Goal: Task Accomplishment & Management: Use online tool/utility

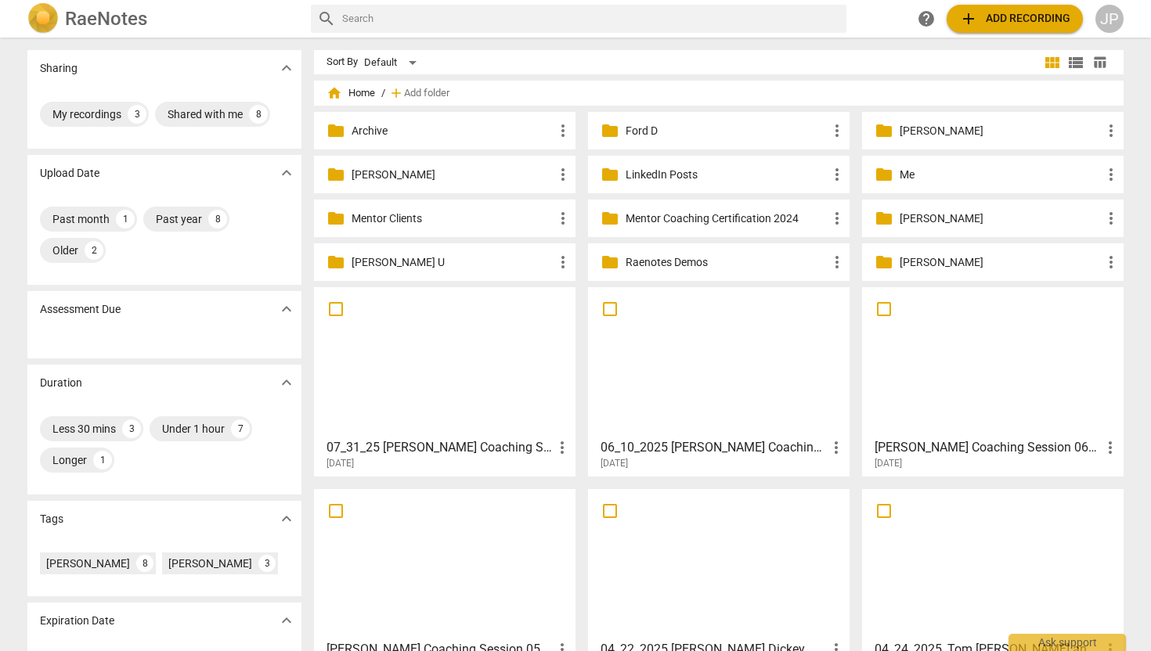
click at [370, 445] on h3 "07_31_25 [PERSON_NAME] Coaching Session" at bounding box center [439, 447] width 226 height 19
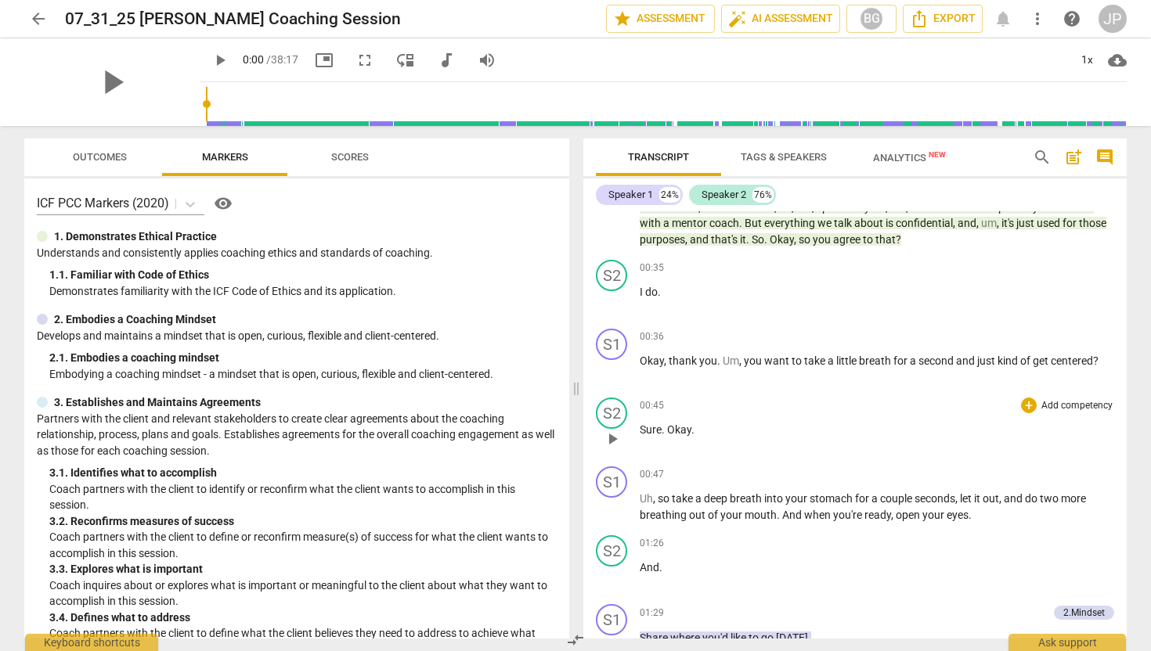
scroll to position [59, 0]
click at [211, 60] on span "play_arrow" at bounding box center [220, 60] width 19 height 19
click at [1087, 58] on div "1x" at bounding box center [1087, 60] width 30 height 25
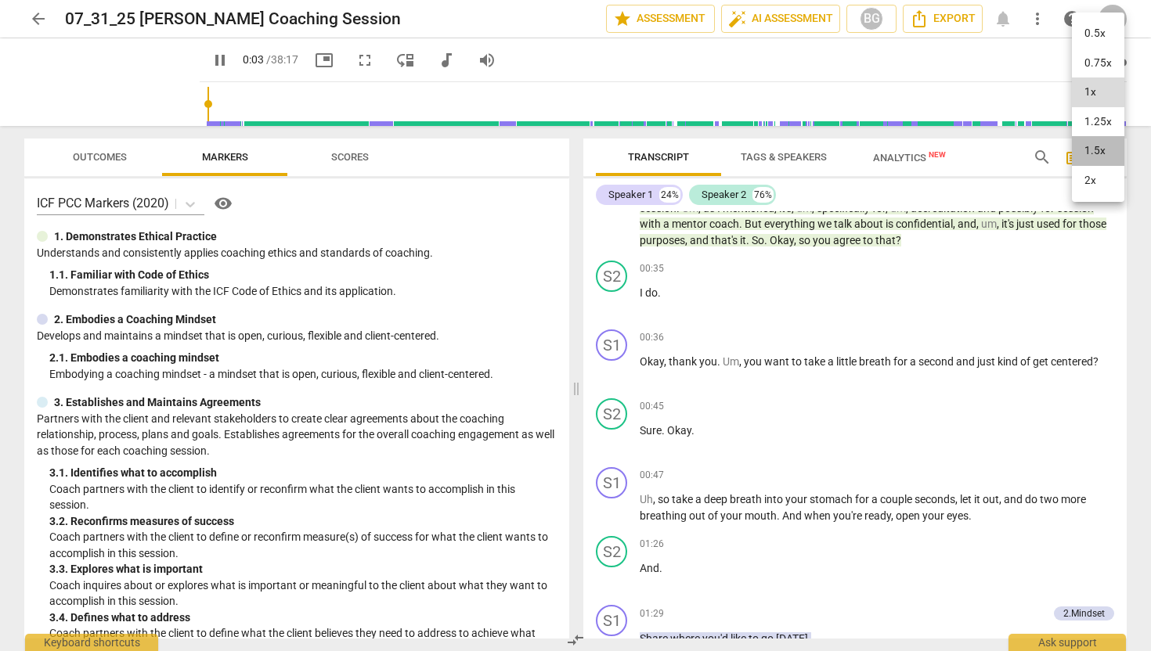
click at [1101, 147] on li "1.5x" at bounding box center [1098, 151] width 52 height 30
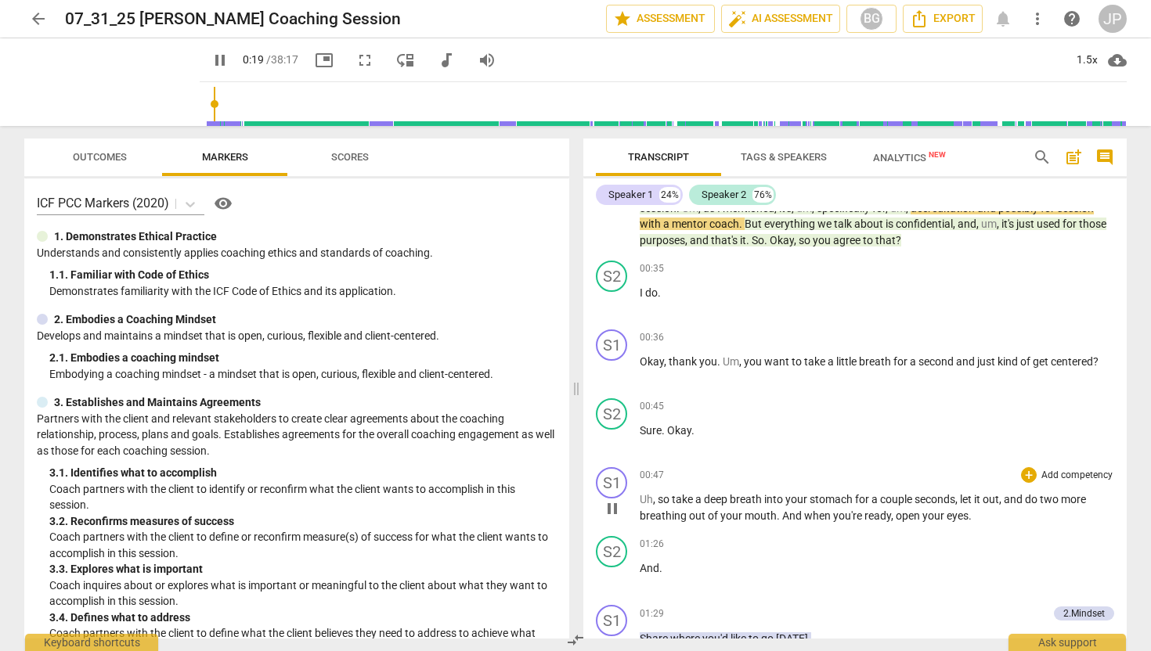
click at [690, 510] on span "out" at bounding box center [698, 516] width 19 height 13
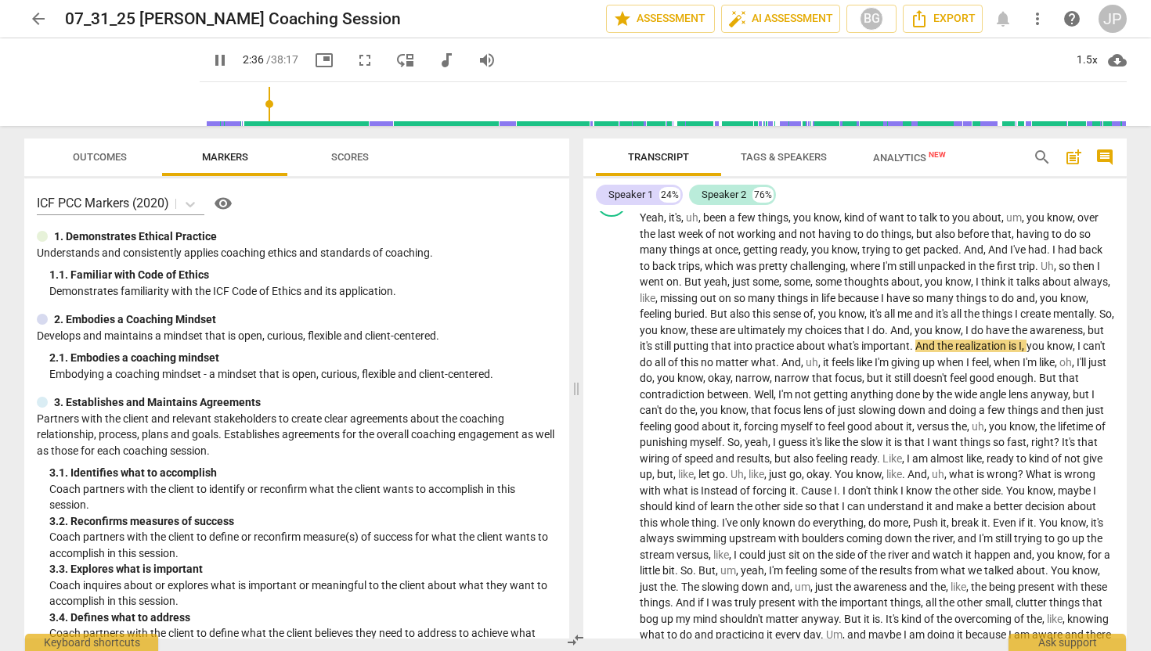
click at [211, 52] on span "pause" at bounding box center [220, 60] width 19 height 19
type input "157"
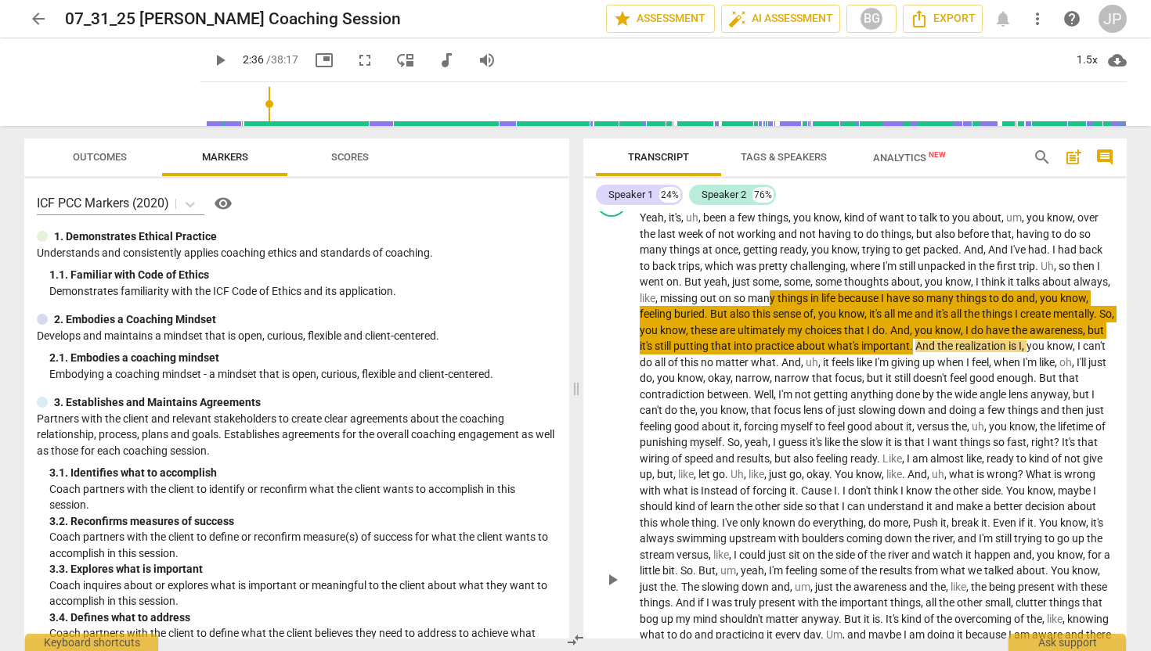
drag, startPoint x: 989, startPoint y: 350, endPoint x: 810, endPoint y: 297, distance: 186.0
click at [810, 297] on p "Yeah , it's , uh , been a few things , you know , kind of want to talk to you a…" at bounding box center [877, 579] width 474 height 738
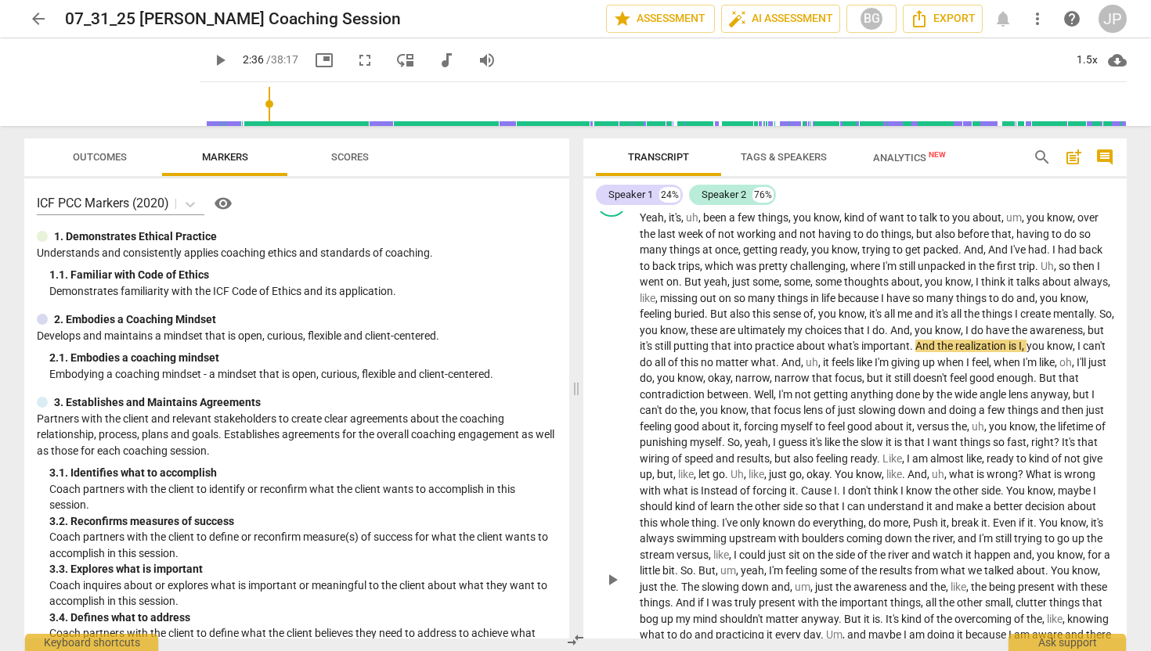
click at [699, 298] on span "missing" at bounding box center [680, 298] width 40 height 13
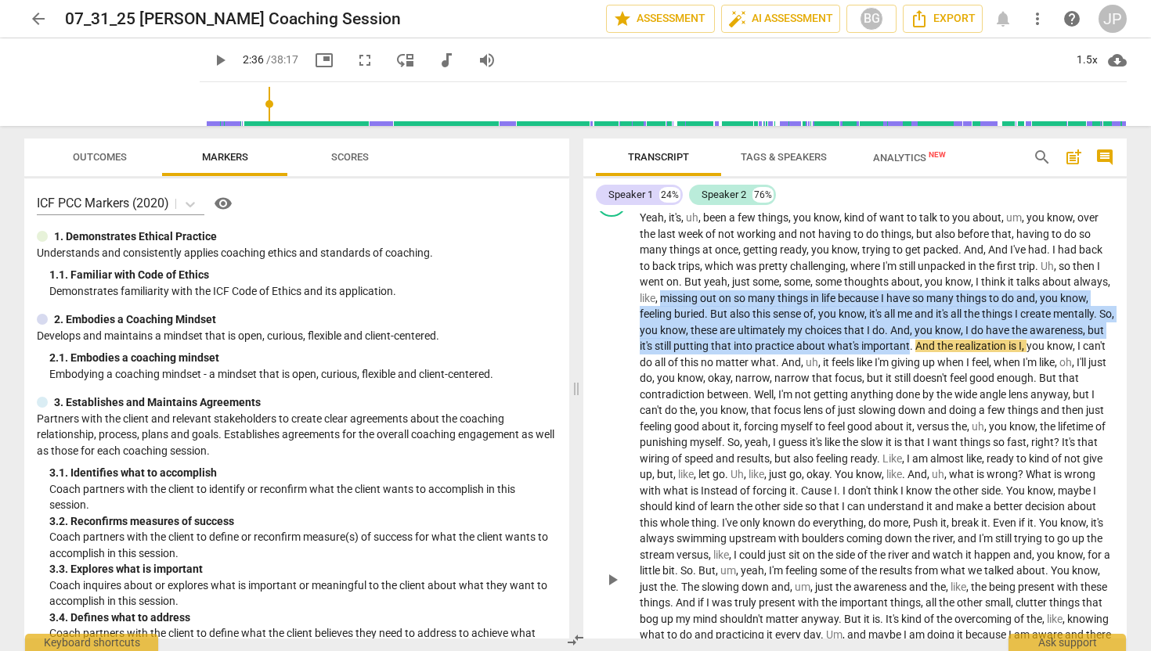
drag, startPoint x: 699, startPoint y: 297, endPoint x: 987, endPoint y: 348, distance: 292.7
click at [987, 348] on p "Yeah , it's , uh , been a few things , you know , kind of want to talk to you a…" at bounding box center [877, 579] width 474 height 738
click at [1003, 322] on div "+" at bounding box center [1000, 327] width 16 height 16
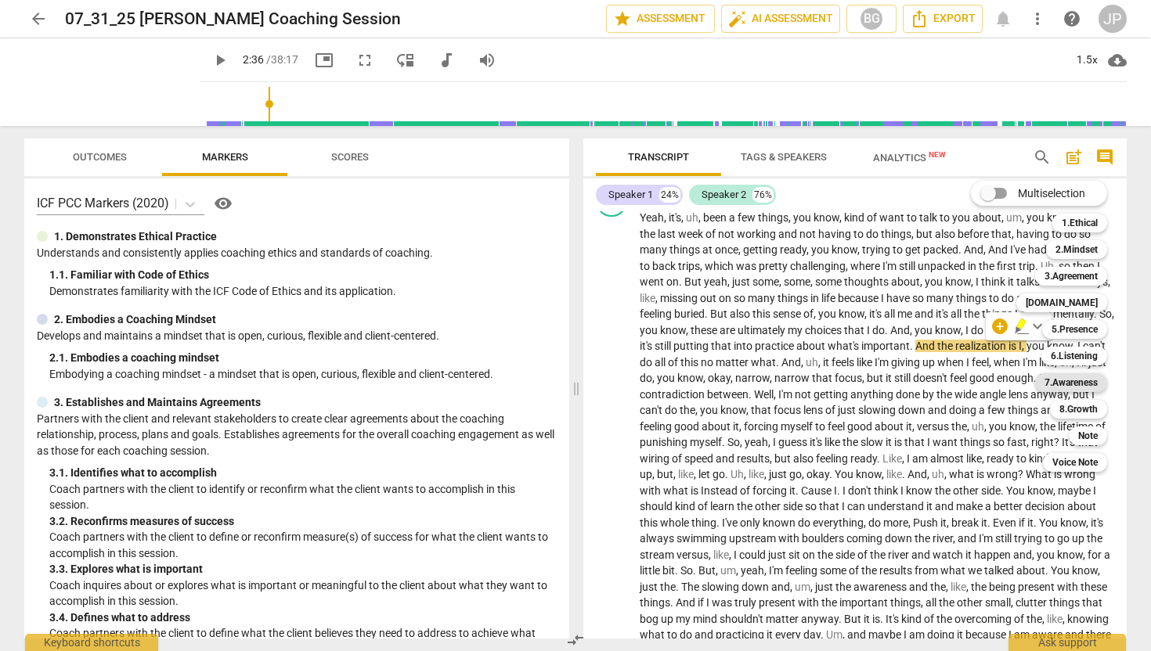
click at [1076, 385] on b "7.Awareness" at bounding box center [1070, 382] width 53 height 19
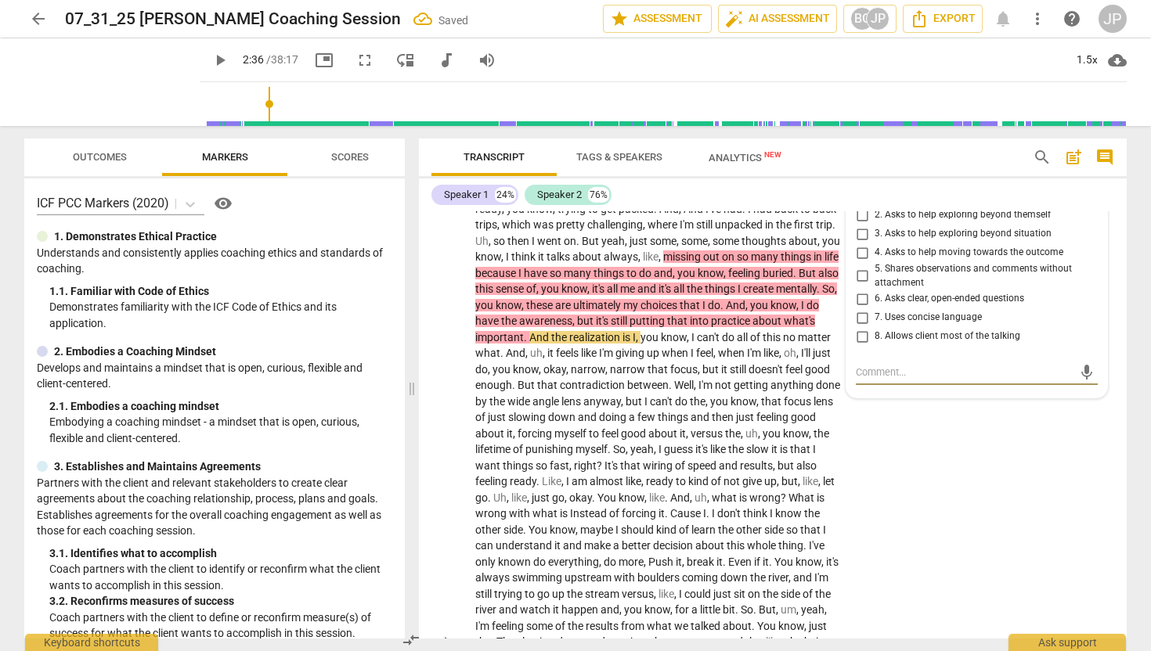
scroll to position [456, 0]
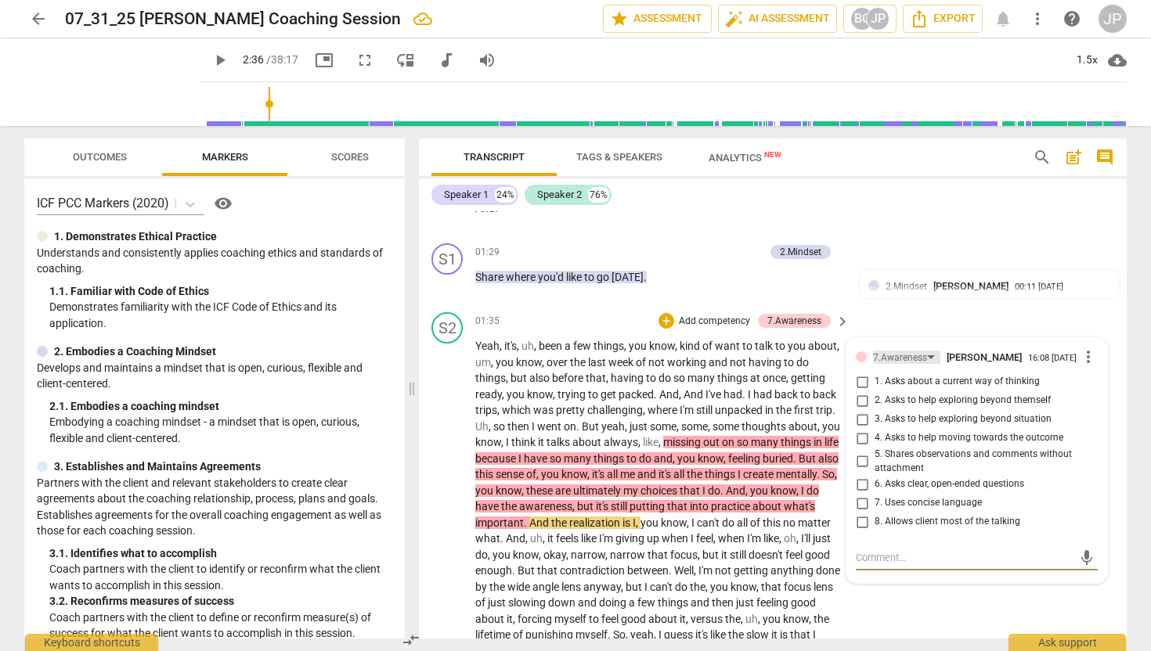
click at [929, 351] on div "7.Awareness" at bounding box center [906, 357] width 67 height 13
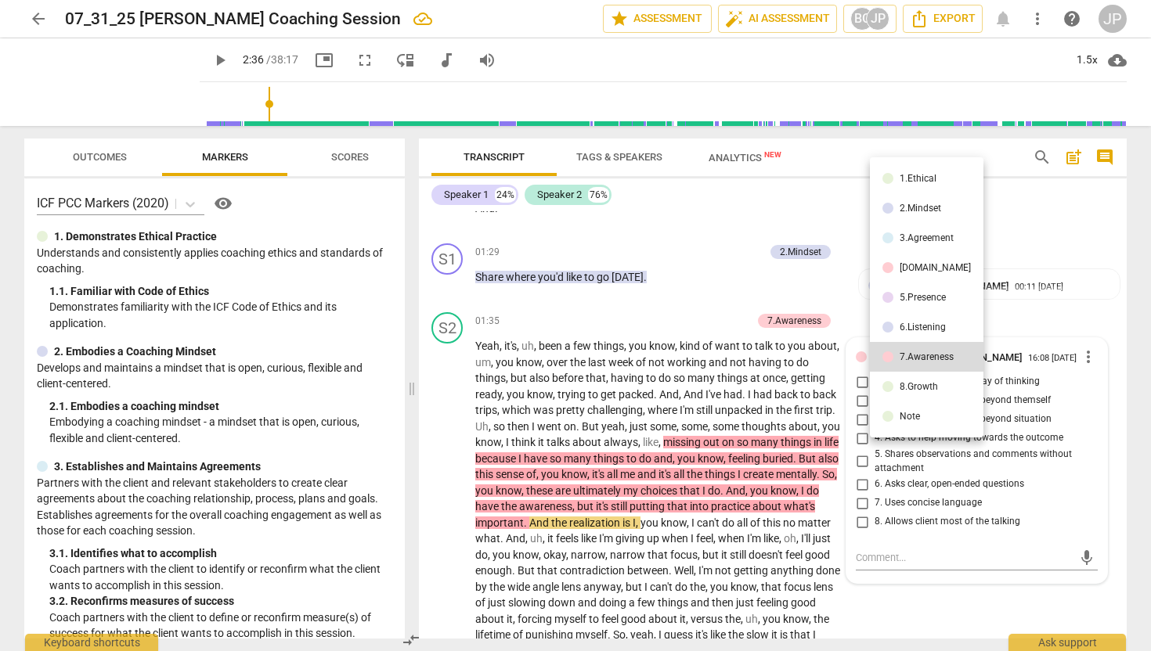
click at [906, 412] on div "Note" at bounding box center [909, 416] width 20 height 9
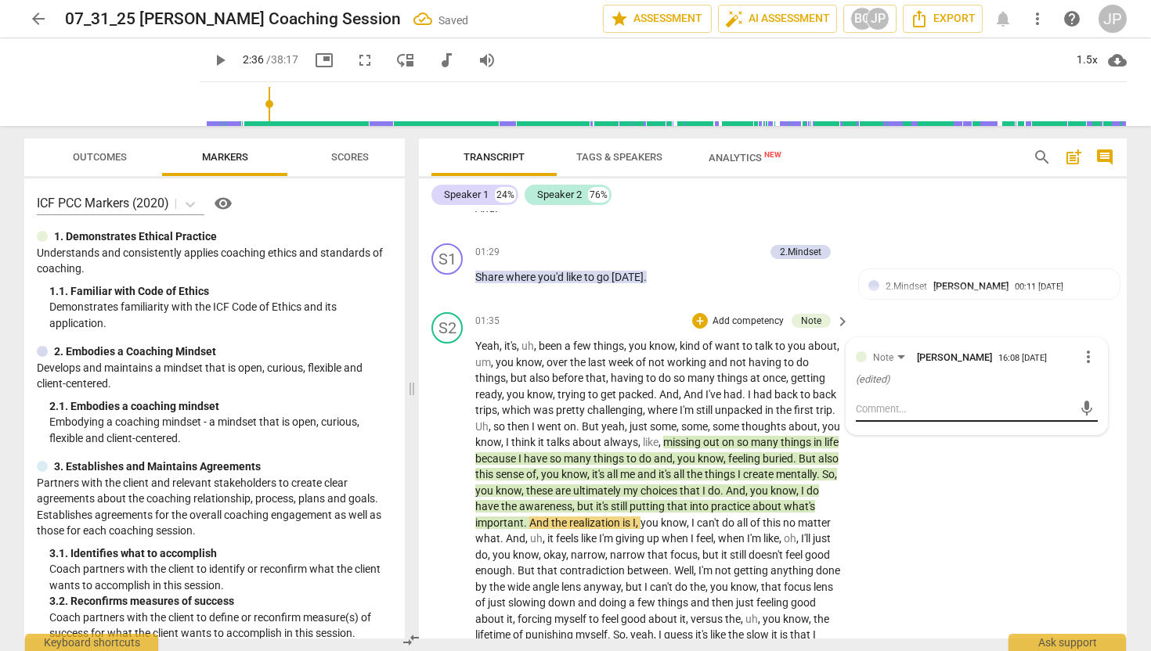
click at [880, 410] on textarea at bounding box center [964, 409] width 217 height 15
type textarea "I"
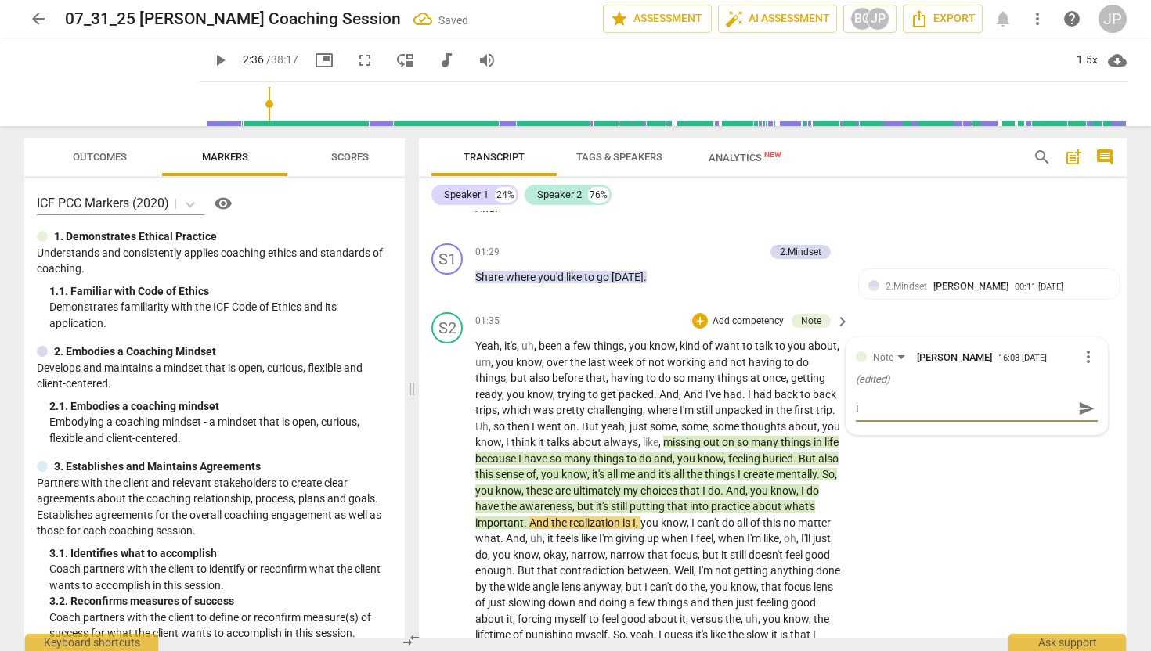
type textarea "I n"
type textarea "I no"
type textarea "I not"
type textarea "I note"
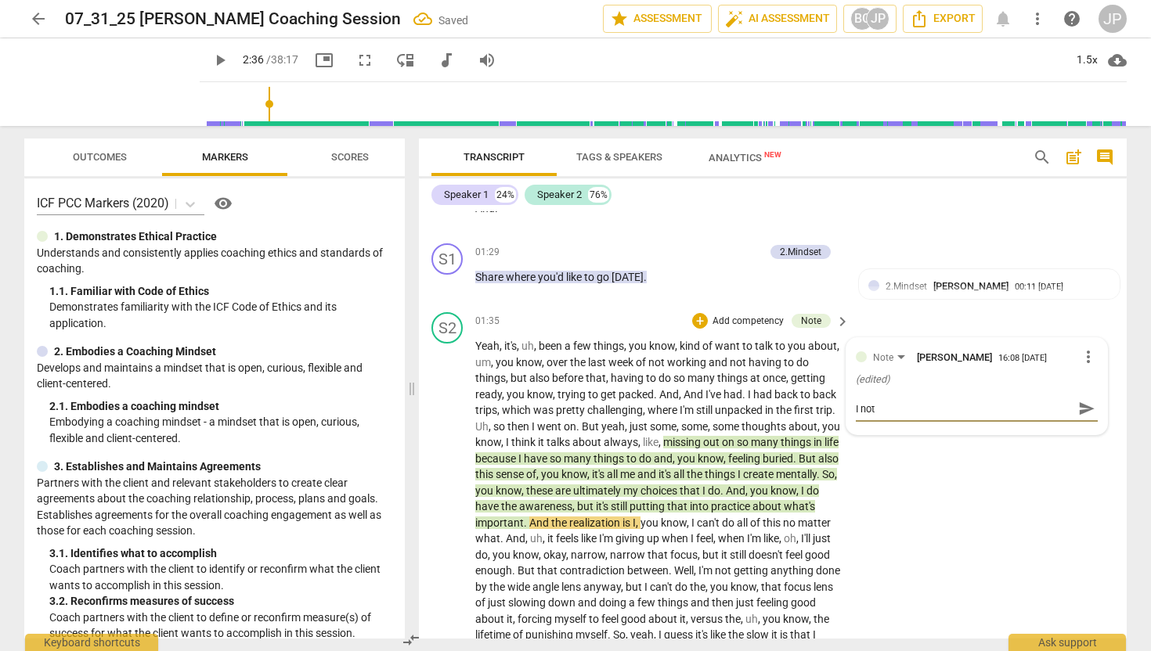
type textarea "I note"
type textarea "I note t"
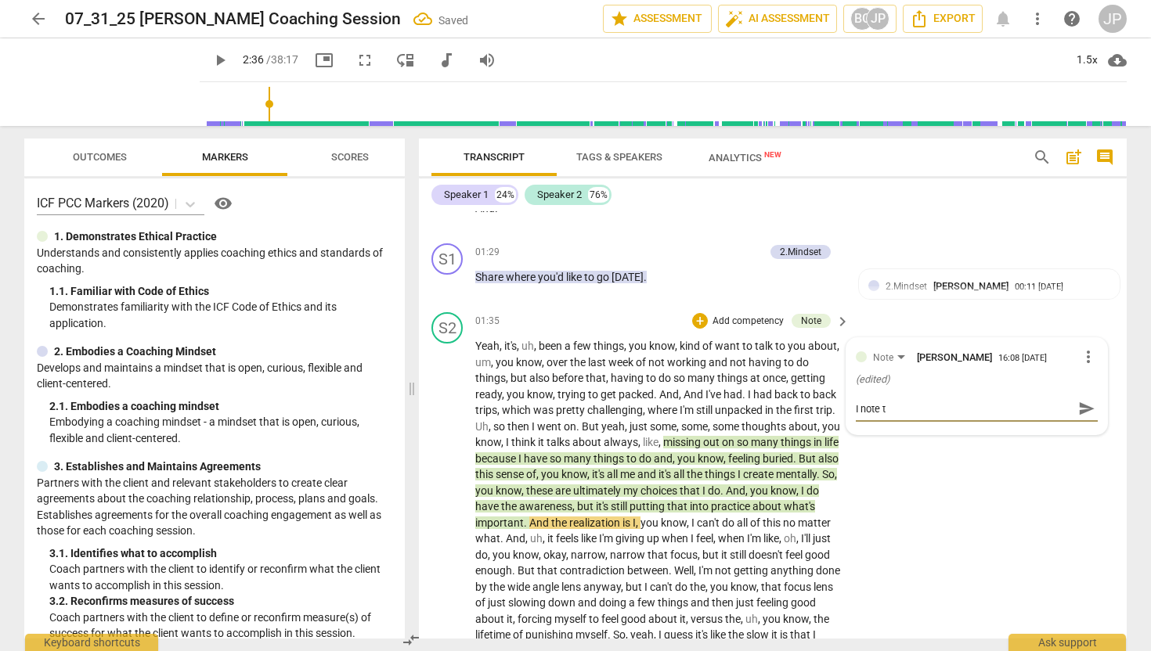
type textarea "I note tj"
type textarea "I note tja"
type textarea "I note tjat"
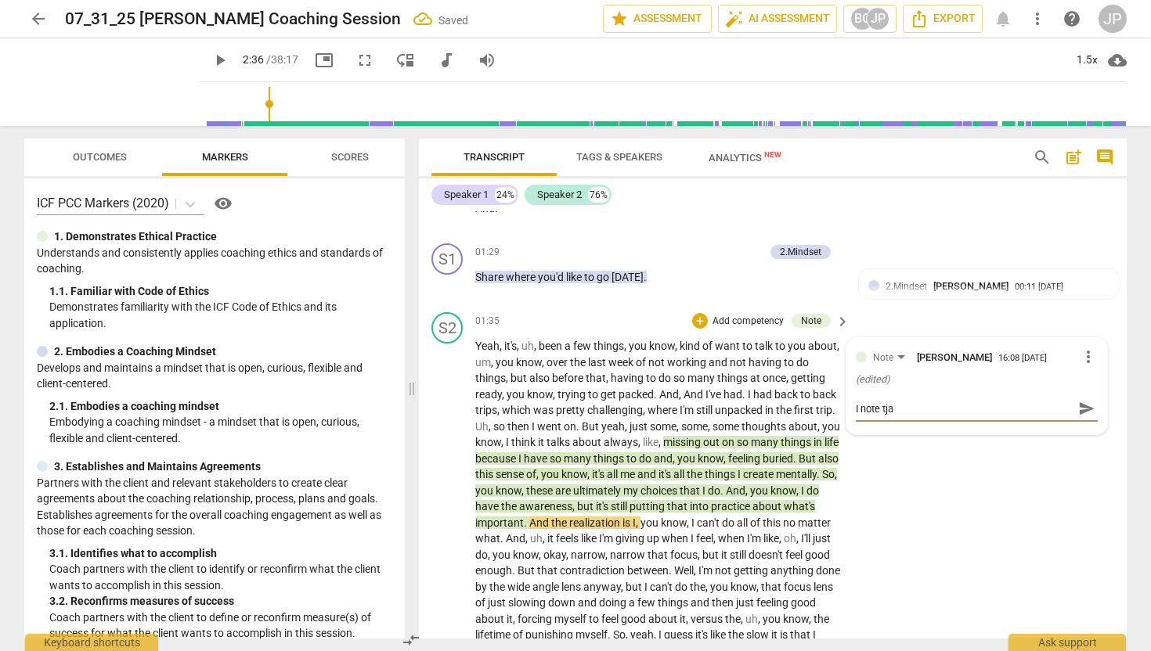
type textarea "I note tjat"
type textarea "I note tja"
type textarea "I note tj"
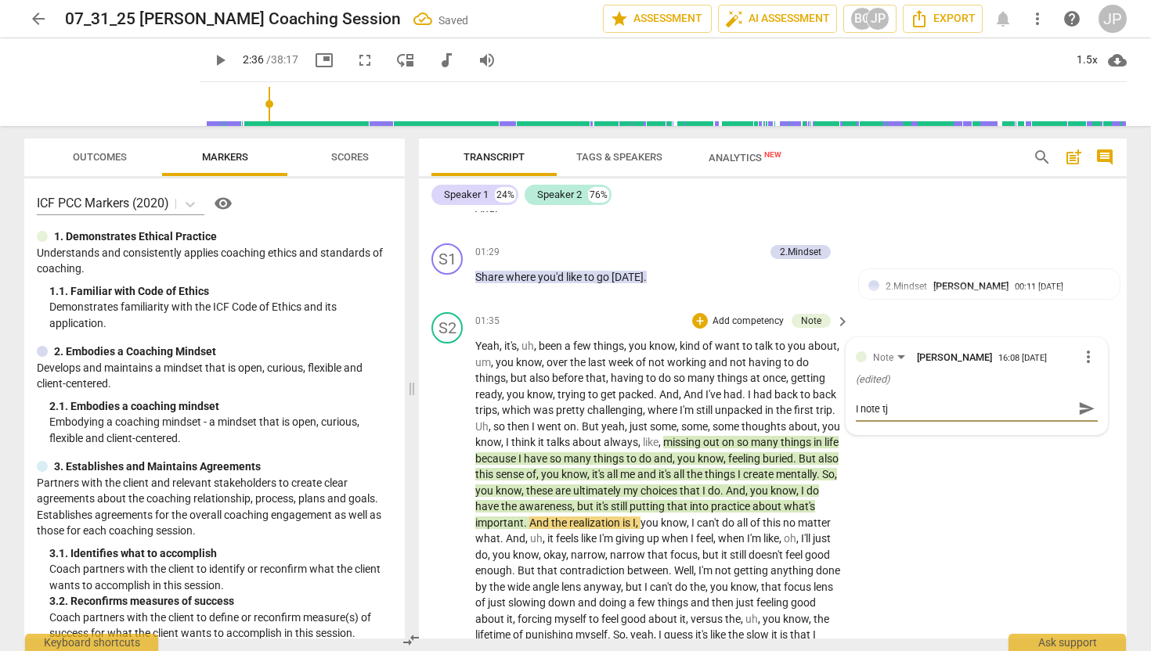
type textarea "I note t"
type textarea "I note th"
type textarea "I note tha"
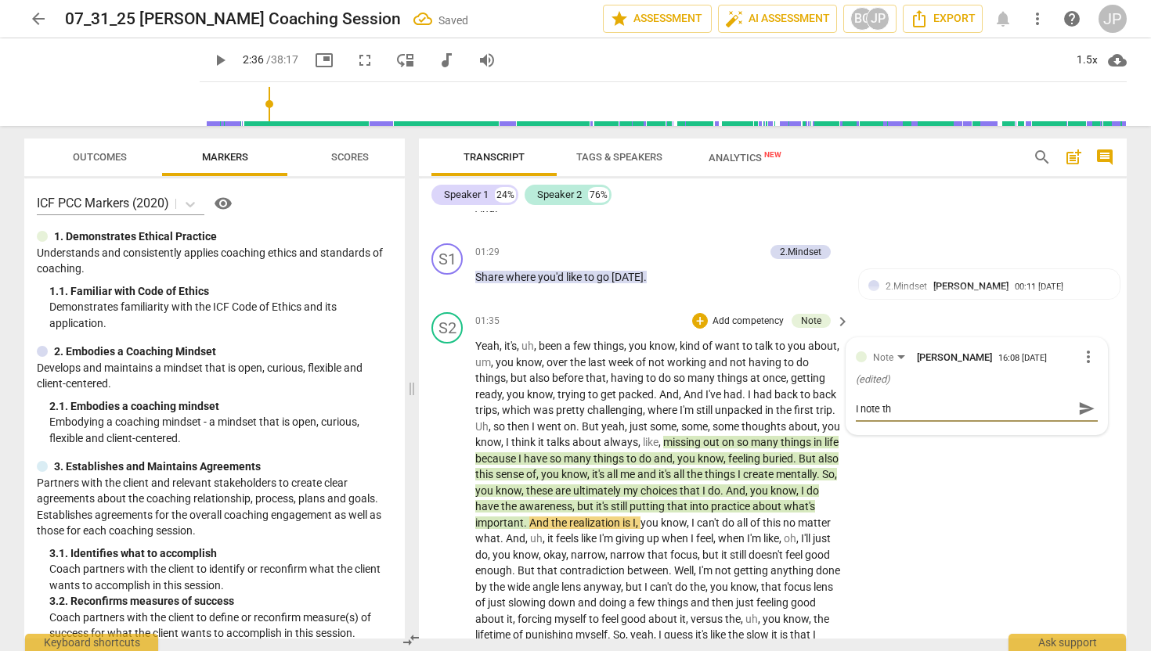
type textarea "I note tha"
type textarea "I note that"
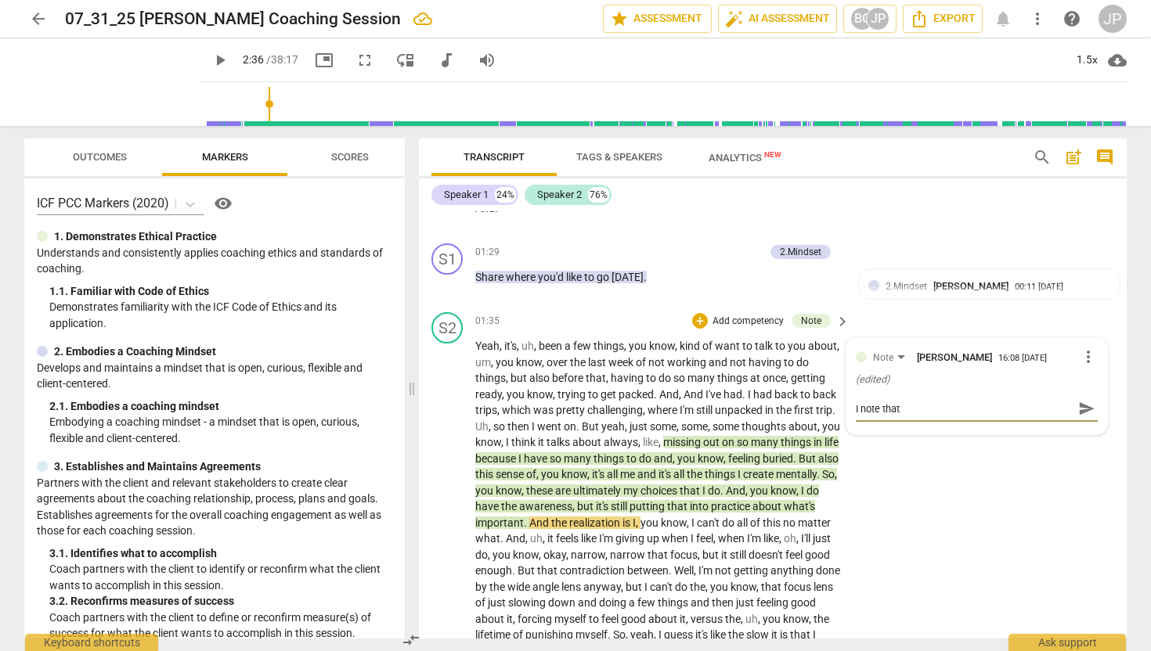
type textarea "I note that h"
type textarea "I note that he"
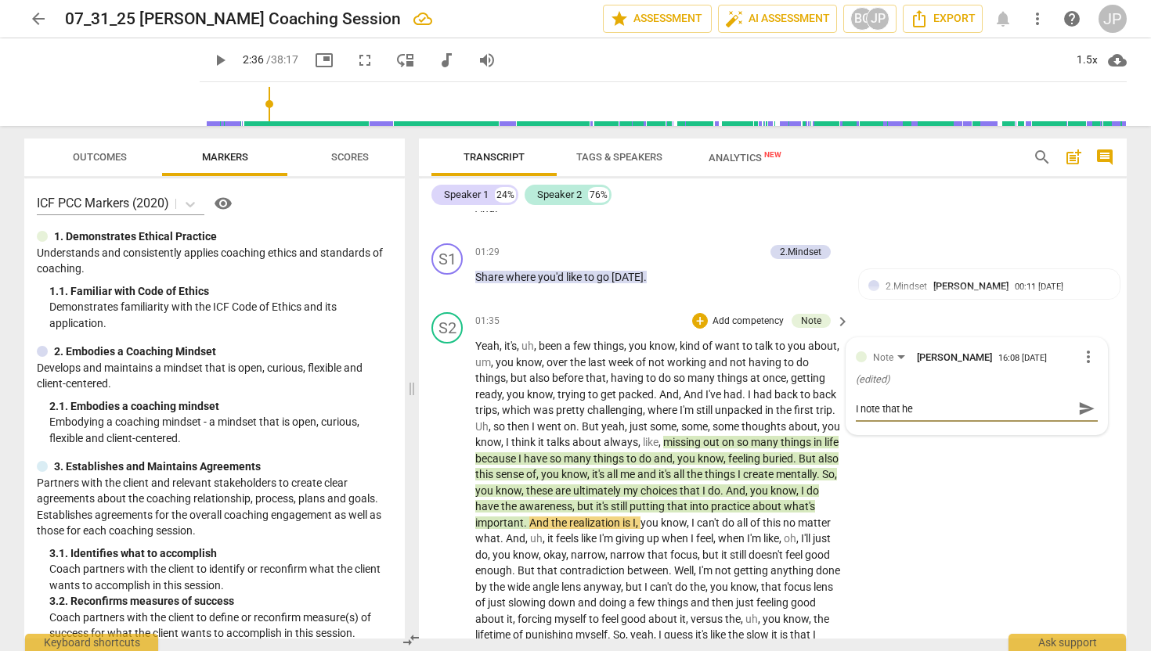
type textarea "I note that he"
type textarea "I note that he s"
type textarea "I note that he so"
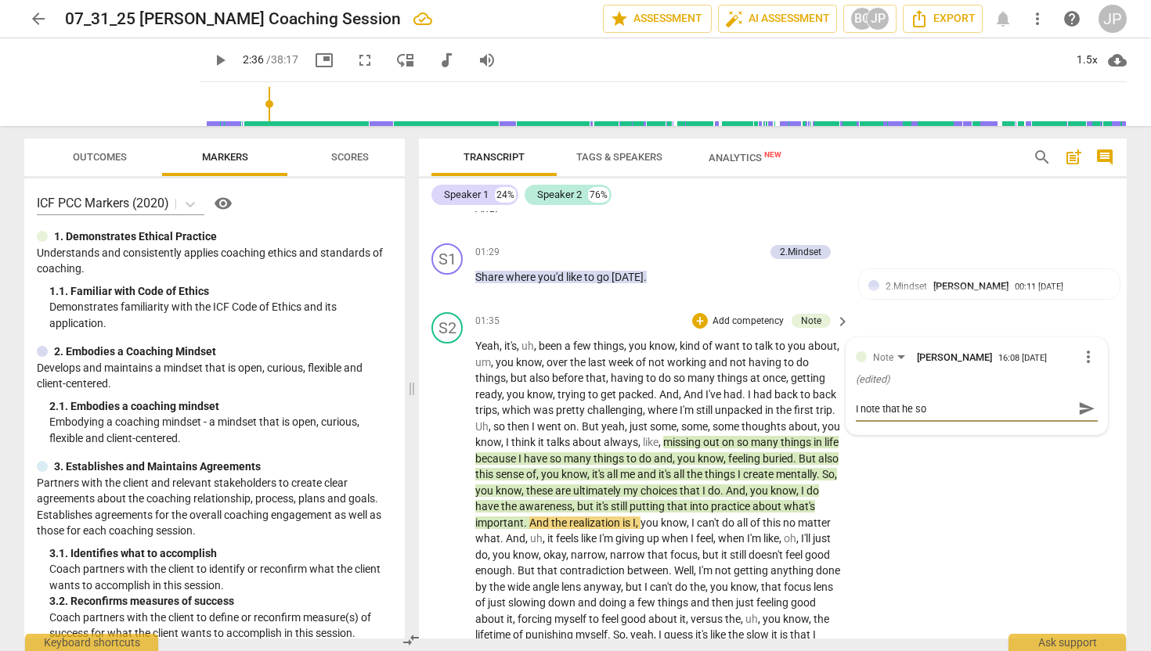
type textarea "I note that he sou"
type textarea "I note that he soun"
type textarea "I note that he sound"
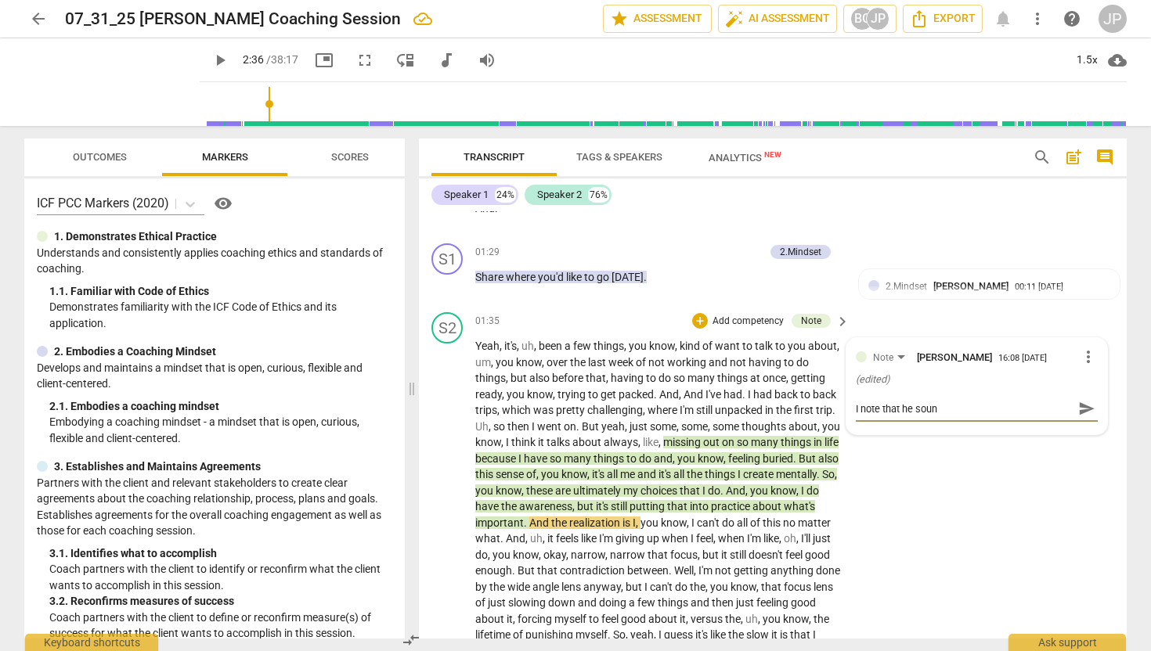
type textarea "I note that he sound"
type textarea "I note that he sounds"
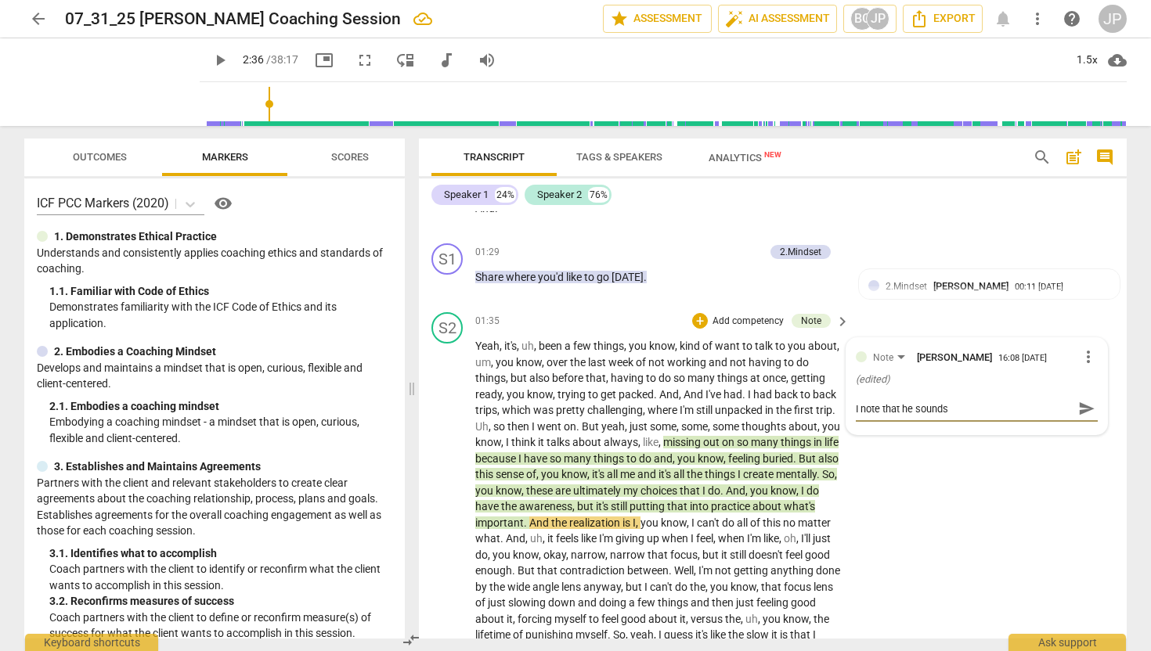
type textarea "I note that he sounds e"
type textarea "I note that he sounds em"
type textarea "I note that he sounds emp"
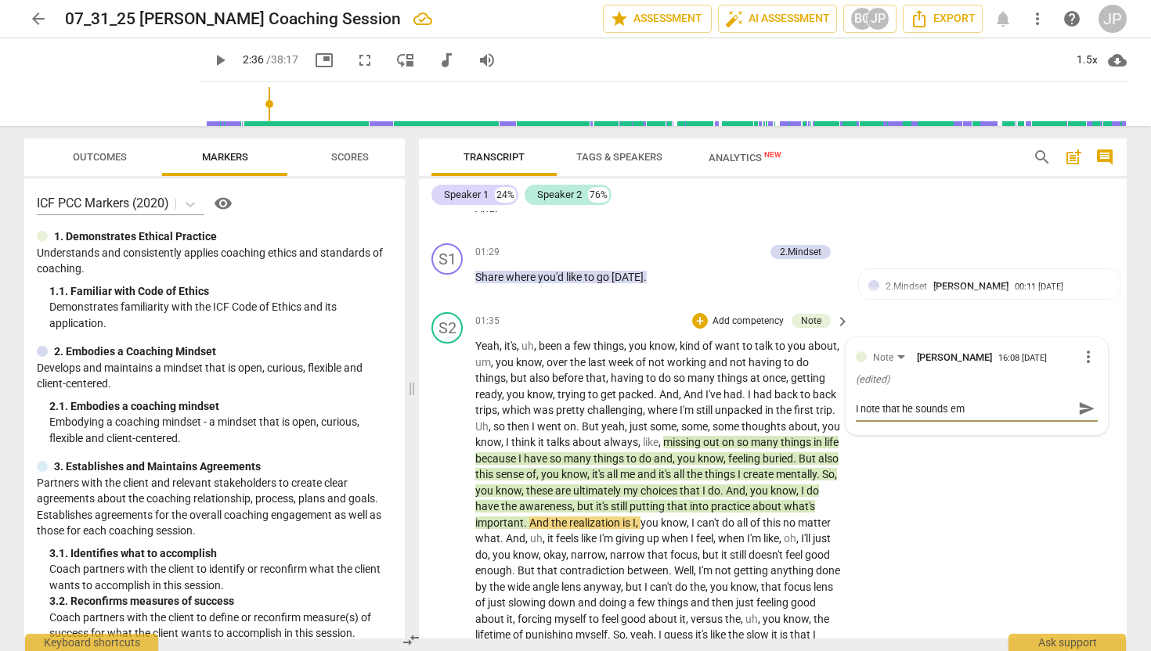
type textarea "I note that he sounds emp"
type textarea "I note that he sounds empo"
type textarea "I note that he sounds empow"
type textarea "I note that he sounds empowe"
type textarea "I note that he sounds empower"
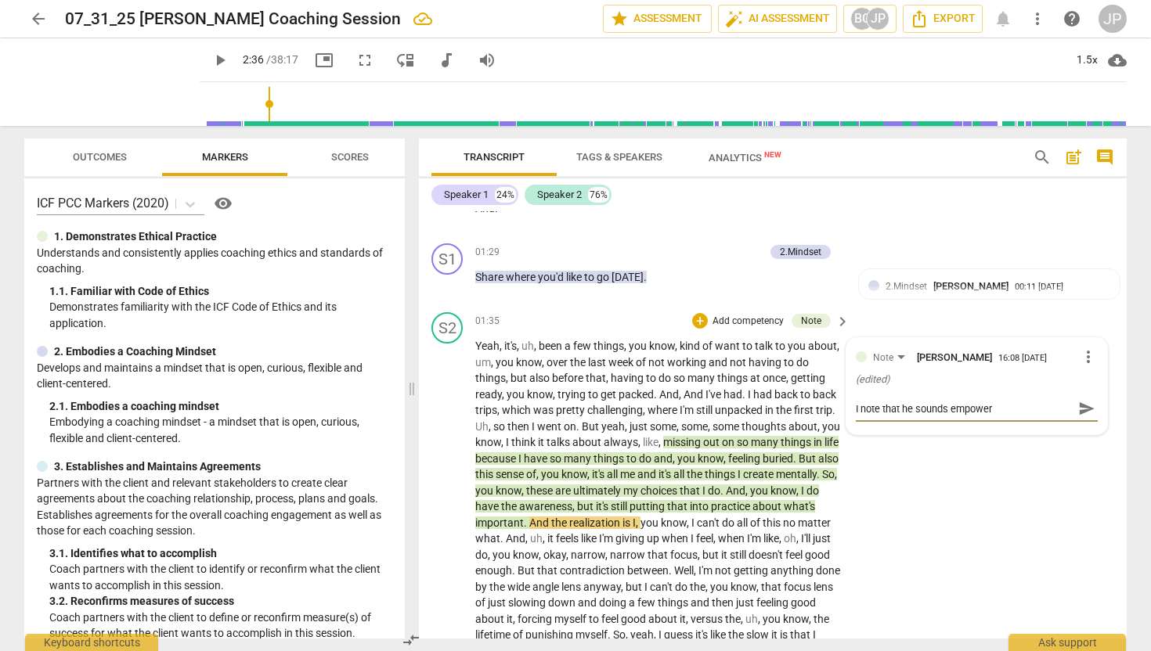
type textarea "I note that he sounds empower"
type textarea "I note that he sounds empowere"
type textarea "I note that he sounds empowered"
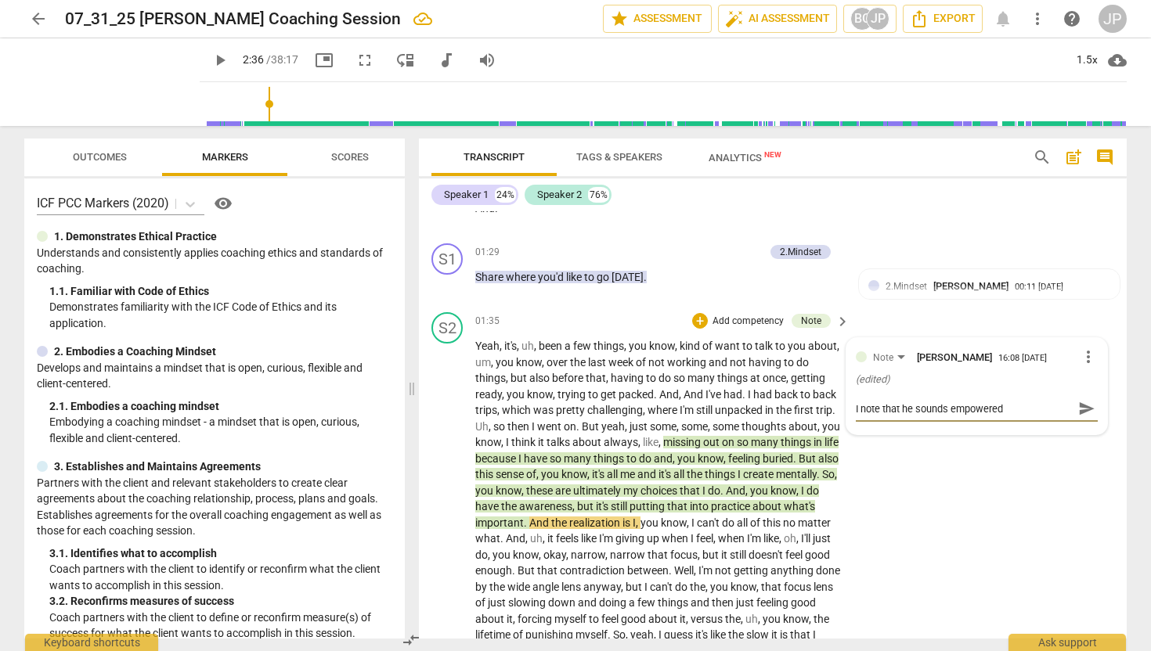
type textarea "I note that he sounds empowered"
type textarea "I note that he sounds empowered h"
type textarea "I note that he sounds empowered he"
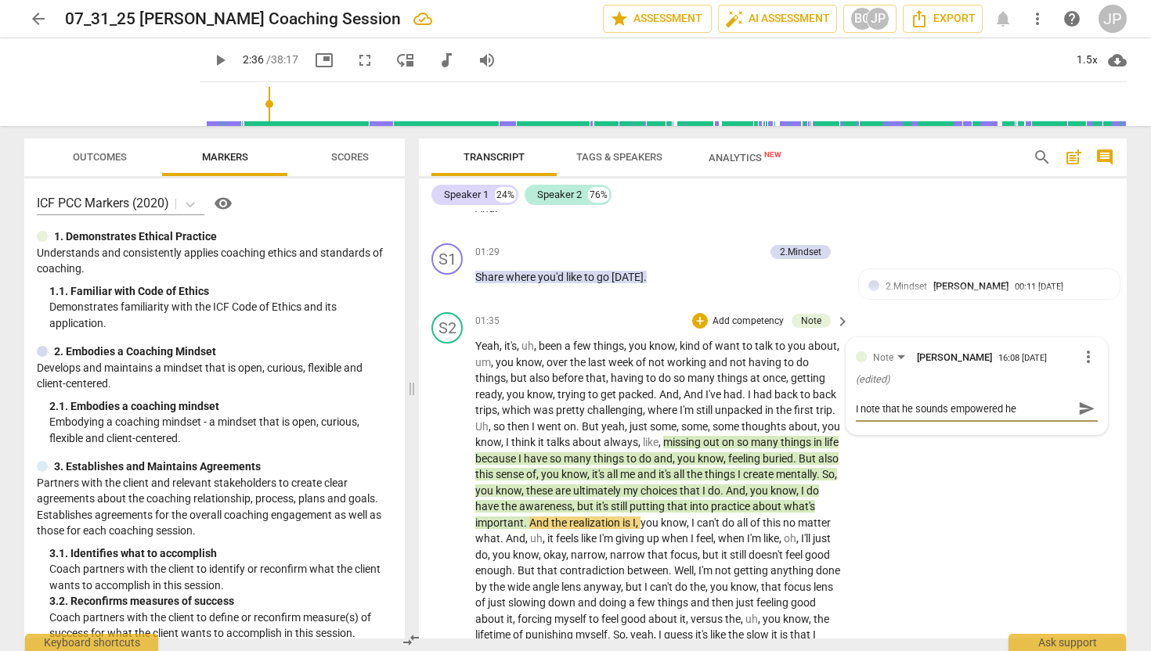
type textarea "I note that he sounds empowered her"
type textarea "I note that he sounds empowered here"
type textarea "I note that he sounds empowered here,"
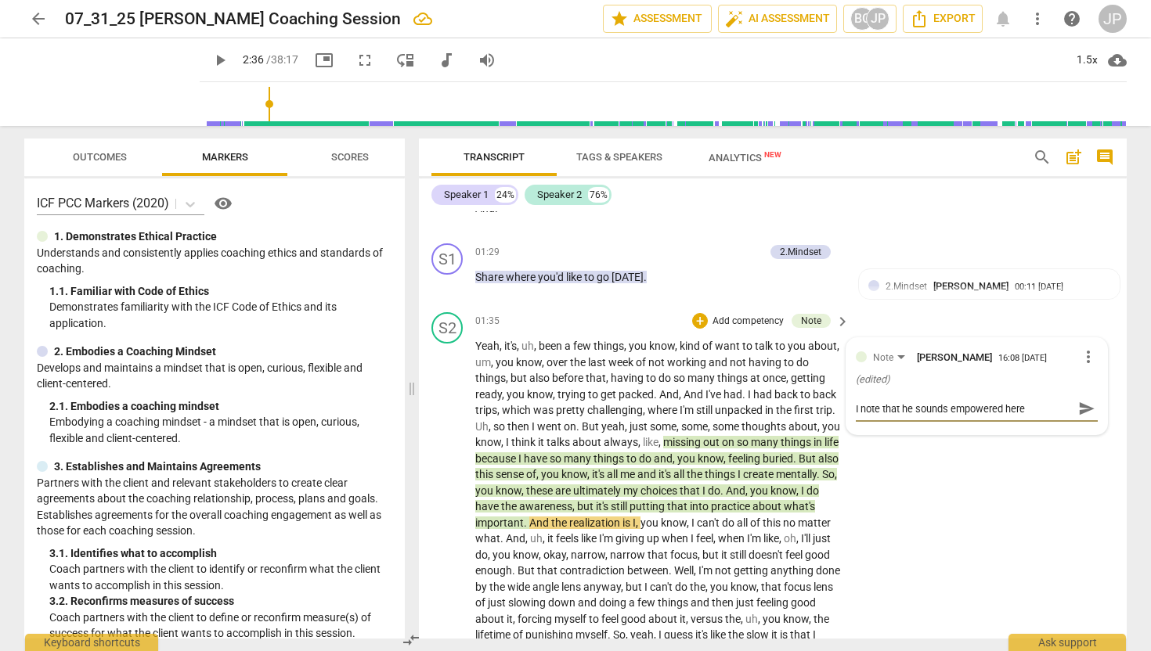
type textarea "I note that he sounds empowered here,"
type textarea "I note that he sounds empowered here, e"
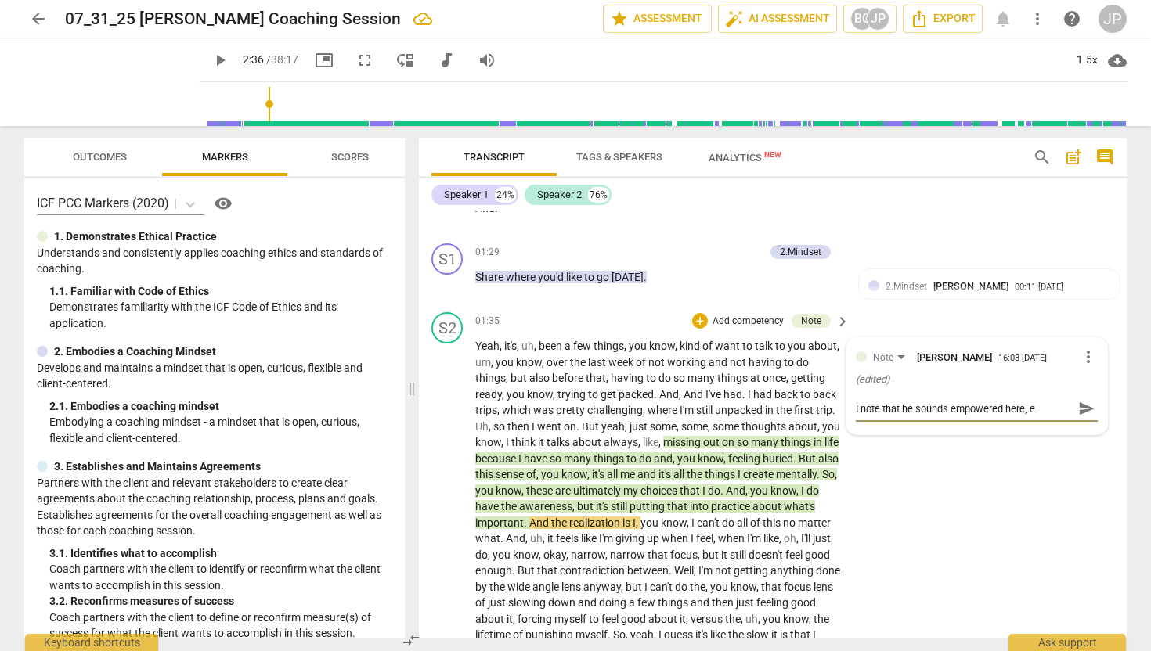
type textarea "I note that he sounds empowered here, ev"
type textarea "I note that he sounds empowered here, eve"
type textarea "I note that he sounds empowered here, even"
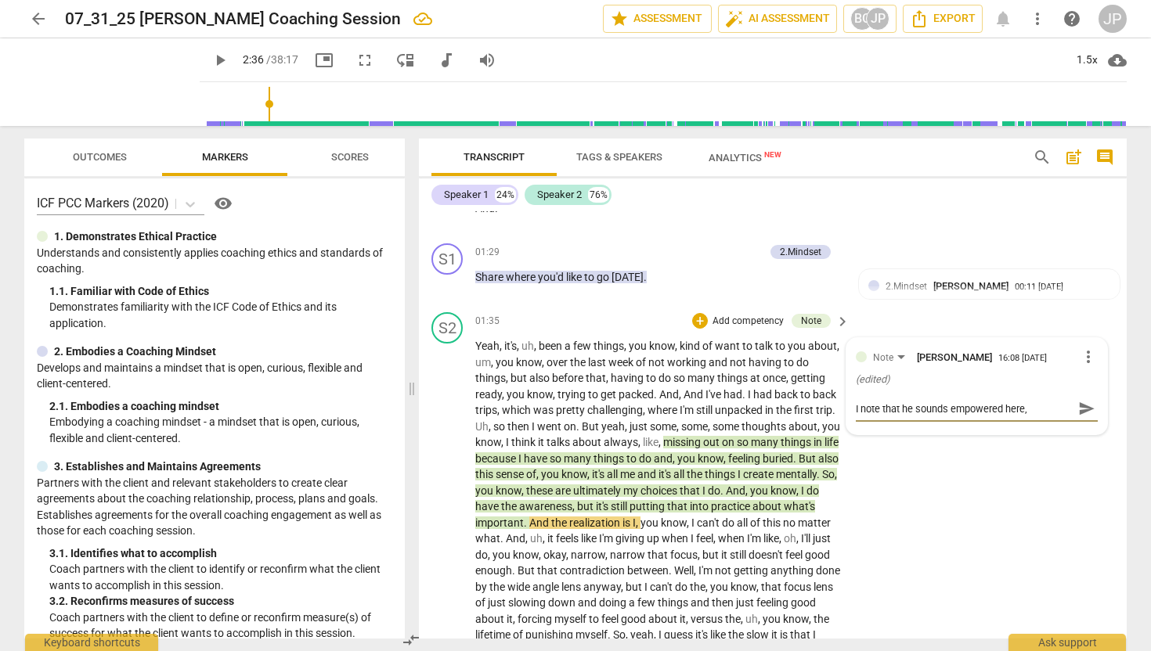
type textarea "I note that he sounds empowered here, even"
type textarea "I note that he sounds empowered here, even i"
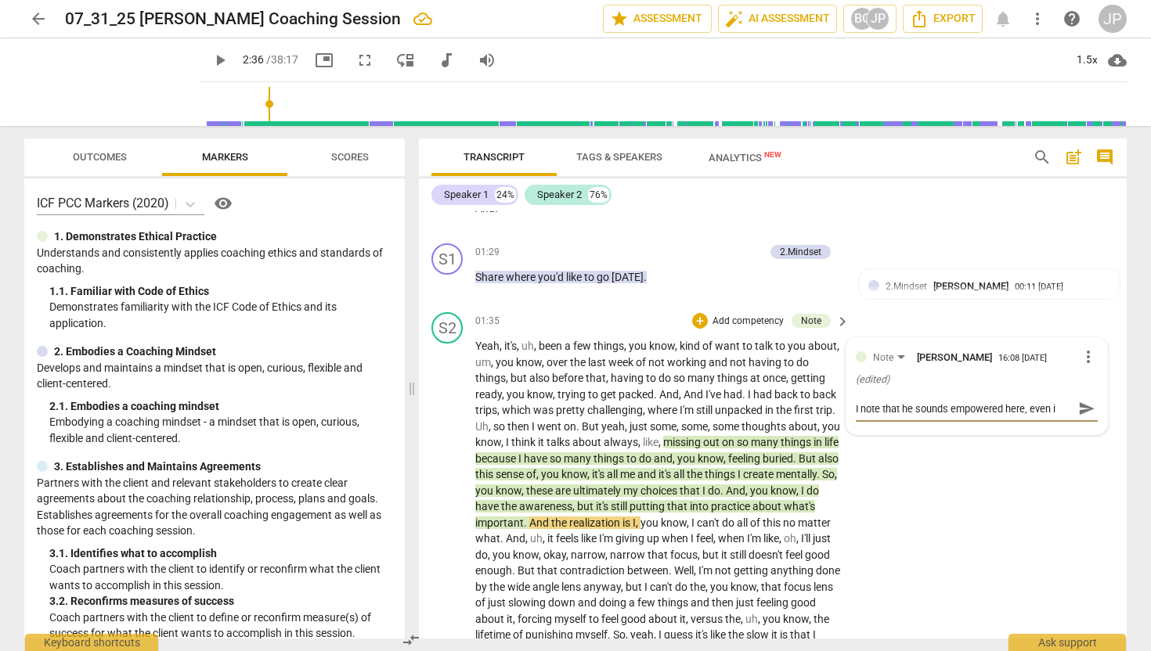
type textarea "I note that he sounds empowered here, even if"
type textarea "I note that he sounds empowered here, even if h"
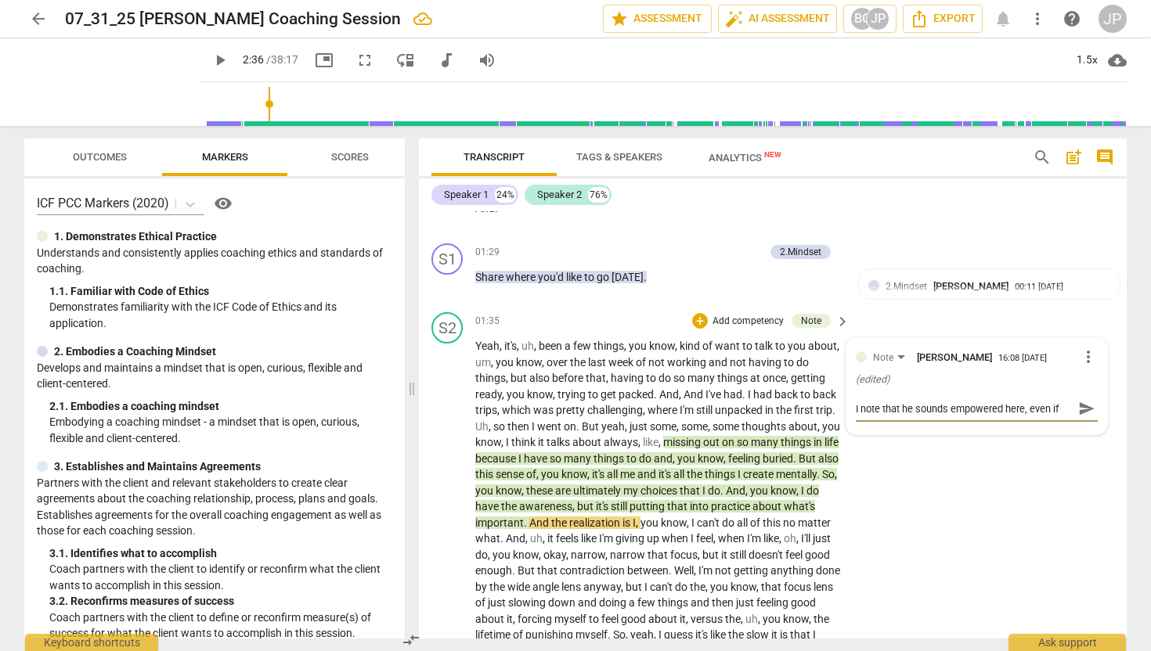
type textarea "I note that he sounds empowered here, even if h"
type textarea "I note that he sounds empowered here, even if h'"
type textarea "I note that he sounds empowered here, even if h"
type textarea "I note that he sounds empowered here, even if he"
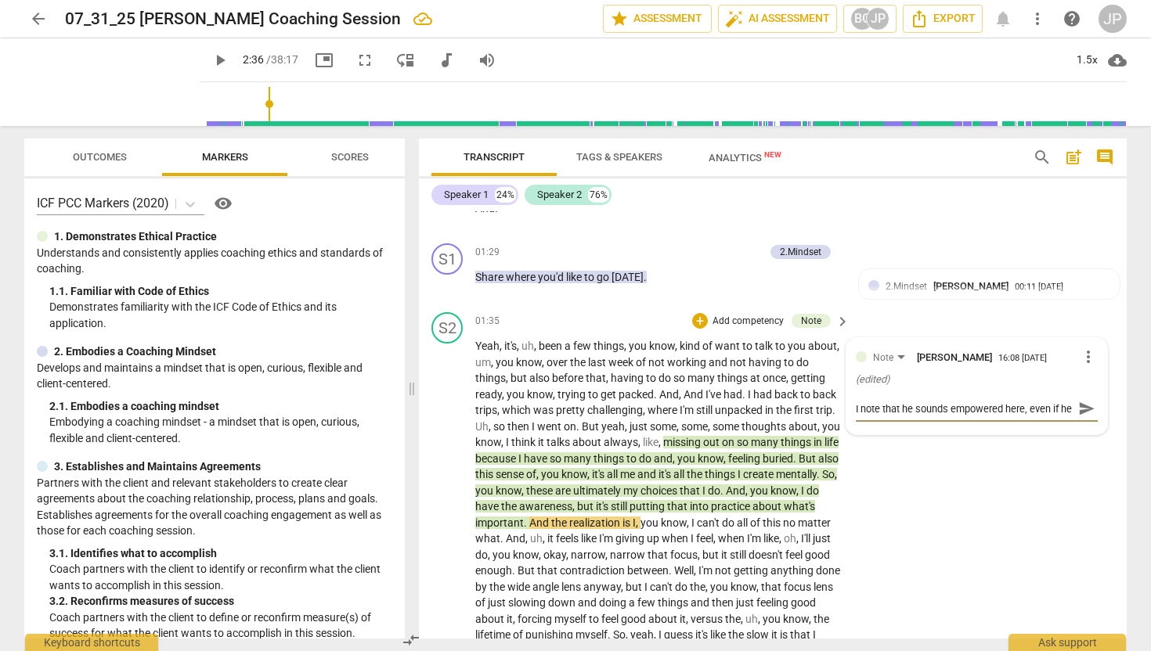
scroll to position [13, 0]
type textarea "I note that he sounds empowered here, even if he'"
type textarea "I note that he sounds empowered here, even if he's"
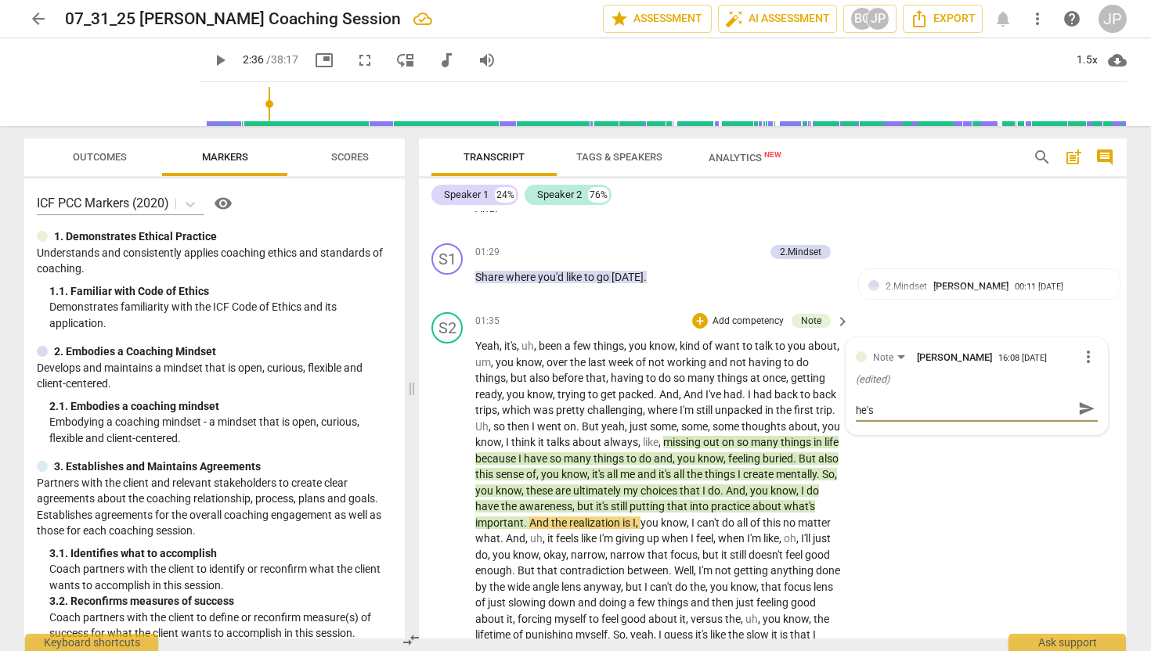
type textarea "I note that he sounds empowered here, even if he'"
type textarea "I note that he sounds empowered here, even if he"
type textarea "I note that he sounds empowered here, even if h"
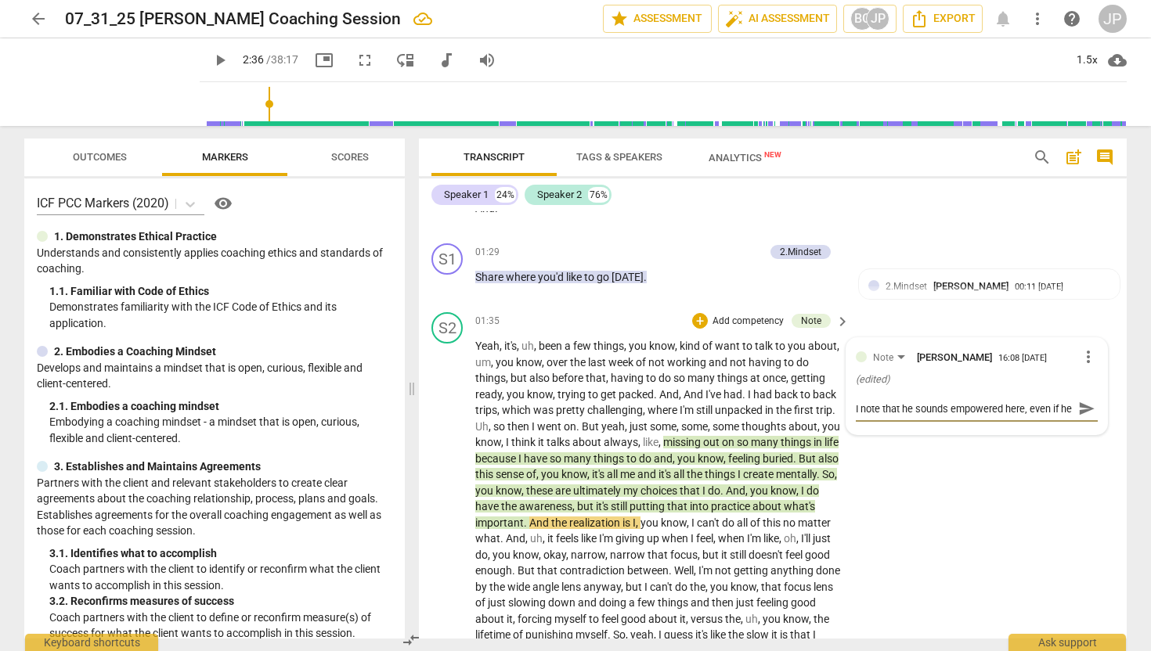
type textarea "I note that he sounds empowered here, even if h"
type textarea "I note that he sounds empowered here, even if"
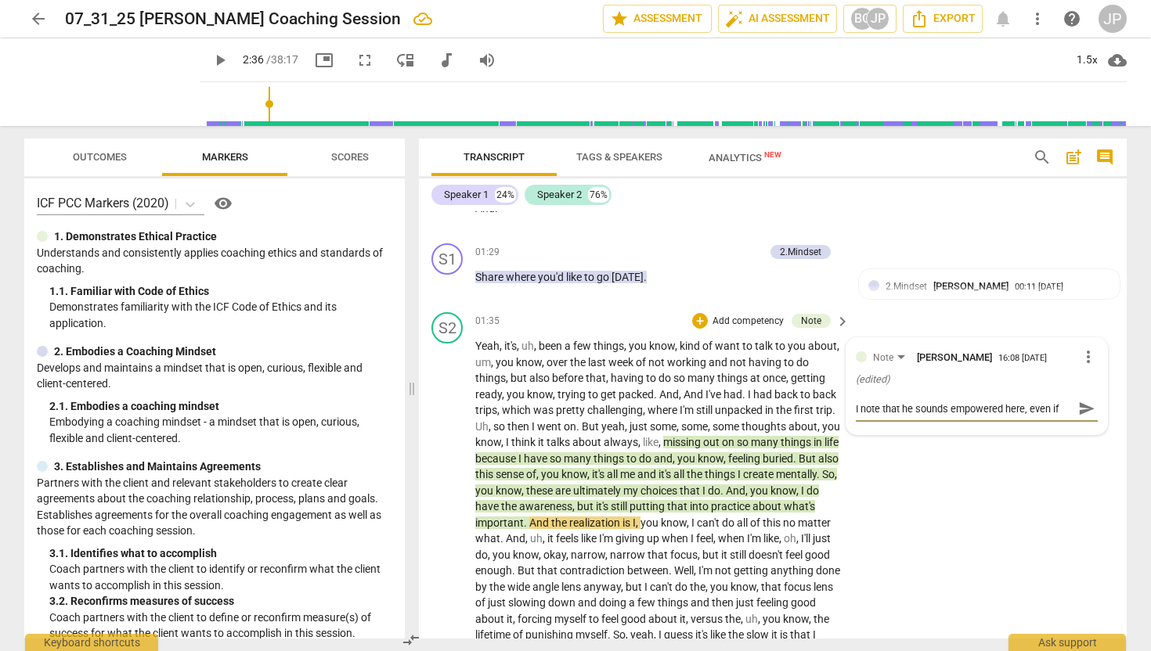
type textarea "I note that he sounds empowered here, even if"
type textarea "I note that he sounds empowered here, even i"
type textarea "I note that he sounds empowered here, even"
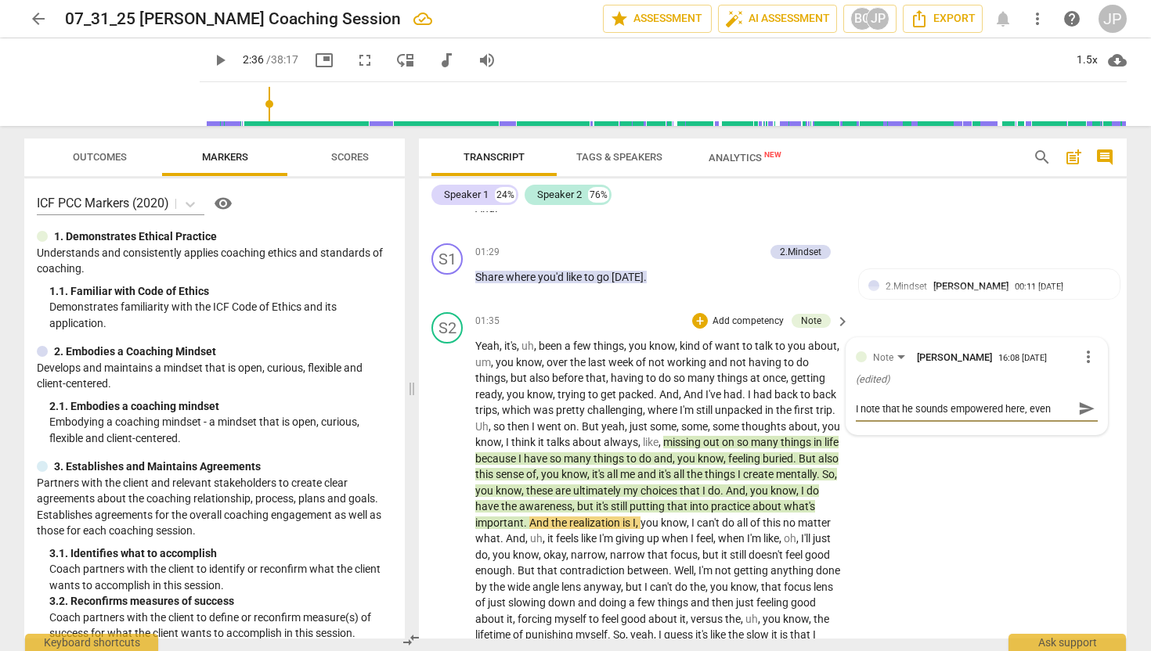
type textarea "I note that he sounds empowered here, even"
type textarea "I note that he sounds empowered here, eve"
type textarea "I note that he sounds empowered here, ev"
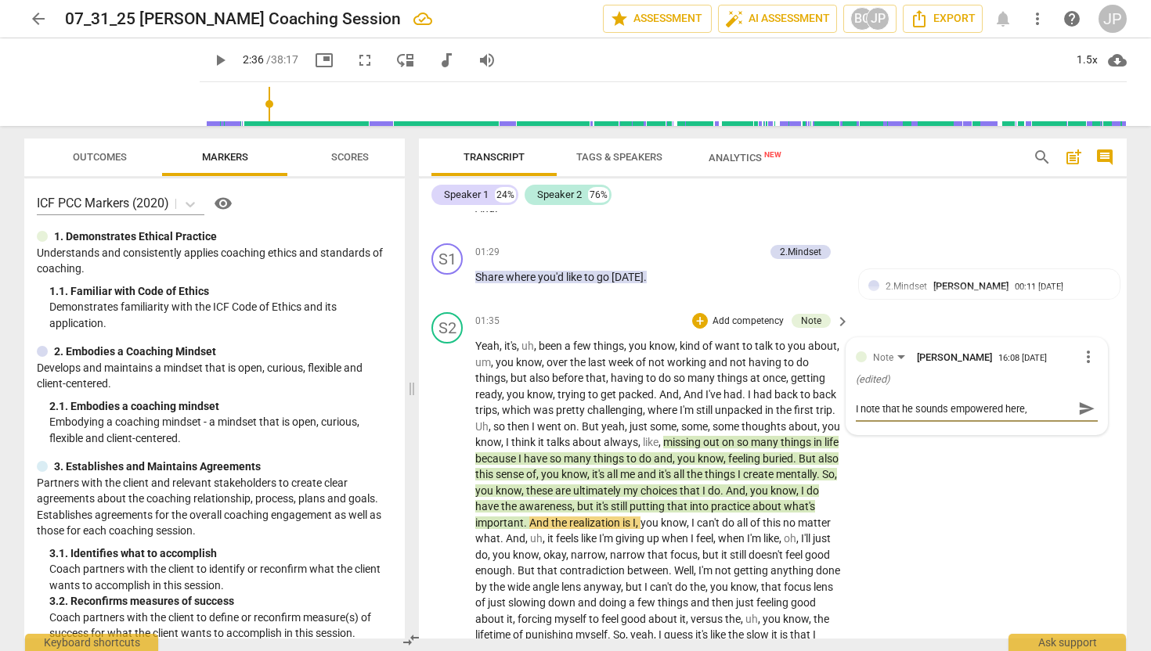
type textarea "I note that he sounds empowered here, ev"
type textarea "I note that he sounds empowered here, e"
type textarea "I note that he sounds empowered here,"
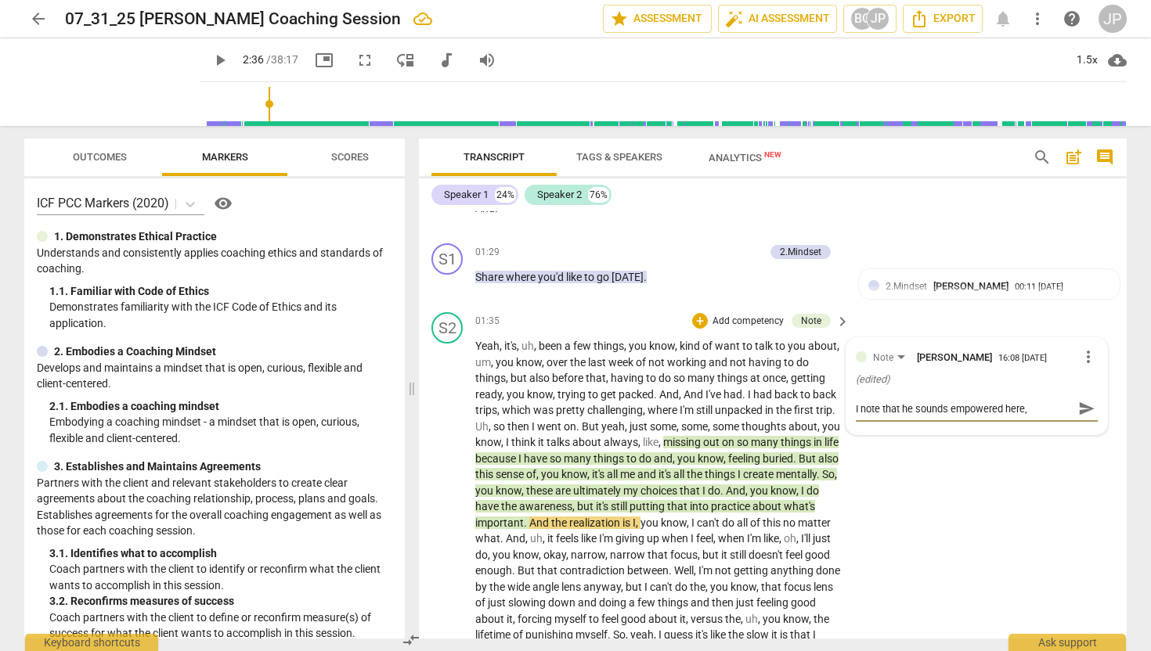
type textarea "I note that he sounds empowered here,"
type textarea "I note that he sounds empowered here"
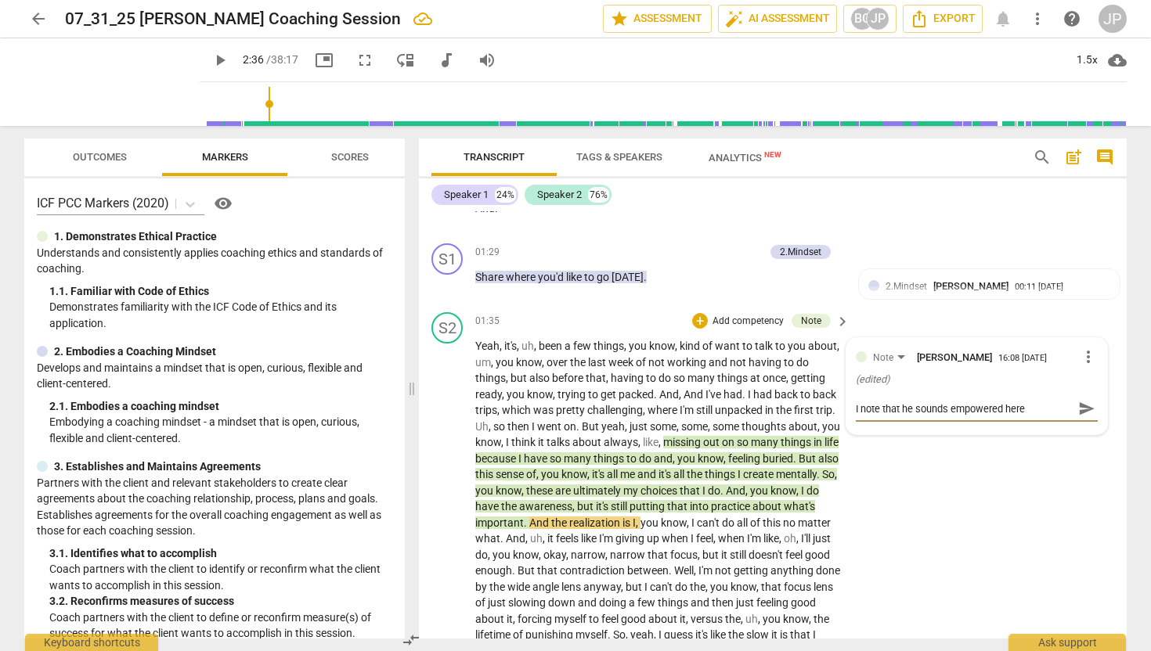
type textarea "I note that he sounds empowered here"
type textarea "I note that he sounds empowered here b"
type textarea "I note that he sounds empowered here by"
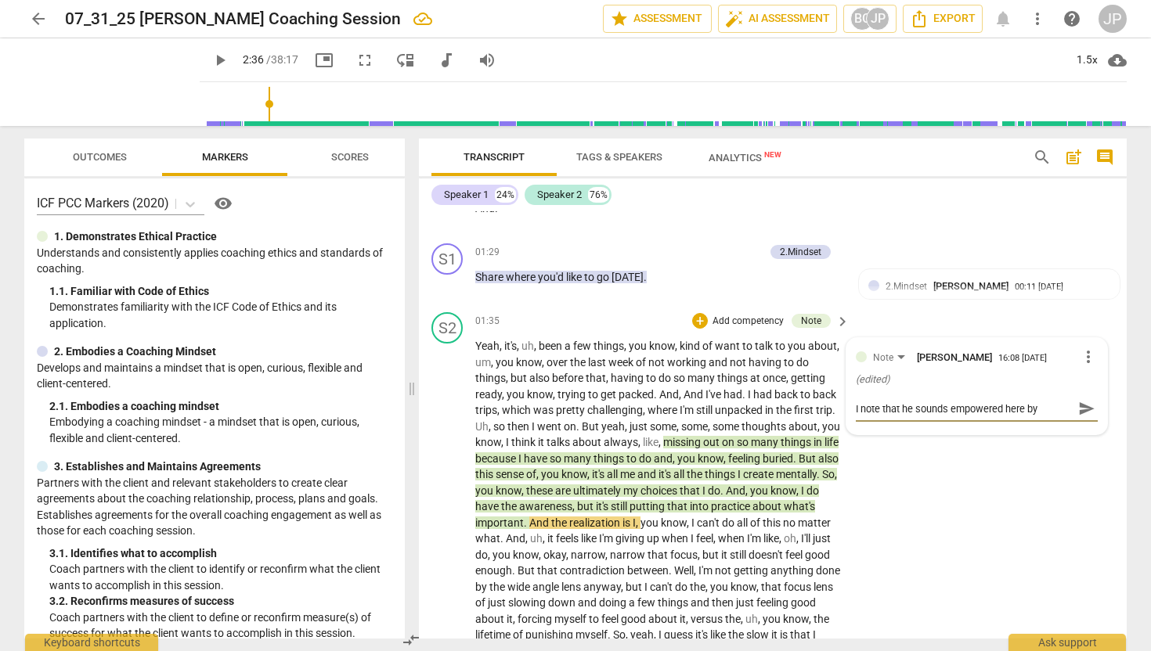
type textarea "I note that he sounds empowered here by"
type textarea "I note that he sounds empowered here by r"
type textarea "I note that he sounds empowered here by re"
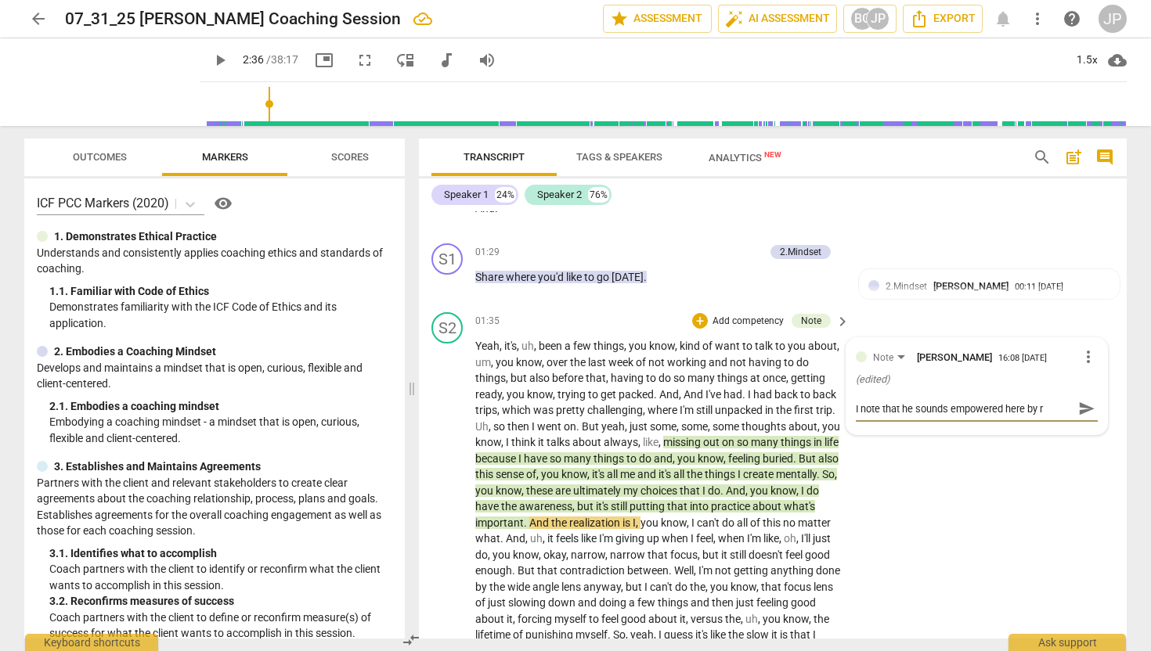
type textarea "I note that he sounds empowered here by re"
type textarea "I note that he sounds empowered here by rec"
type textarea "I note that he sounds empowered here by reco"
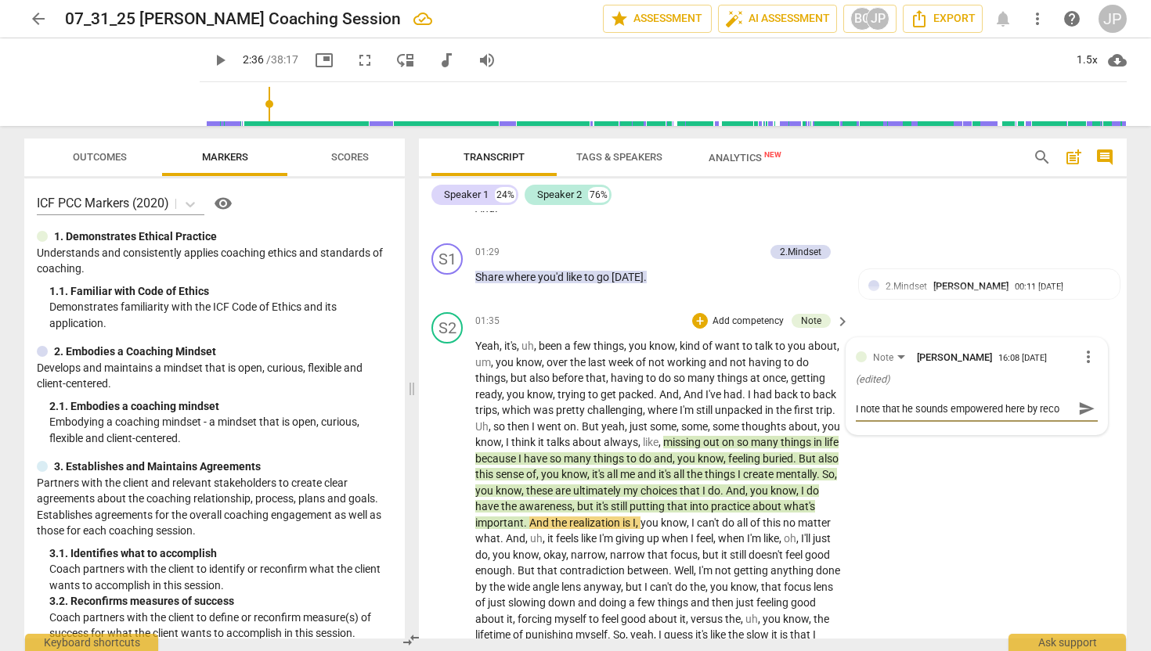
type textarea "I note that he sounds empowered here by recog"
type textarea "I note that he sounds empowered here by recogn"
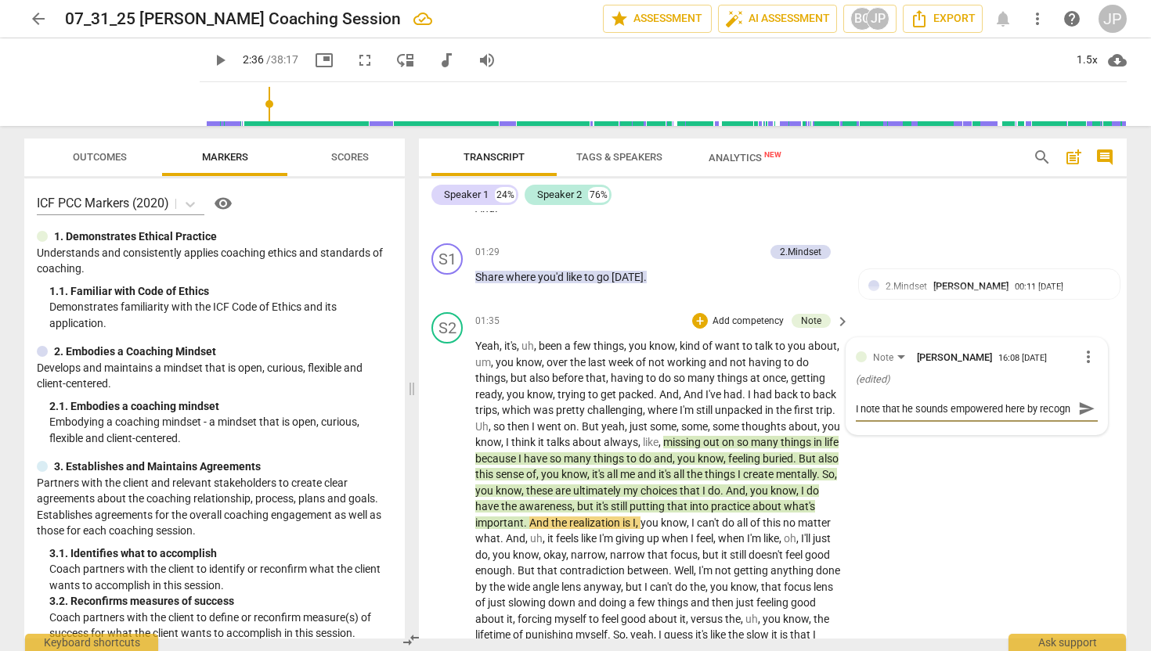
type textarea "I note that he sounds empowered here by recogni"
type textarea "I note that he sounds empowered here by recogniz"
type textarea "I note that he sounds empowered here by recognizi"
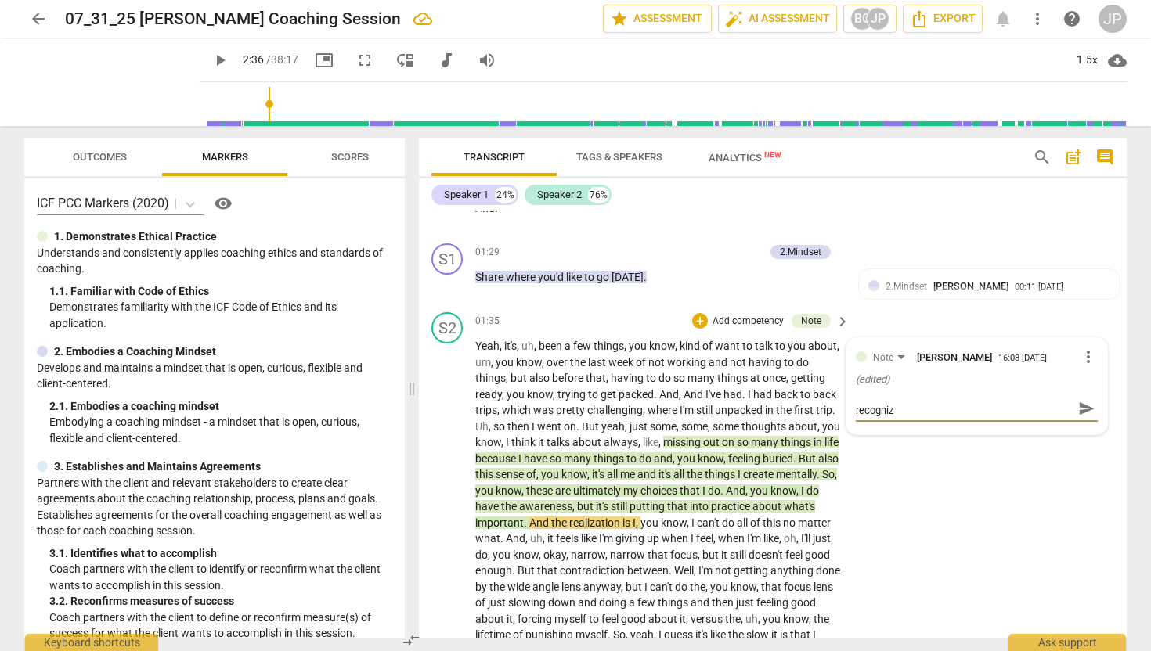
type textarea "I note that he sounds empowered here by recognizi"
type textarea "I note that he sounds empowered here by recognizin"
type textarea "I note that he sounds empowered here by recognizing"
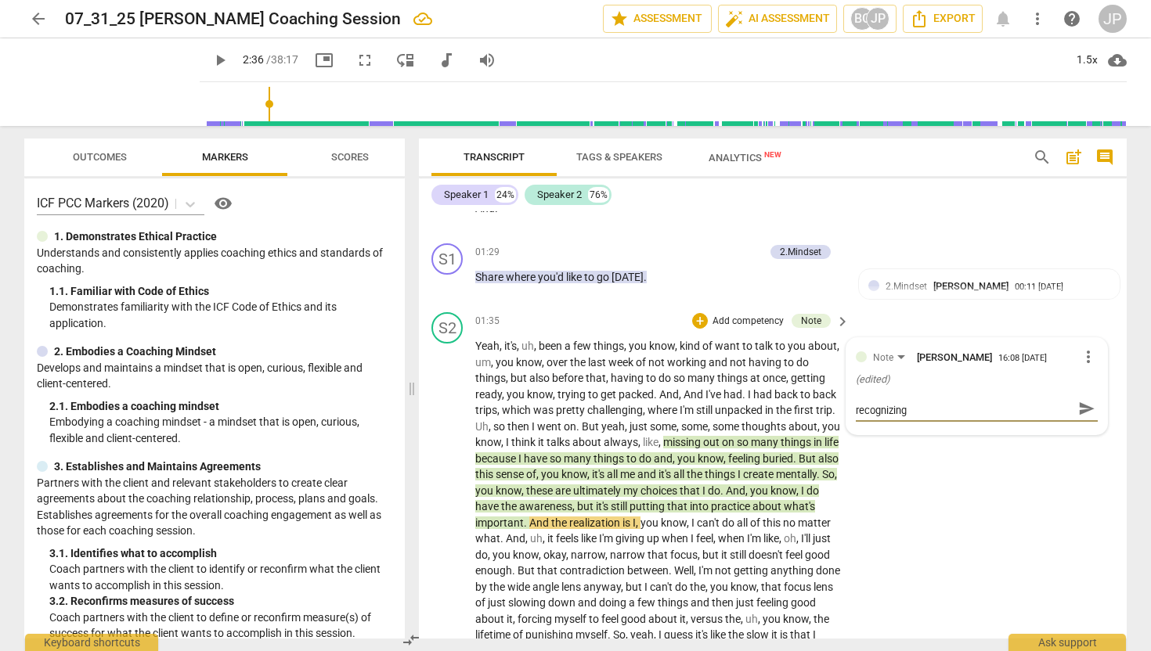
type textarea "I note that he sounds empowered here by recognizing t"
type textarea "I note that he sounds empowered here by recognizing th"
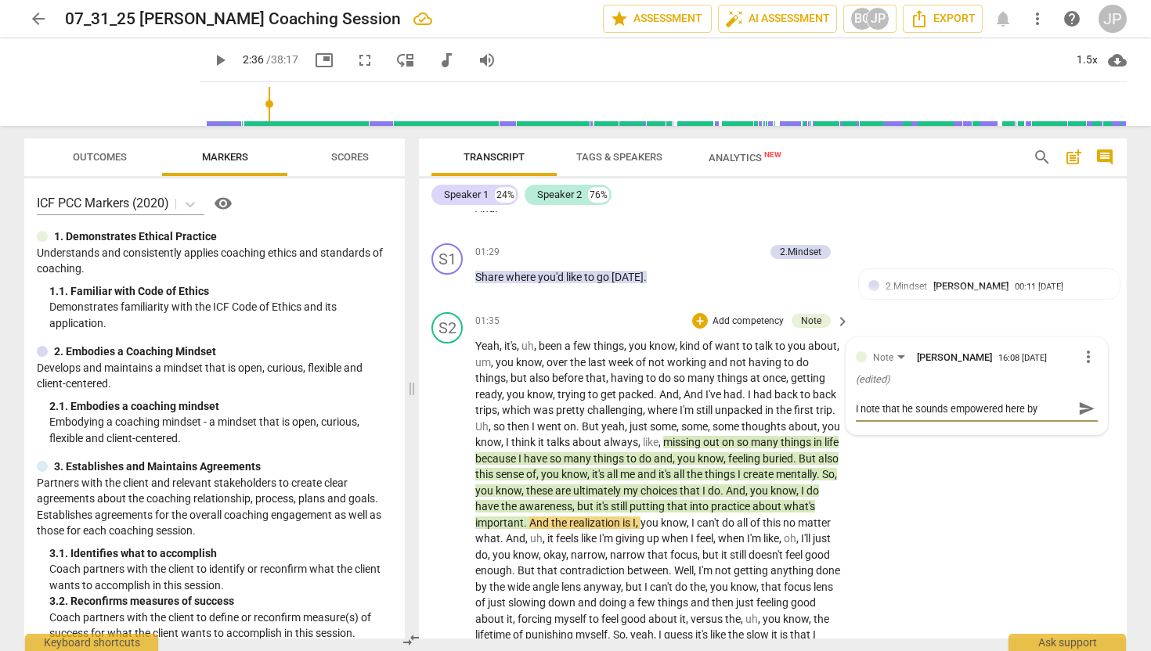
type textarea "I note that he sounds empowered here by recognizing the"
type textarea "I note that he sounds empowered here by recognizing the c"
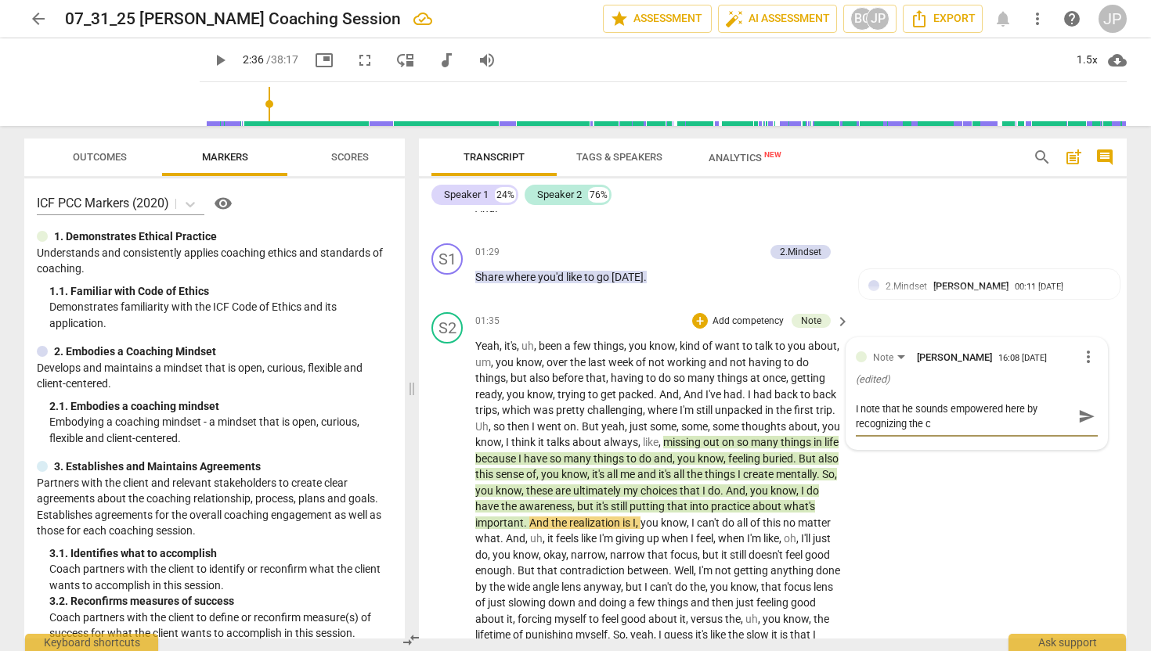
type textarea "I note that he sounds empowered here by recognizing the ch"
type textarea "I note that he sounds empowered here by recognizing the cho"
type textarea "I note that he sounds empowered here by recognizing the choi"
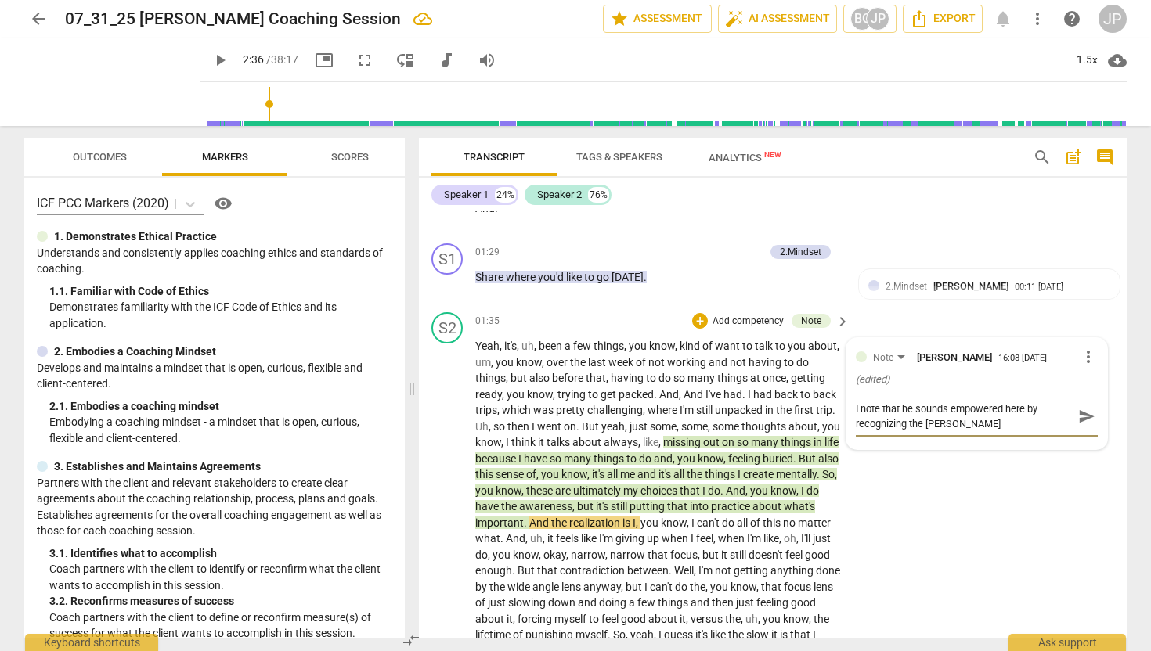
type textarea "I note that he sounds empowered here by recognizing the choic"
type textarea "I note that he sounds empowered here by recognizing the choice"
type textarea "I note that he sounds empowered here by recognizing the choices"
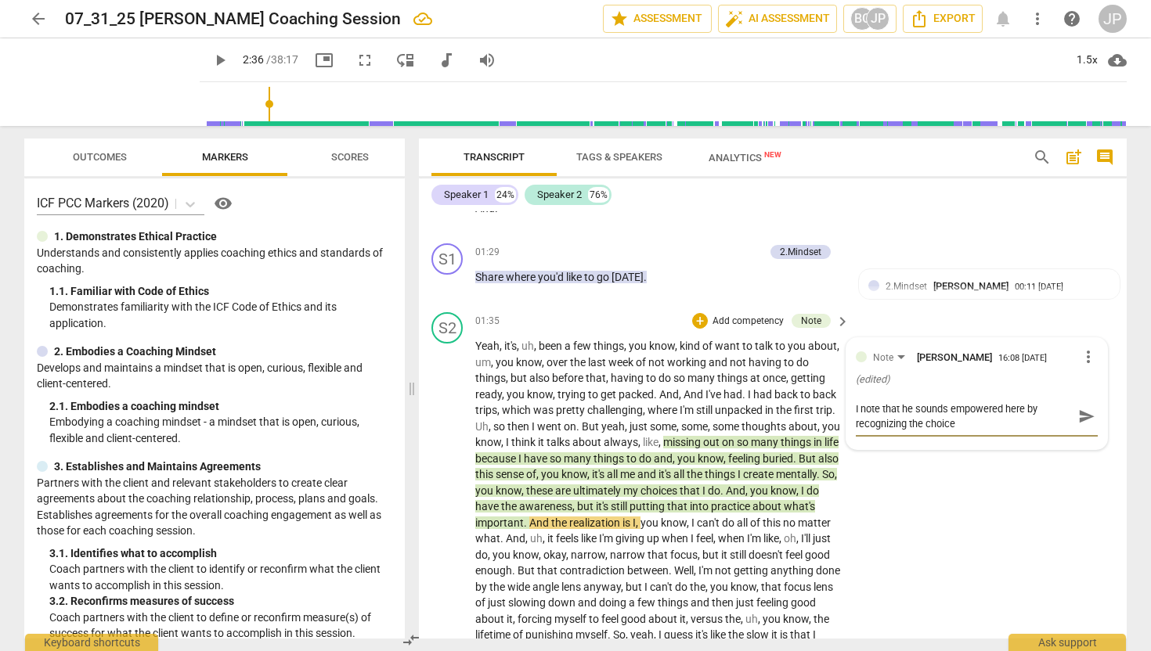
type textarea "I note that he sounds empowered here by recognizing the choices"
type textarea "I note that he sounds empowered here by recognizing the choices h"
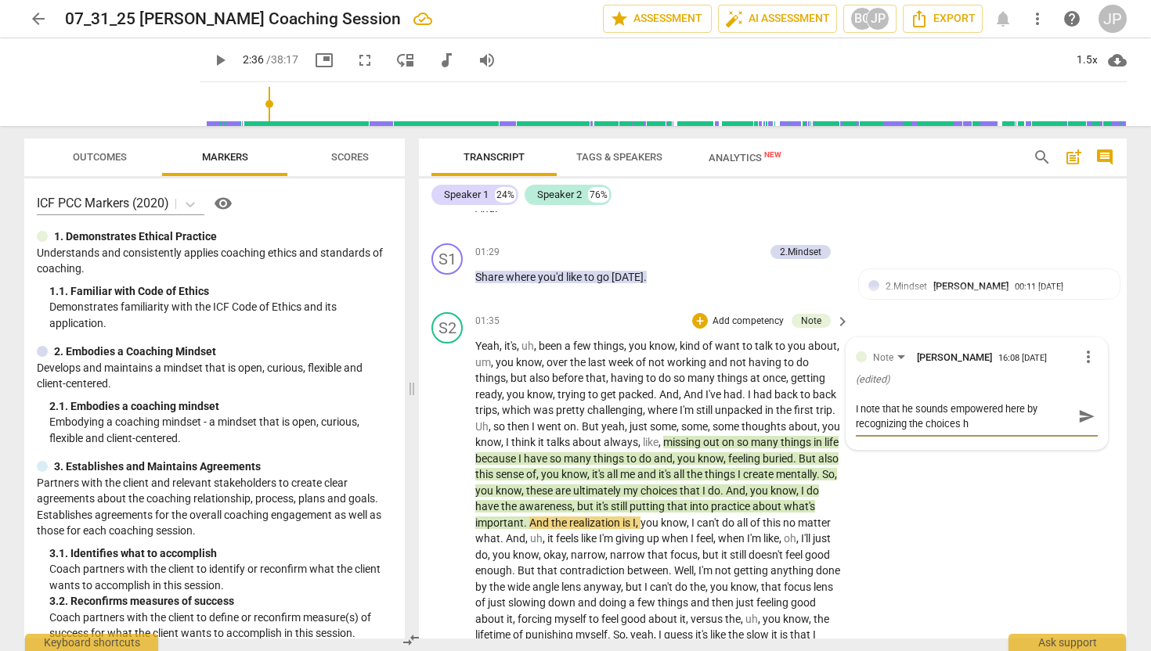
type textarea "I note that he sounds empowered here by recognizing the choices he"
type textarea "I note that he sounds empowered here by recognizing the choices he'"
type textarea "I note that he sounds empowered here by recognizing the choices he's"
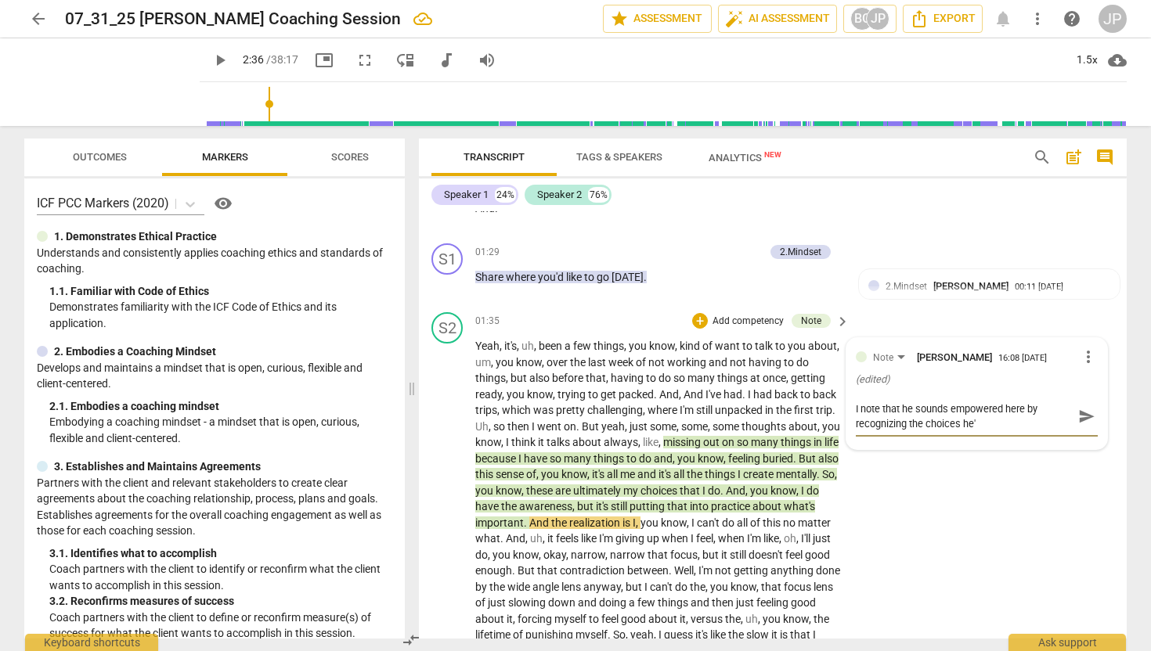
type textarea "I note that he sounds empowered here by recognizing the choices he's"
type textarea "I note that he sounds empowered here by recognizing the choices he's m"
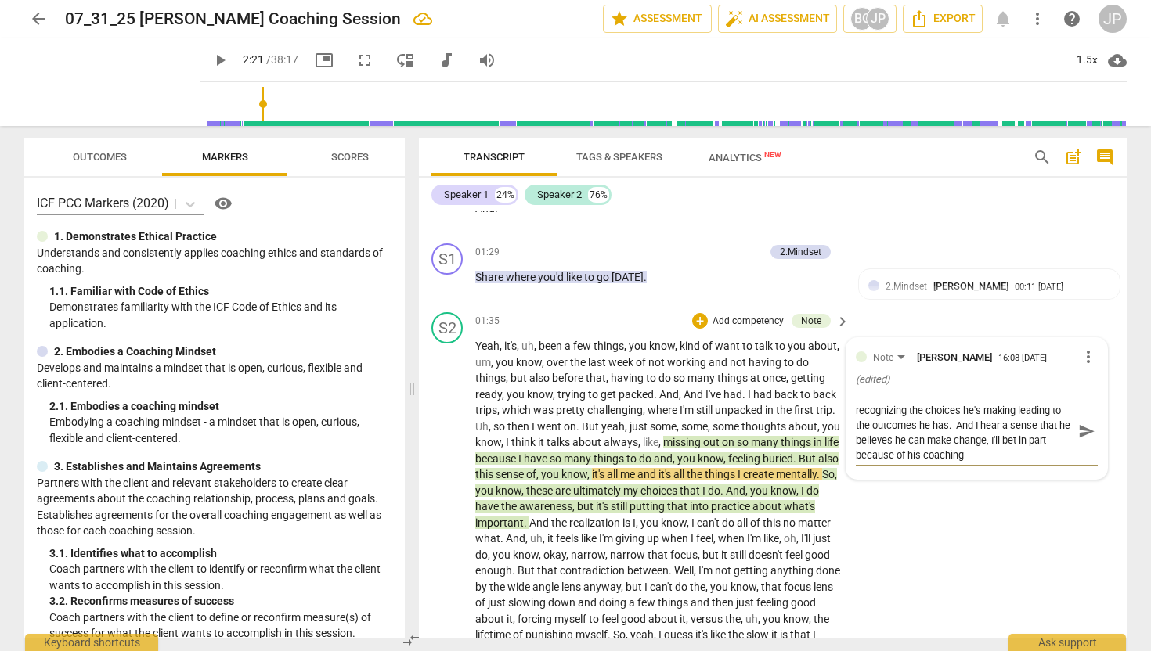
scroll to position [15, 0]
drag, startPoint x: 974, startPoint y: 455, endPoint x: 903, endPoint y: 452, distance: 70.5
click at [903, 452] on textarea "I note that he sounds empowered here by recognizing the choices he's making lea…" at bounding box center [964, 431] width 217 height 59
click at [1078, 441] on span "send" at bounding box center [1086, 438] width 17 height 17
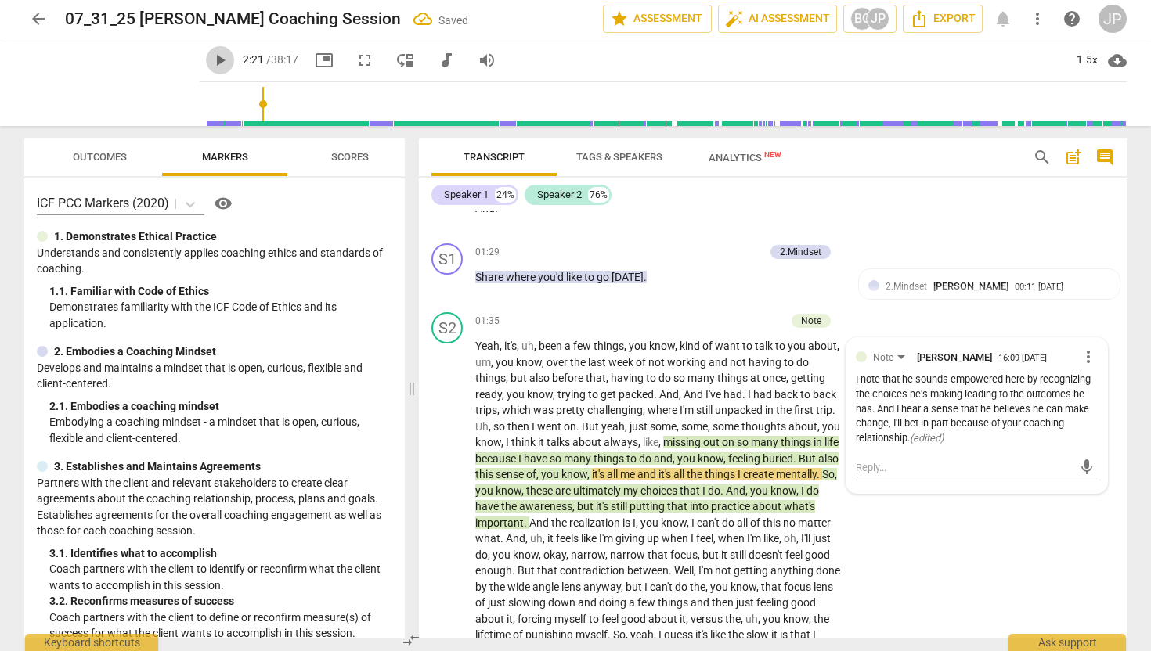
click at [211, 56] on span "play_arrow" at bounding box center [220, 60] width 19 height 19
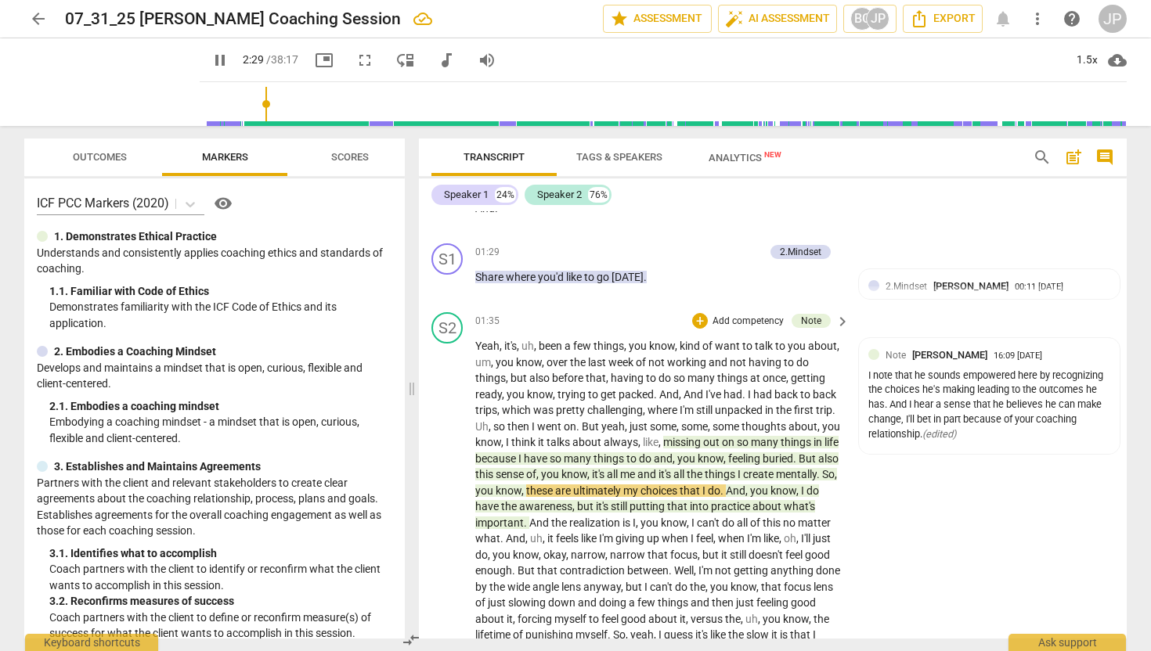
click at [551, 522] on span "And" at bounding box center [540, 523] width 22 height 13
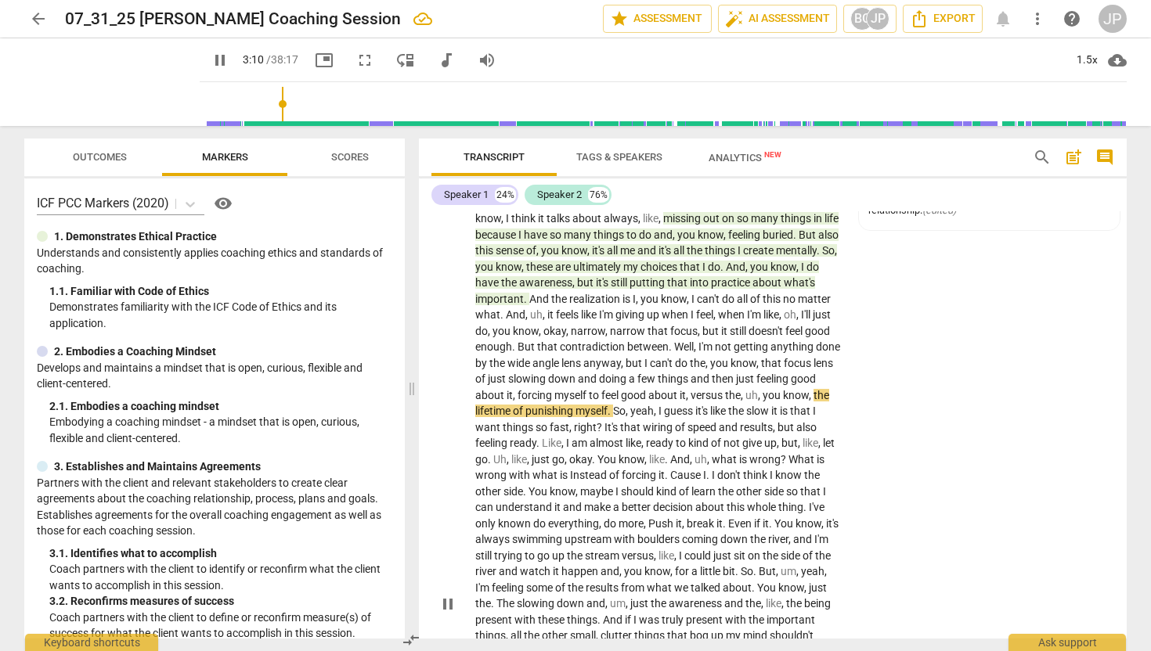
scroll to position [684, 0]
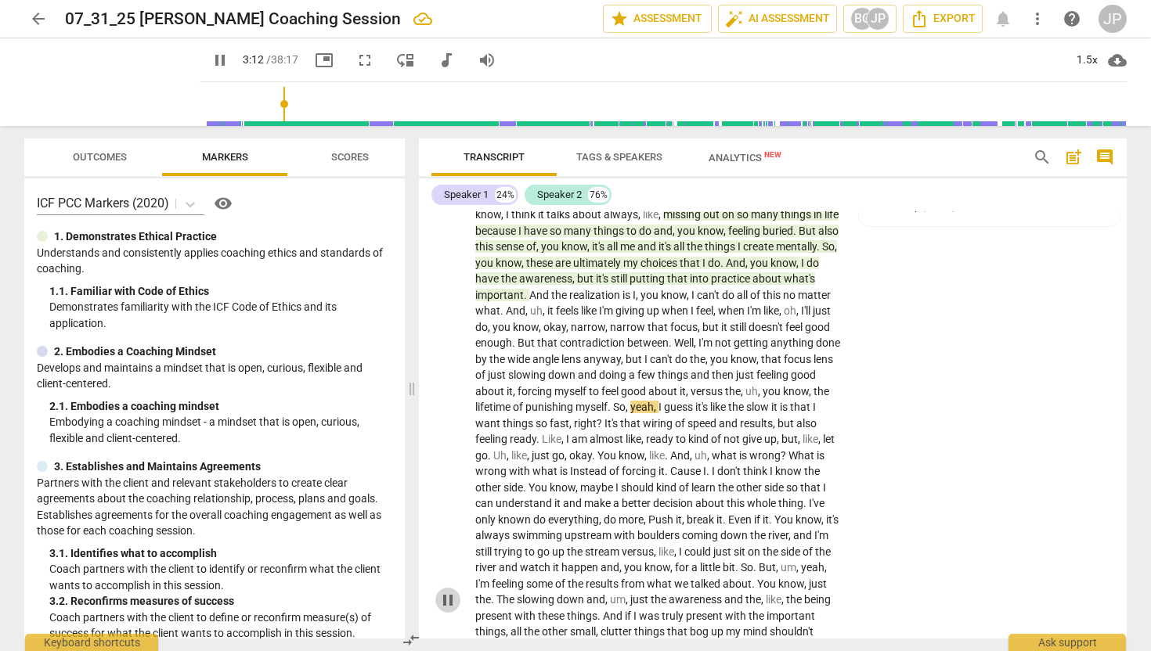
click at [448, 600] on span "pause" at bounding box center [447, 600] width 19 height 19
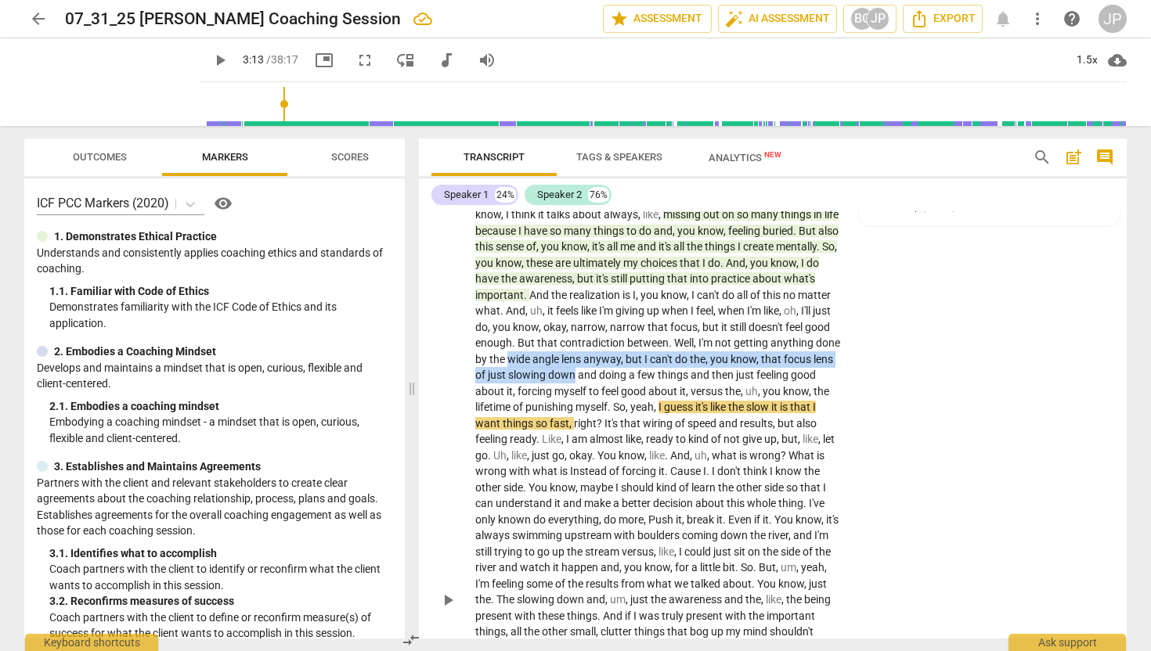
drag, startPoint x: 636, startPoint y: 360, endPoint x: 701, endPoint y: 381, distance: 69.1
click at [701, 380] on p "Yeah , it's , uh , been a few things , you know , kind of want to talk to you a…" at bounding box center [658, 599] width 366 height 979
click at [719, 348] on div "+" at bounding box center [718, 356] width 16 height 16
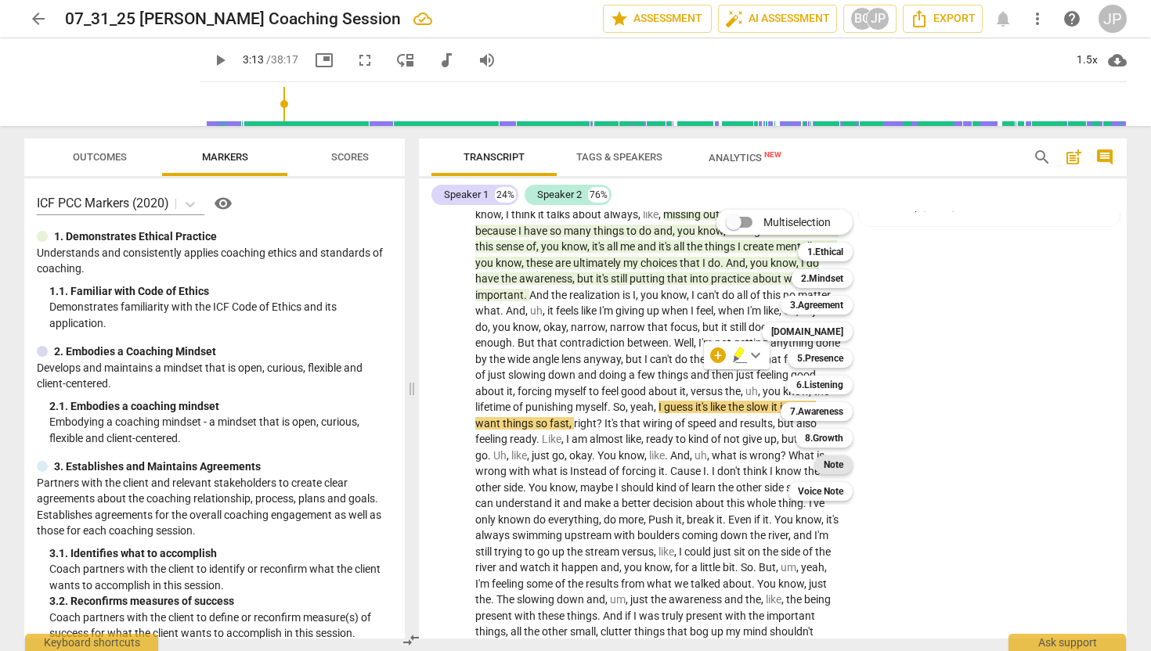
click at [837, 458] on b "Note" at bounding box center [833, 465] width 20 height 19
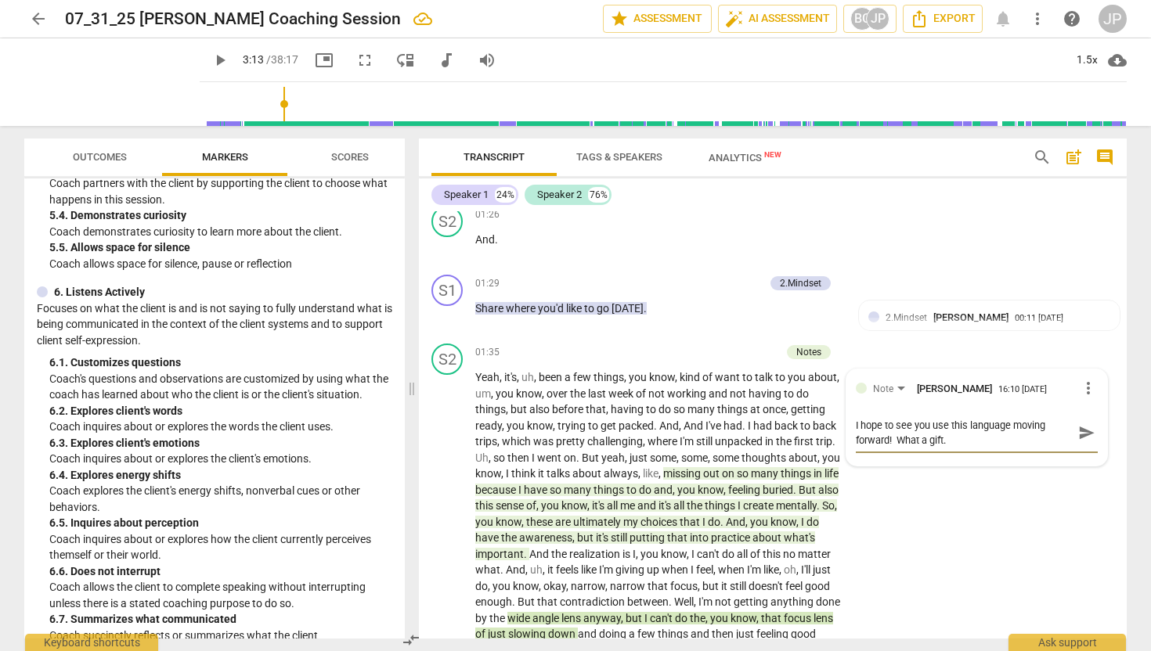
scroll to position [994, 0]
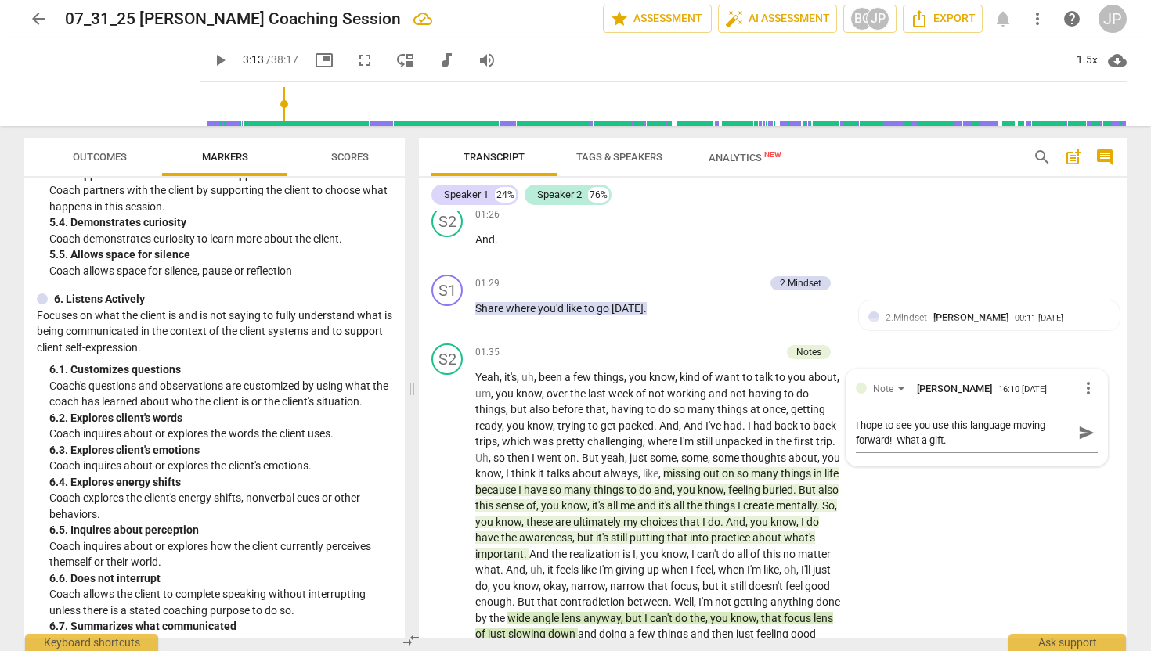
click at [152, 376] on div "6. 1. Customizes questions" at bounding box center [220, 370] width 343 height 16
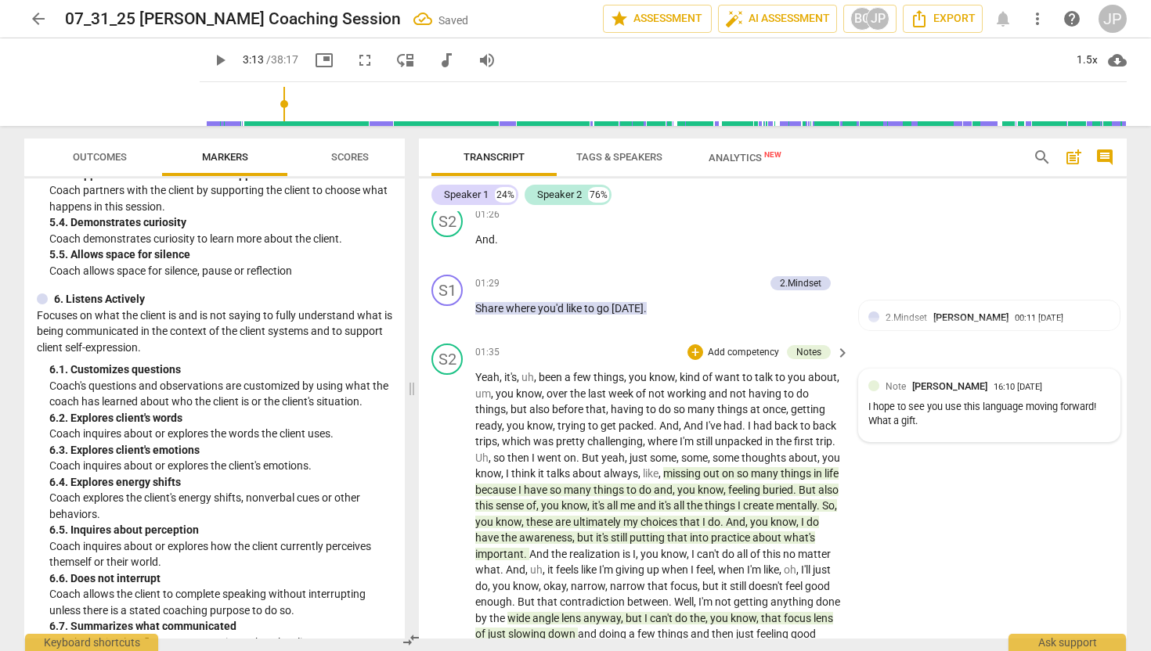
click at [894, 388] on span "Note" at bounding box center [895, 386] width 20 height 11
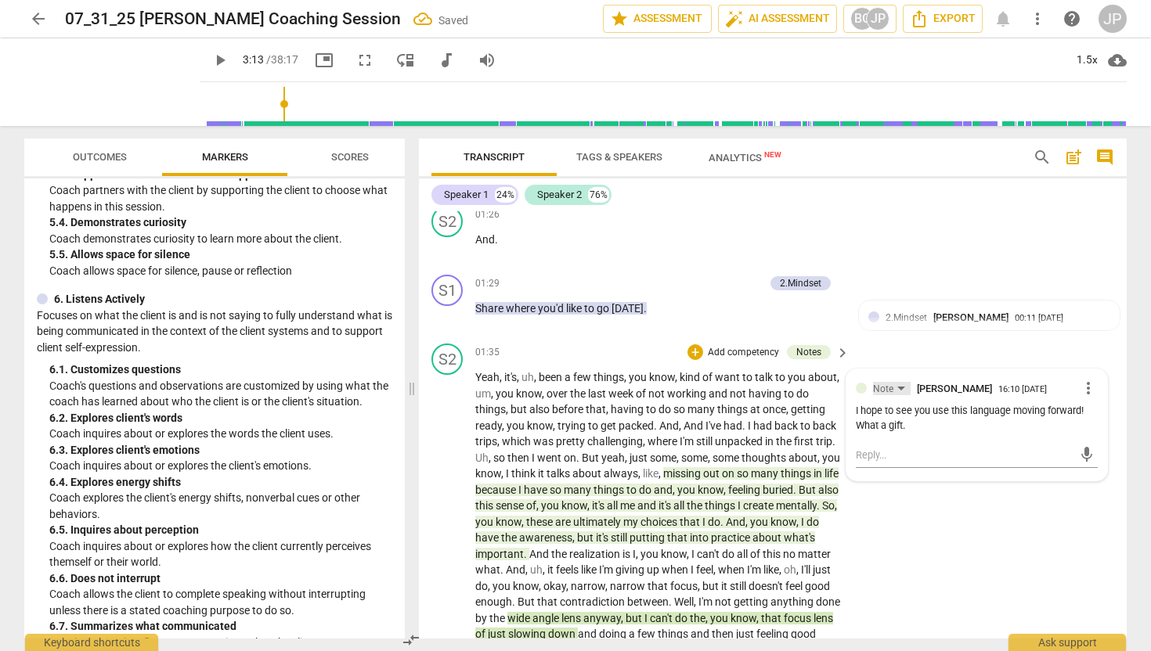
click at [899, 385] on div "Note" at bounding box center [892, 388] width 38 height 13
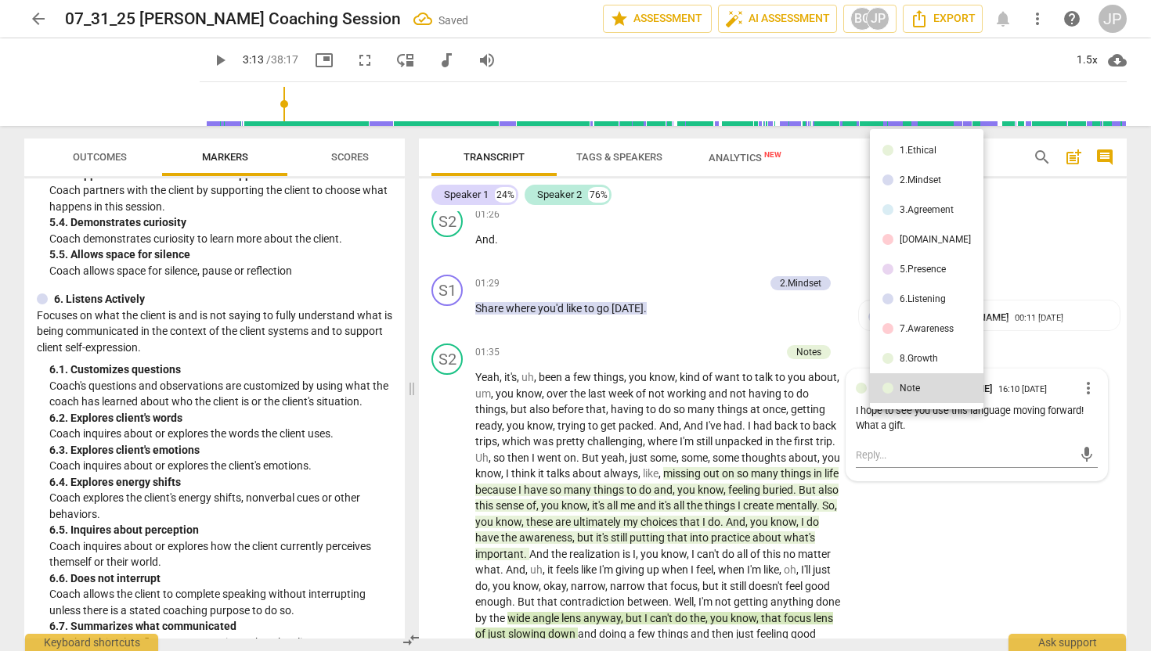
click at [900, 294] on div "6.Listening" at bounding box center [922, 298] width 46 height 9
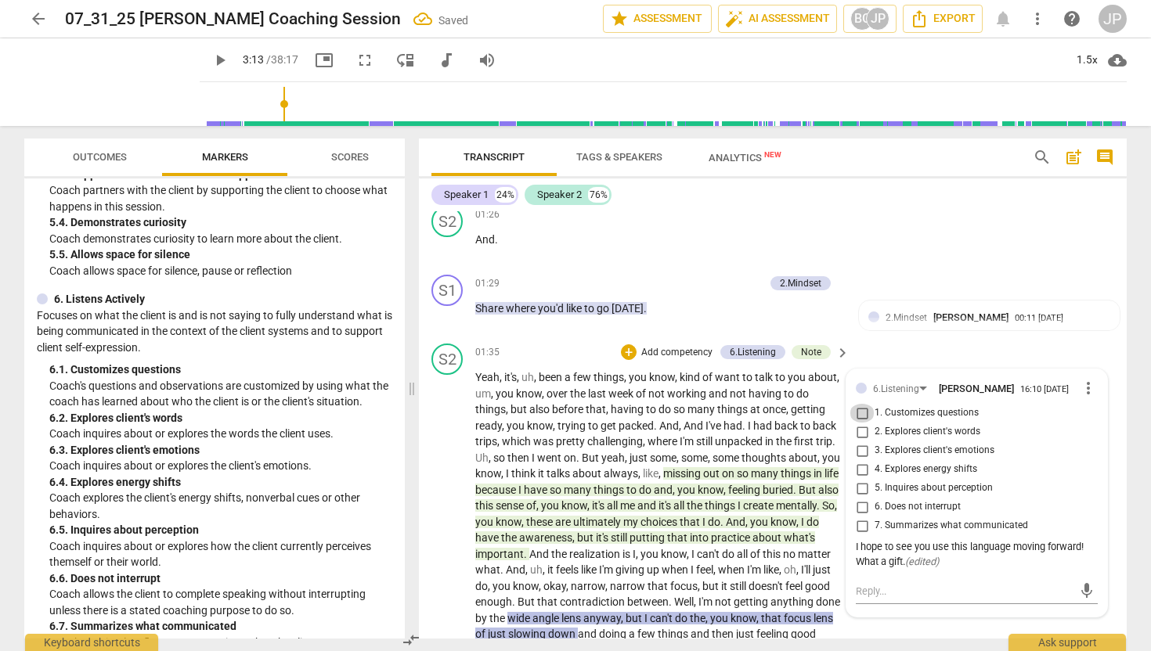
click at [863, 413] on input "1. Customizes questions" at bounding box center [861, 413] width 25 height 19
click at [667, 531] on span "putting" at bounding box center [648, 537] width 38 height 13
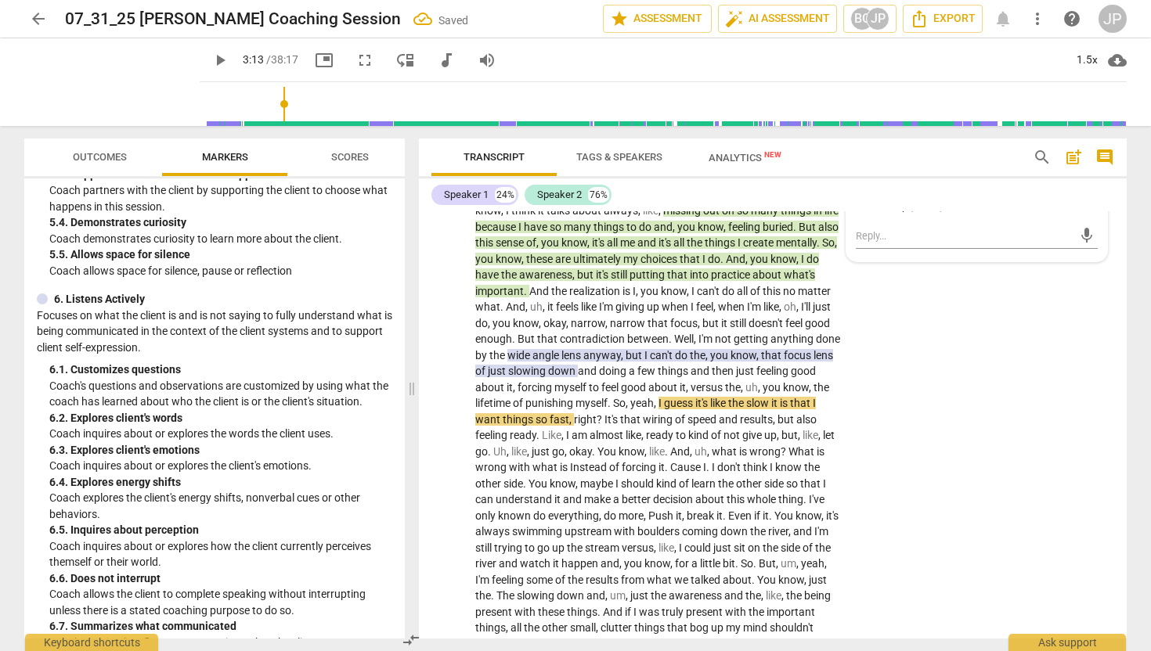
scroll to position [686, 0]
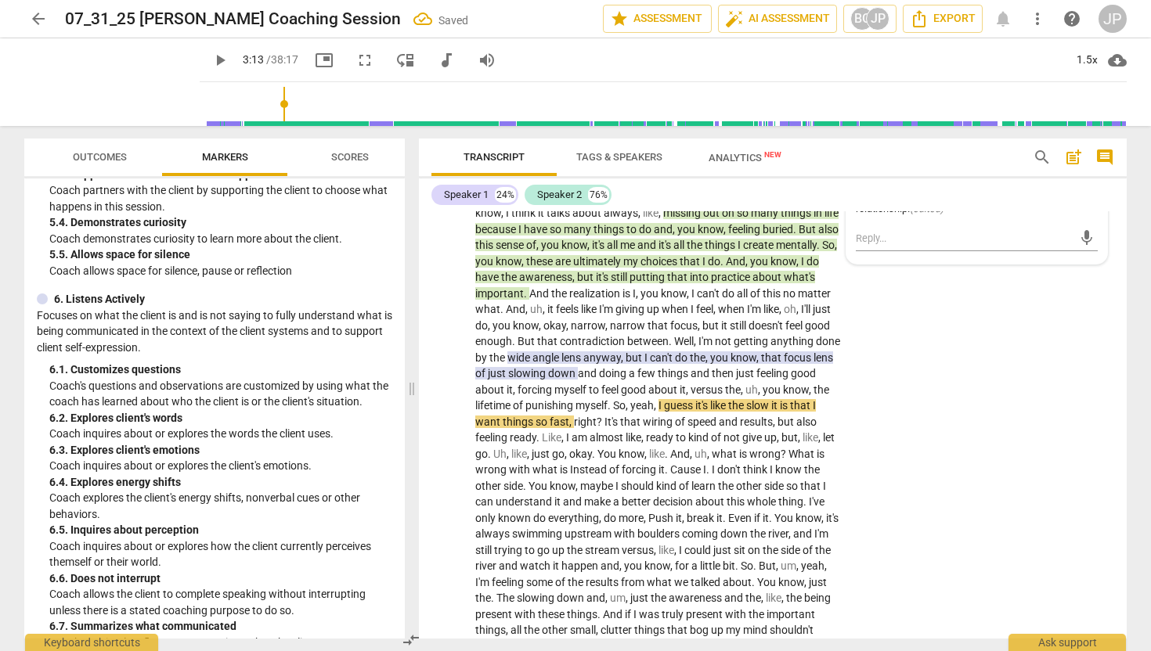
click at [211, 57] on span "play_arrow" at bounding box center [220, 60] width 19 height 19
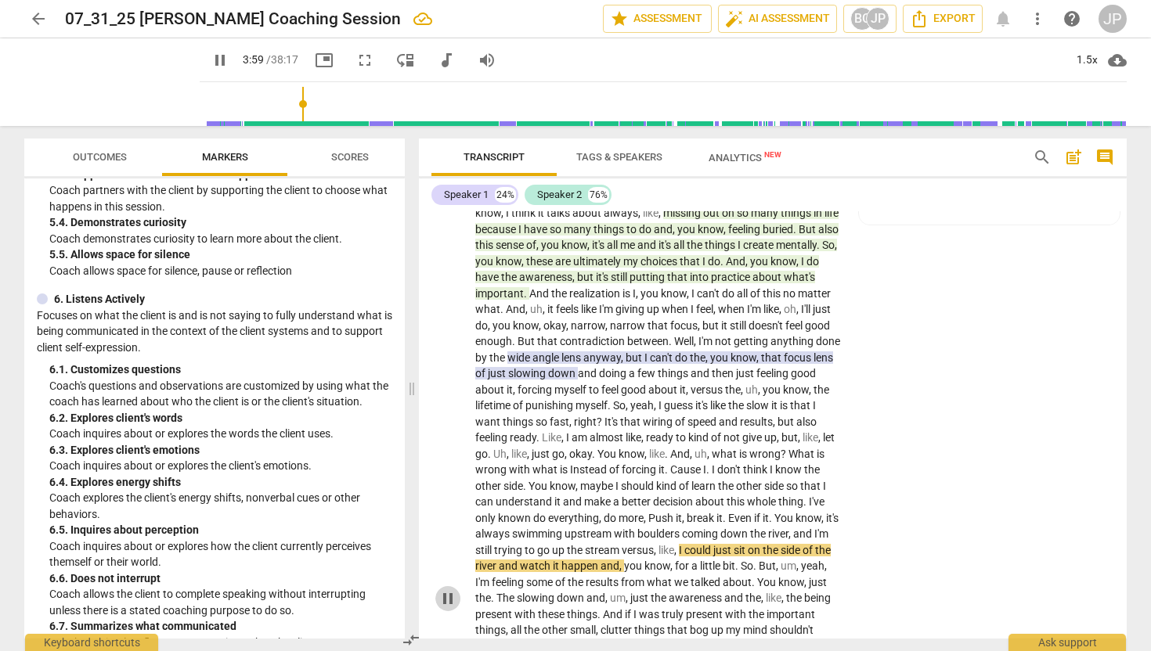
click at [446, 593] on span "pause" at bounding box center [447, 598] width 19 height 19
click at [446, 593] on span "play_arrow" at bounding box center [447, 598] width 19 height 19
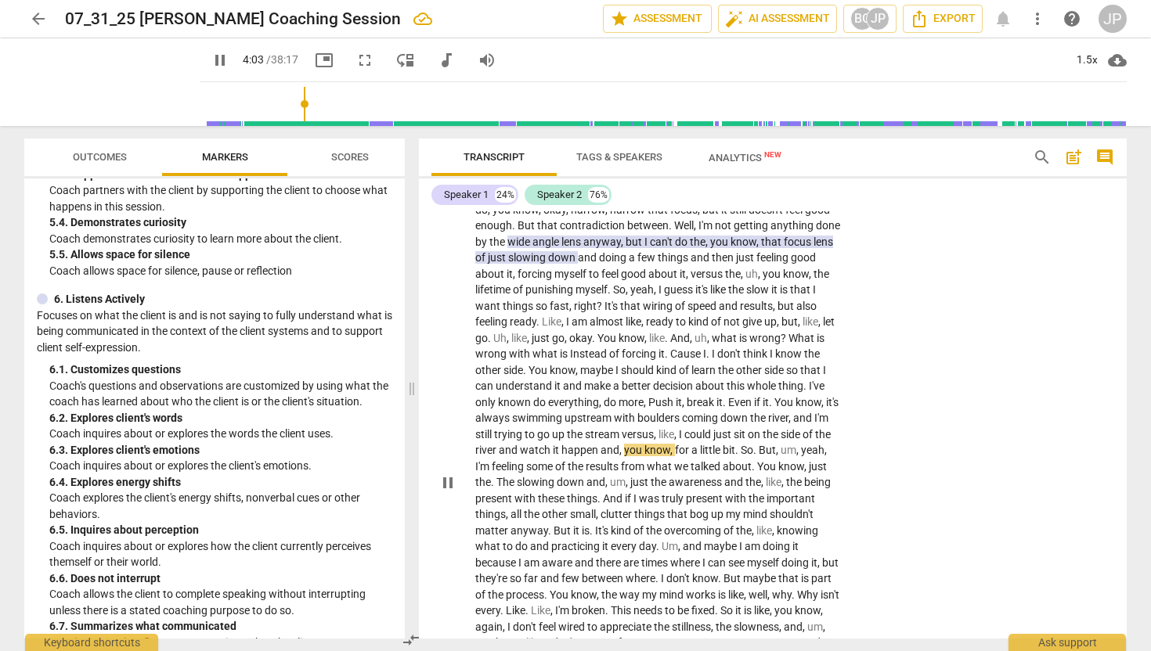
scroll to position [819, 0]
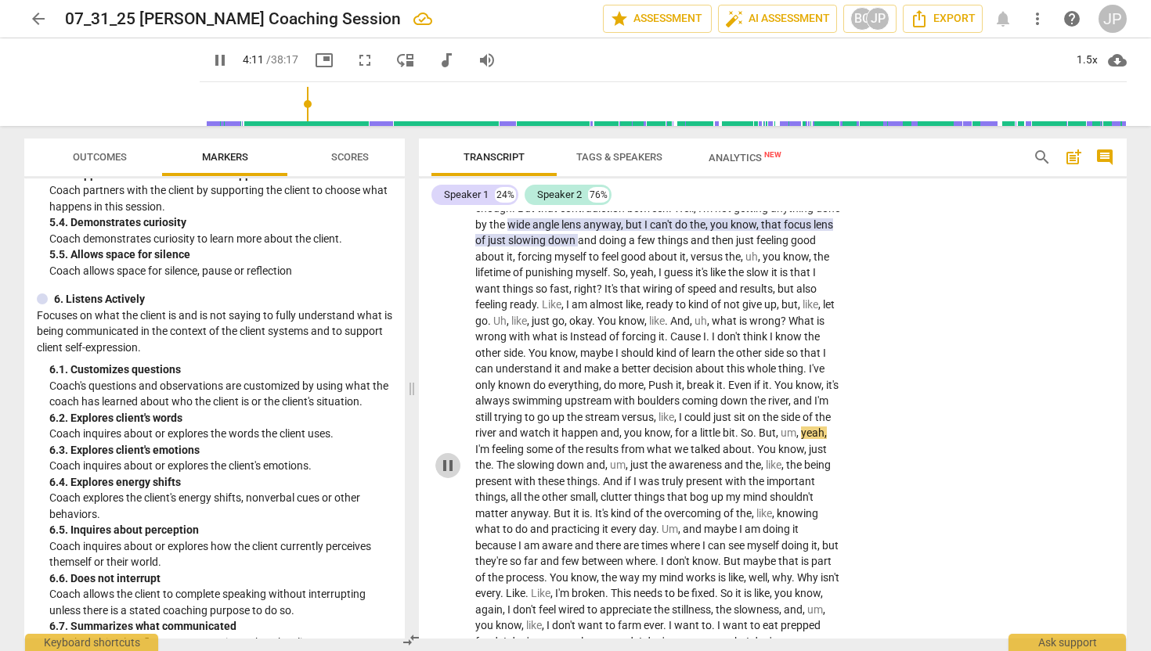
click at [450, 460] on span "pause" at bounding box center [447, 465] width 19 height 19
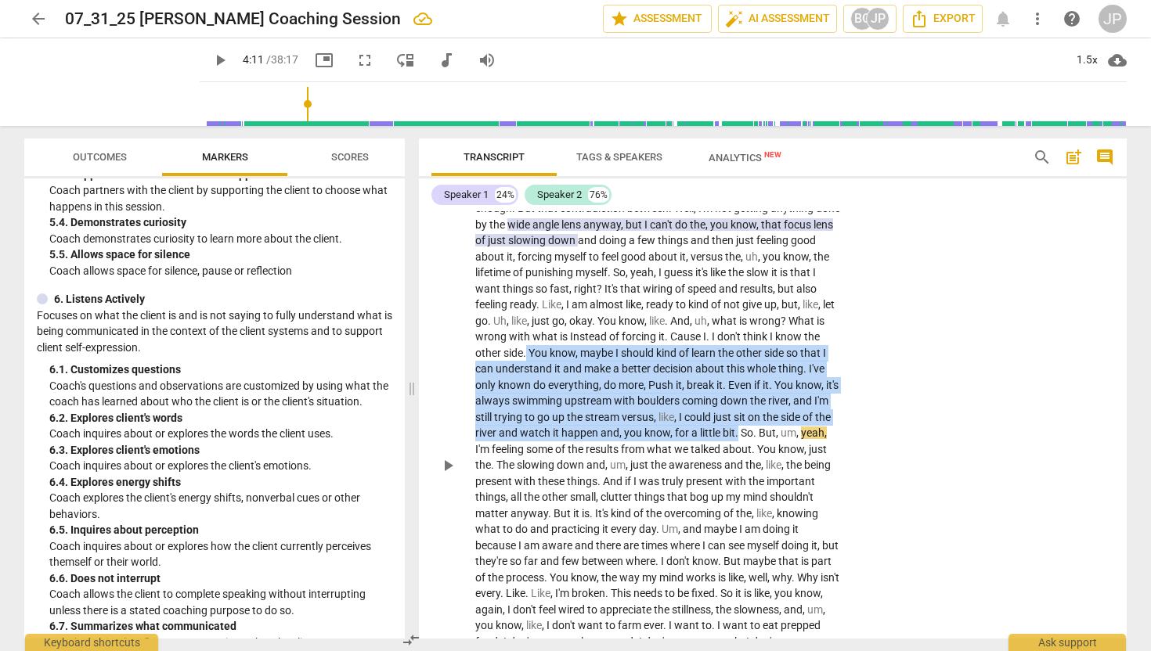
drag, startPoint x: 513, startPoint y: 450, endPoint x: 607, endPoint y: 352, distance: 136.2
click at [606, 351] on p "Yeah , it's , uh , been a few things , you know , kind of want to talk to you a…" at bounding box center [658, 465] width 366 height 979
click at [532, 428] on div "+" at bounding box center [531, 429] width 16 height 16
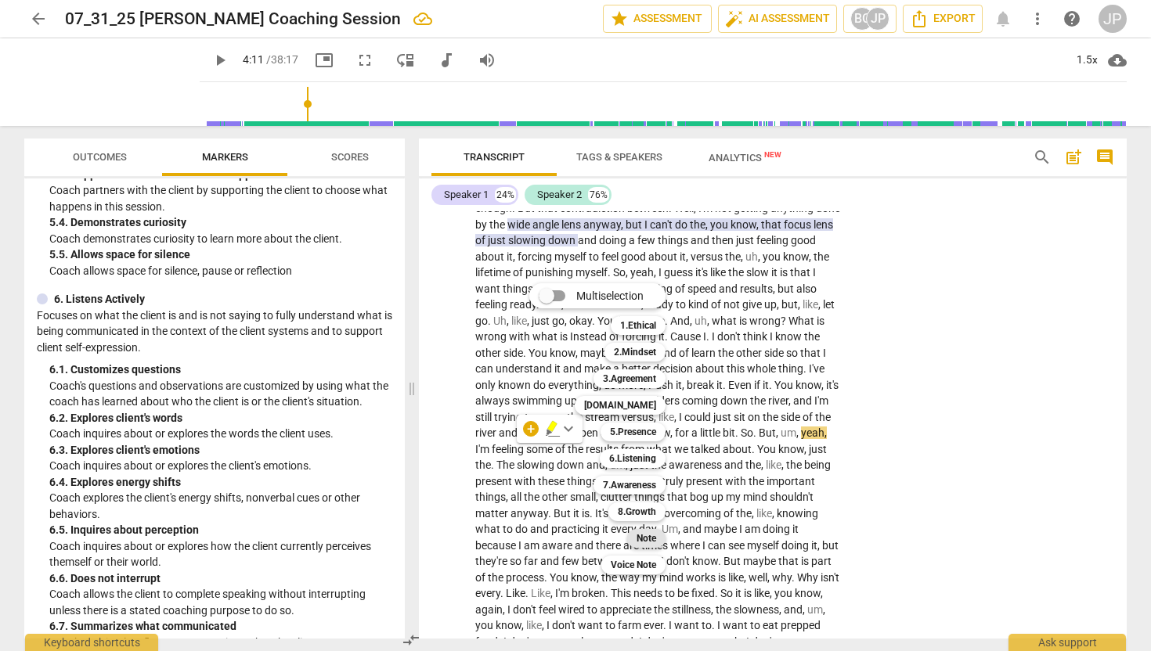
click at [640, 539] on b "Note" at bounding box center [646, 538] width 20 height 19
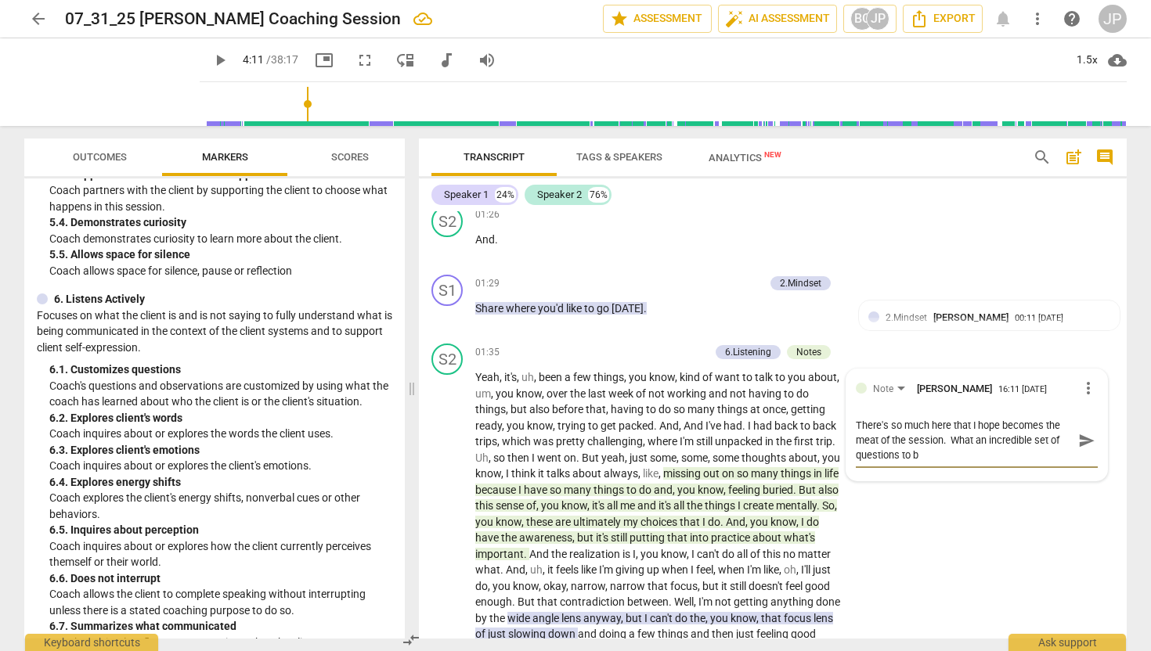
scroll to position [0, 0]
click at [1084, 439] on span "send" at bounding box center [1086, 440] width 17 height 17
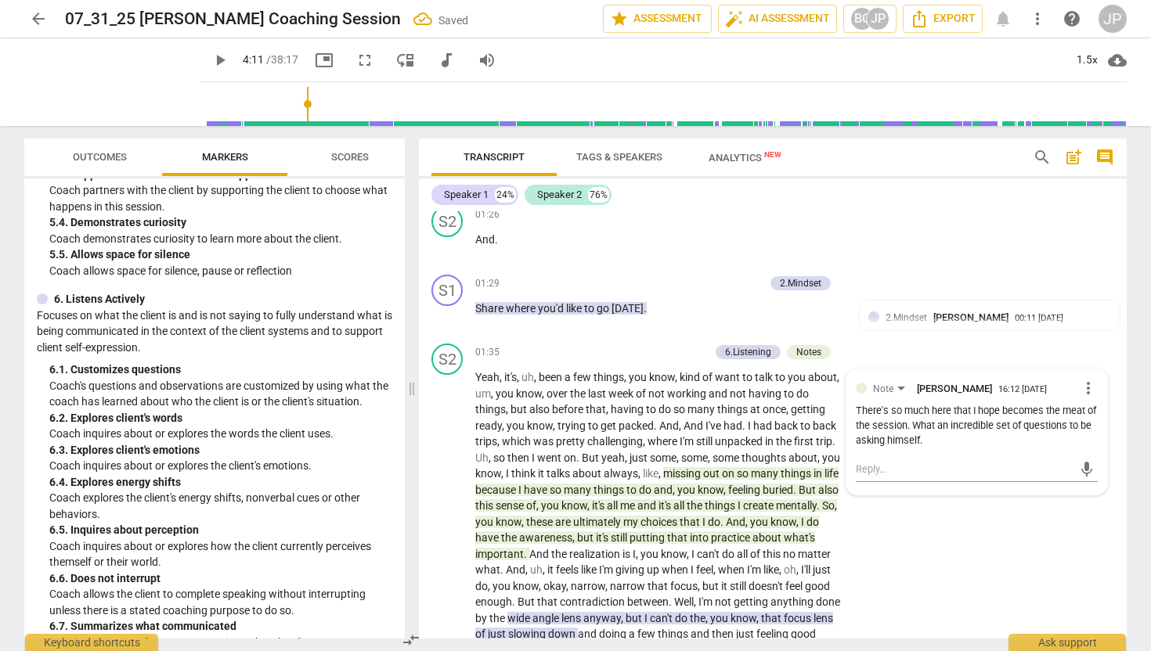
click at [211, 59] on span "play_arrow" at bounding box center [220, 60] width 19 height 19
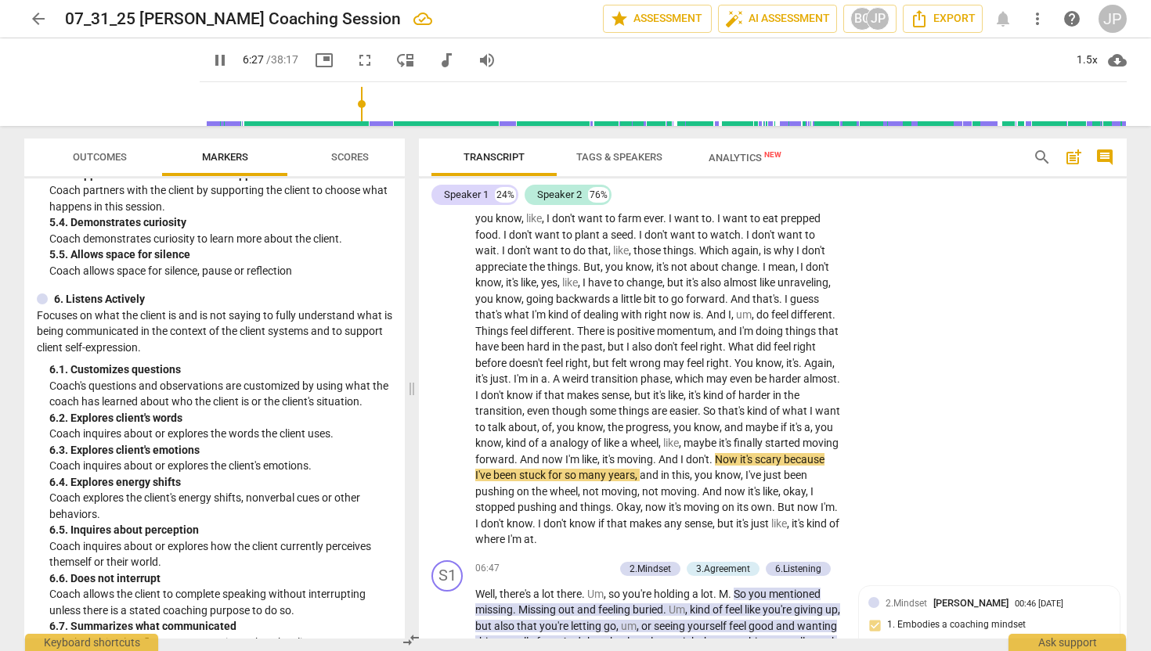
scroll to position [1227, 0]
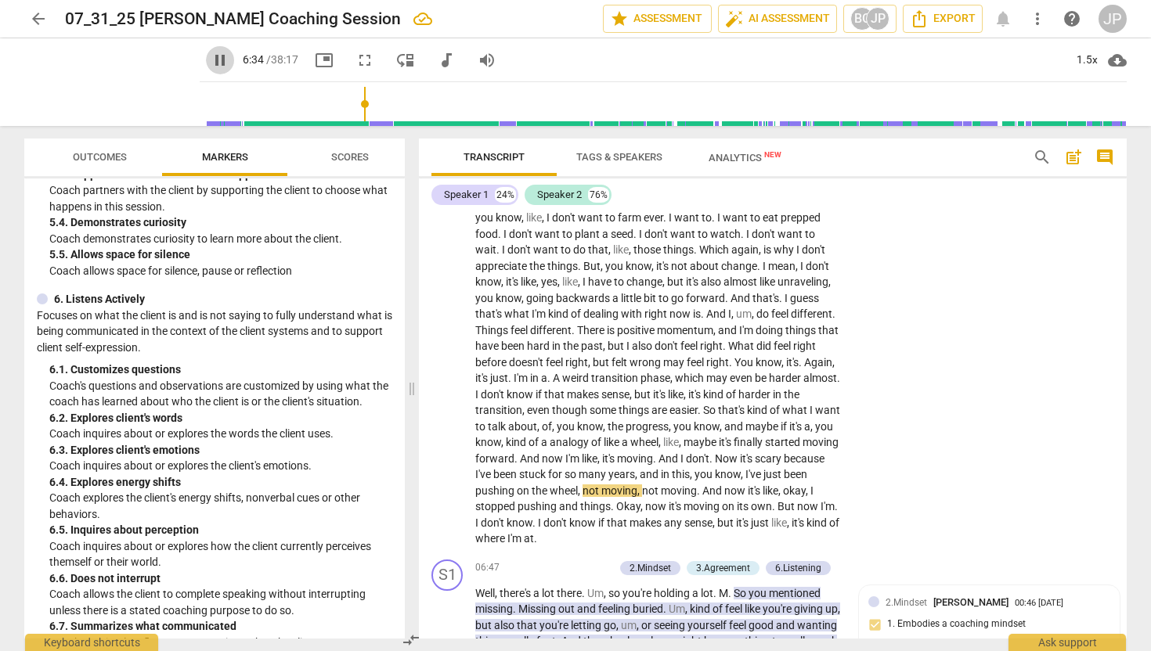
click at [211, 58] on span "pause" at bounding box center [220, 60] width 19 height 19
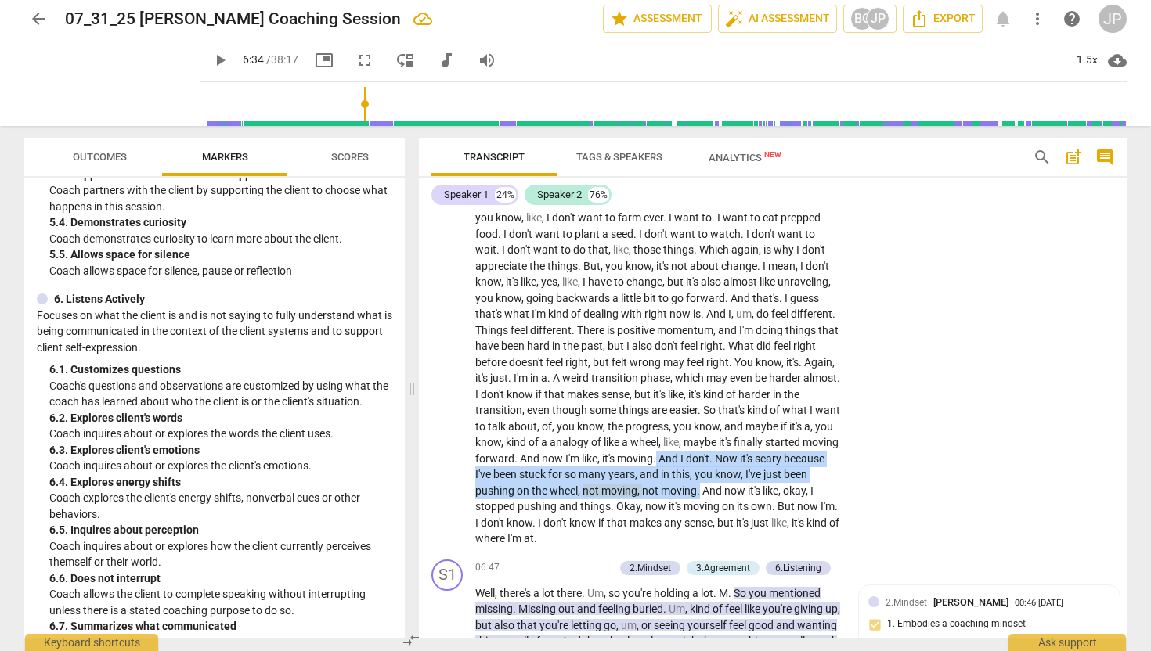
drag, startPoint x: 531, startPoint y: 474, endPoint x: 572, endPoint y: 513, distance: 57.0
click at [572, 513] on p "Yeah , it's , uh , been a few things , you know , kind of want to talk to you a…" at bounding box center [658, 57] width 366 height 979
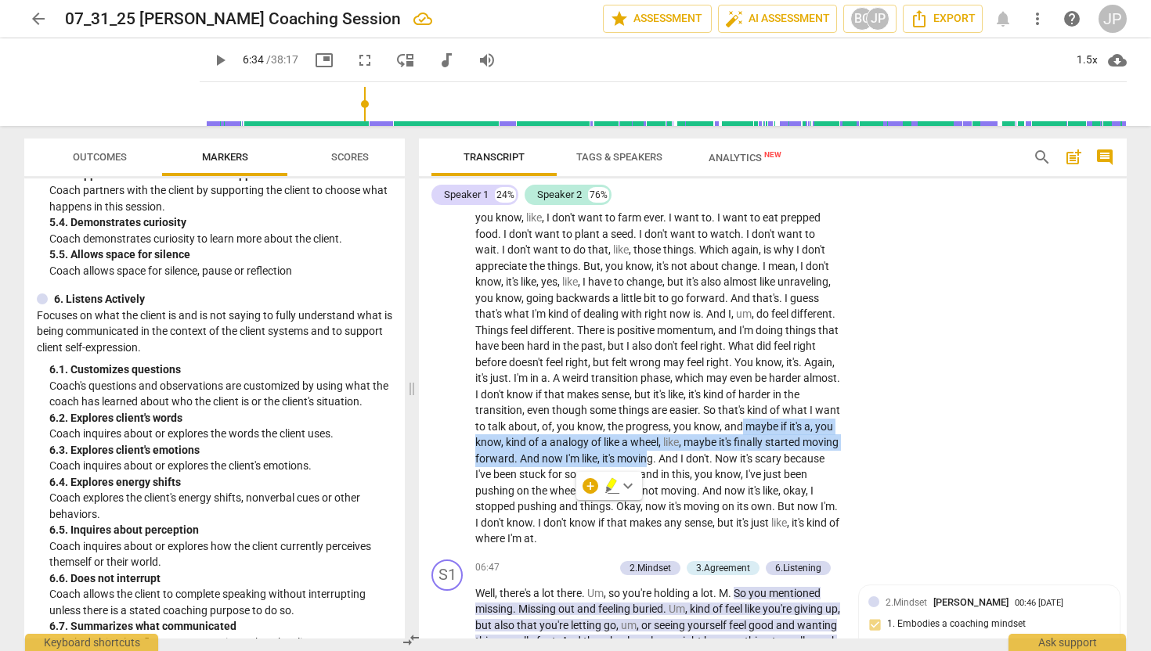
drag, startPoint x: 523, startPoint y: 477, endPoint x: 593, endPoint y: 441, distance: 78.4
click at [593, 441] on p "Yeah , it's , uh , been a few things , you know , kind of want to talk to you a…" at bounding box center [658, 57] width 366 height 979
click at [745, 433] on span "maybe" at bounding box center [762, 426] width 35 height 13
drag, startPoint x: 591, startPoint y: 444, endPoint x: 587, endPoint y: 476, distance: 32.3
click at [587, 476] on p "Yeah , it's , uh , been a few things , you know , kind of want to talk to you a…" at bounding box center [658, 57] width 366 height 979
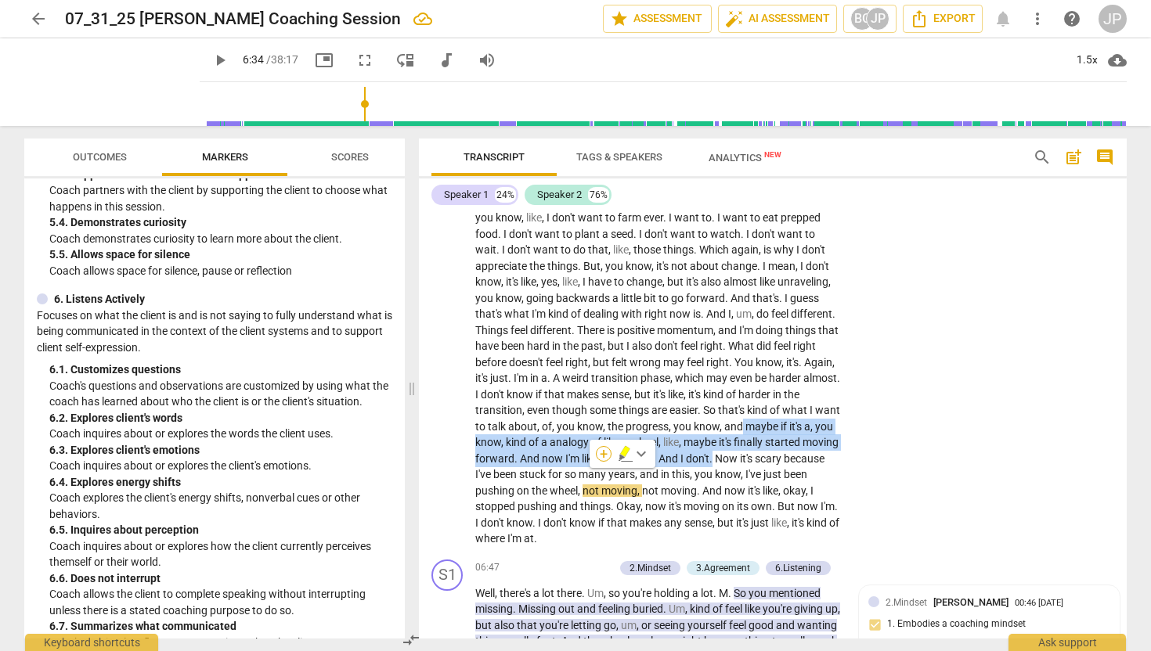
click at [602, 455] on div "+" at bounding box center [604, 454] width 16 height 16
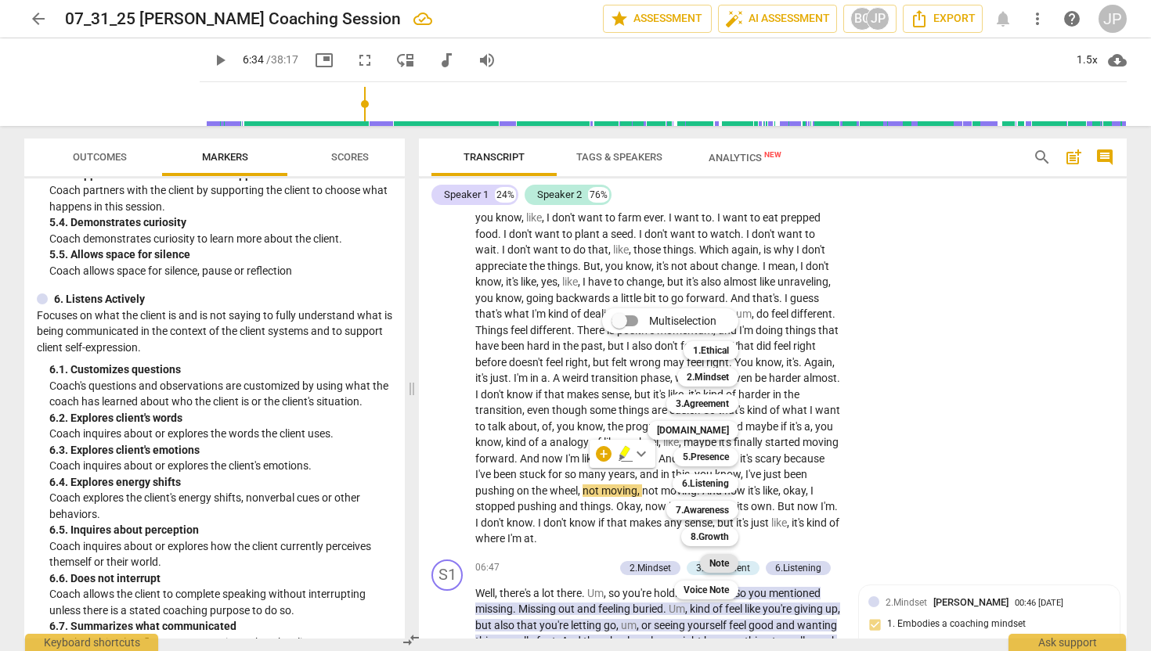
click at [726, 568] on b "Note" at bounding box center [719, 563] width 20 height 19
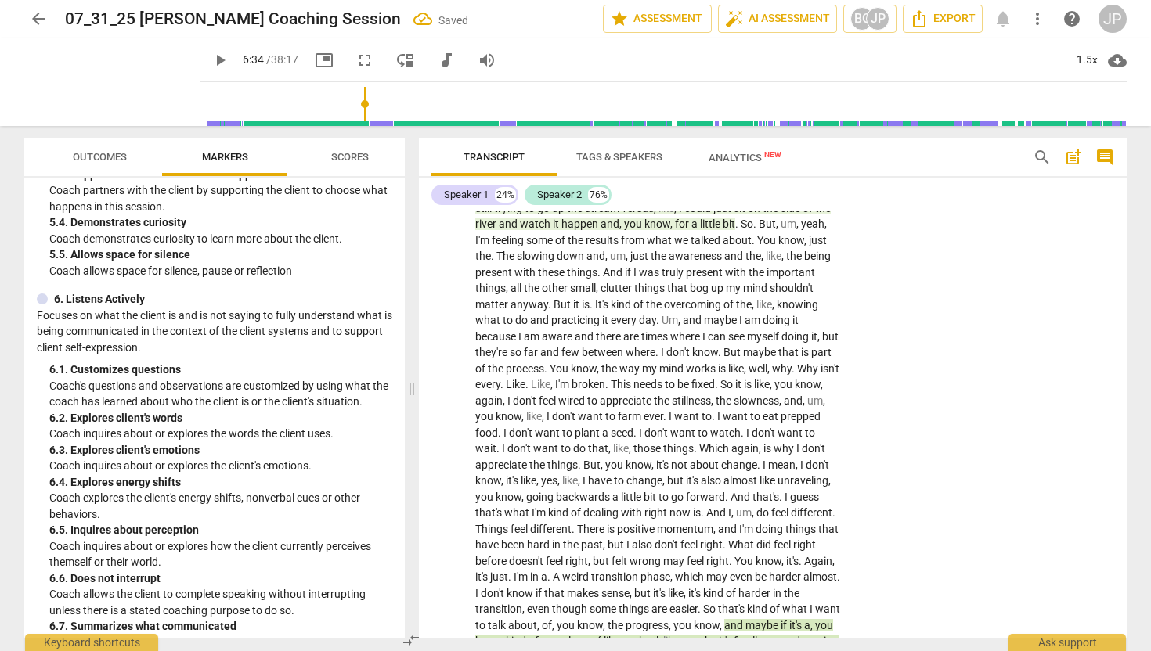
scroll to position [416, 0]
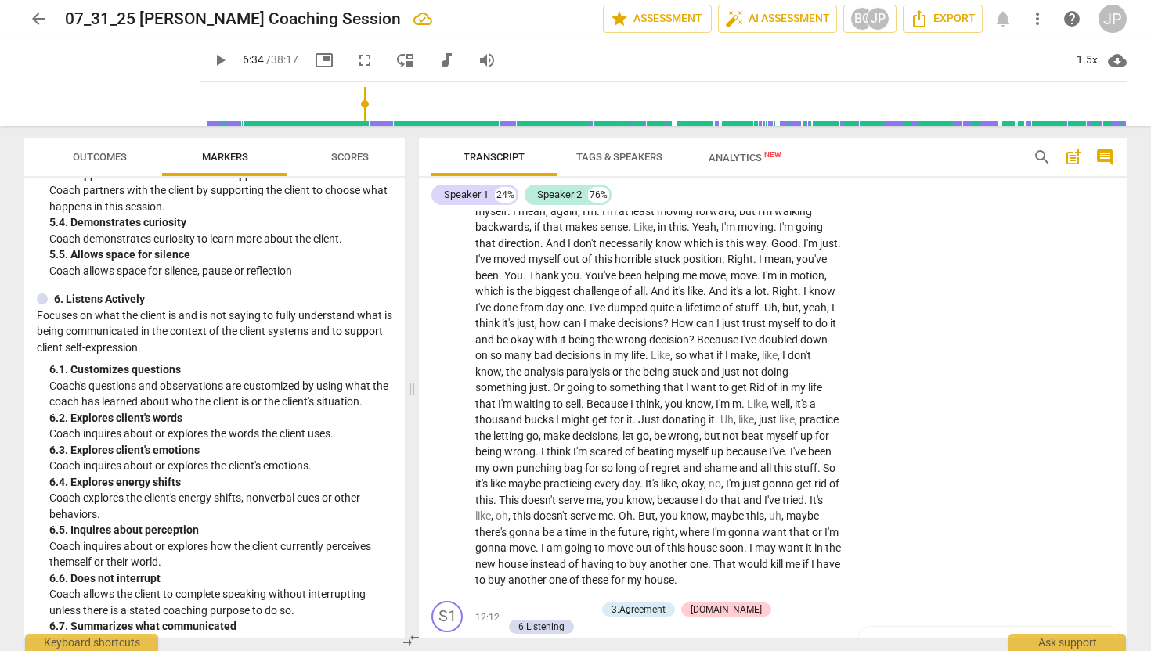
scroll to position [2181, 0]
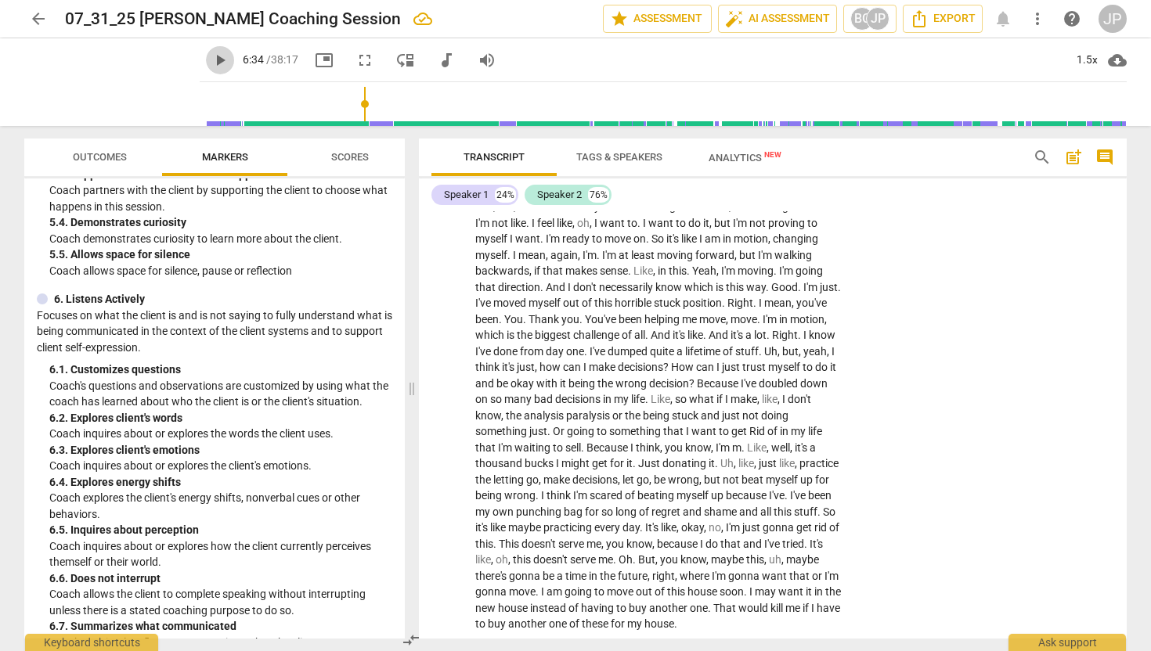
click at [211, 56] on span "play_arrow" at bounding box center [220, 60] width 19 height 19
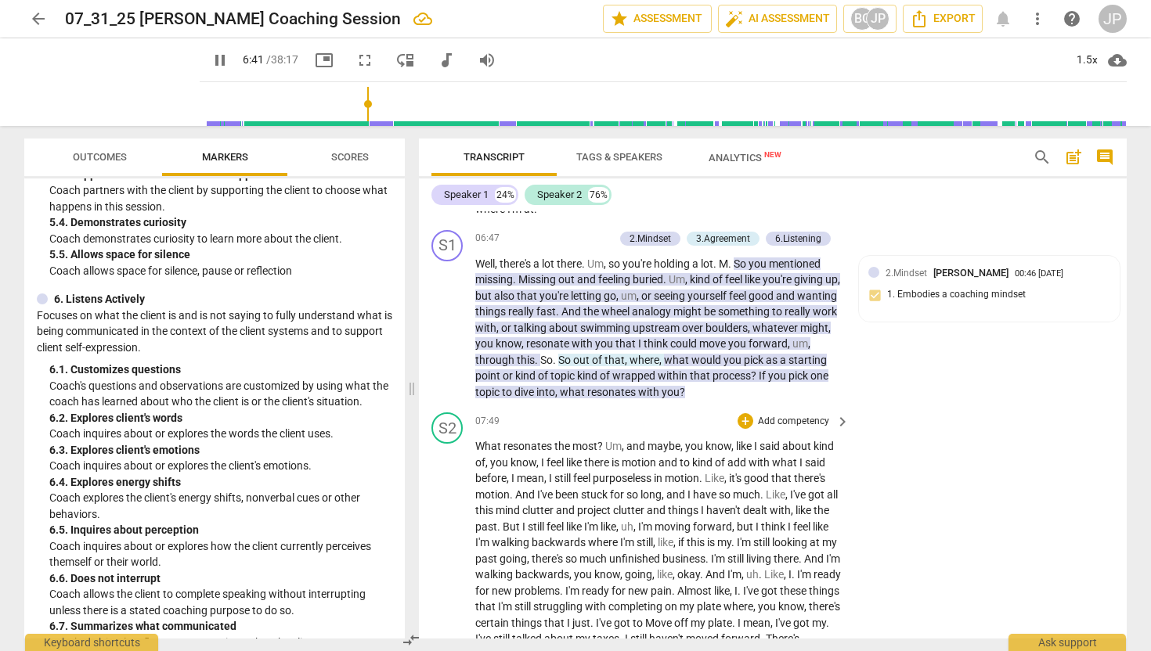
scroll to position [1394, 0]
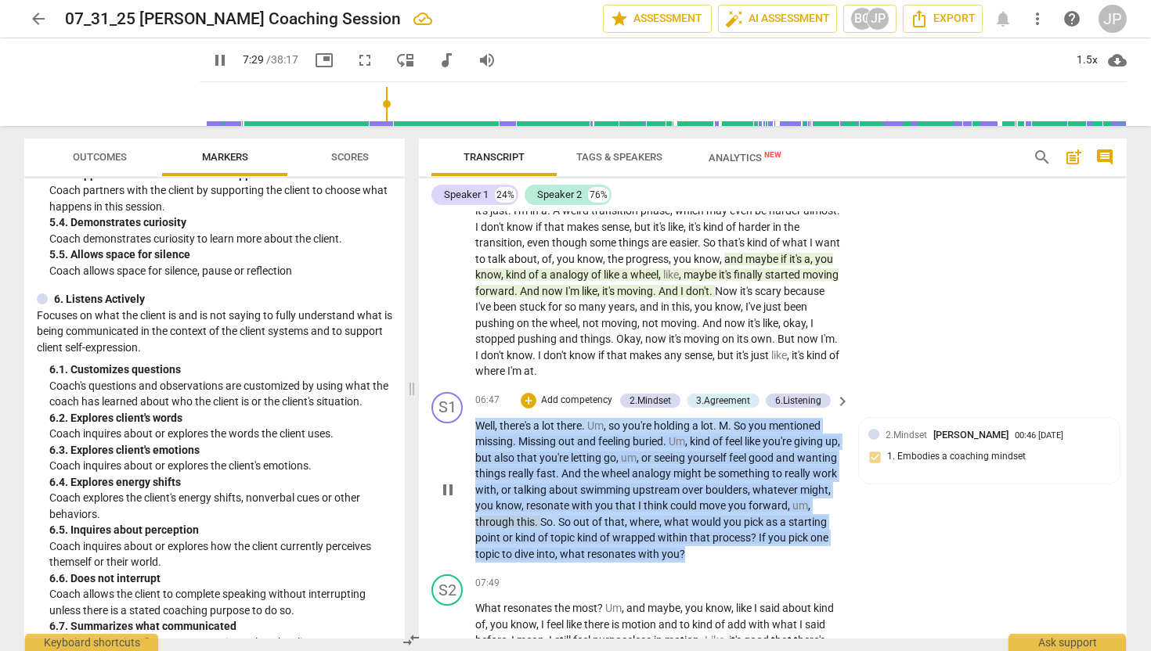
drag, startPoint x: 477, startPoint y: 425, endPoint x: 748, endPoint y: 549, distance: 298.8
click at [749, 547] on p "Well , there's a lot there . Um , so you're holding a lot . M . So you mentione…" at bounding box center [658, 490] width 366 height 145
click at [445, 488] on span "pause" at bounding box center [447, 490] width 19 height 19
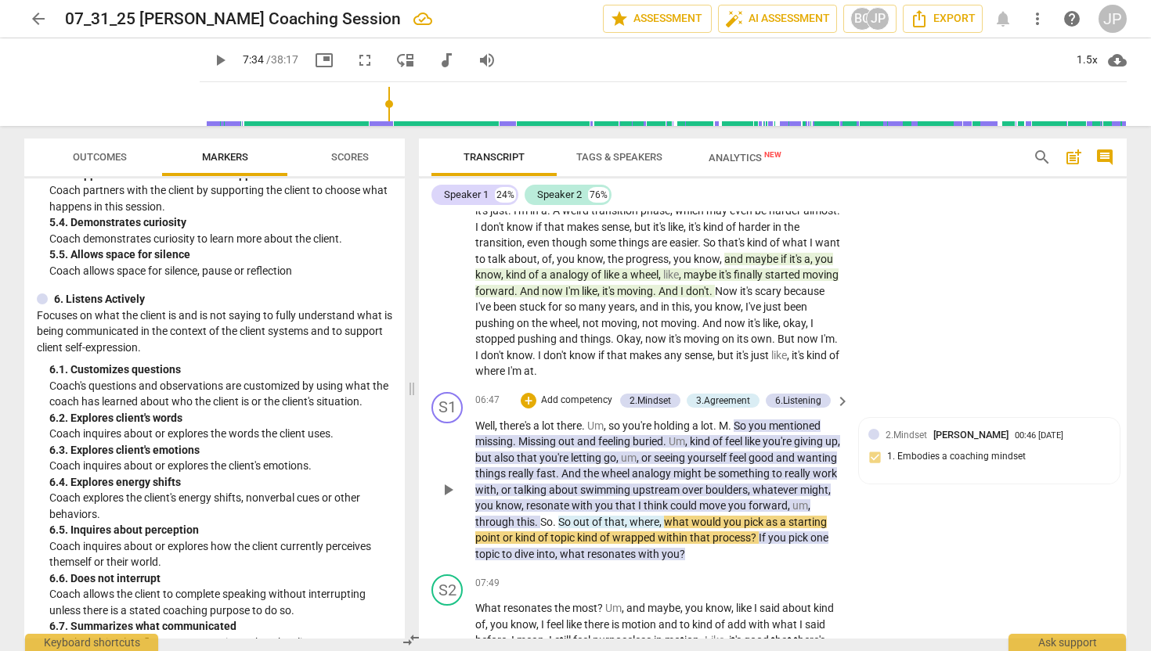
click at [638, 503] on span "that" at bounding box center [626, 505] width 23 height 13
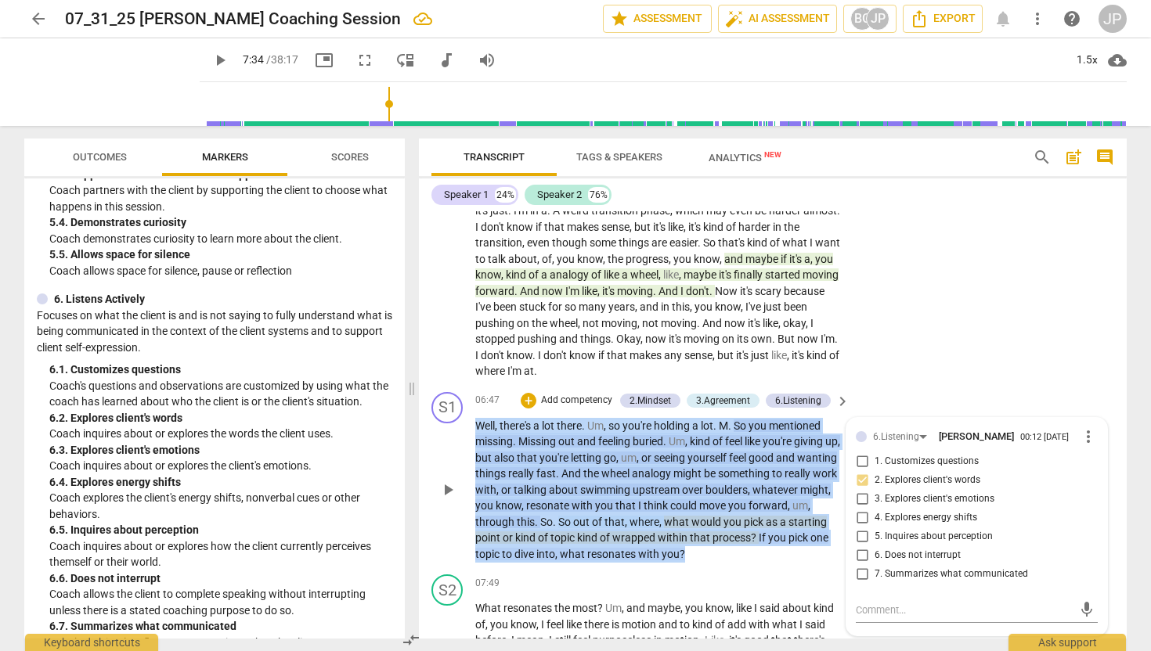
drag, startPoint x: 762, startPoint y: 559, endPoint x: 474, endPoint y: 426, distance: 317.3
click at [474, 426] on div "S1 play_arrow pause 06:47 + Add competency 2.Mindset 3.Agreement 6.Listening ke…" at bounding box center [773, 477] width 708 height 183
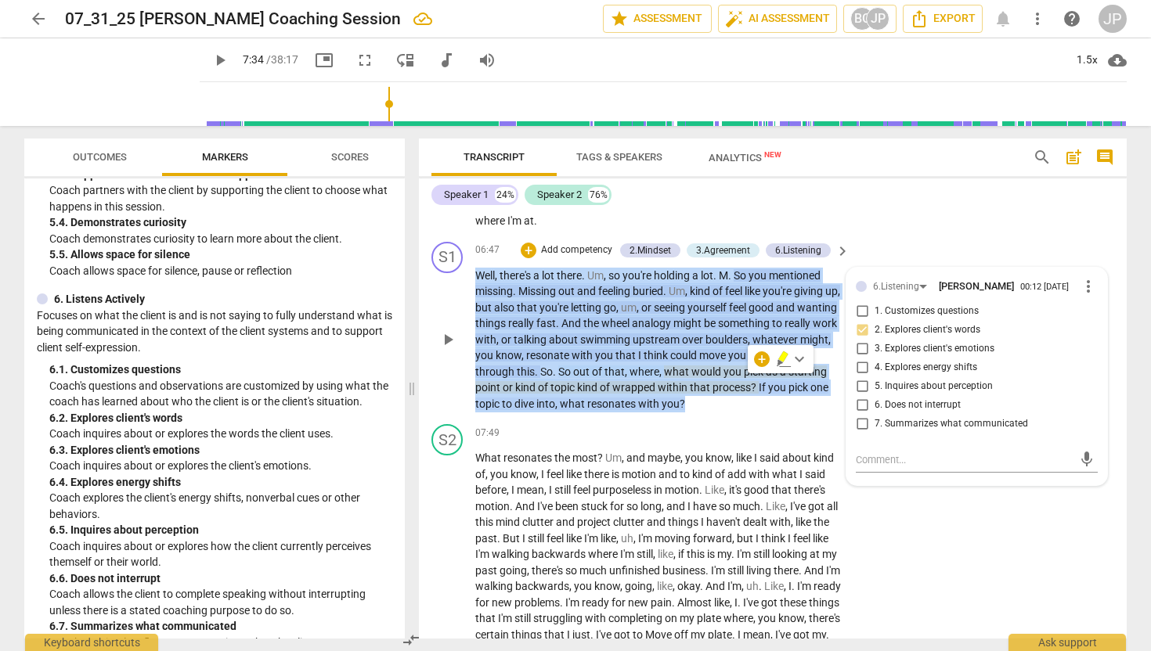
scroll to position [1572, 0]
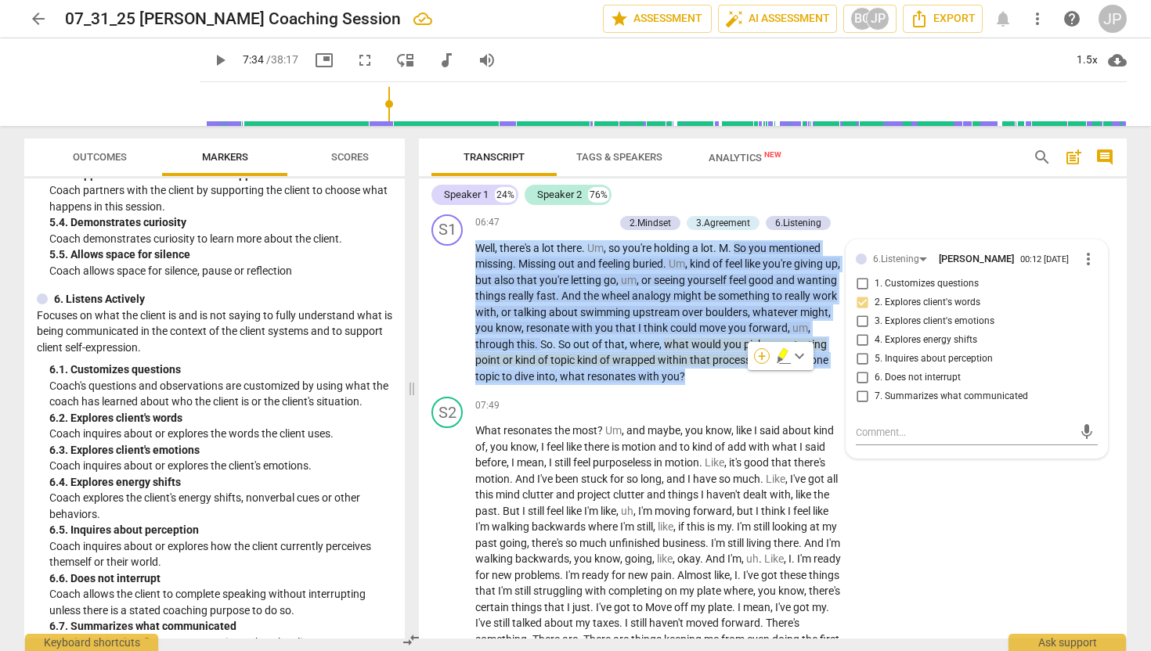
click at [762, 359] on div "+" at bounding box center [762, 356] width 16 height 16
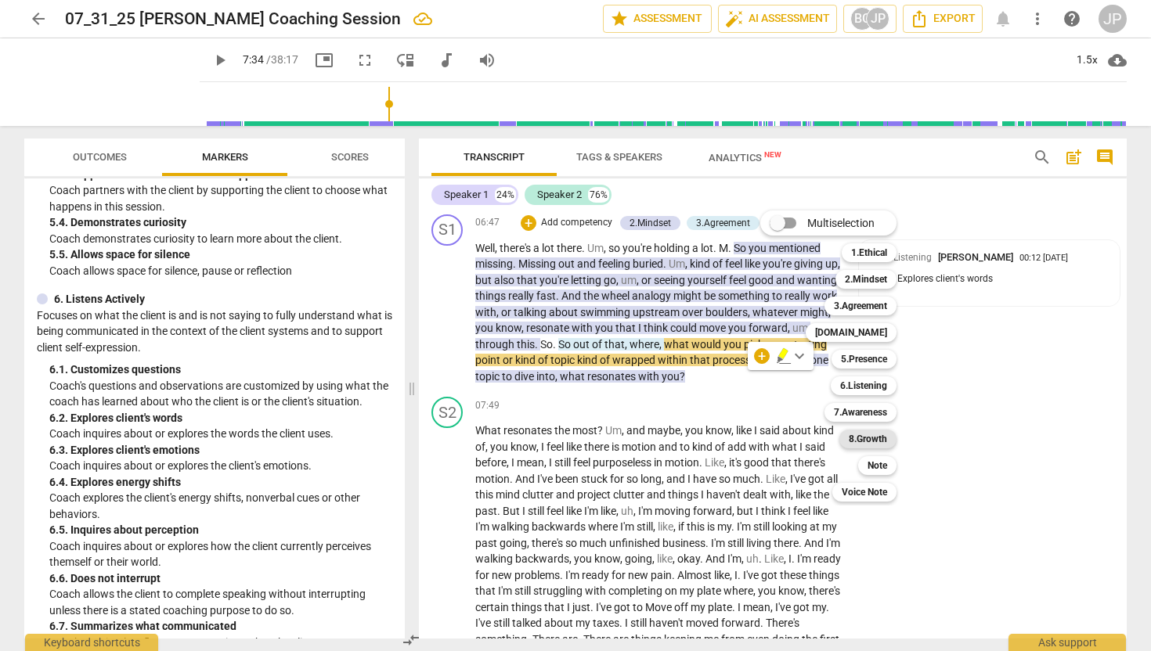
click at [875, 437] on b "8.Growth" at bounding box center [868, 439] width 38 height 19
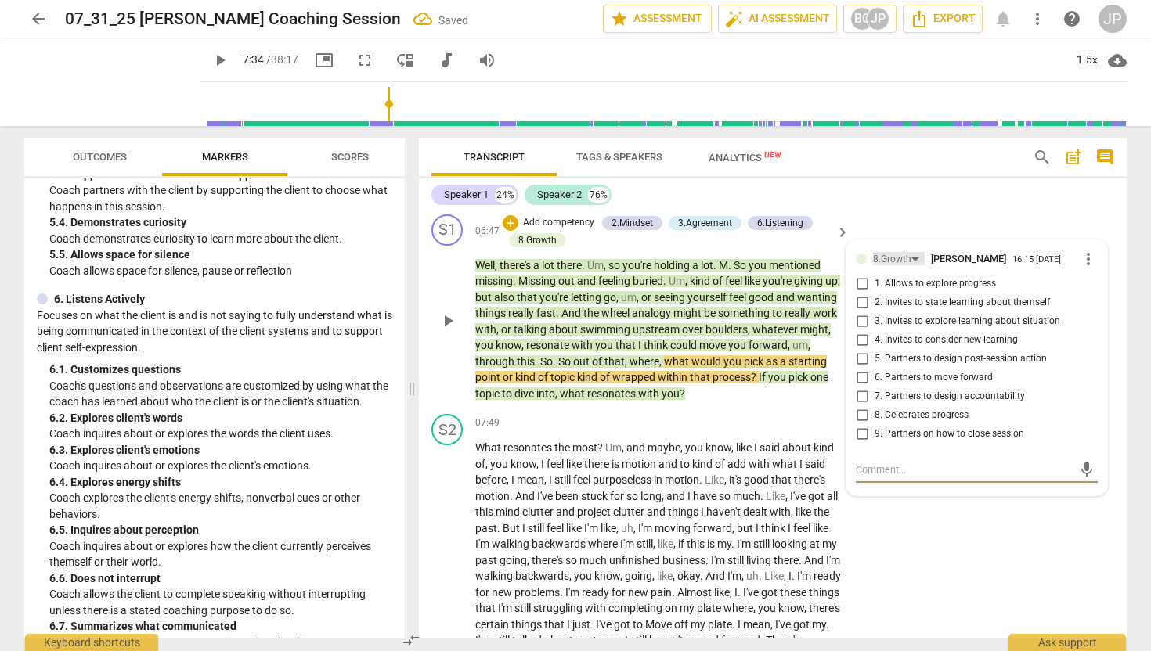
click at [877, 257] on div "8.Growth" at bounding box center [892, 259] width 38 height 15
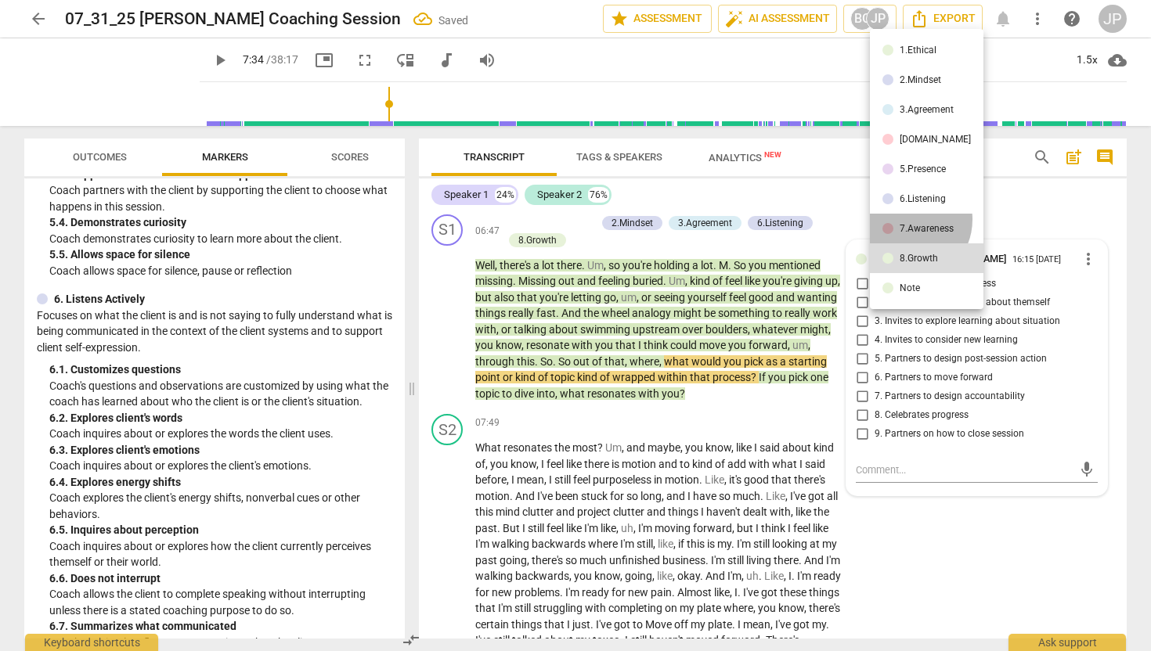
click at [906, 219] on li "7.Awareness" at bounding box center [927, 229] width 114 height 30
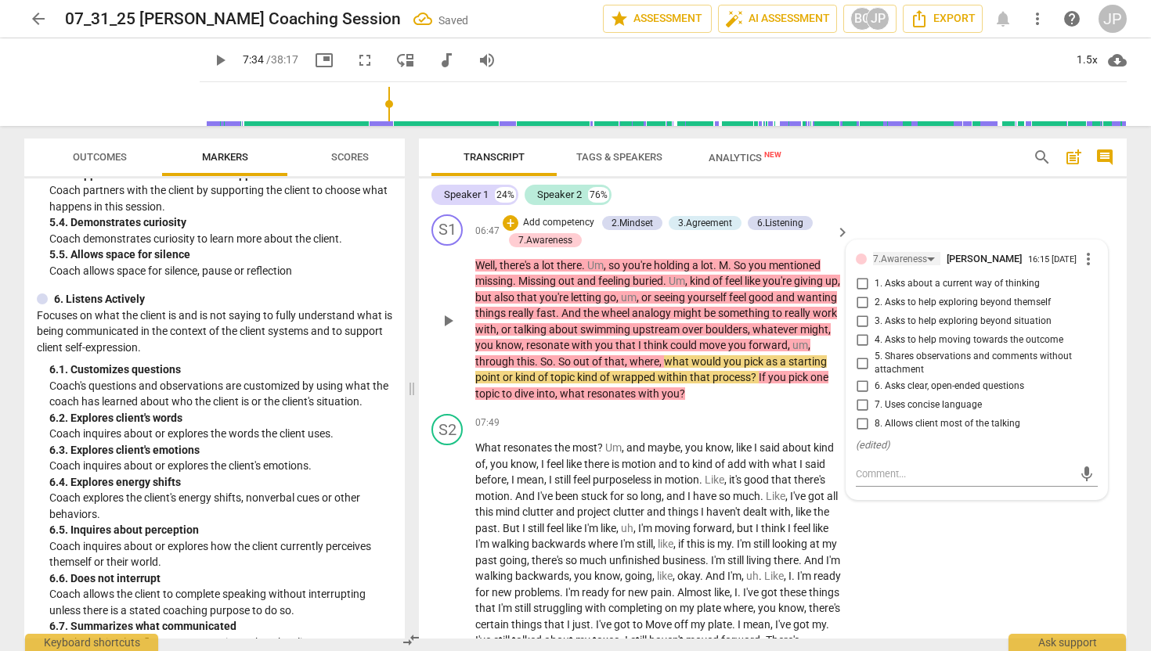
scroll to position [1584, 0]
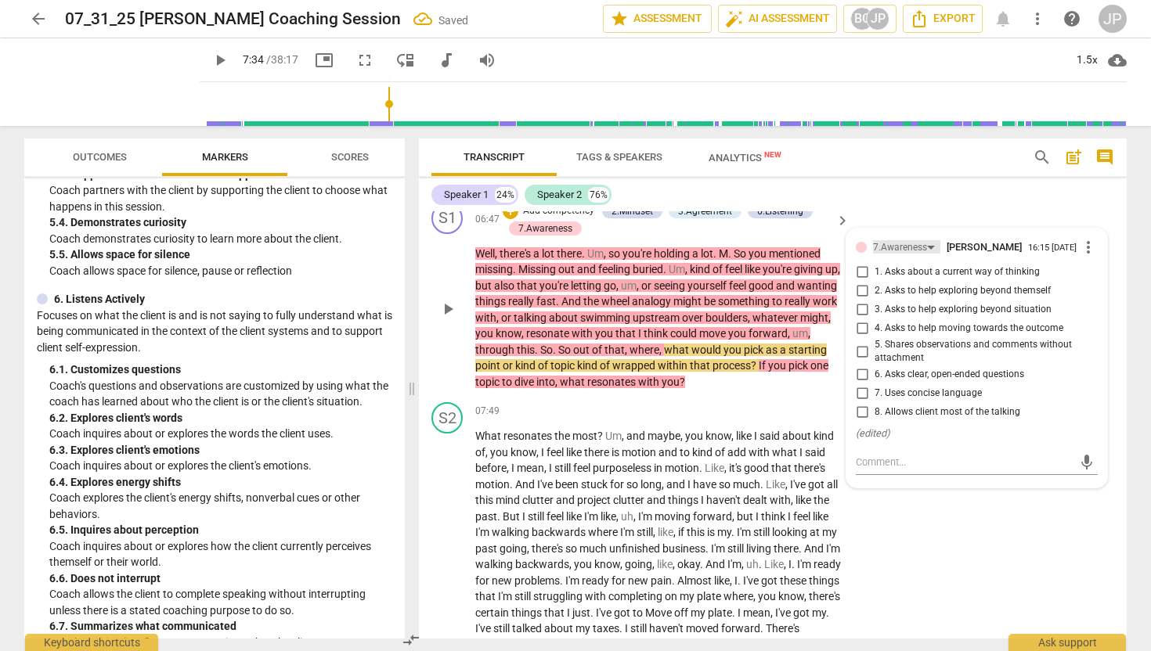
click at [903, 247] on div "7.Awareness" at bounding box center [900, 247] width 54 height 15
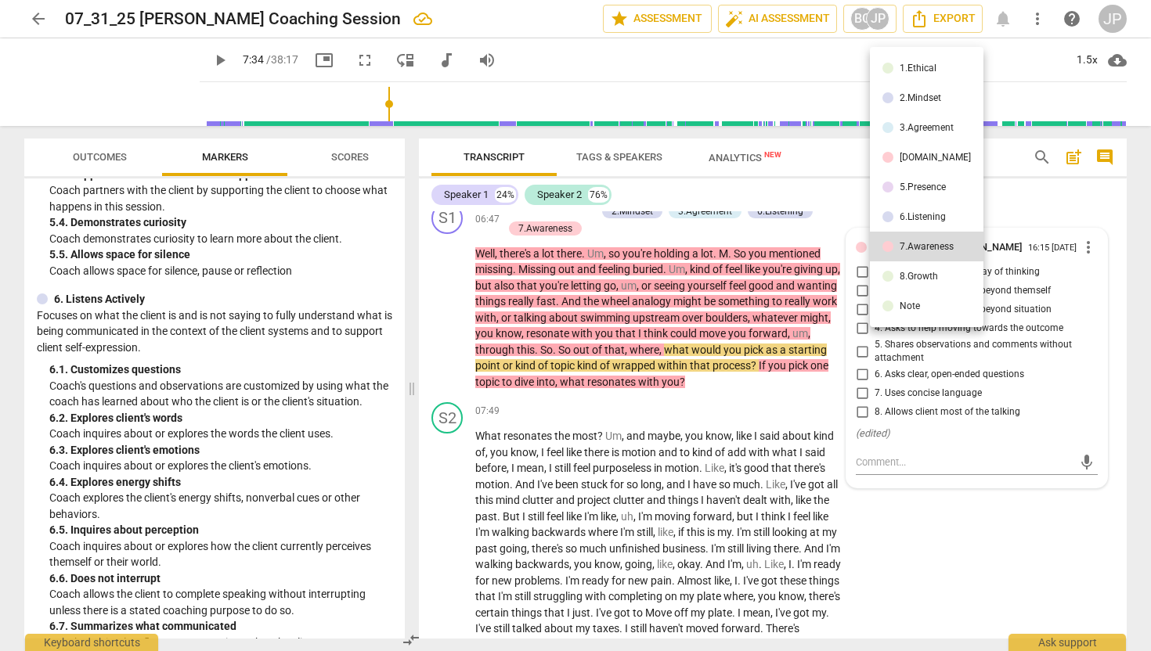
click at [913, 204] on li "6.Listening" at bounding box center [927, 217] width 114 height 30
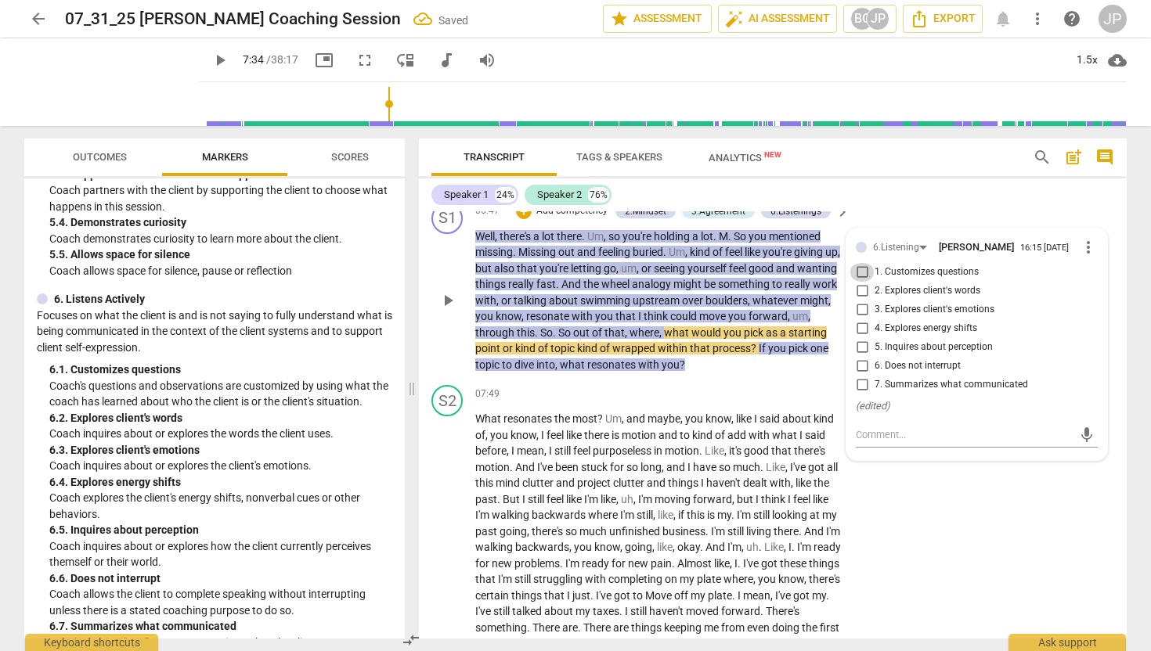
click at [861, 268] on input "1. Customizes questions" at bounding box center [861, 272] width 25 height 19
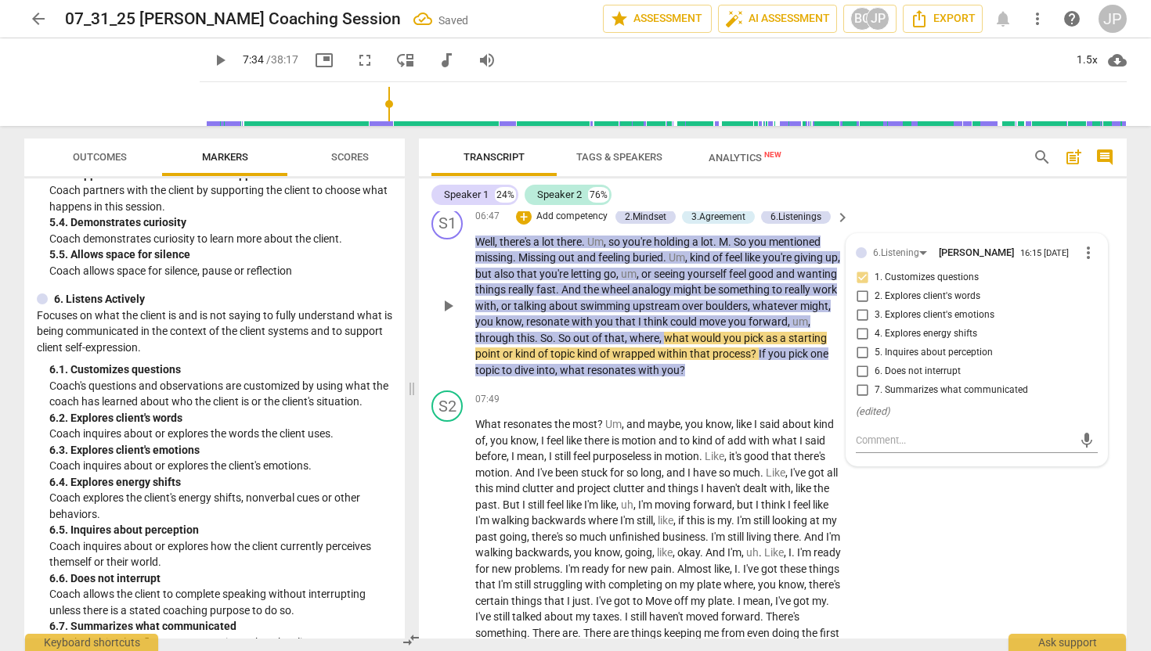
click at [859, 294] on input "2. Explores client's words" at bounding box center [861, 296] width 25 height 19
click at [867, 440] on textarea at bounding box center [964, 440] width 217 height 15
click at [1082, 444] on span "send" at bounding box center [1086, 440] width 17 height 17
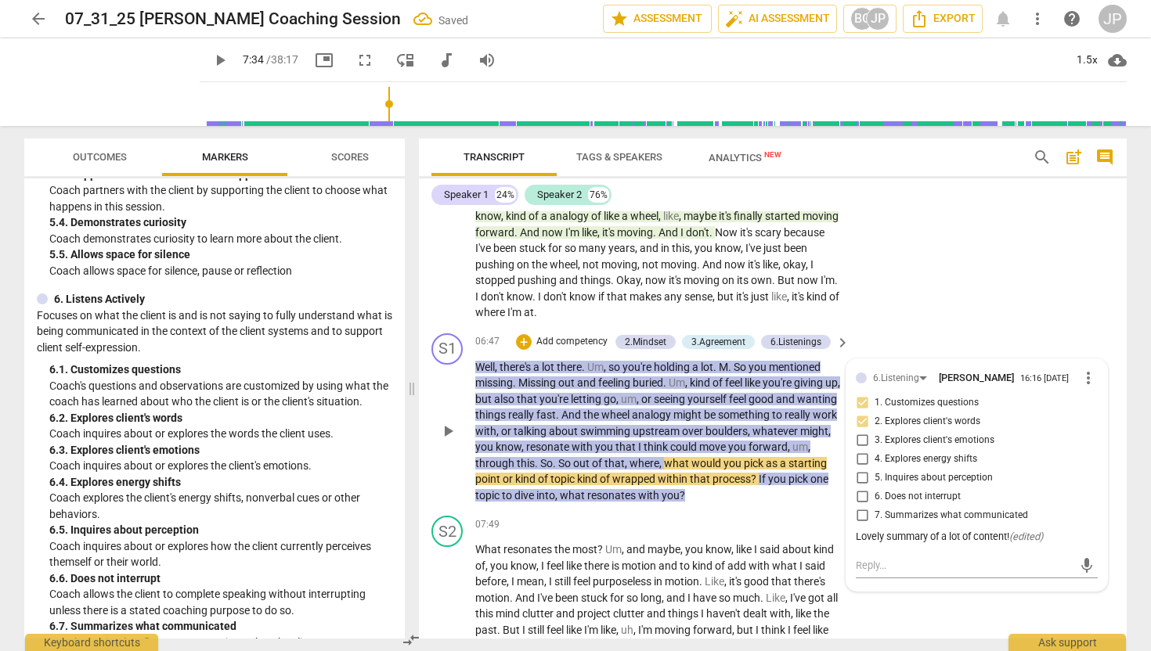
scroll to position [1429, 0]
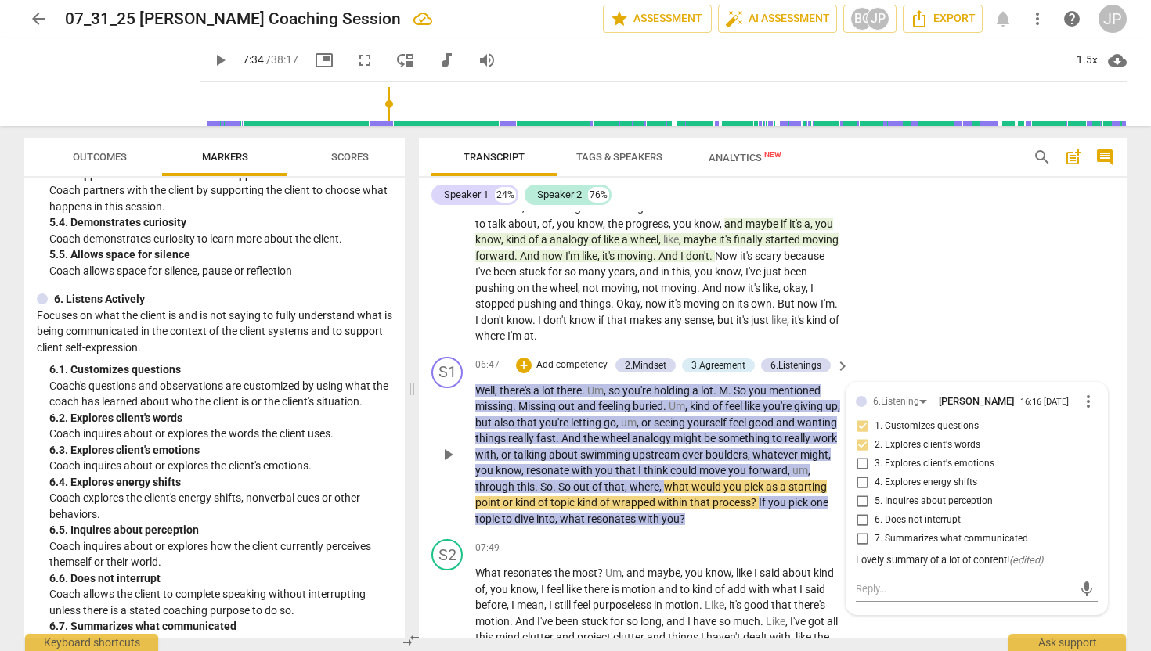
click at [769, 524] on p "Well , there's a lot there . Um , so you're holding a lot . M . So you mentione…" at bounding box center [658, 455] width 366 height 145
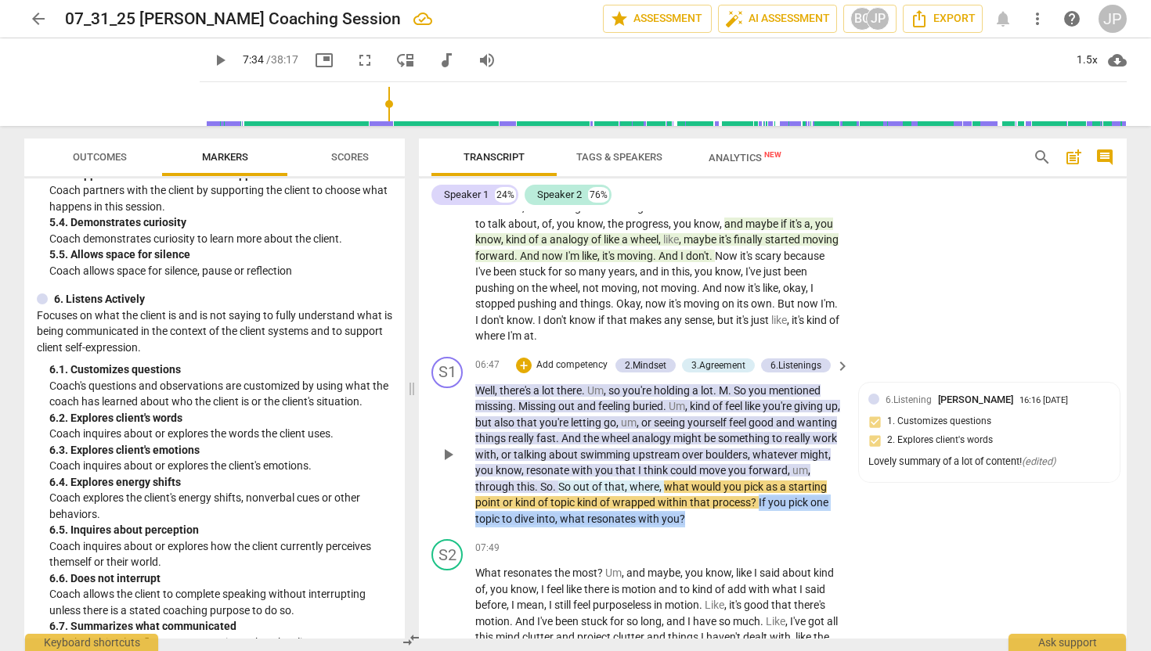
drag, startPoint x: 751, startPoint y: 518, endPoint x: 822, endPoint y: 499, distance: 73.9
click at [822, 498] on p "Well , there's a lot there . Um , so you're holding a lot . M . So you mentione…" at bounding box center [658, 455] width 366 height 145
click at [762, 500] on div "+" at bounding box center [762, 499] width 16 height 16
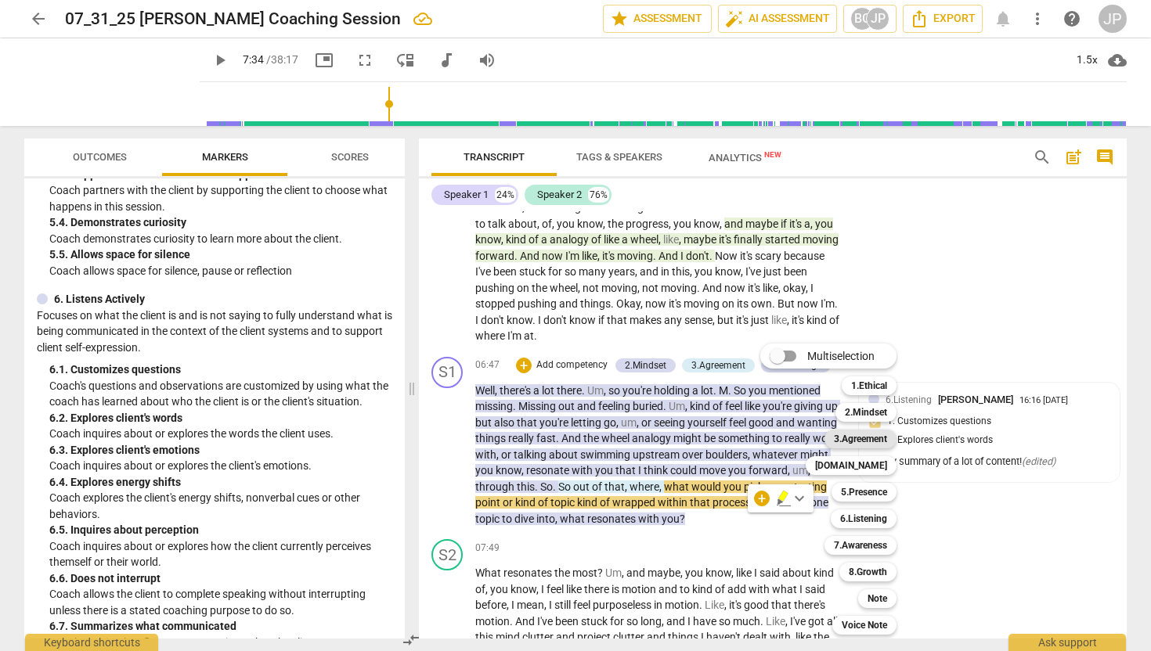
click at [859, 440] on b "3.Agreement" at bounding box center [860, 439] width 53 height 19
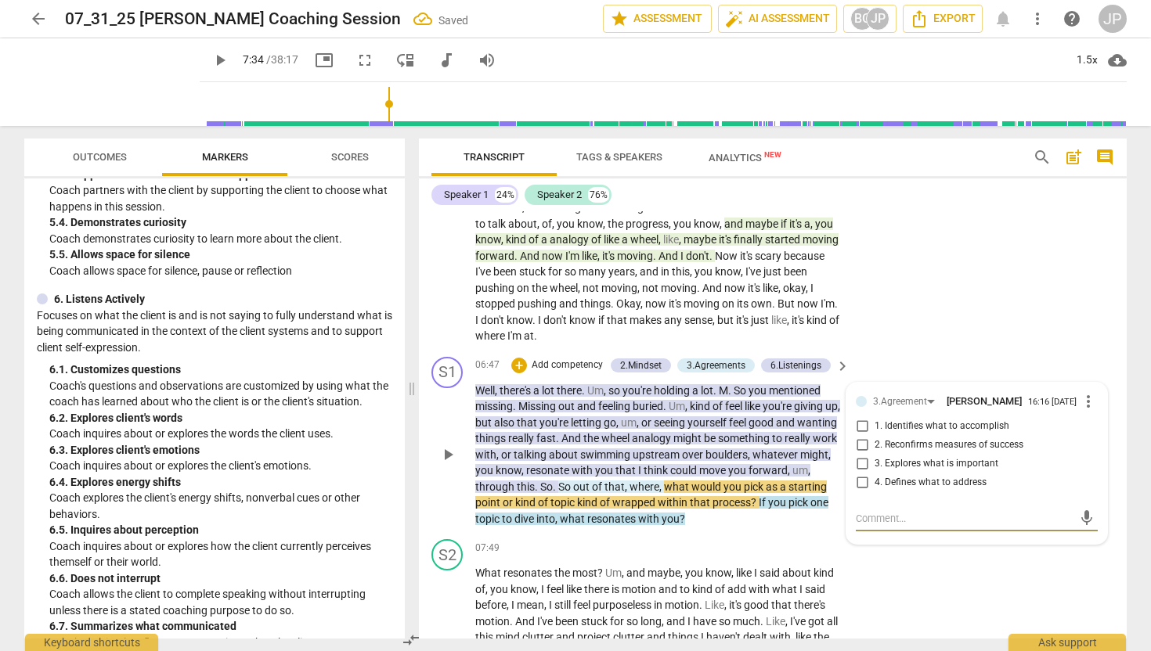
click at [860, 427] on input "1. Identifies what to accomplish" at bounding box center [861, 426] width 25 height 19
click at [877, 517] on textarea at bounding box center [964, 518] width 217 height 15
click at [861, 424] on input "1. Identifies what to accomplish" at bounding box center [861, 426] width 25 height 19
click at [870, 521] on textarea at bounding box center [964, 518] width 217 height 15
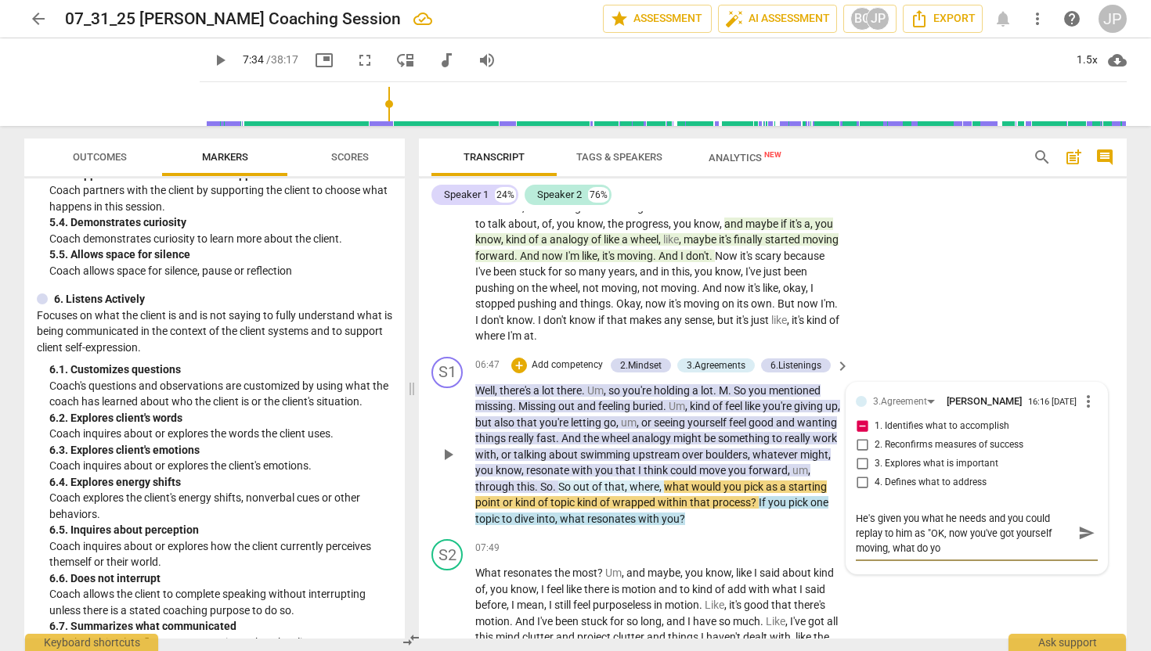
scroll to position [0, 0]
click at [1081, 538] on span "send" at bounding box center [1086, 532] width 17 height 17
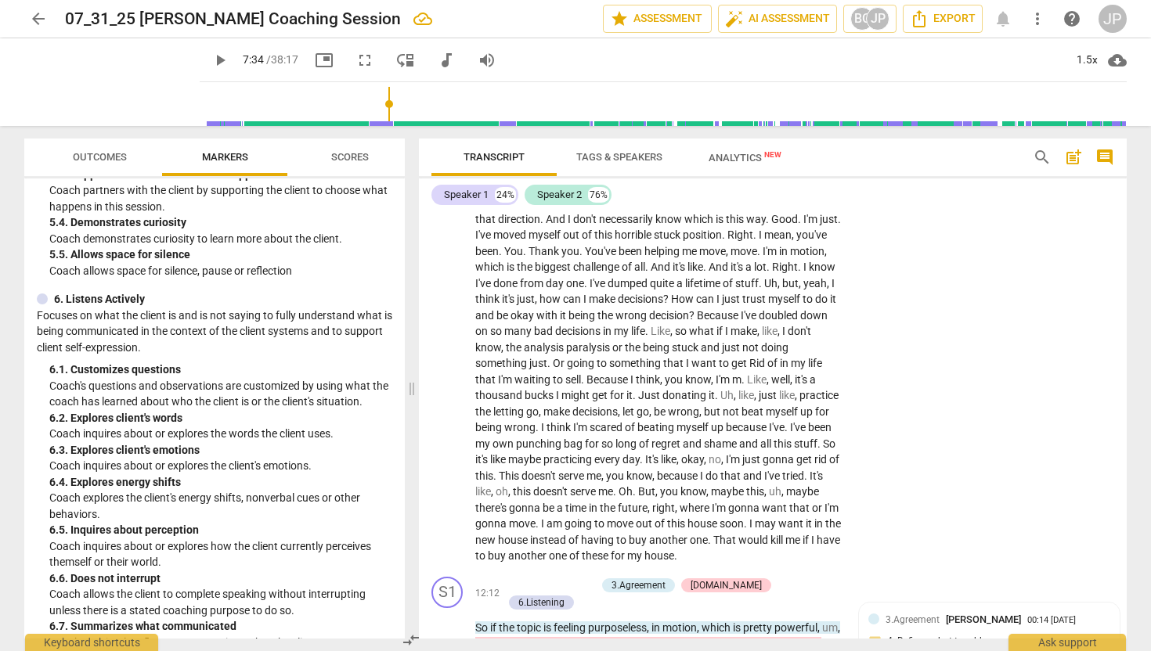
scroll to position [2257, 0]
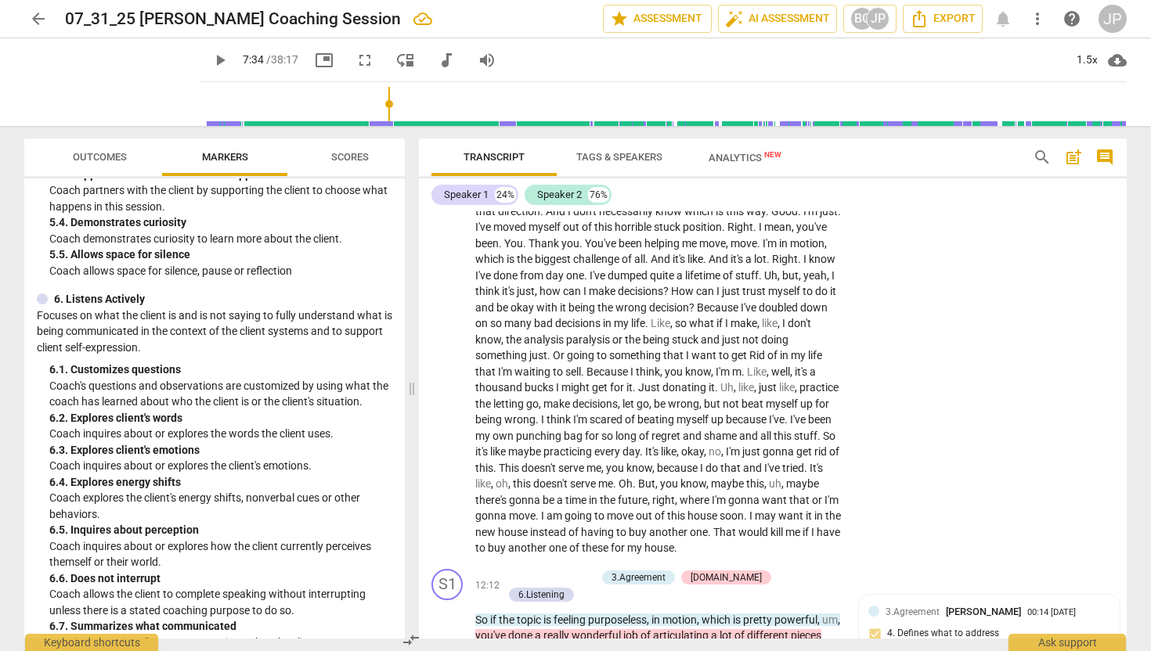
click at [738, 394] on span "like" at bounding box center [746, 387] width 16 height 13
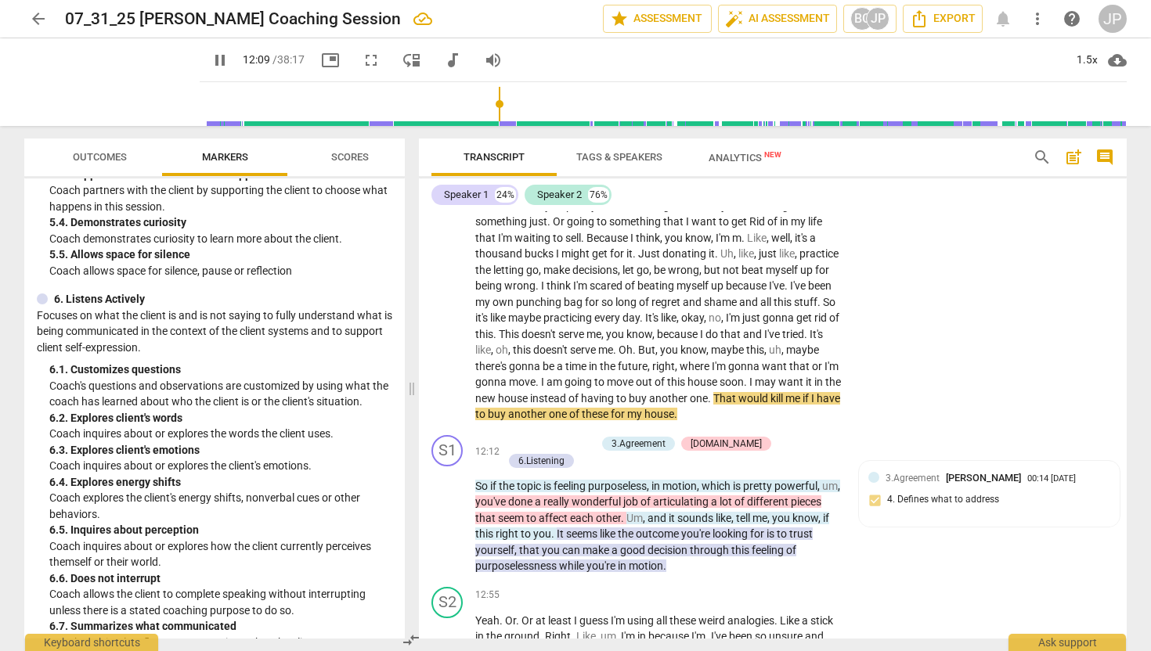
scroll to position [2394, 0]
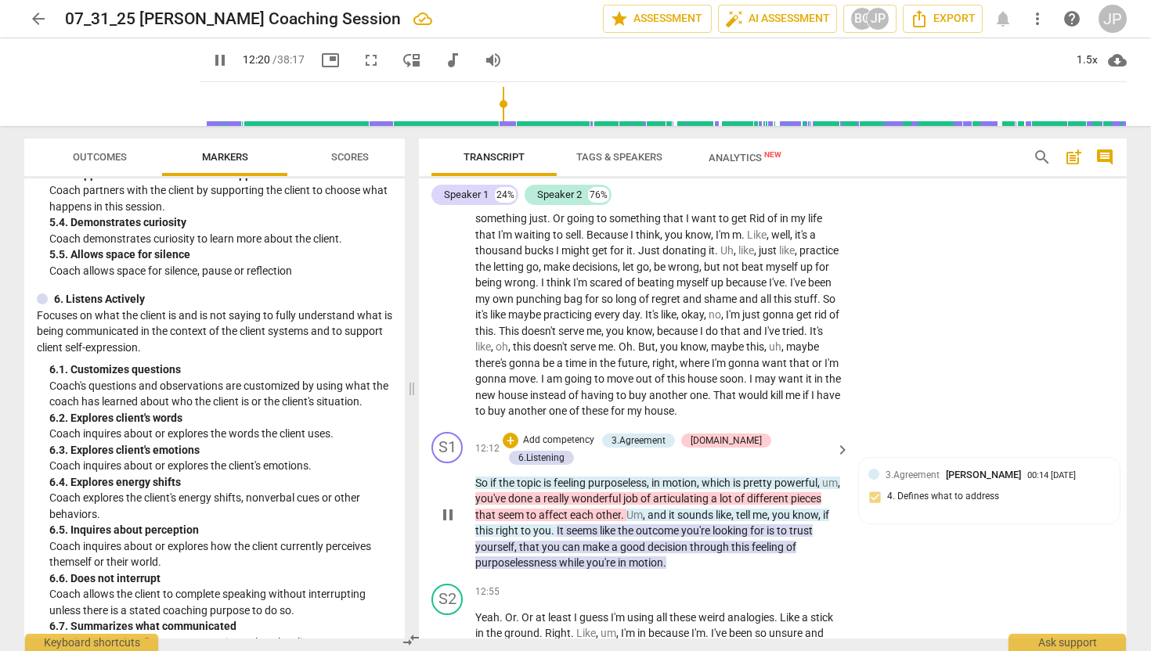
click at [451, 517] on span "pause" at bounding box center [447, 515] width 19 height 19
drag, startPoint x: 471, startPoint y: 481, endPoint x: 813, endPoint y: 486, distance: 342.1
click at [813, 486] on div "S1 play_arrow pause 12:12 + Add competency 3.Agreement 4.Trust 6.Listening keyb…" at bounding box center [773, 502] width 708 height 152
drag, startPoint x: 831, startPoint y: 483, endPoint x: 477, endPoint y: 478, distance: 353.8
click at [477, 477] on p "So if the topic is feeling purposeless , in motion , which is pretty powerful ,…" at bounding box center [658, 523] width 366 height 96
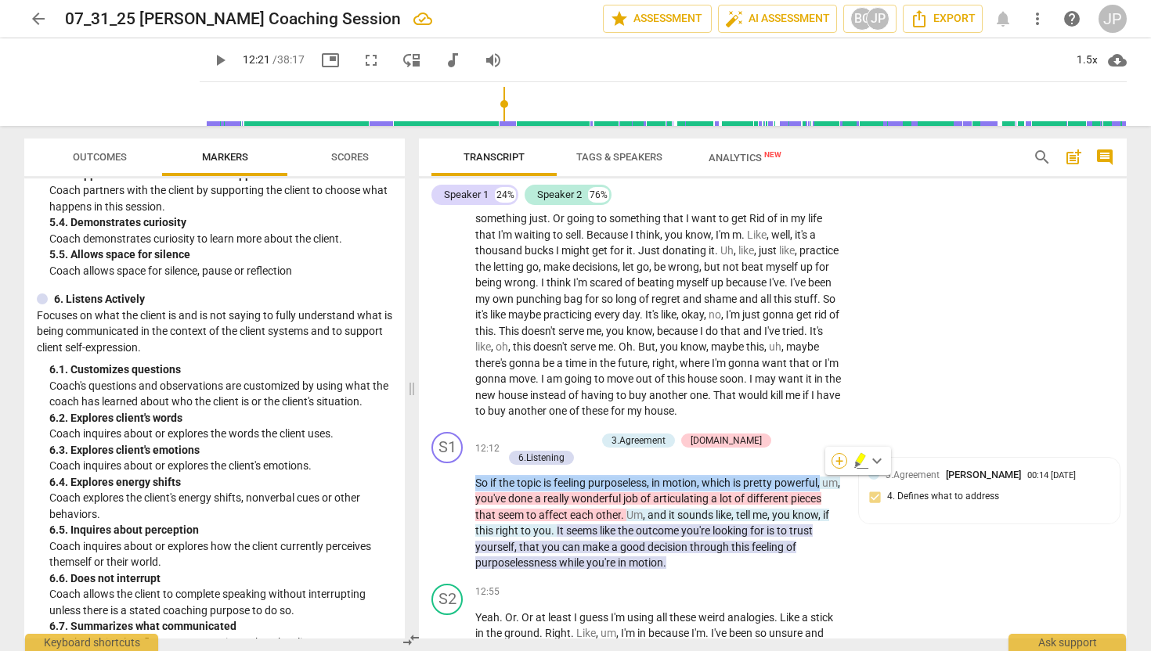
click at [844, 461] on div "+" at bounding box center [839, 461] width 16 height 16
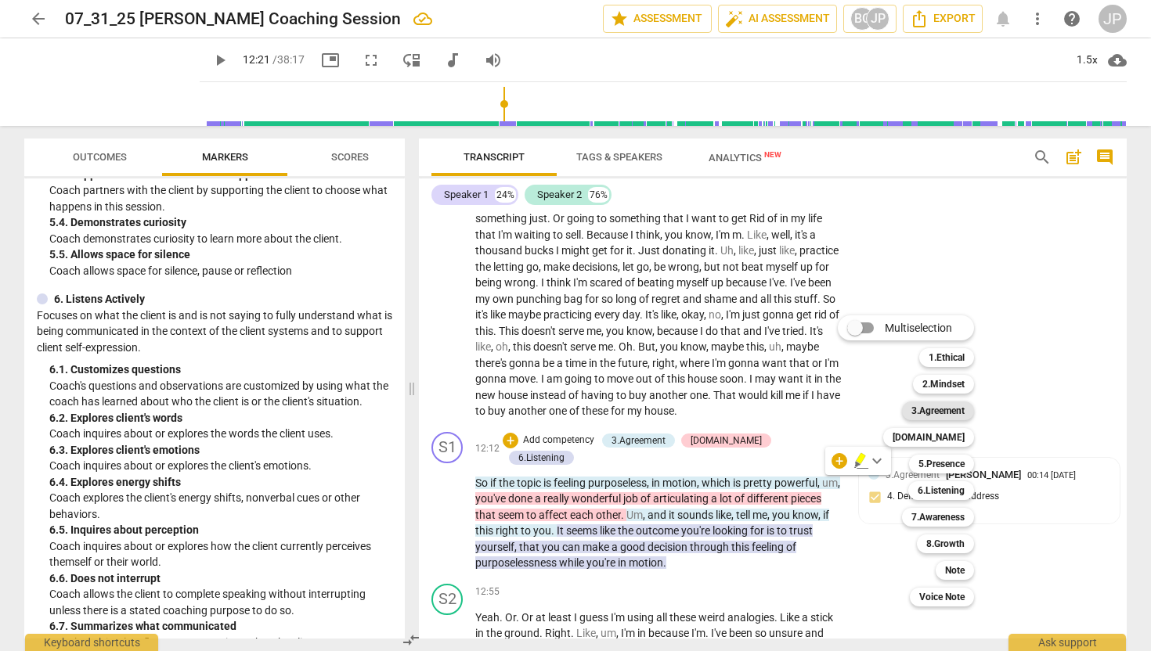
click at [929, 414] on b "3.Agreement" at bounding box center [937, 411] width 53 height 19
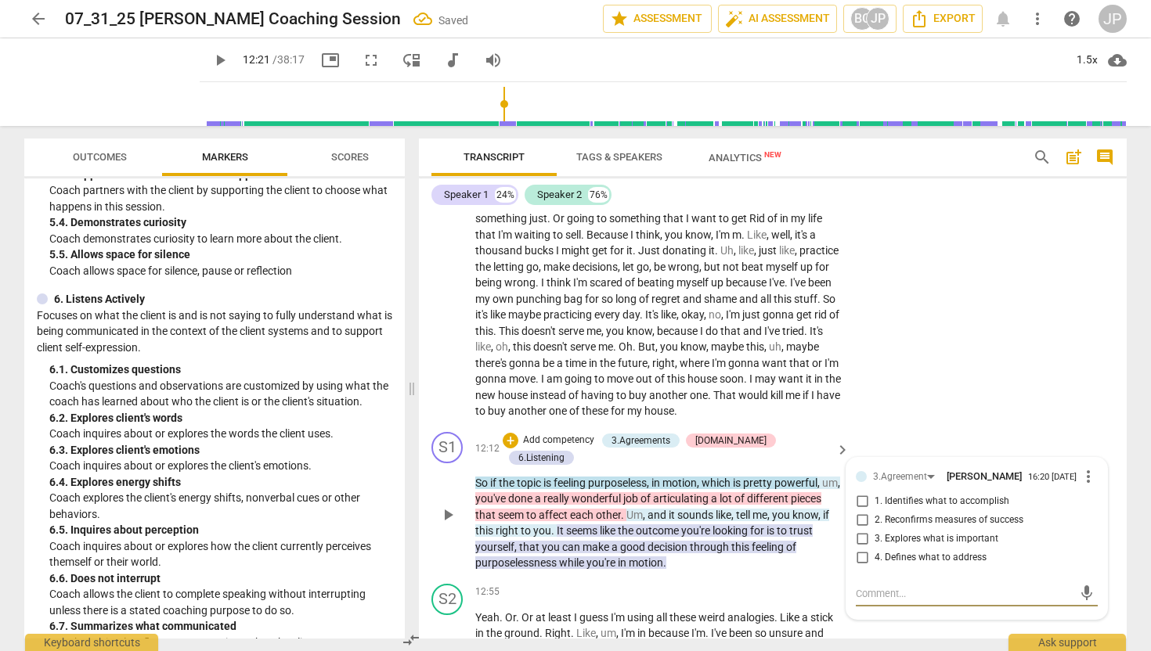
click at [916, 509] on span "1. Identifies what to accomplish" at bounding box center [941, 502] width 135 height 14
click at [874, 511] on input "1. Identifies what to accomplish" at bounding box center [861, 501] width 25 height 19
click at [881, 601] on textarea at bounding box center [964, 593] width 217 height 15
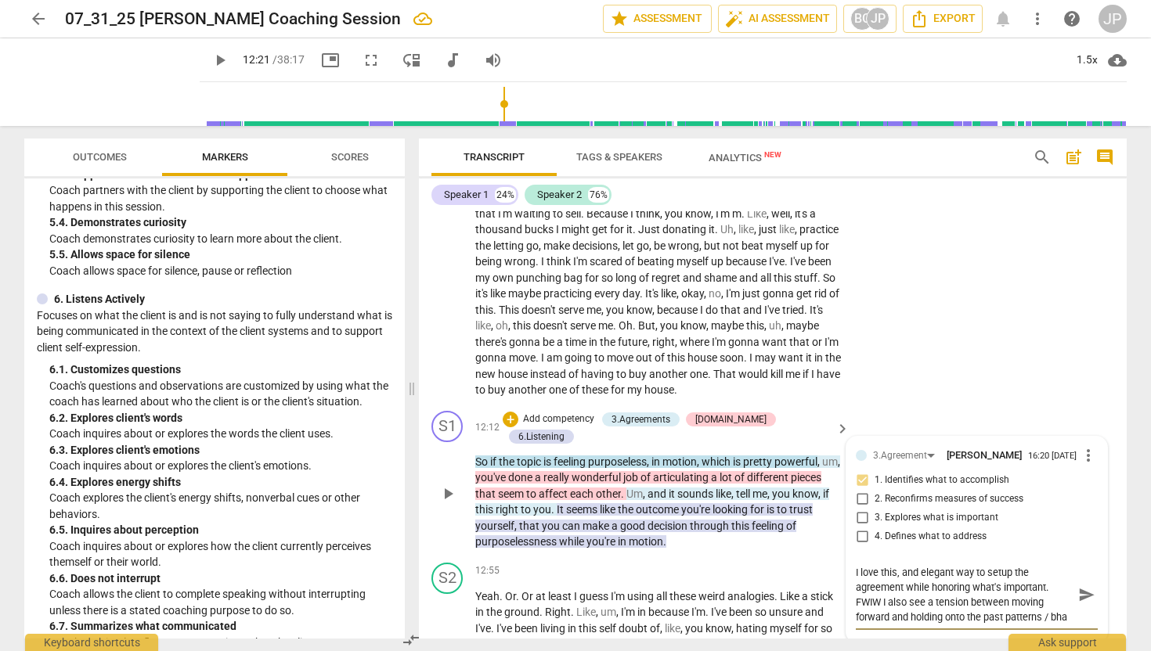
scroll to position [2416, 0]
click at [1082, 602] on span "send" at bounding box center [1086, 593] width 17 height 17
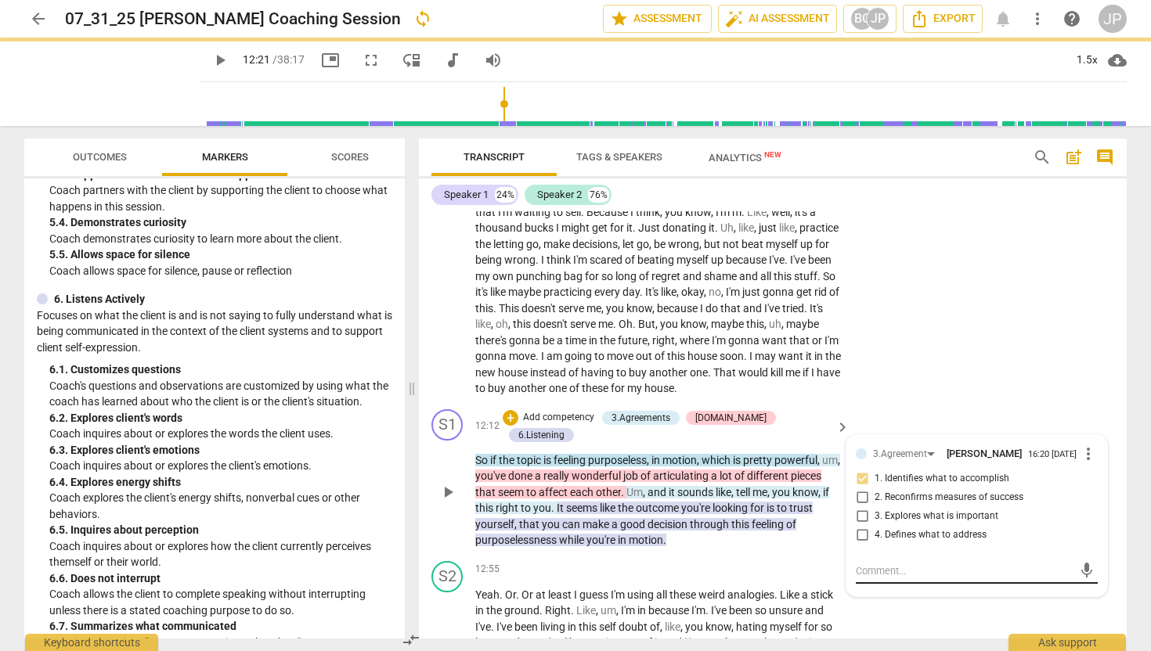
scroll to position [0, 0]
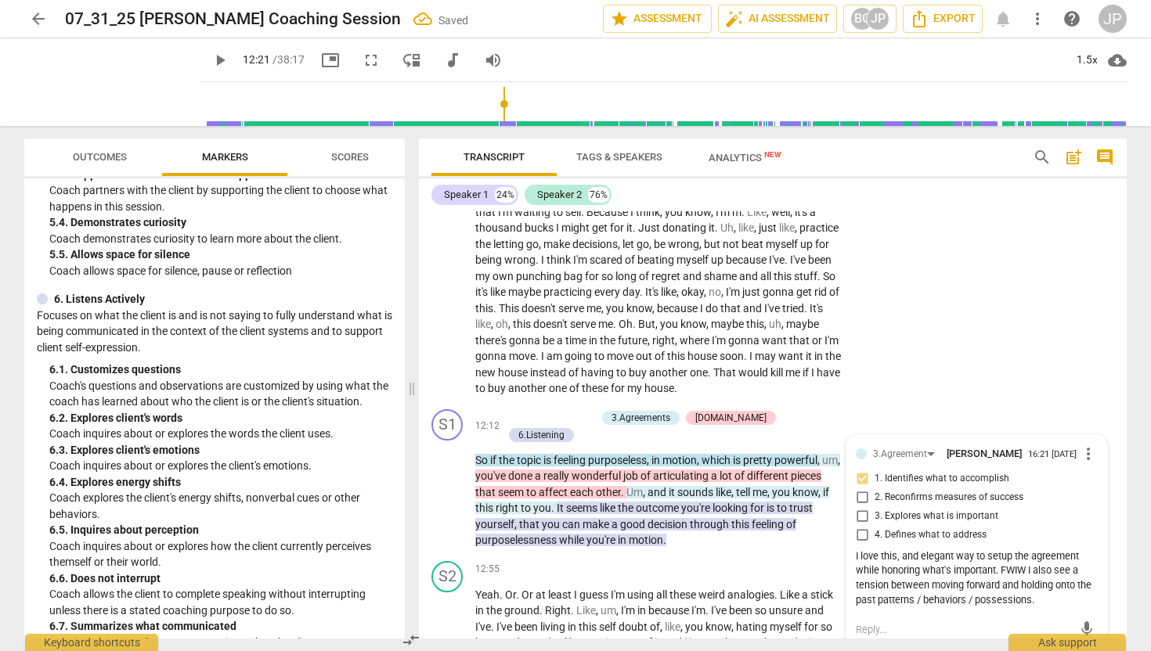
click at [211, 61] on span "play_arrow" at bounding box center [220, 60] width 19 height 19
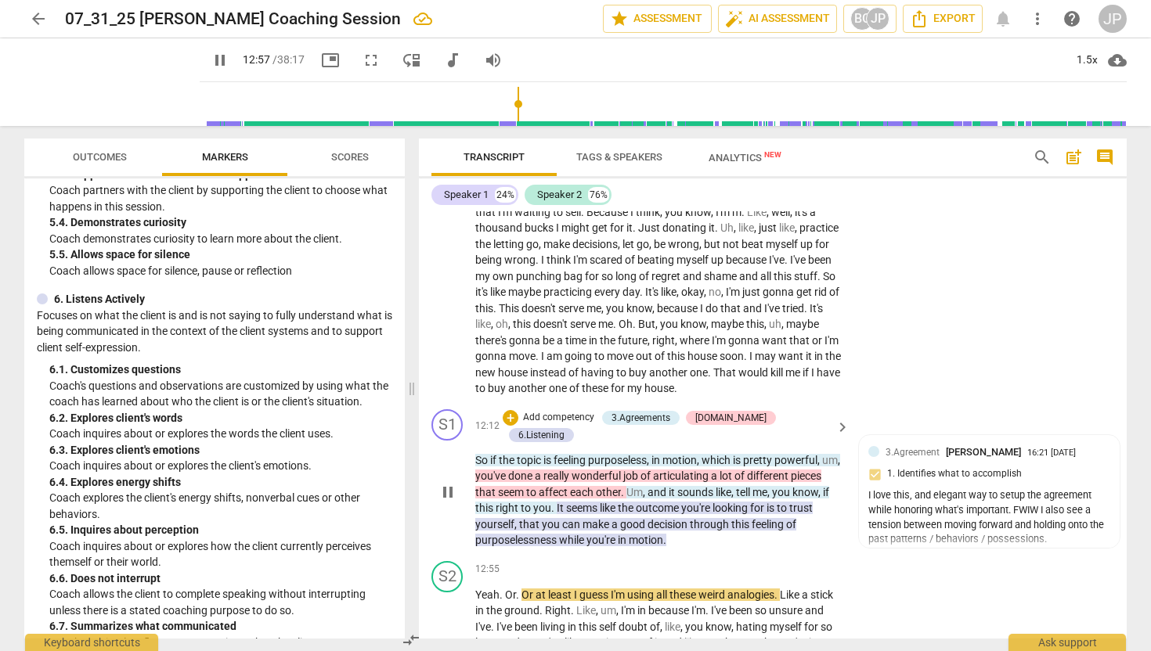
click at [681, 510] on span "outcome" at bounding box center [658, 508] width 45 height 13
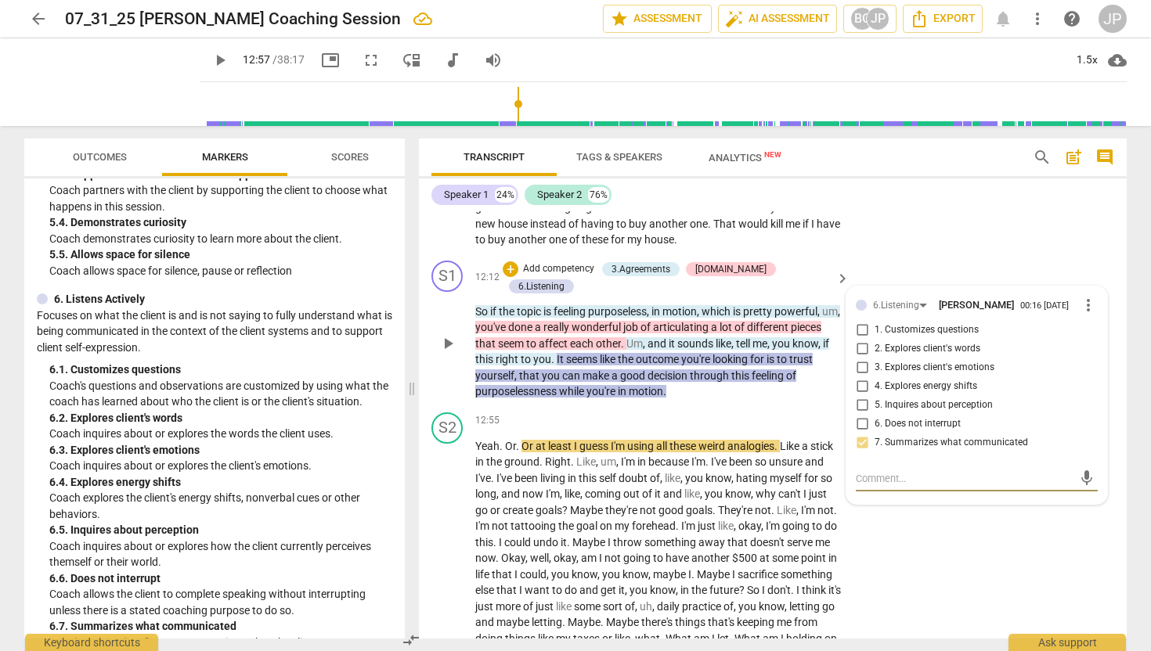
scroll to position [2568, 0]
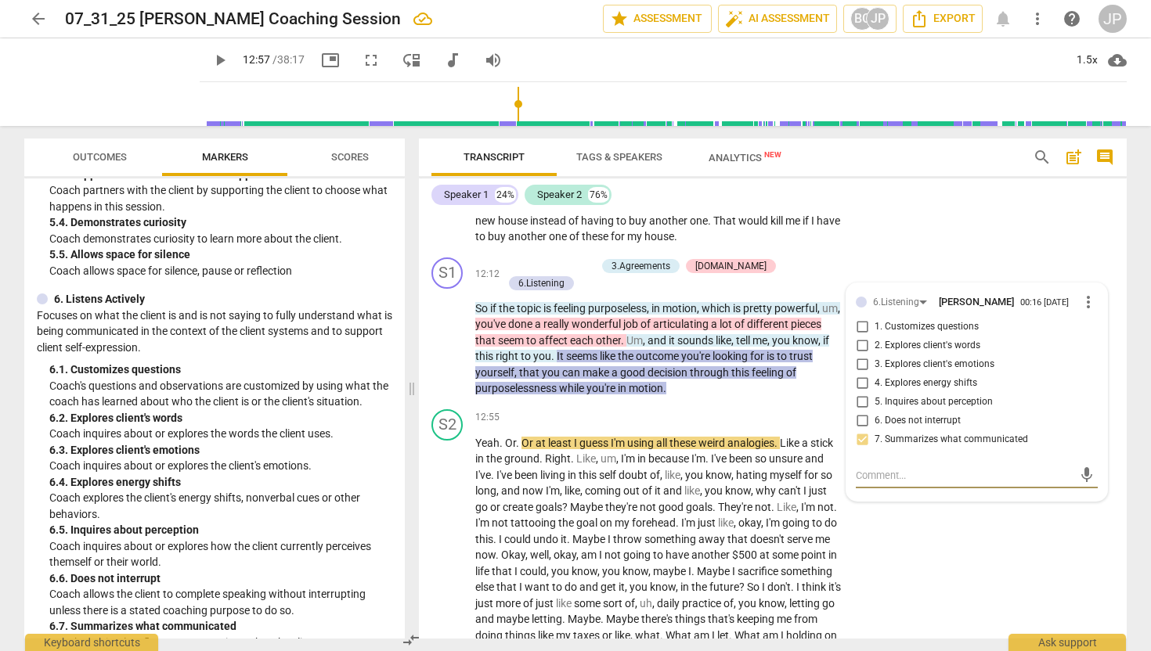
click at [677, 338] on span "it" at bounding box center [672, 340] width 9 height 13
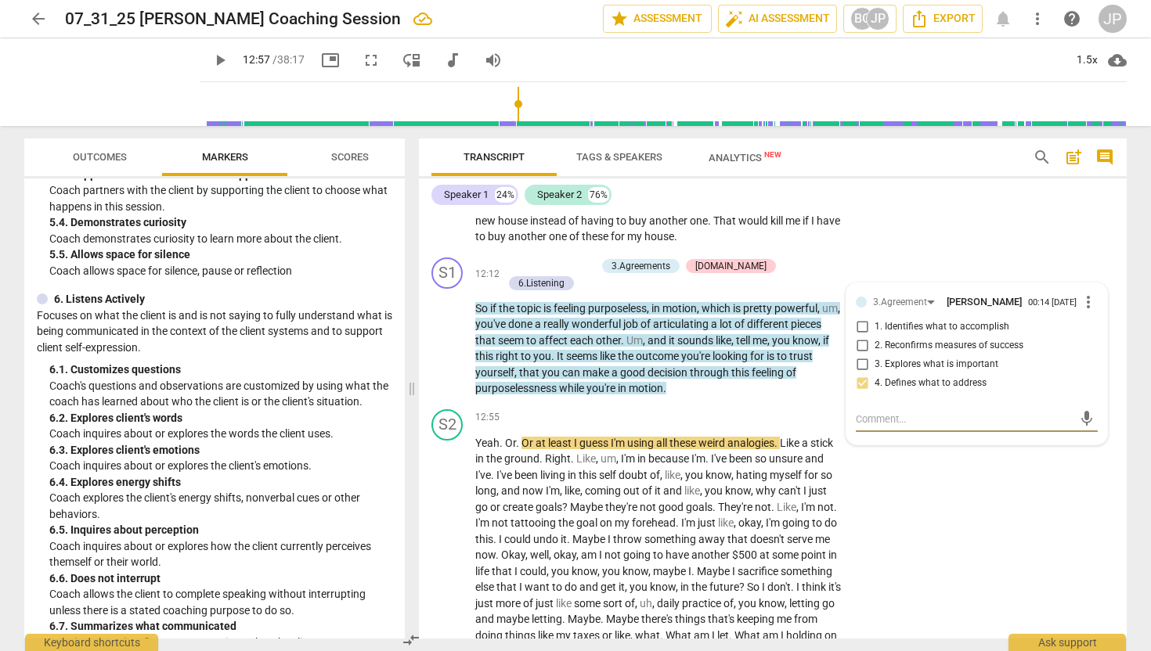
click at [690, 371] on span "decision" at bounding box center [668, 372] width 42 height 13
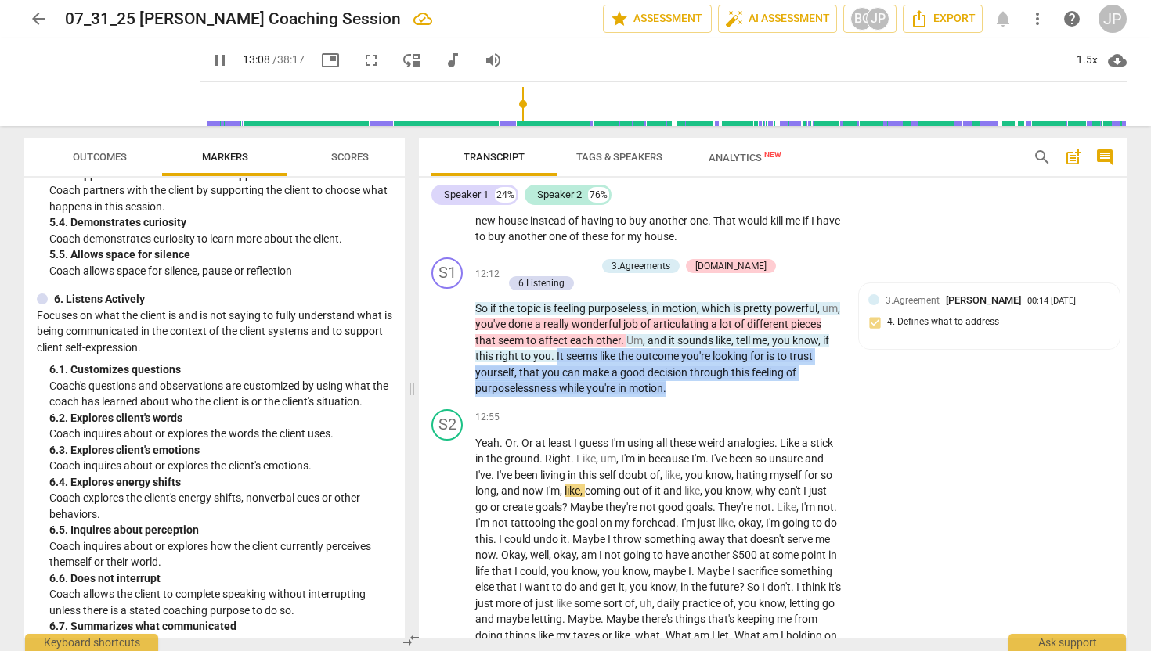
drag, startPoint x: 686, startPoint y: 388, endPoint x: 595, endPoint y: 358, distance: 95.8
click at [595, 358] on p "So if the topic is feeling purposeless , in motion , which is pretty powerful ,…" at bounding box center [658, 349] width 366 height 96
click at [677, 367] on div "+" at bounding box center [684, 367] width 16 height 16
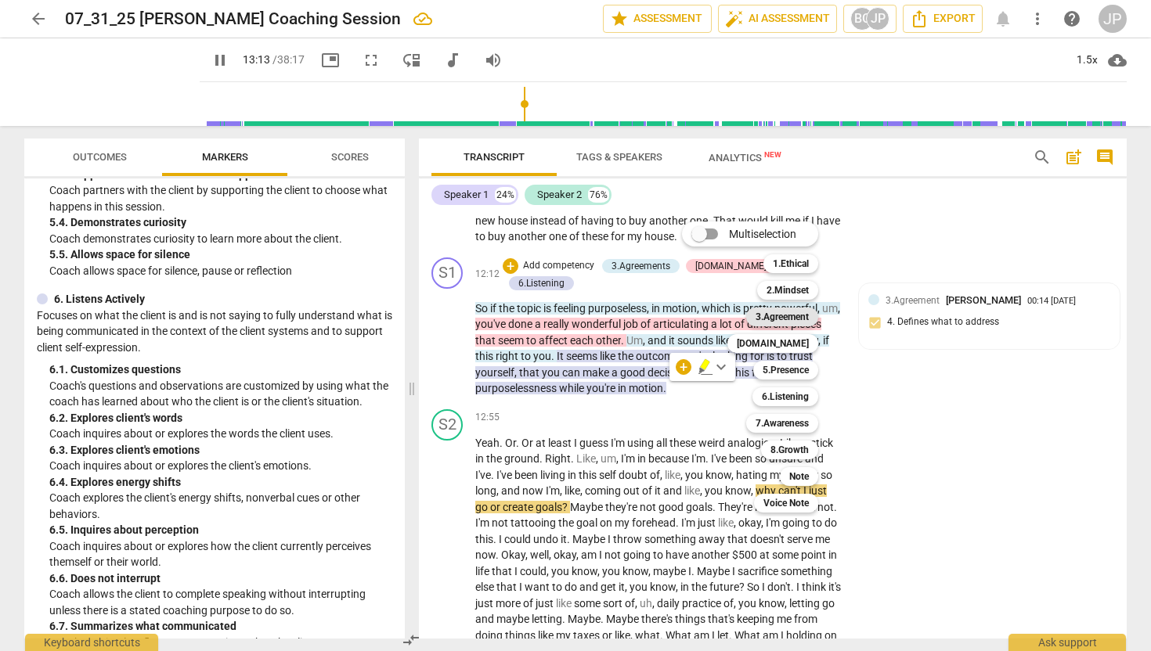
click at [765, 314] on b "3.Agreement" at bounding box center [781, 317] width 53 height 19
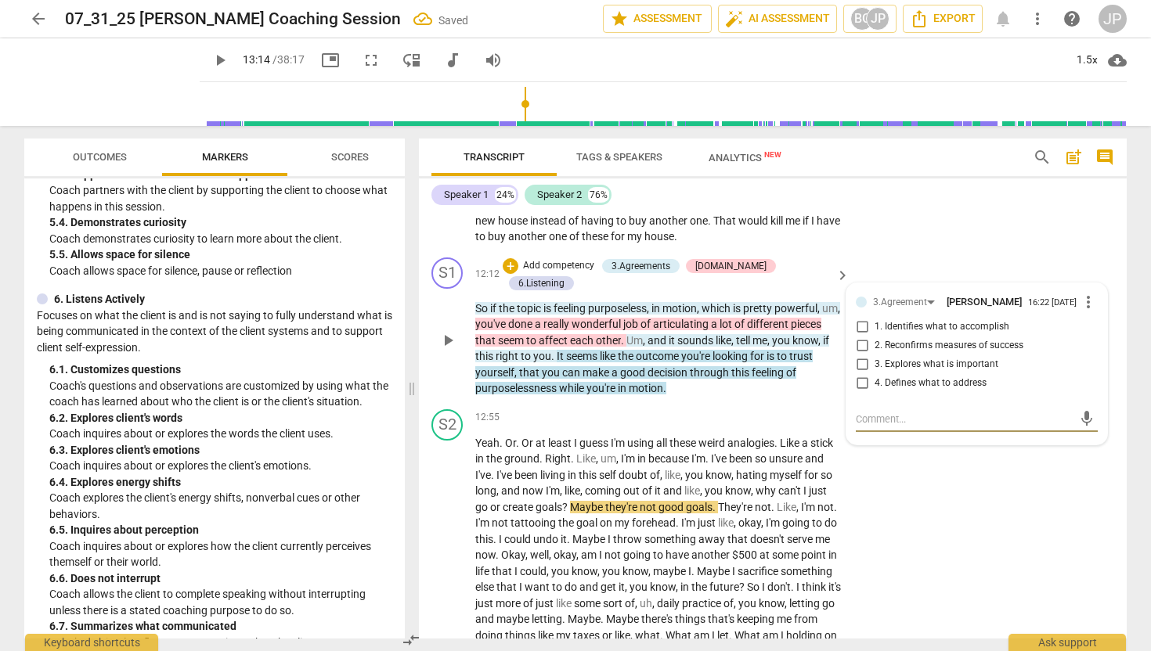
click at [908, 372] on span "3. Explores what is important" at bounding box center [936, 365] width 124 height 14
click at [874, 374] on input "3. Explores what is important" at bounding box center [861, 364] width 25 height 19
click at [872, 427] on textarea at bounding box center [964, 419] width 217 height 15
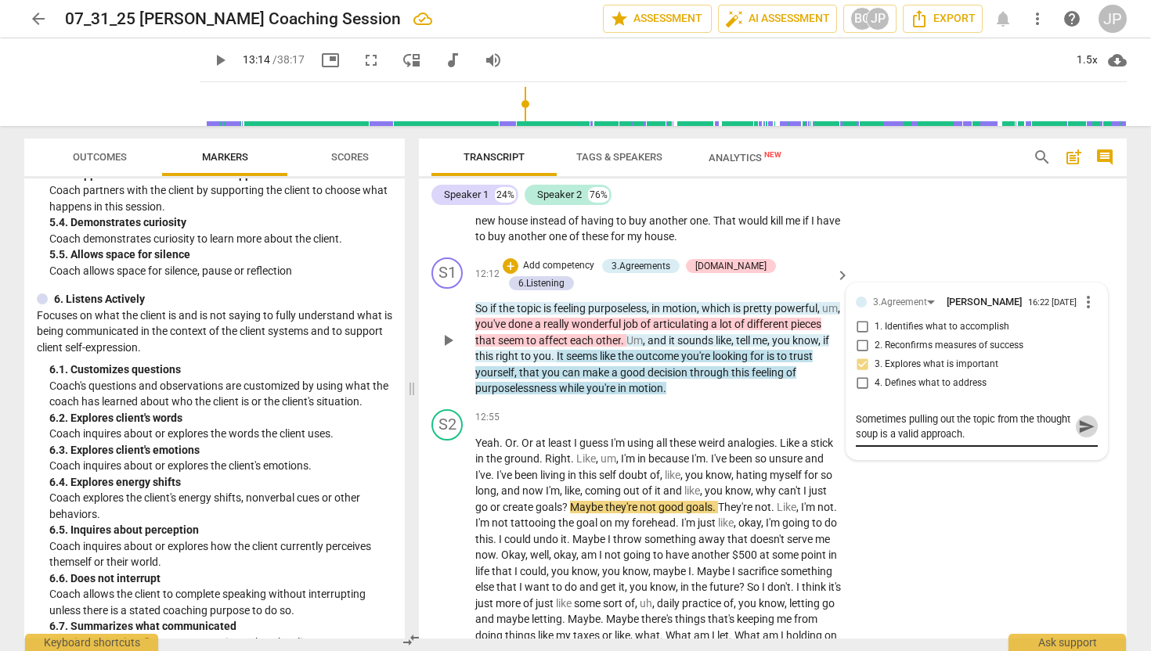
click at [1083, 435] on span "send" at bounding box center [1086, 426] width 17 height 17
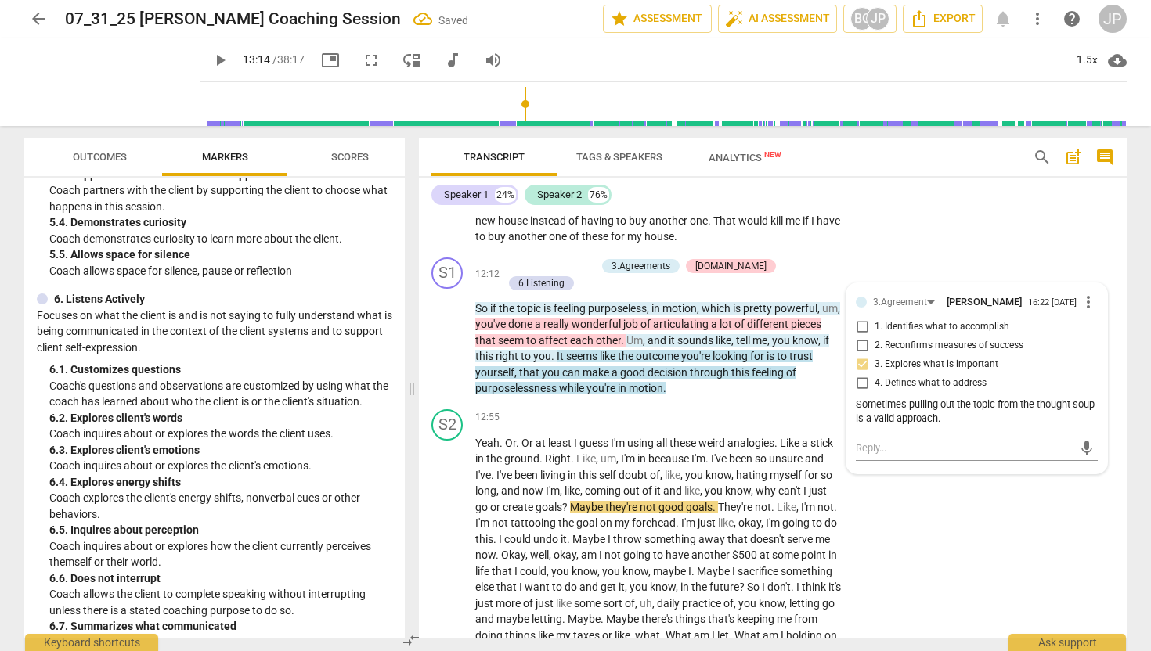
click at [211, 64] on span "play_arrow" at bounding box center [220, 60] width 19 height 19
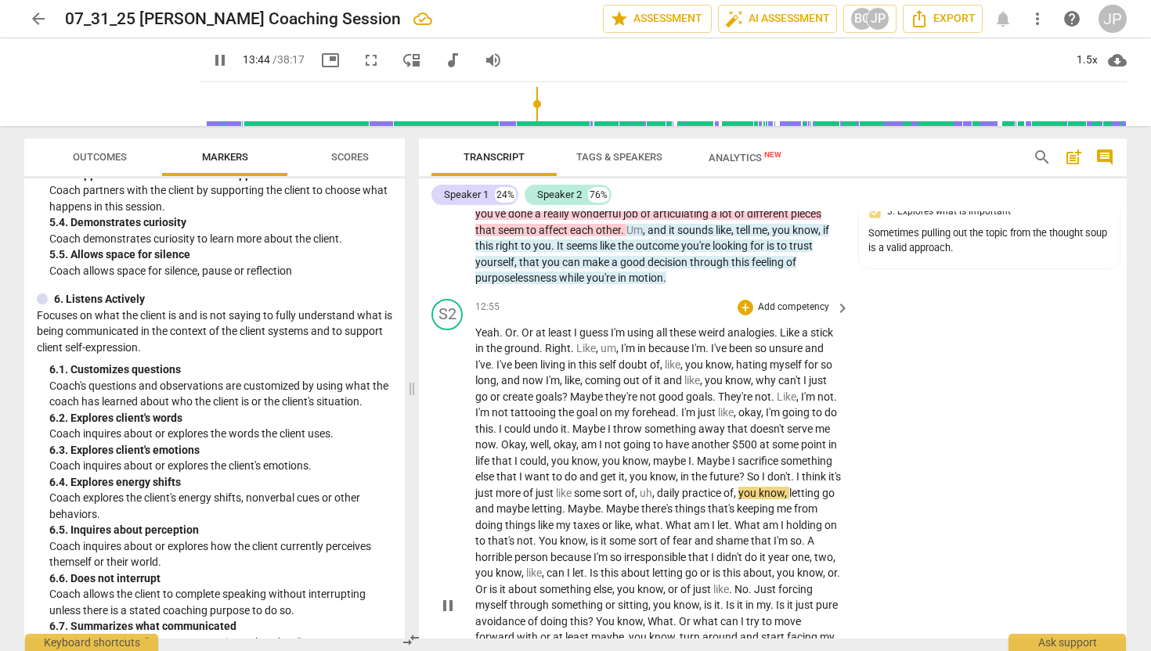
scroll to position [2686, 0]
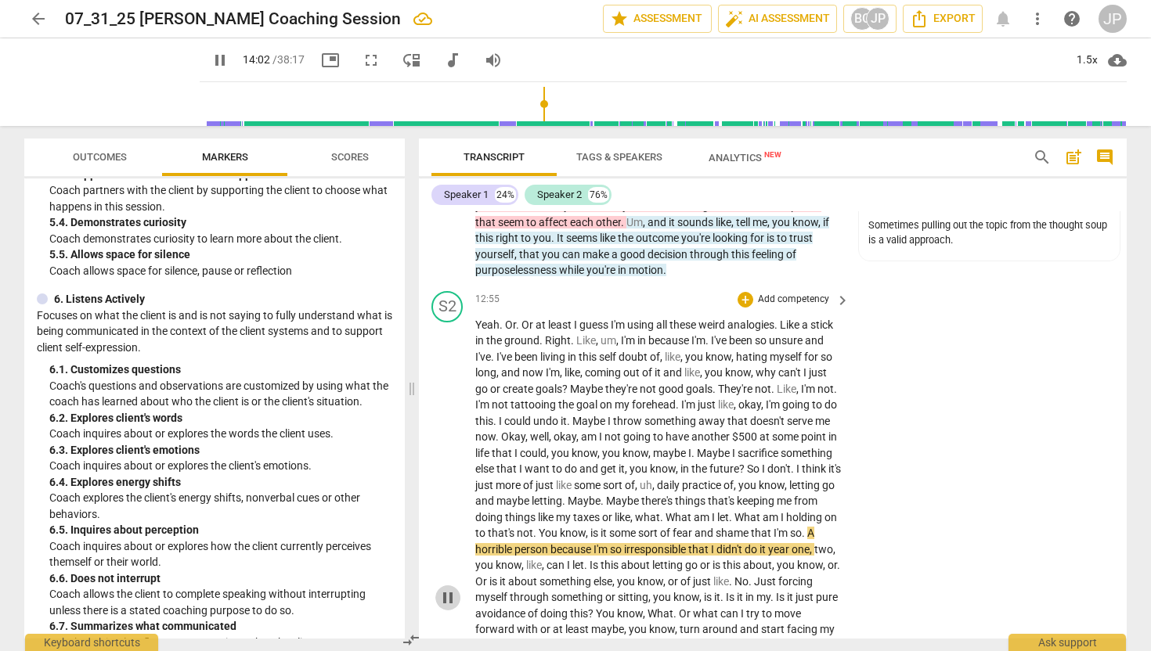
click at [453, 606] on span "pause" at bounding box center [447, 598] width 19 height 19
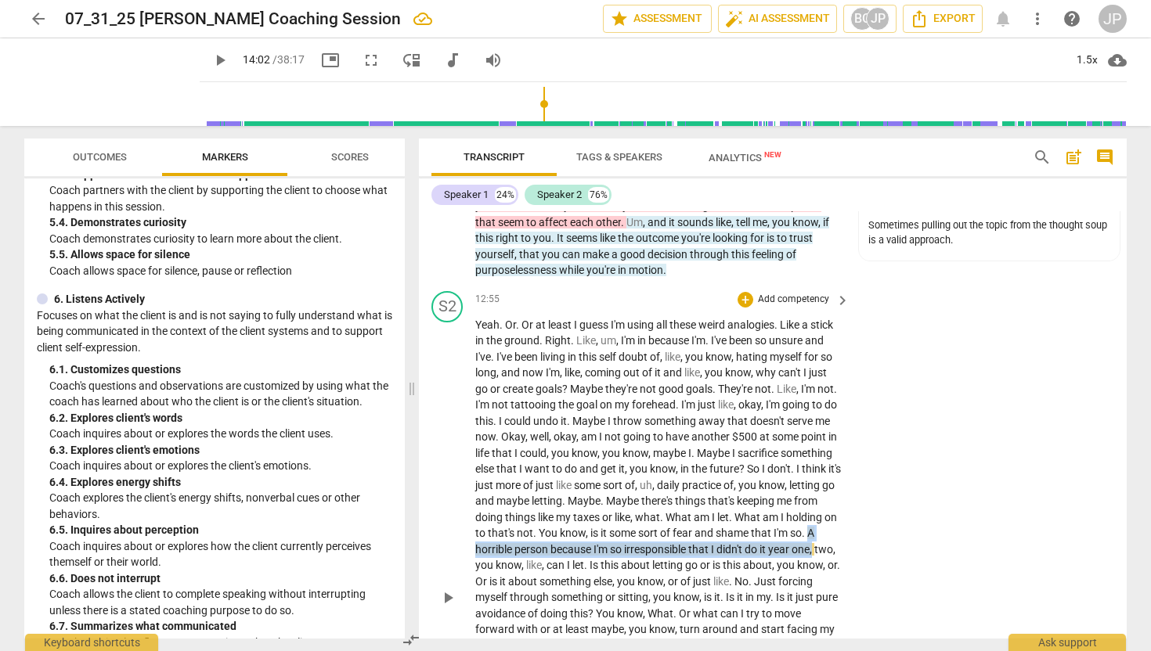
drag, startPoint x: 666, startPoint y: 568, endPoint x: 624, endPoint y: 551, distance: 45.6
click at [624, 551] on p "Yeah . Or . Or at least I guess I'm using all these weird analogies . Like a st…" at bounding box center [658, 598] width 366 height 562
click at [677, 545] on div "+" at bounding box center [682, 544] width 16 height 16
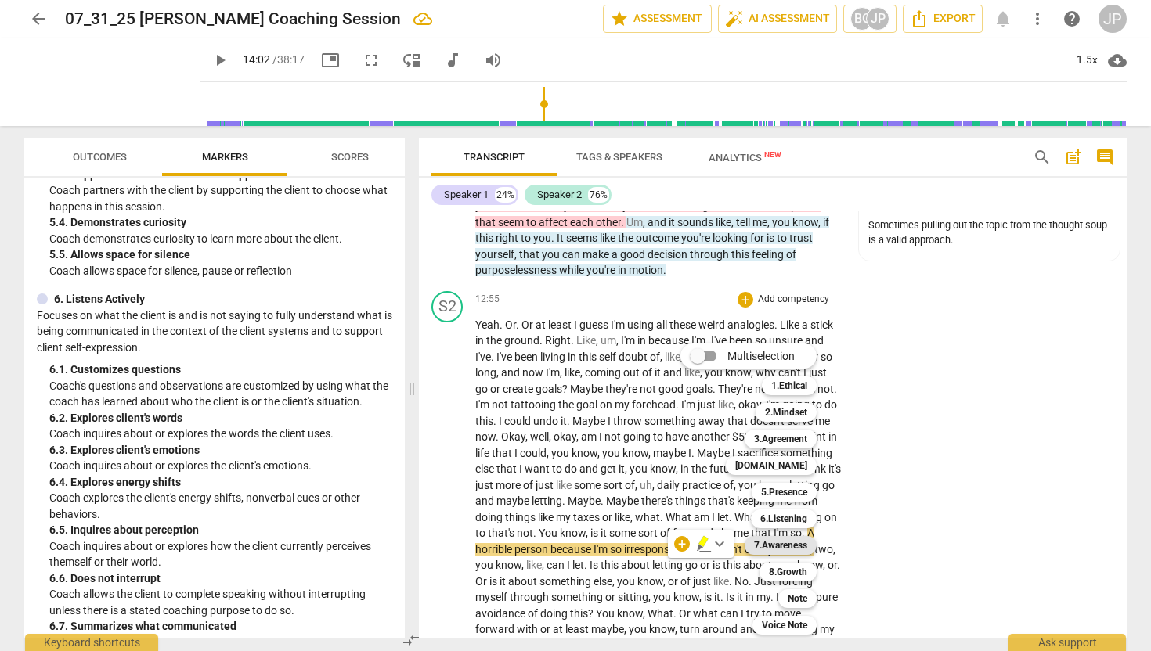
click at [783, 541] on b "7.Awareness" at bounding box center [780, 545] width 53 height 19
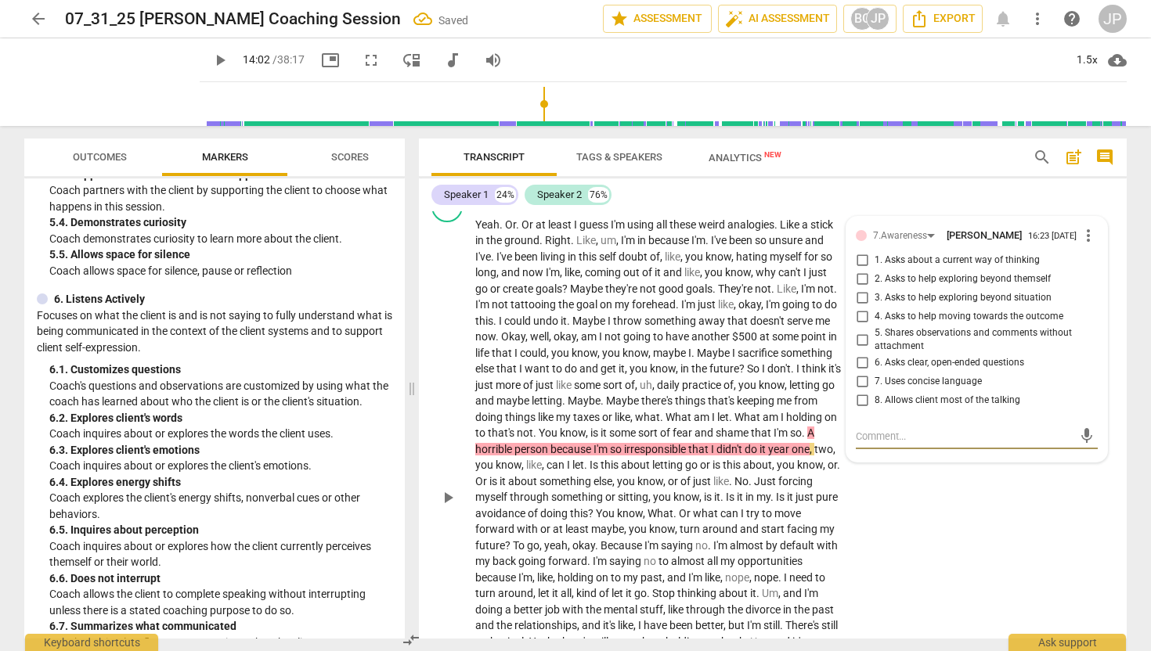
scroll to position [2786, 0]
click at [859, 294] on input "3. Asks to help exploring beyond situation" at bounding box center [861, 299] width 25 height 19
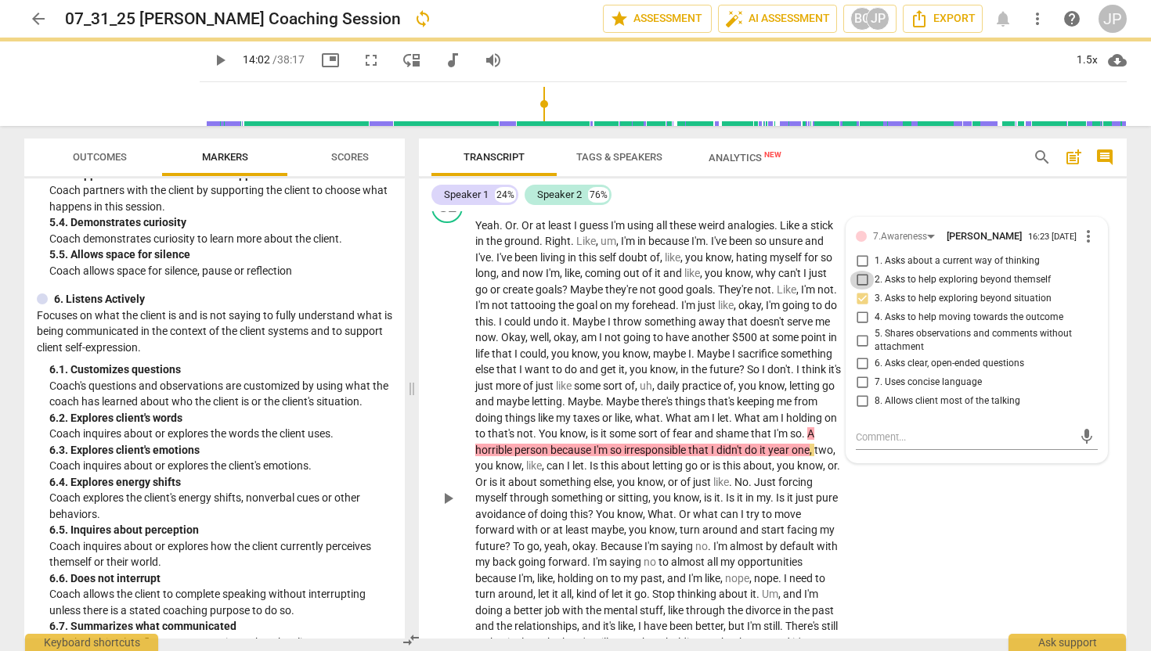
click at [859, 279] on input "2. Asks to help exploring beyond themself" at bounding box center [861, 280] width 25 height 19
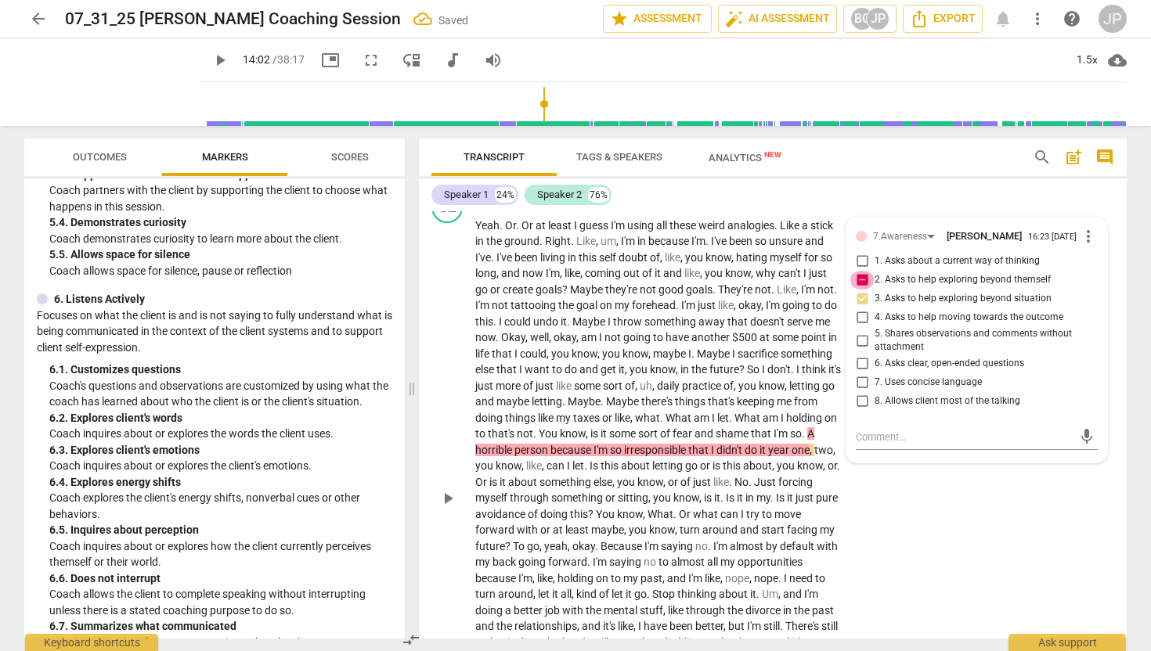
click at [859, 279] on input "2. Asks to help exploring beyond themself" at bounding box center [861, 280] width 25 height 19
click at [883, 438] on textarea at bounding box center [964, 437] width 217 height 15
click at [1078, 434] on span "send" at bounding box center [1086, 436] width 17 height 17
click at [211, 59] on span "play_arrow" at bounding box center [220, 60] width 19 height 19
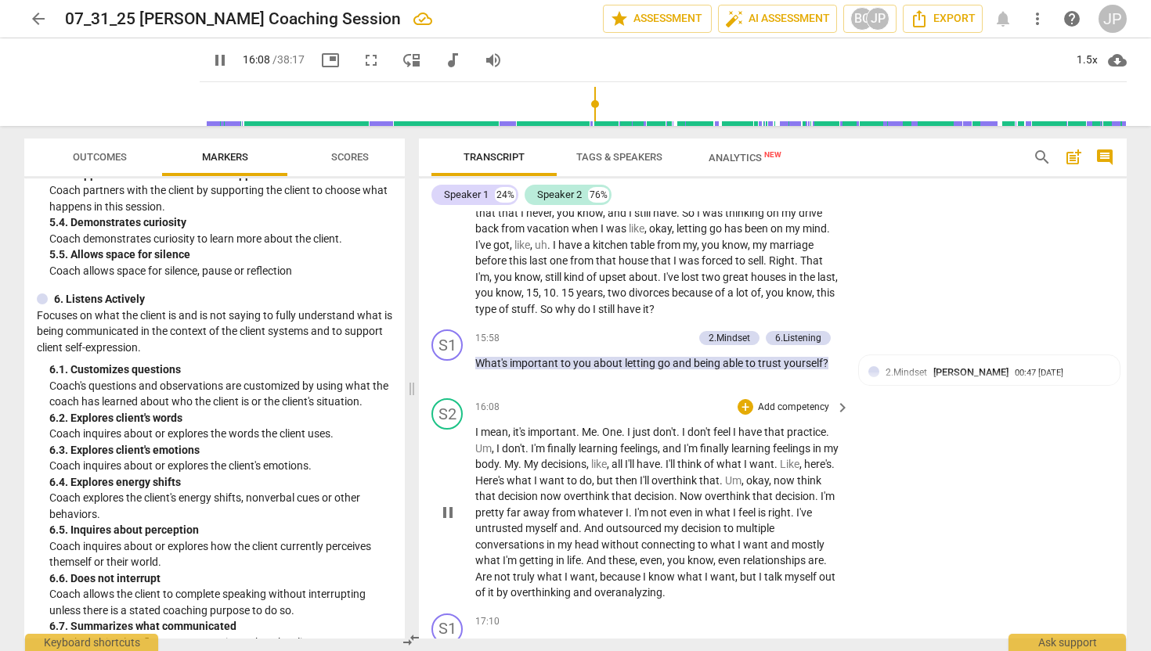
scroll to position [3267, 0]
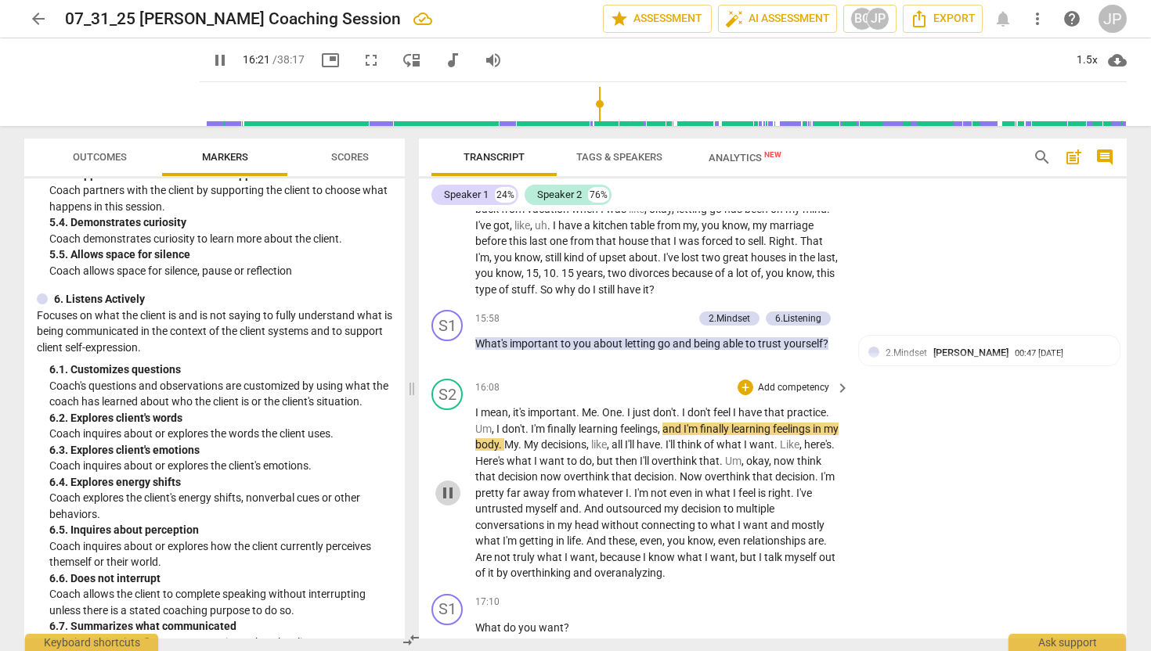
click at [450, 503] on span "pause" at bounding box center [447, 493] width 19 height 19
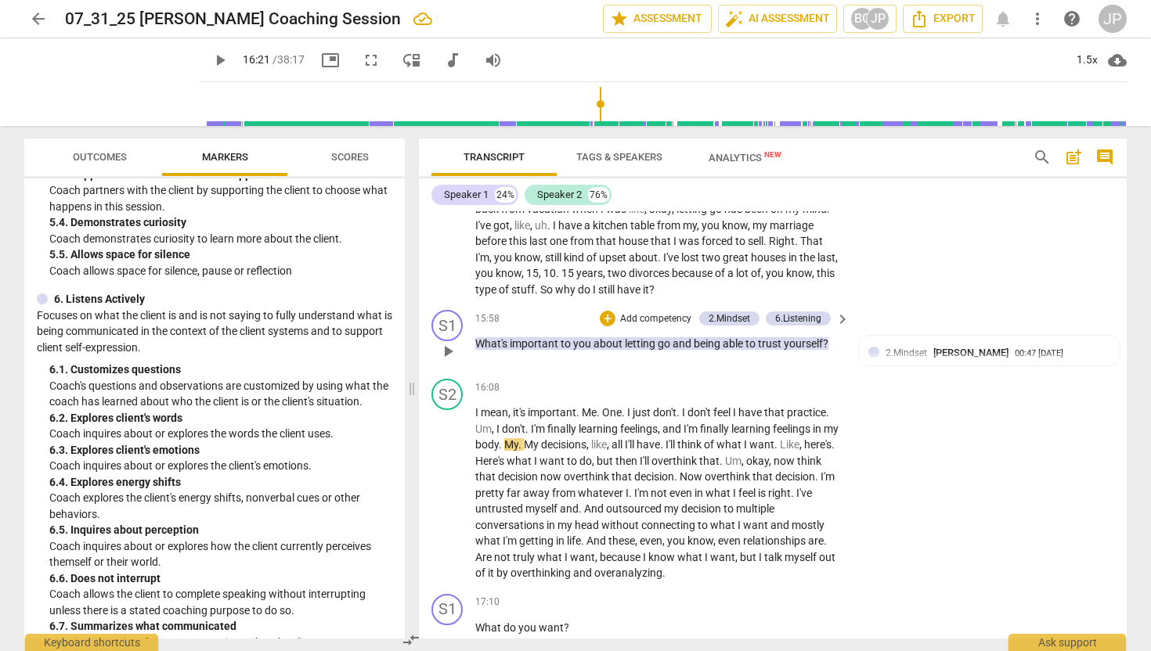
click at [607, 350] on span "about" at bounding box center [608, 343] width 31 height 13
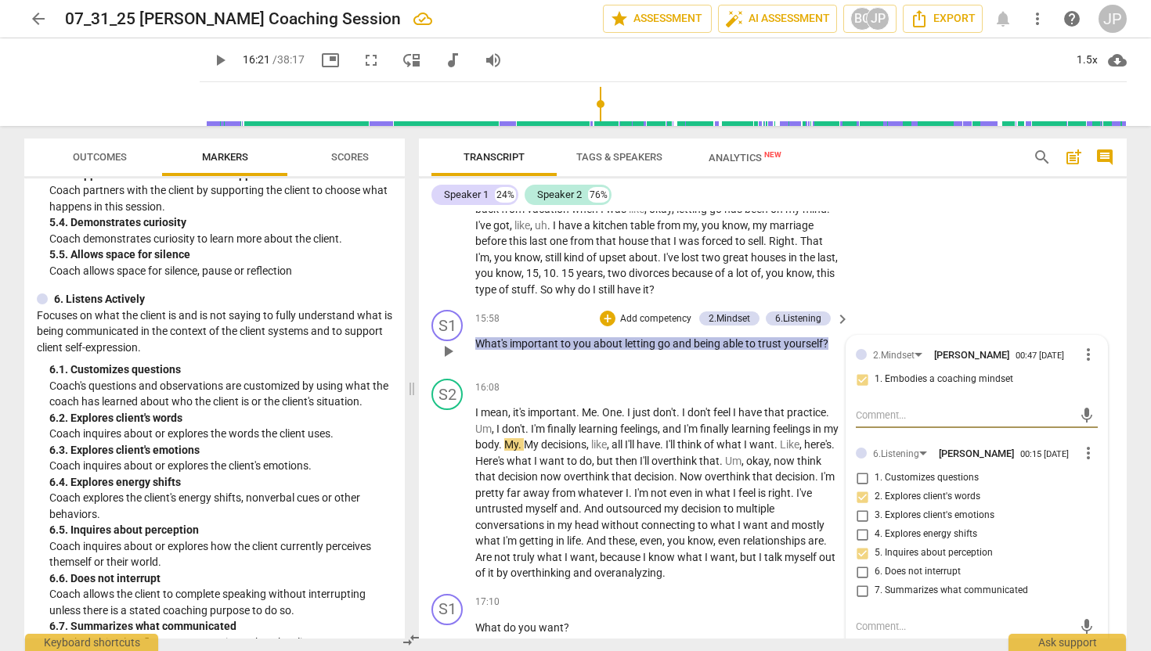
click at [584, 366] on div "15:58 + Add competency 2.Mindset 6.Listening keyboard_arrow_right What's import…" at bounding box center [663, 338] width 376 height 56
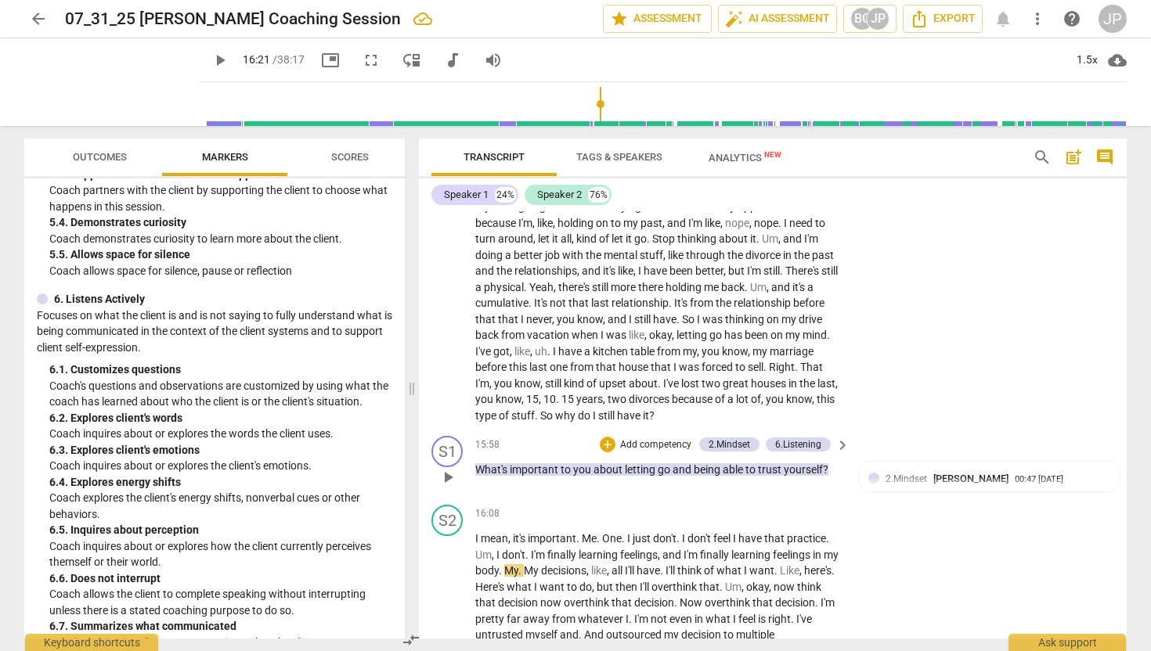
scroll to position [3187, 0]
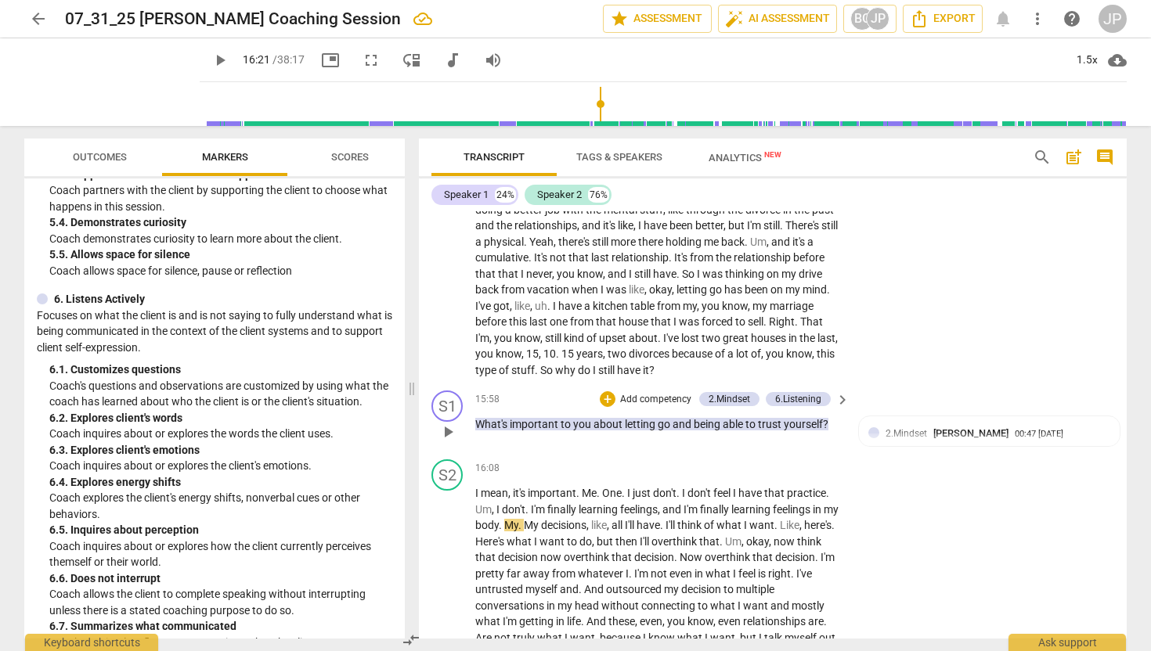
drag, startPoint x: 471, startPoint y: 437, endPoint x: 725, endPoint y: 423, distance: 254.0
click at [725, 423] on div "S1 play_arrow pause 15:58 + Add competency 2.Mindset 6.Listening keyboard_arrow…" at bounding box center [773, 418] width 708 height 69
drag, startPoint x: 833, startPoint y: 437, endPoint x: 474, endPoint y: 441, distance: 358.5
click at [475, 433] on p "What's important to you about letting go and being able to trust yourself ?" at bounding box center [658, 424] width 366 height 16
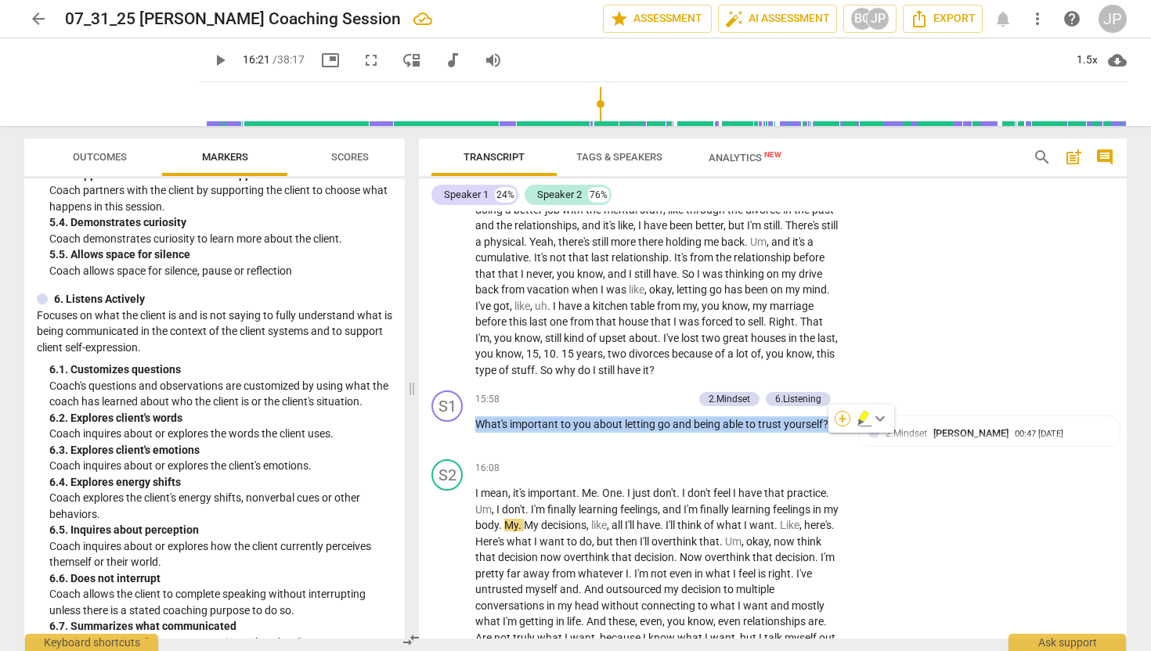
click at [845, 415] on div "+" at bounding box center [842, 419] width 16 height 16
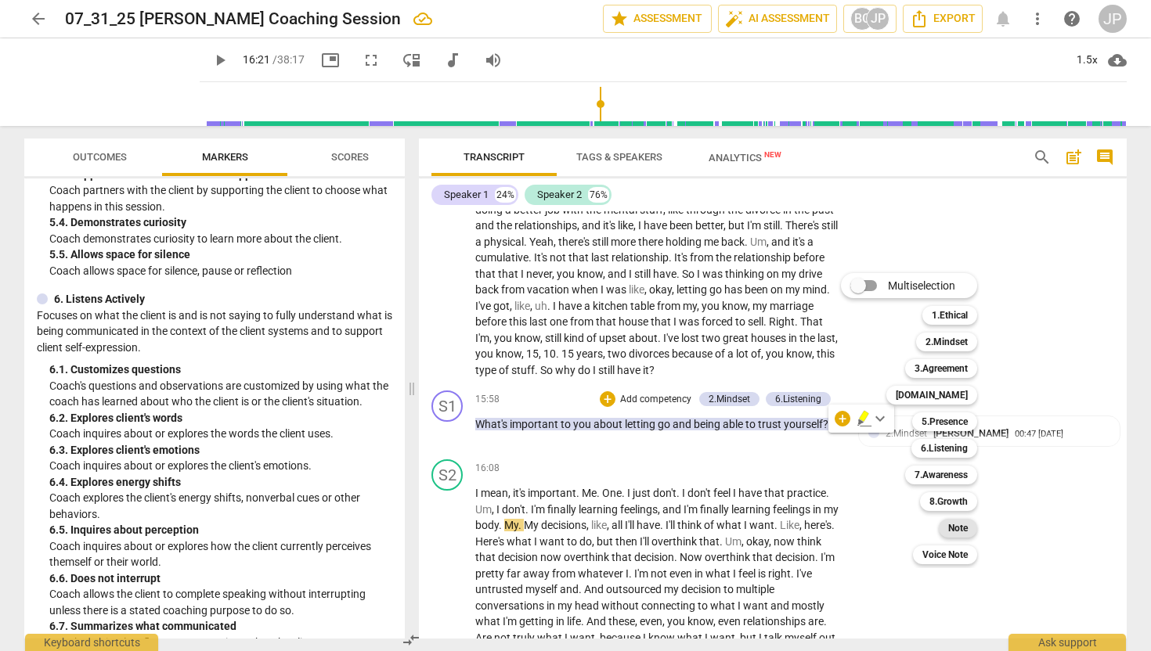
click at [953, 532] on b "Note" at bounding box center [958, 528] width 20 height 19
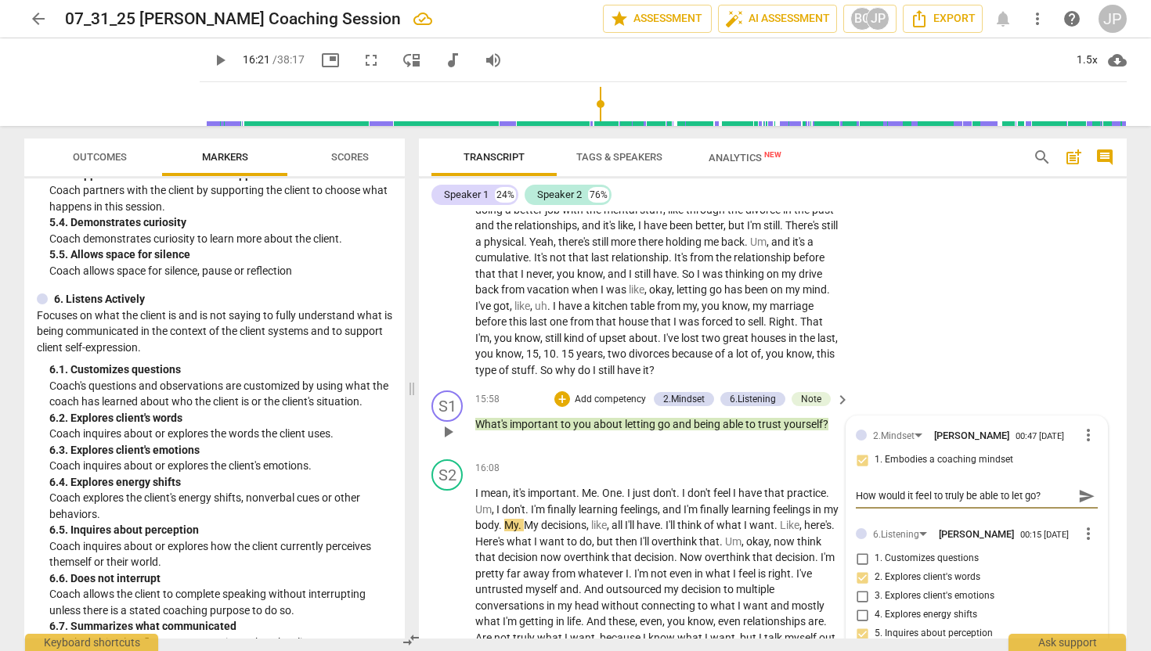
click at [1083, 504] on span "send" at bounding box center [1086, 496] width 17 height 17
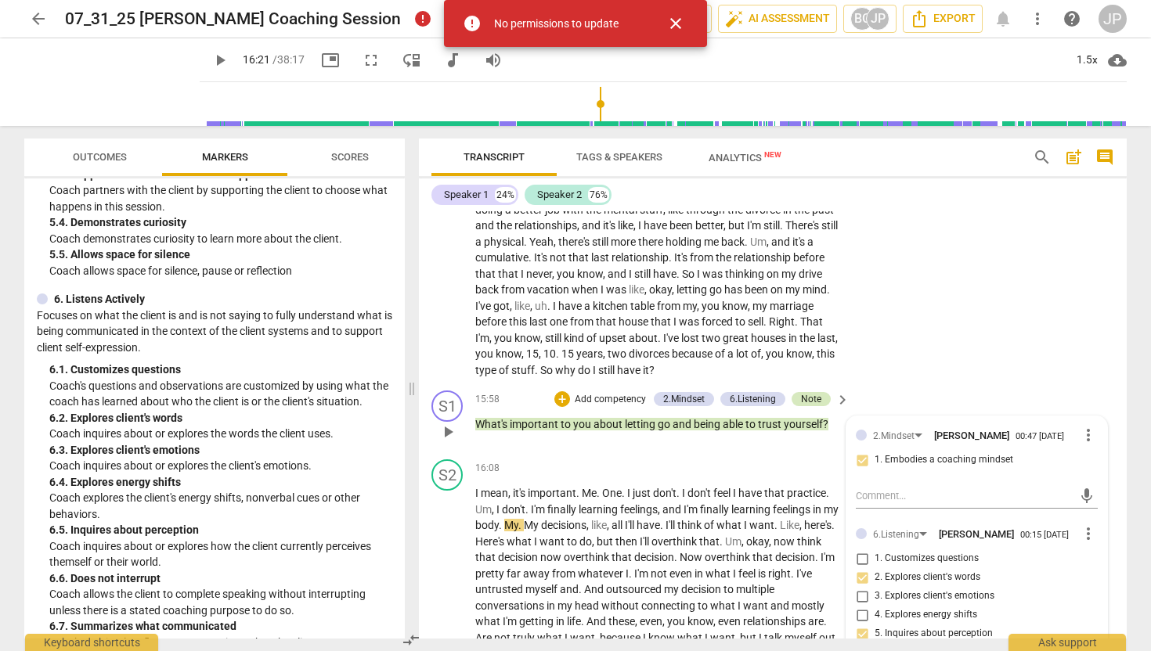
click at [809, 406] on div "Note" at bounding box center [811, 399] width 20 height 14
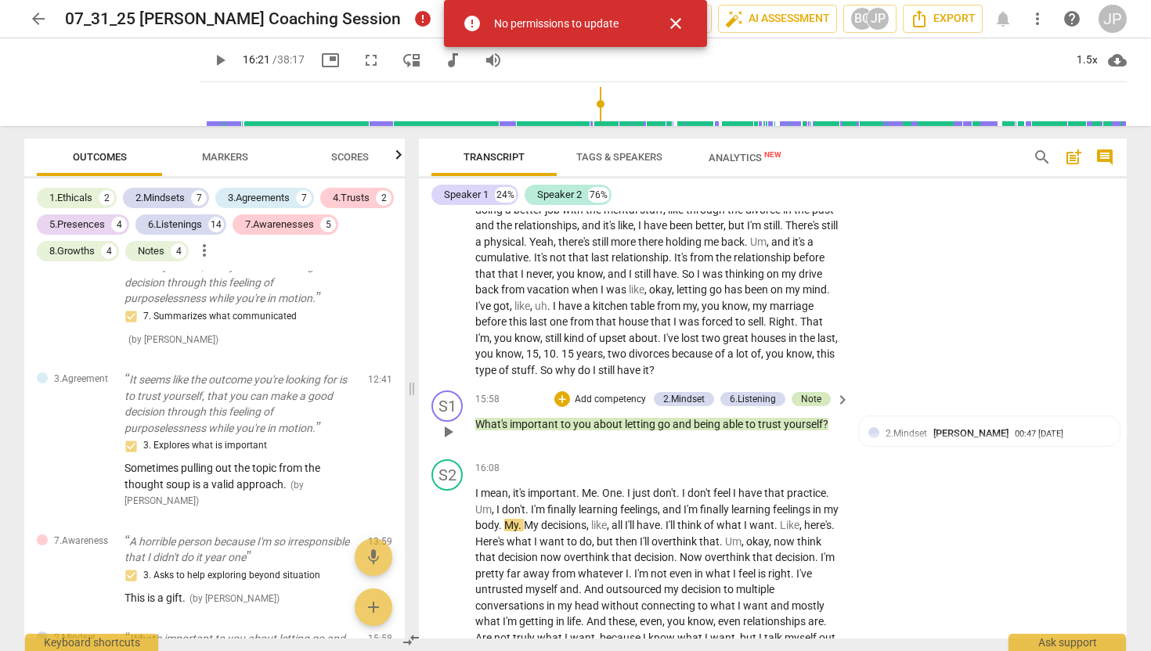
scroll to position [3029, 0]
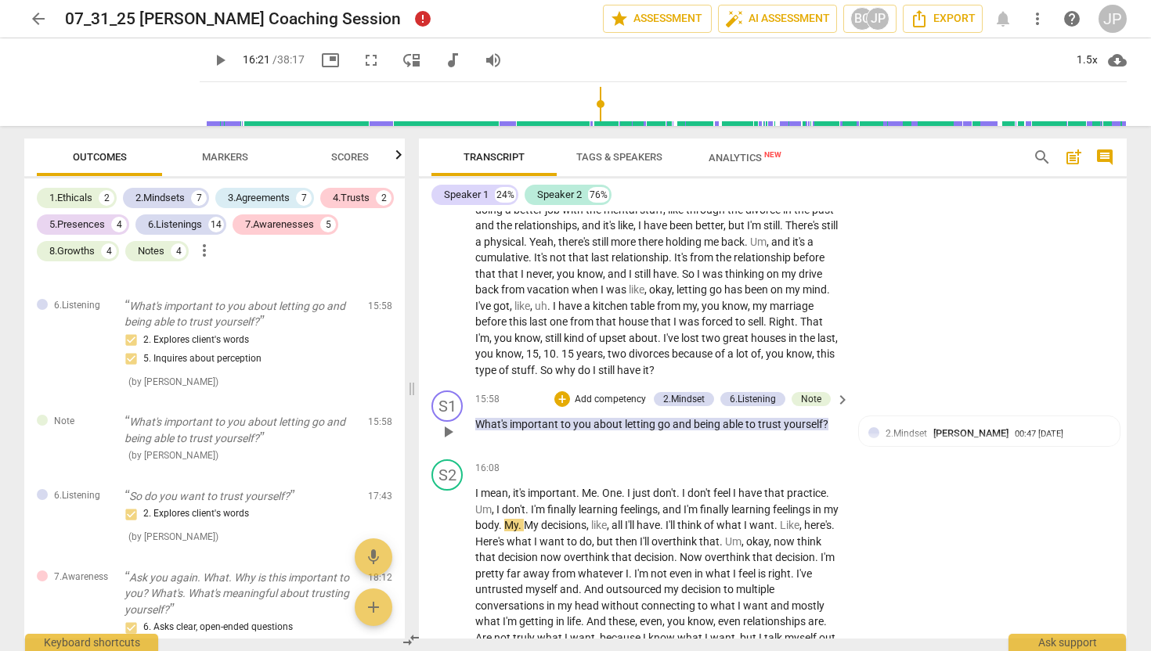
click at [591, 407] on p "Add competency" at bounding box center [610, 400] width 74 height 14
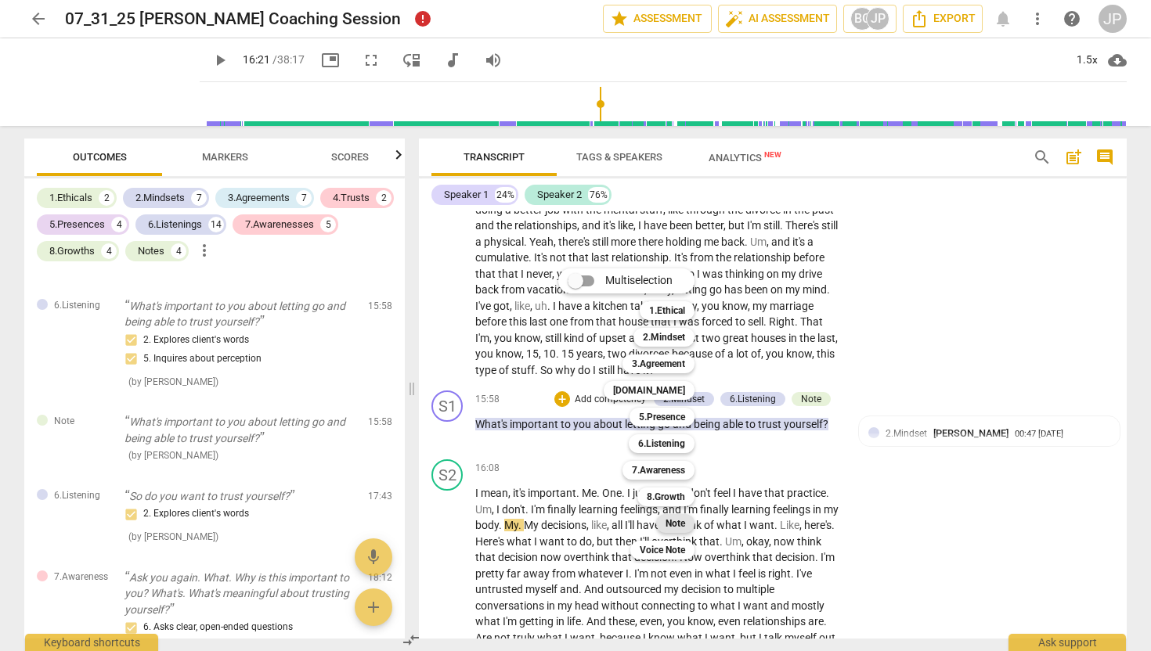
click at [673, 521] on b "Note" at bounding box center [675, 523] width 20 height 19
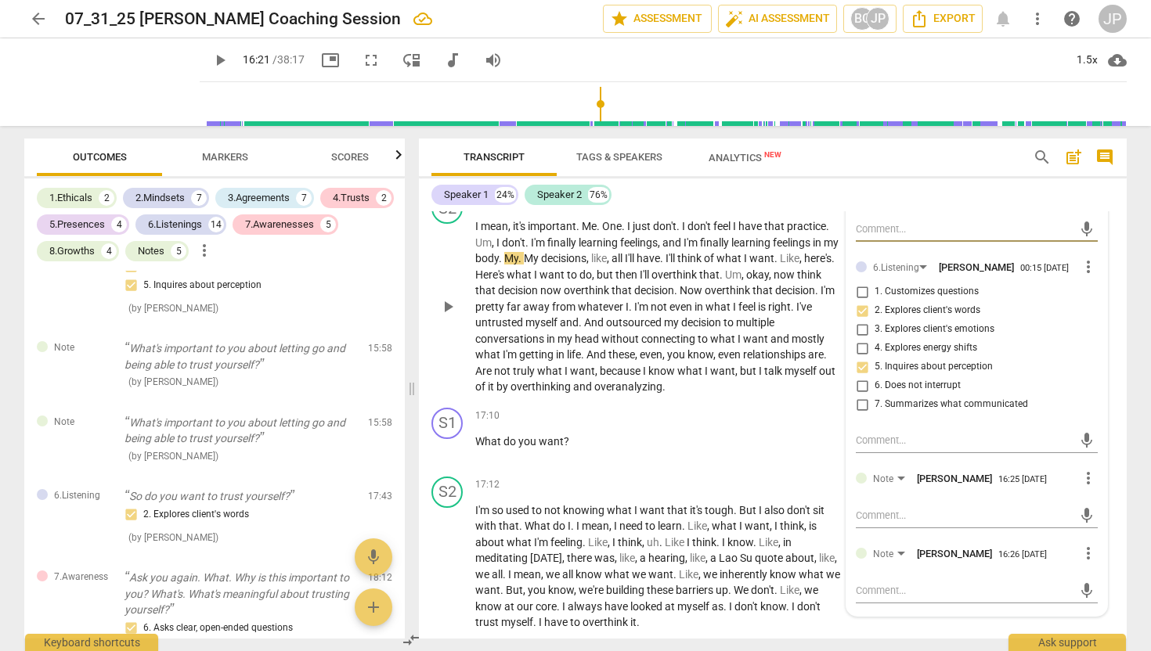
scroll to position [3459, 0]
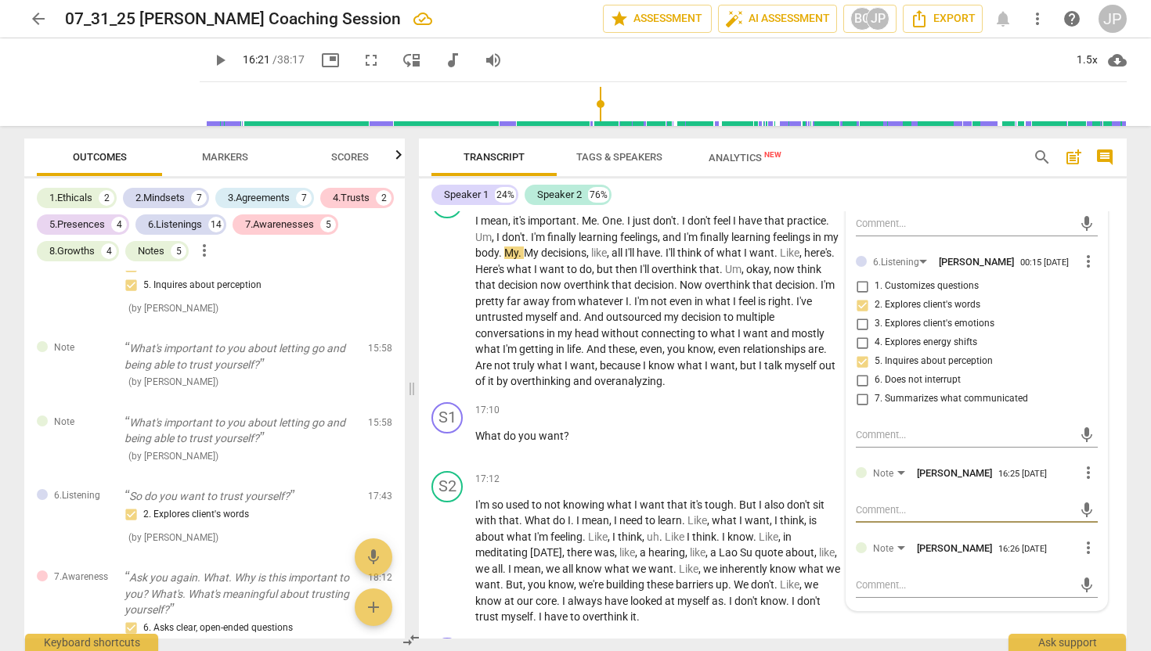
click at [890, 517] on textarea at bounding box center [964, 510] width 217 height 15
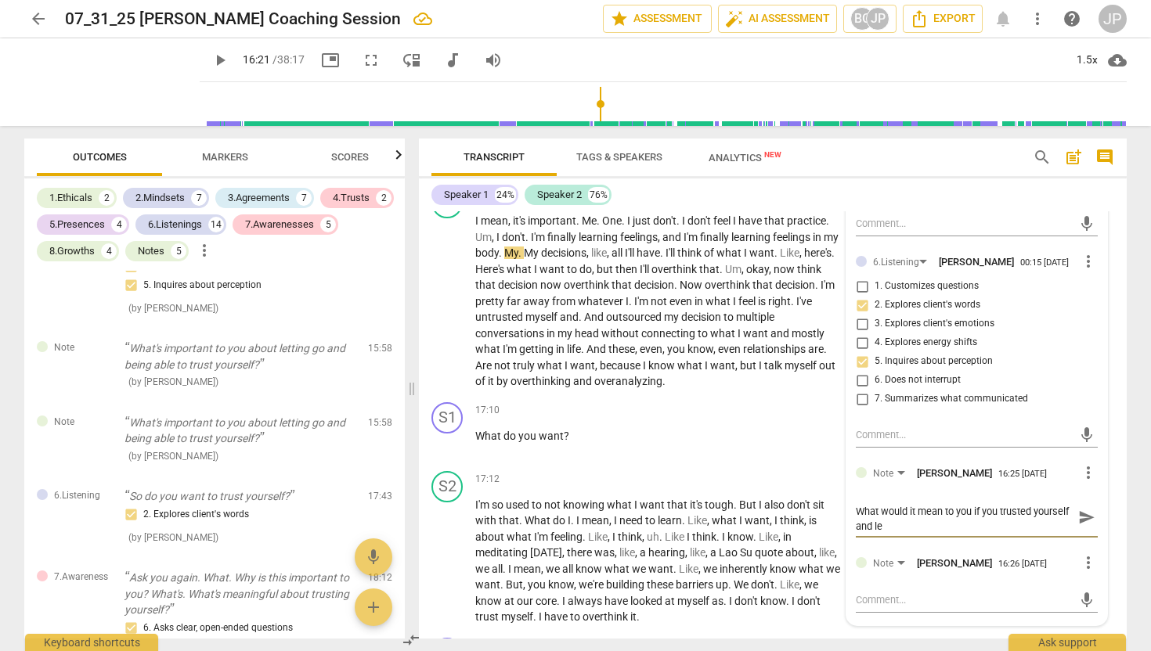
scroll to position [0, 0]
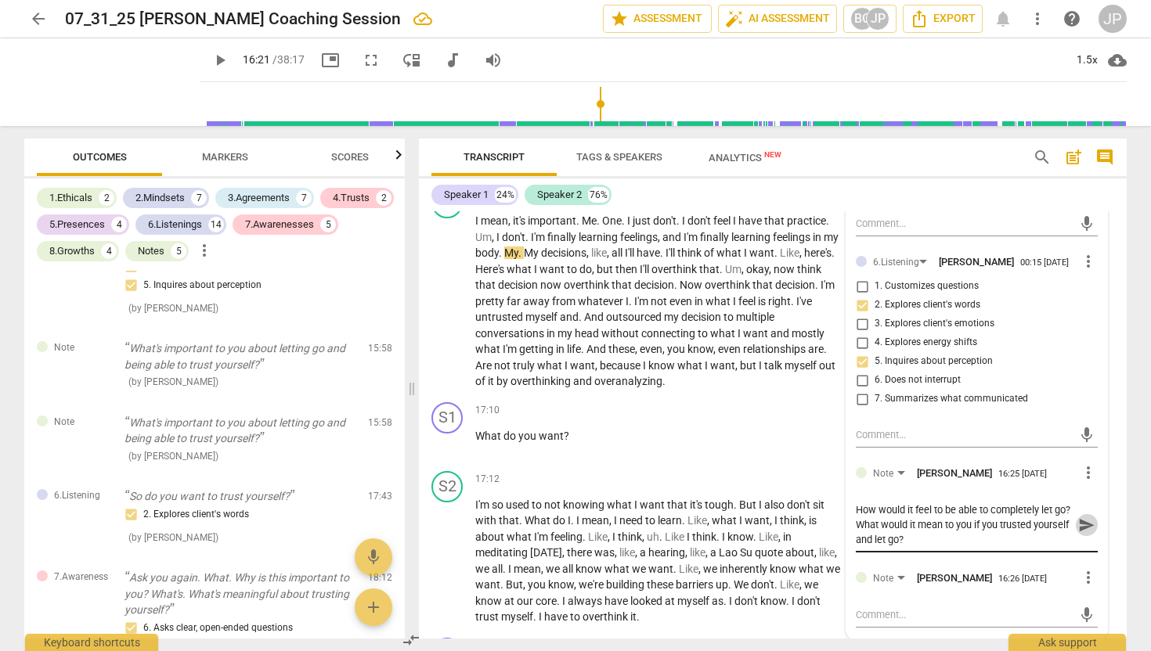
click at [1079, 534] on span "send" at bounding box center [1086, 525] width 17 height 17
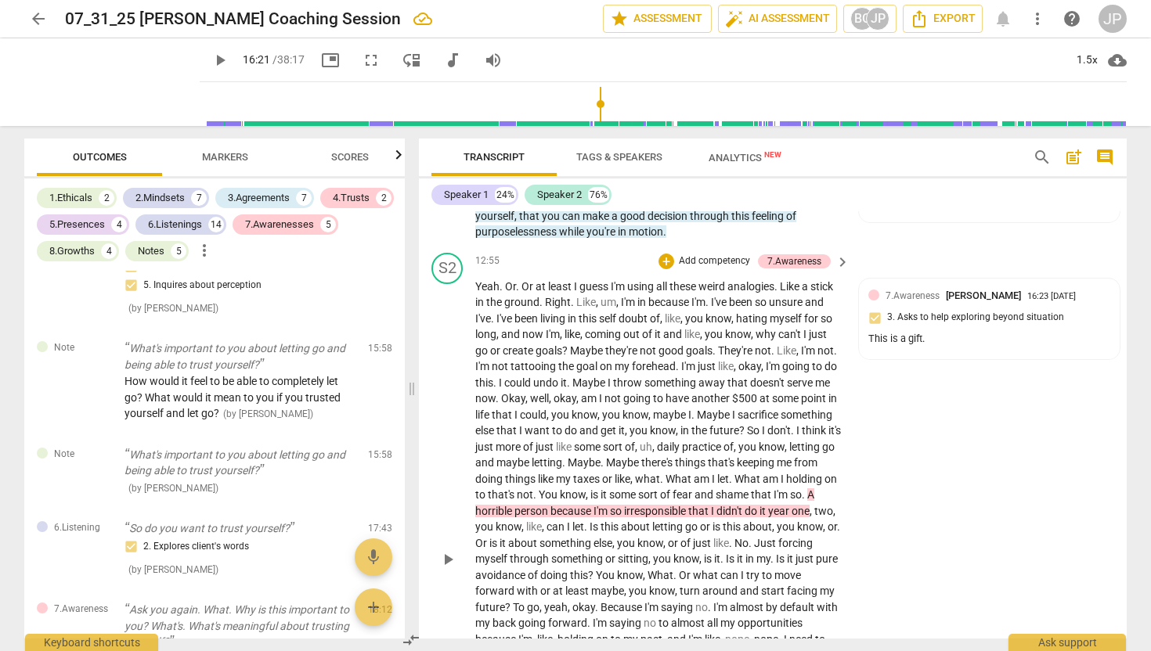
scroll to position [2653, 0]
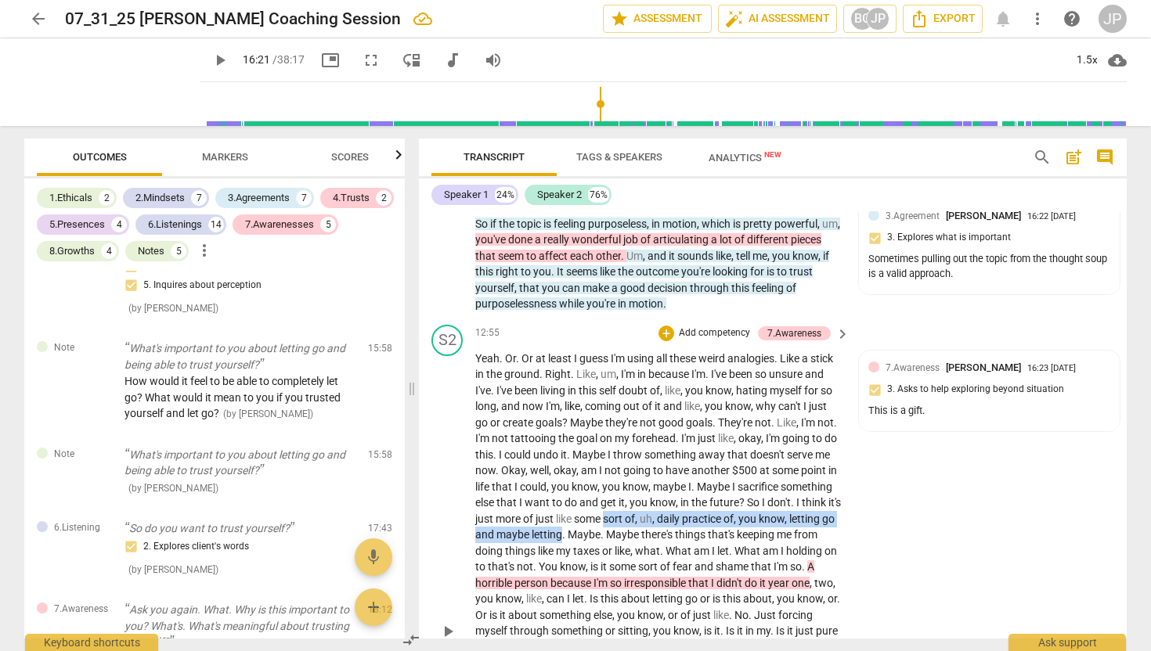
drag, startPoint x: 744, startPoint y: 517, endPoint x: 719, endPoint y: 531, distance: 28.4
click at [719, 531] on p "Yeah . Or . Or at least I guess I'm using all these weird analogies . Like a st…" at bounding box center [658, 632] width 366 height 562
click at [733, 518] on div "+" at bounding box center [732, 514] width 16 height 16
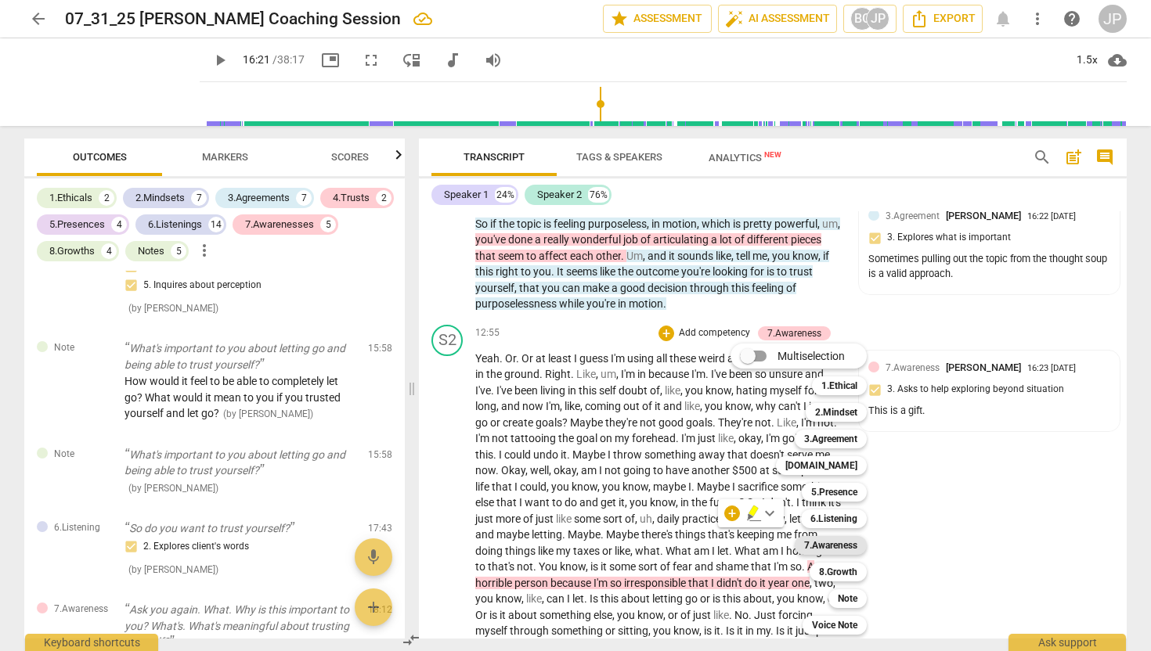
click at [840, 539] on b "7.Awareness" at bounding box center [830, 545] width 53 height 19
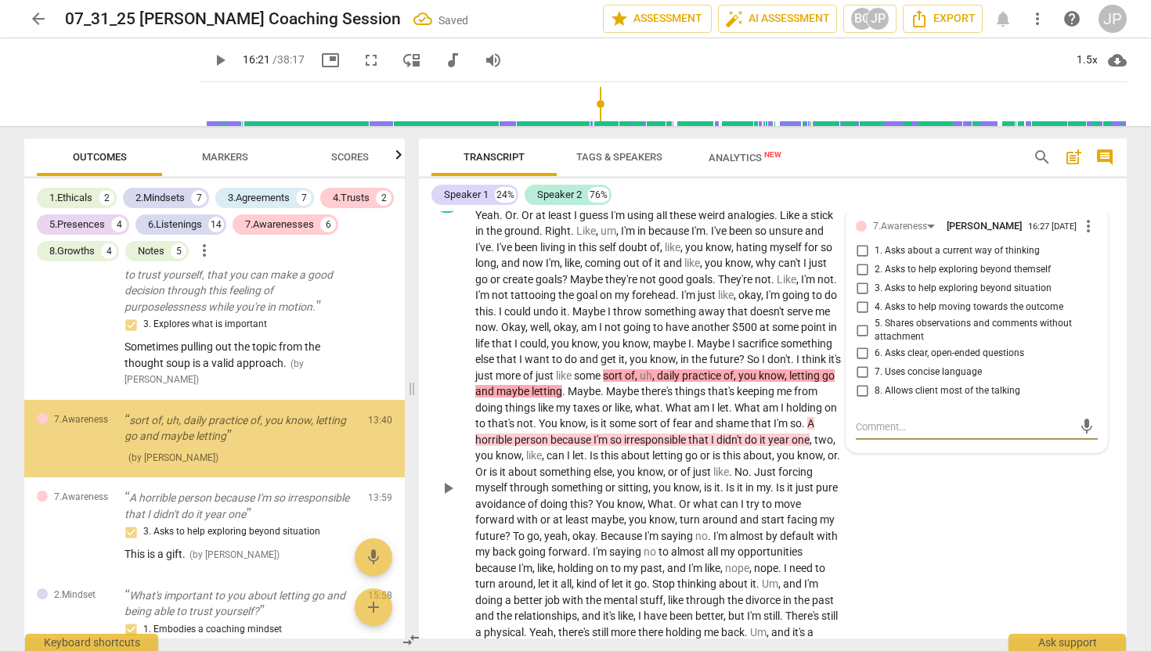
scroll to position [2795, 0]
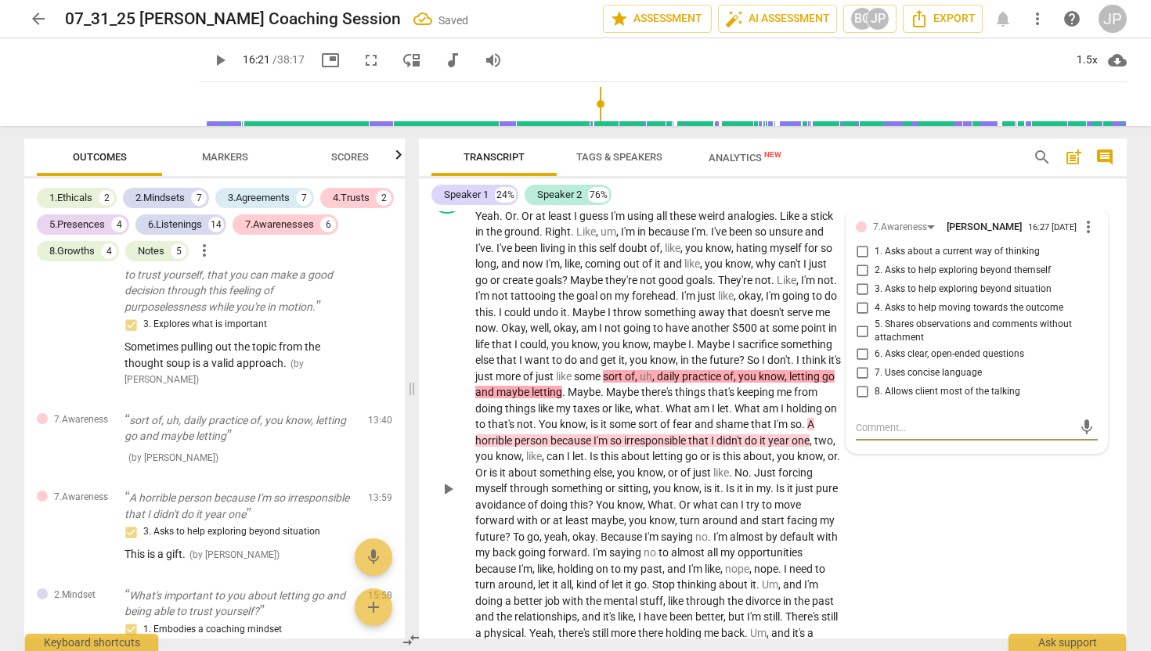
click at [926, 288] on span "3. Asks to help exploring beyond situation" at bounding box center [962, 290] width 177 height 14
click at [874, 288] on input "3. Asks to help exploring beyond situation" at bounding box center [861, 289] width 25 height 19
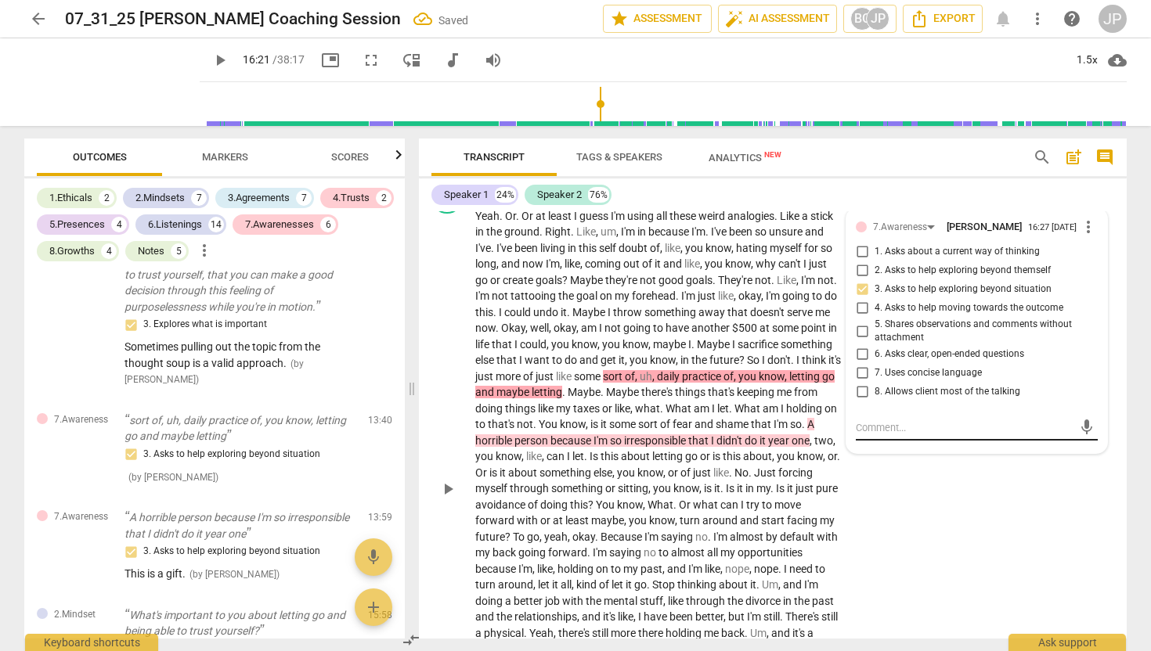
click at [881, 422] on textarea at bounding box center [964, 427] width 217 height 15
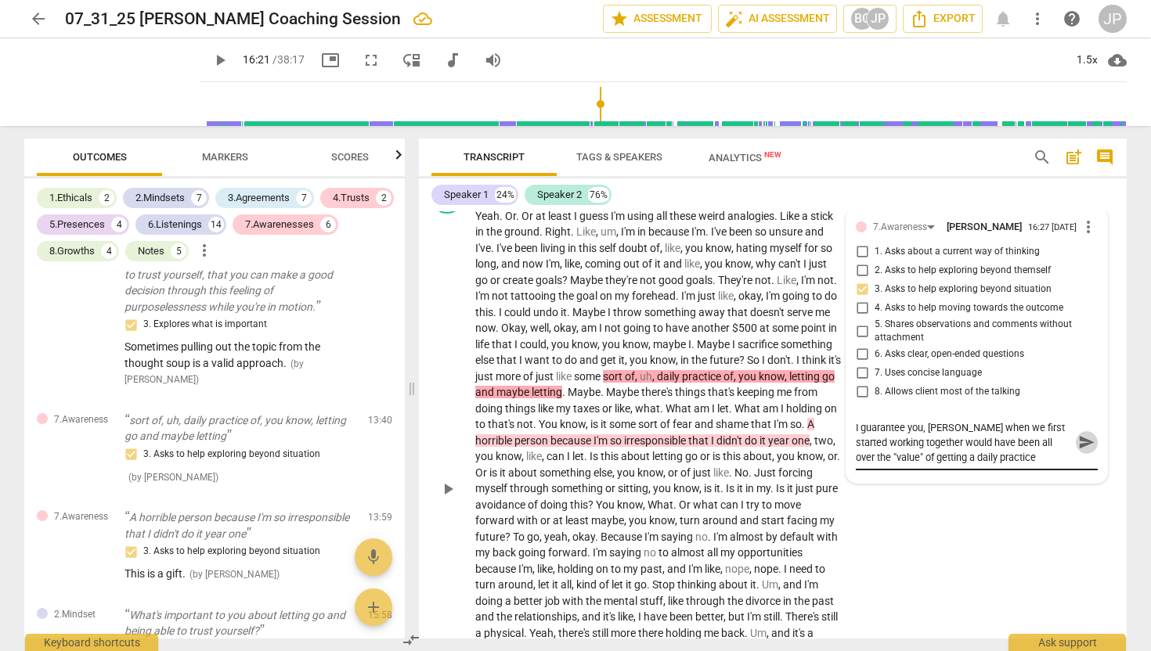
click at [1078, 440] on span "send" at bounding box center [1086, 442] width 17 height 17
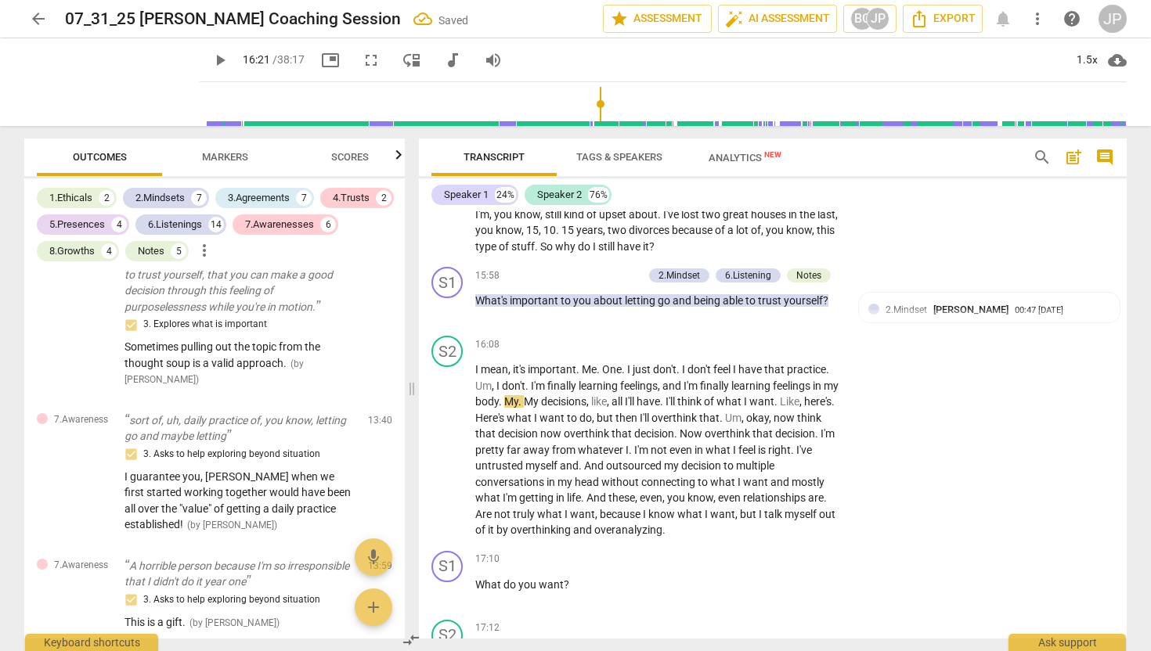
scroll to position [3327, 0]
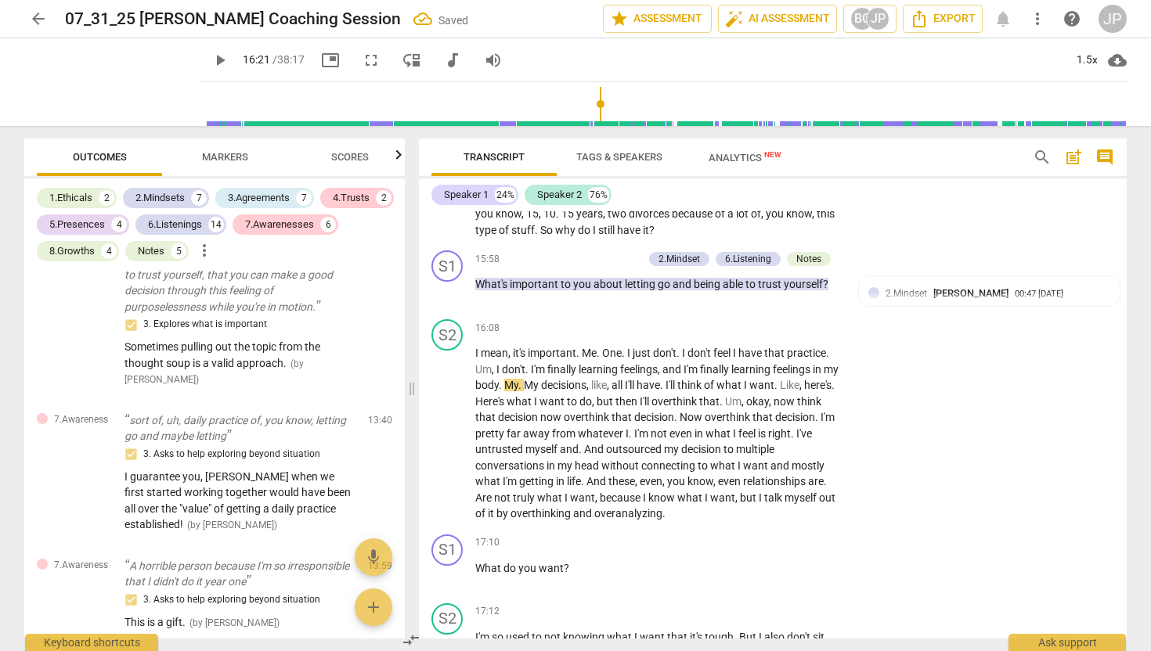
click at [211, 63] on span "play_arrow" at bounding box center [220, 60] width 19 height 19
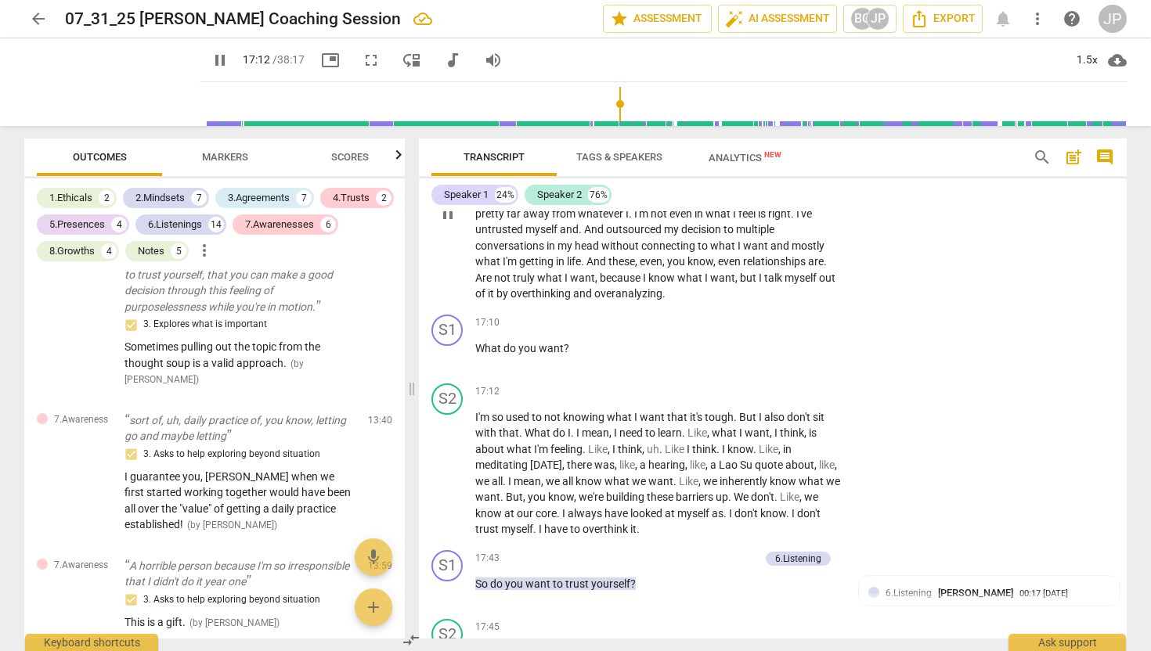
scroll to position [3537, 0]
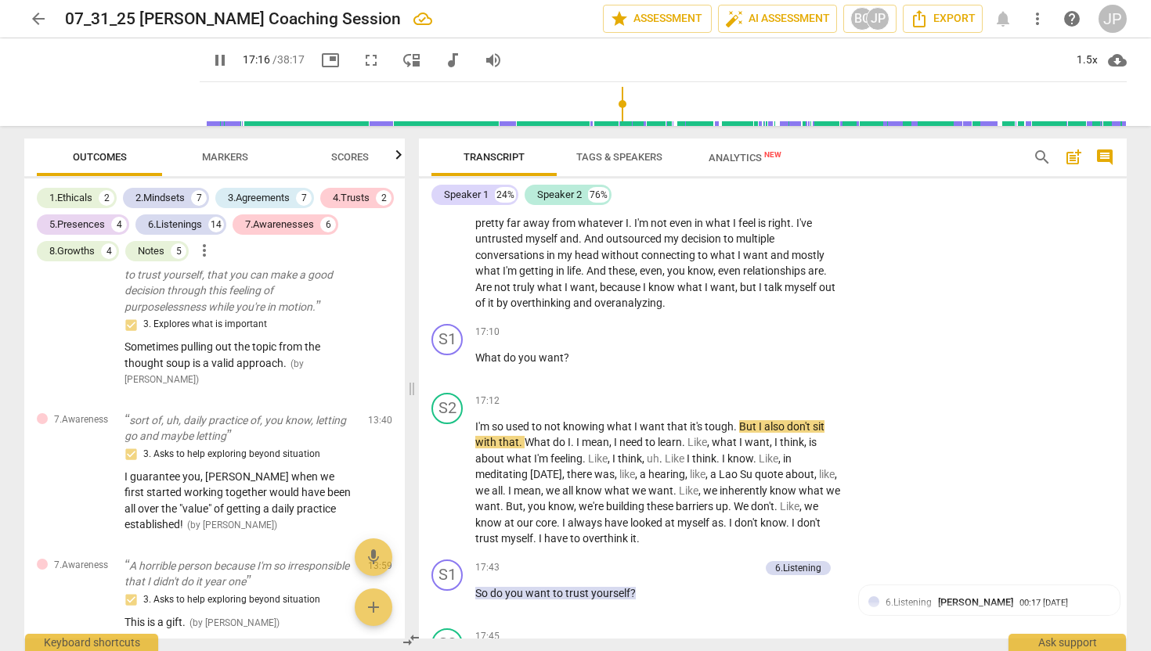
click at [211, 58] on span "pause" at bounding box center [220, 60] width 19 height 19
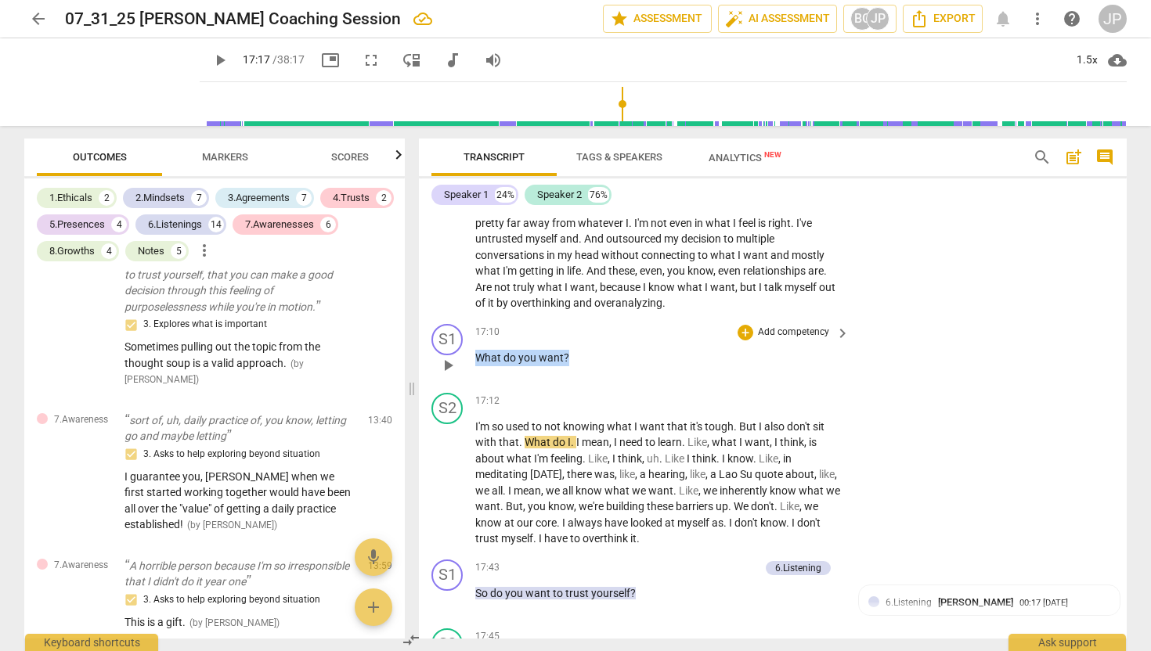
drag, startPoint x: 575, startPoint y: 370, endPoint x: 479, endPoint y: 372, distance: 96.3
click at [479, 366] on p "What do you want ?" at bounding box center [658, 358] width 366 height 16
click at [787, 340] on p "Add competency" at bounding box center [793, 333] width 74 height 14
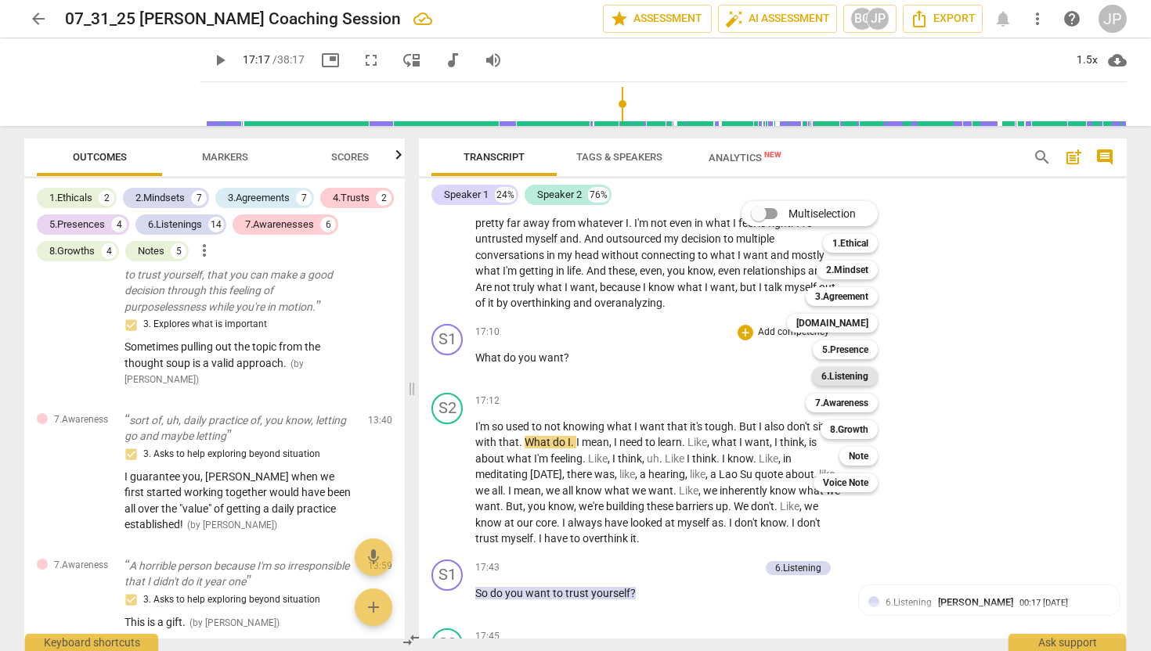
click at [848, 377] on b "6.Listening" at bounding box center [844, 376] width 47 height 19
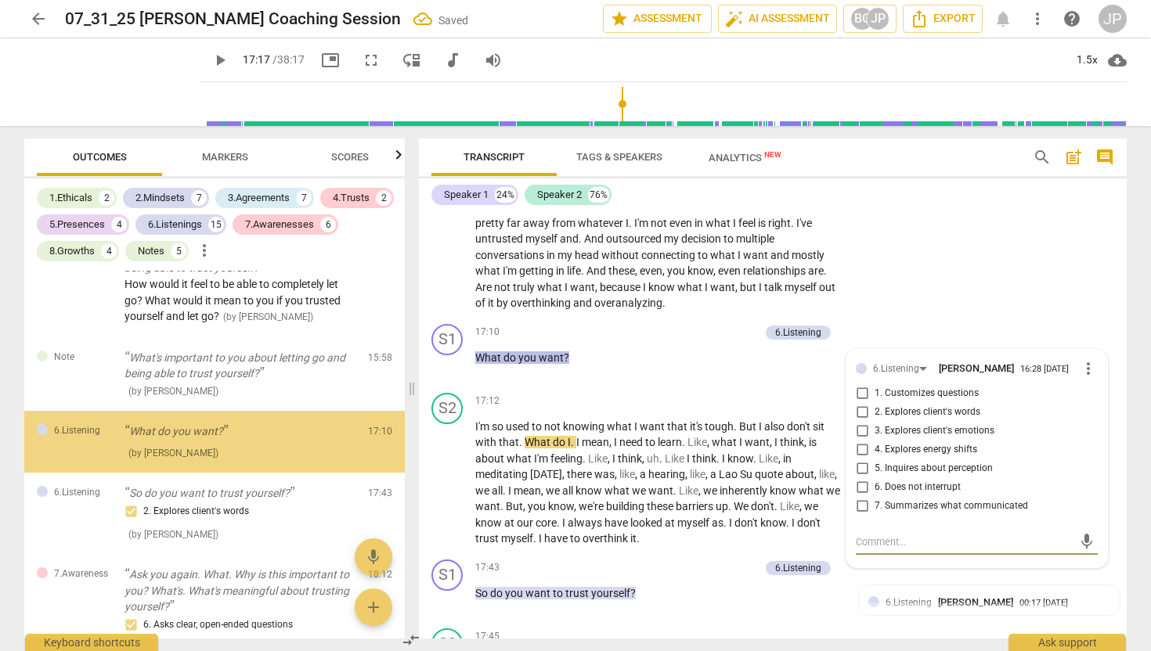
scroll to position [3349, 0]
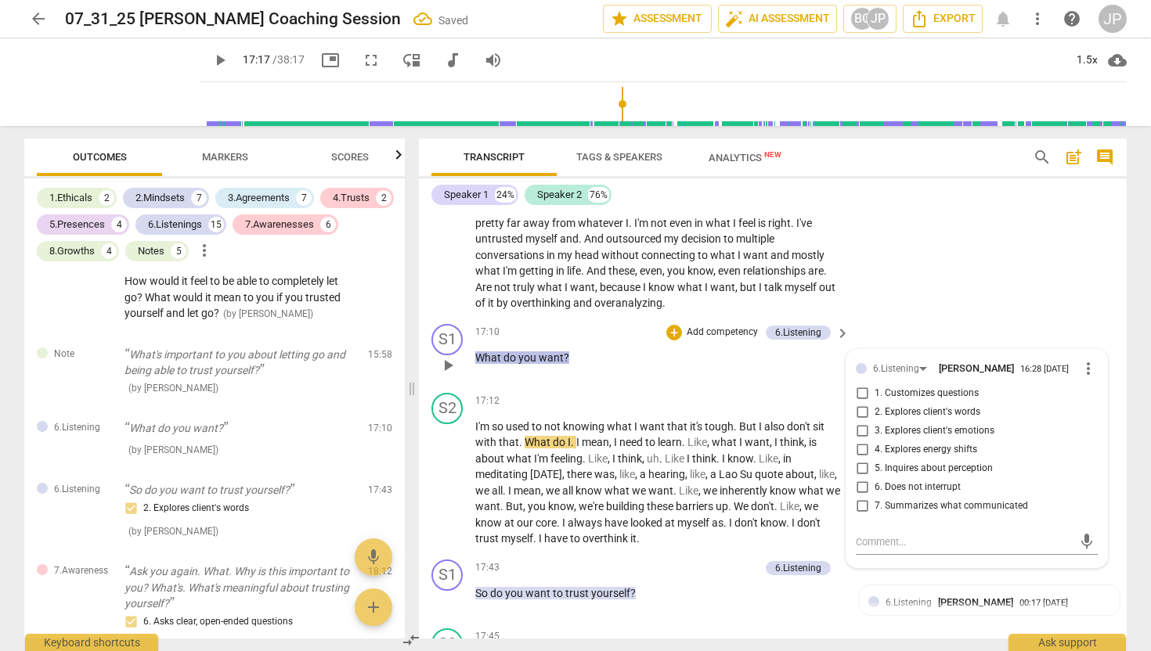
click at [880, 401] on span "1. Customizes questions" at bounding box center [926, 394] width 104 height 14
click at [874, 403] on input "1. Customizes questions" at bounding box center [861, 393] width 25 height 19
click at [894, 549] on textarea at bounding box center [964, 542] width 217 height 15
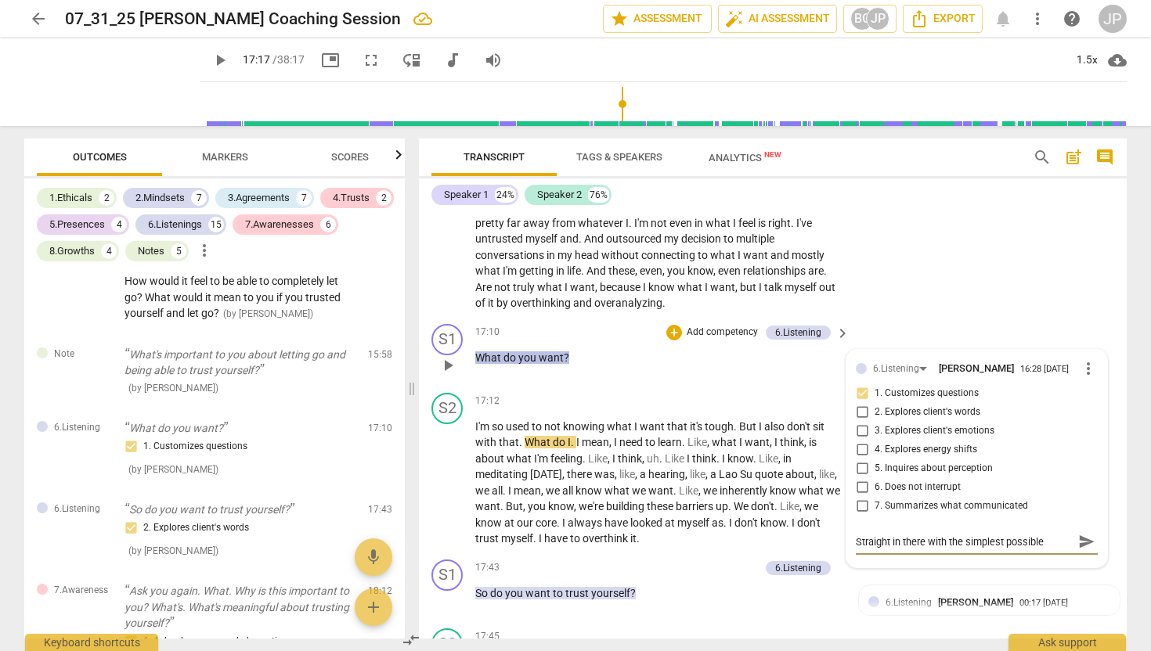
scroll to position [13, 0]
click at [1083, 550] on span "send" at bounding box center [1086, 541] width 17 height 17
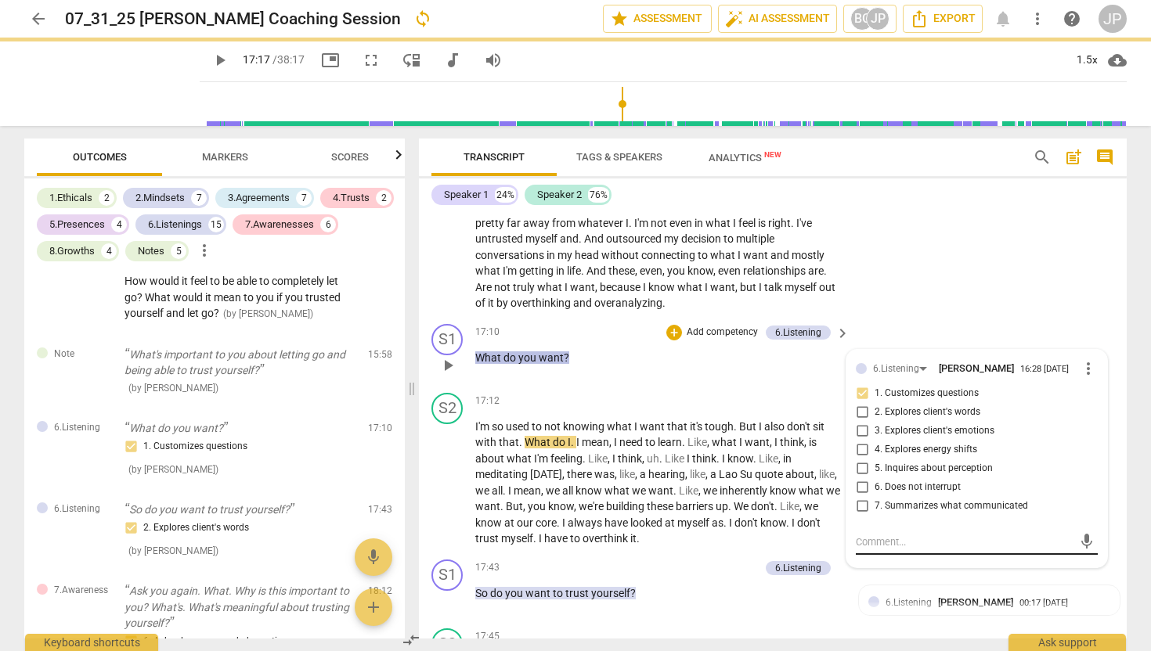
scroll to position [0, 0]
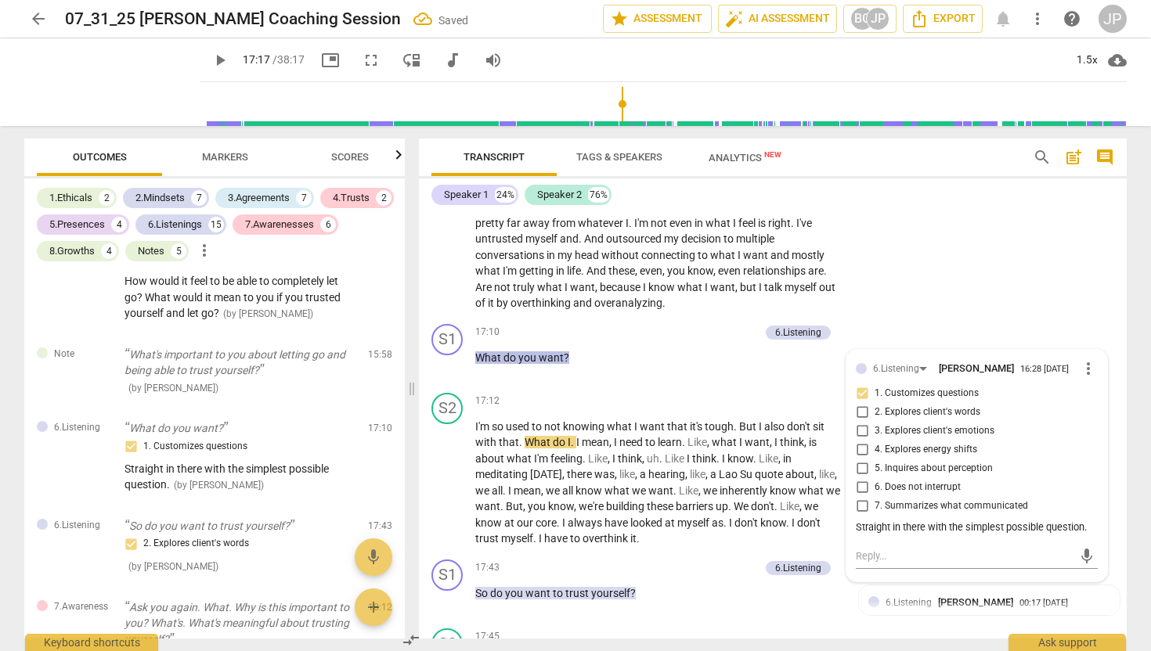
click at [211, 56] on span "play_arrow" at bounding box center [220, 60] width 19 height 19
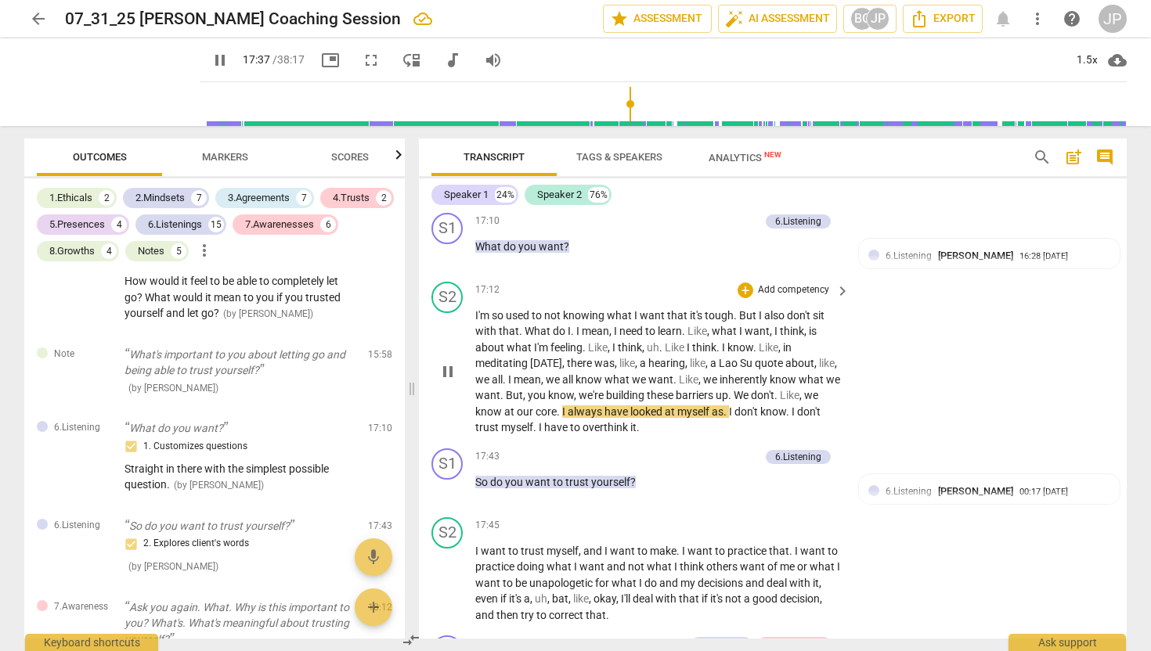
scroll to position [3649, 0]
click at [451, 499] on span "pause" at bounding box center [447, 489] width 19 height 19
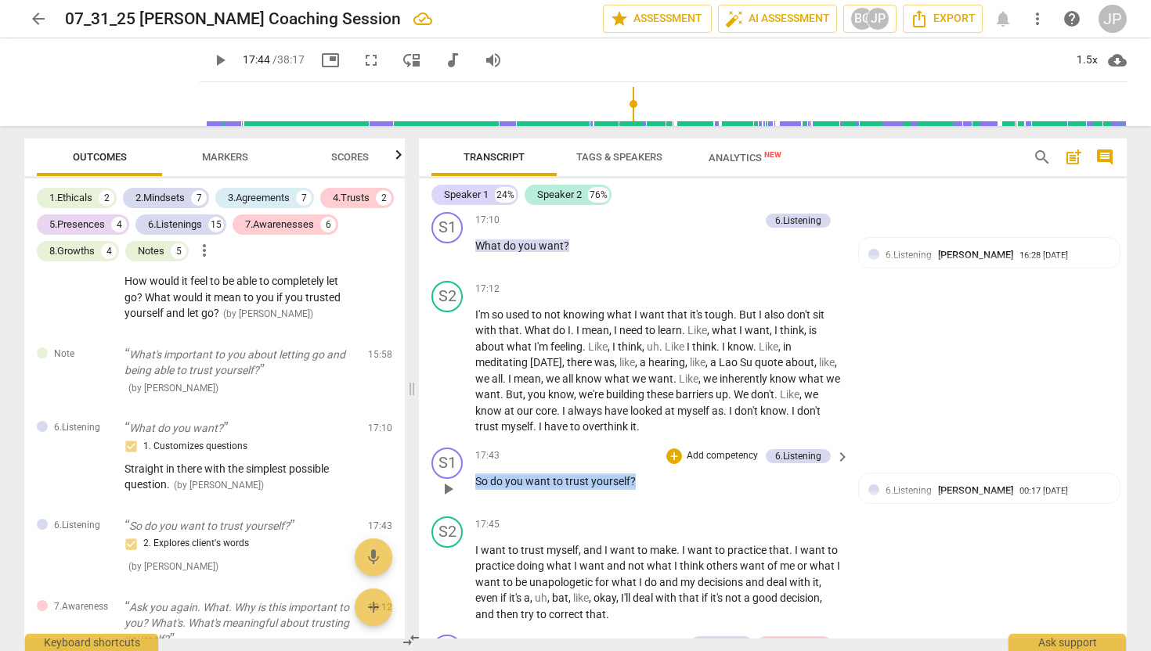
drag, startPoint x: 643, startPoint y: 494, endPoint x: 477, endPoint y: 495, distance: 165.2
click at [477, 490] on p "So do you want to trust yourself ?" at bounding box center [658, 482] width 366 height 16
click at [645, 478] on div "+" at bounding box center [649, 476] width 16 height 16
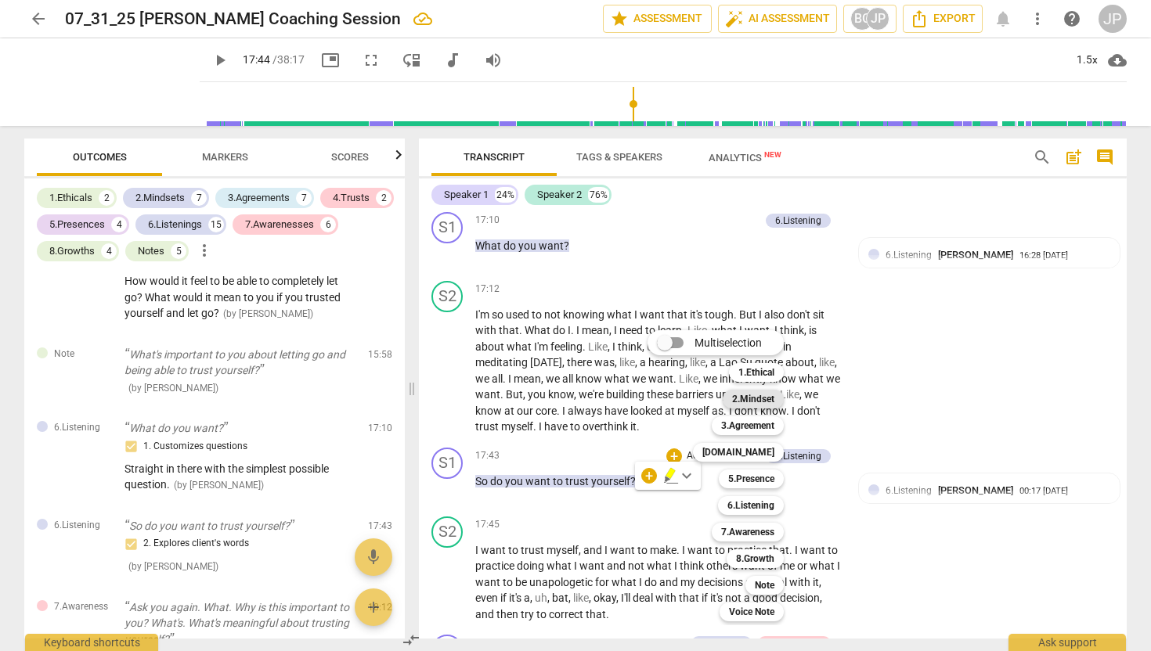
click at [758, 392] on b "2.Mindset" at bounding box center [753, 399] width 42 height 19
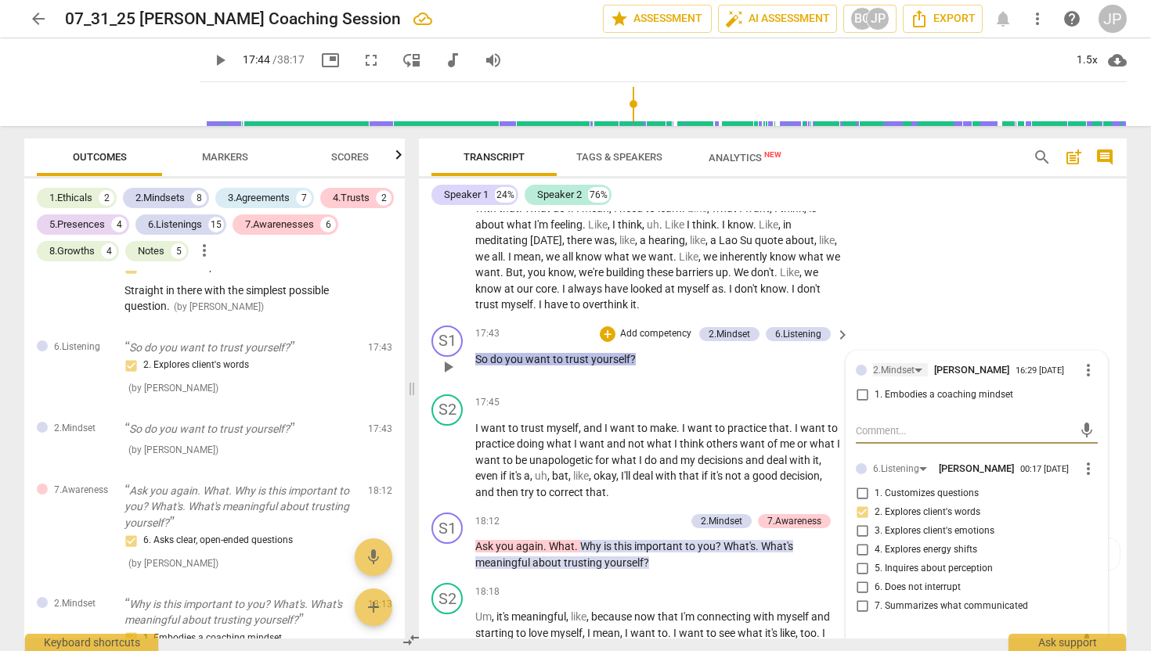
scroll to position [3776, 0]
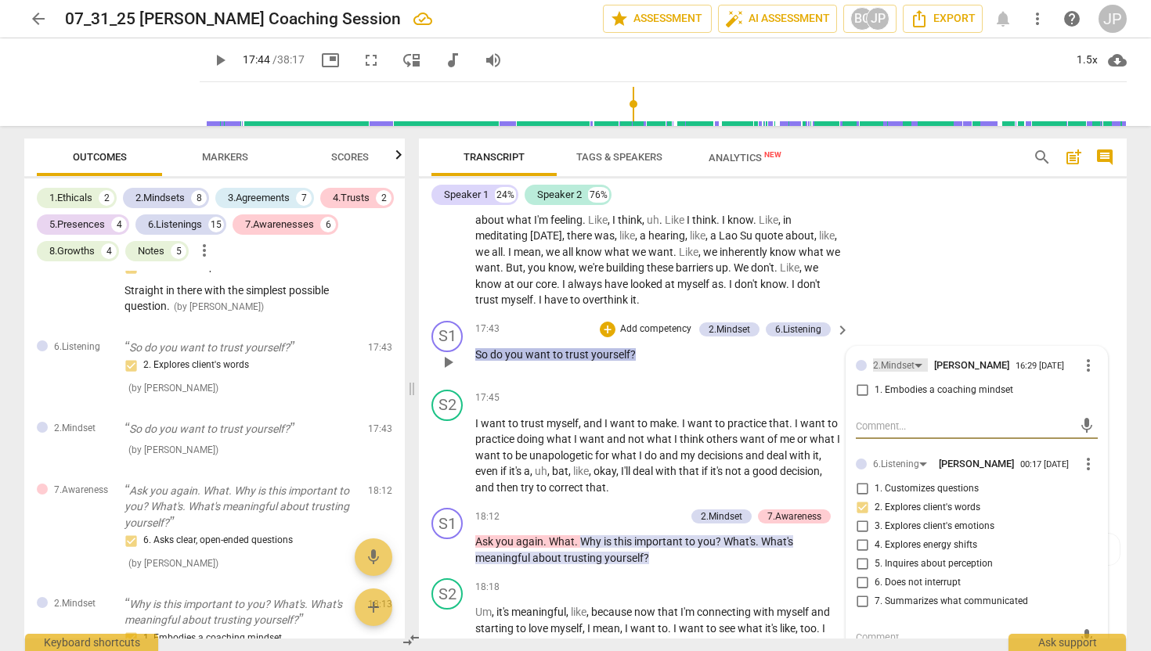
click at [910, 373] on div "2.Mindset" at bounding box center [893, 366] width 41 height 15
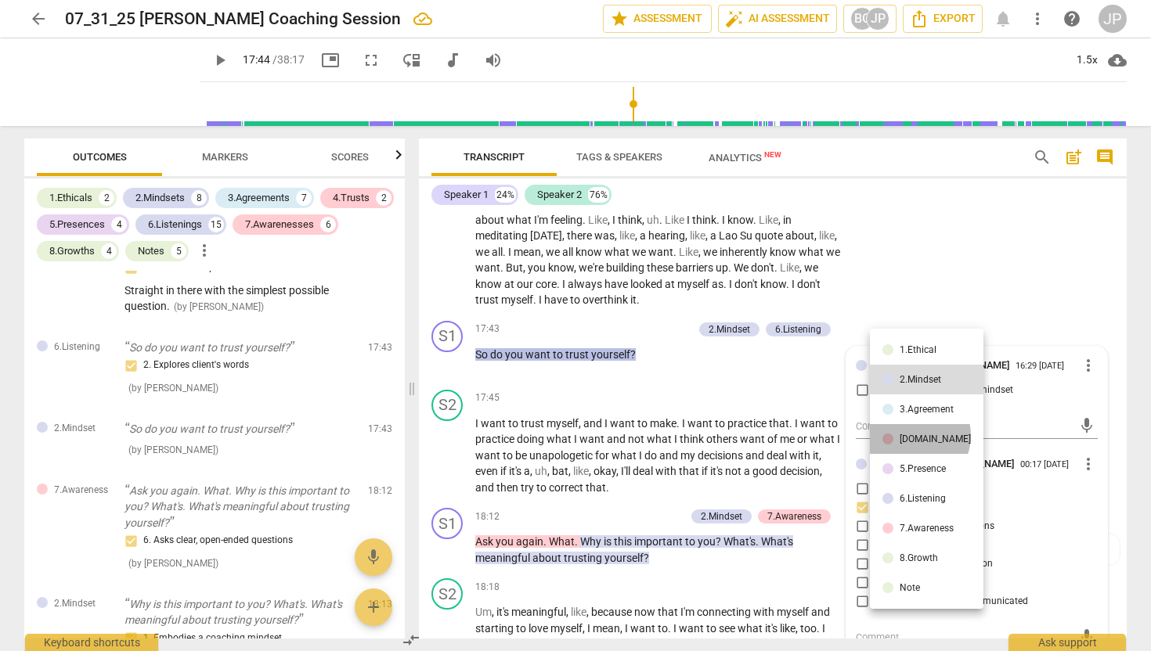
click at [913, 435] on div "4.Trust" at bounding box center [934, 438] width 71 height 9
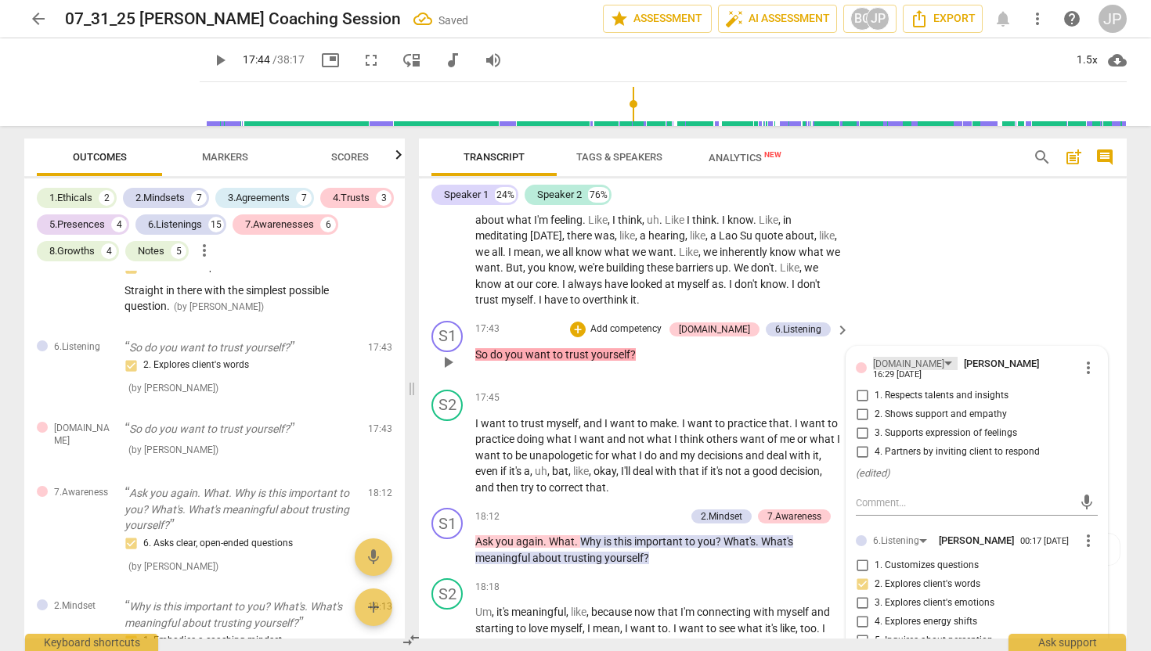
click at [899, 372] on div "4.Trust" at bounding box center [908, 364] width 71 height 15
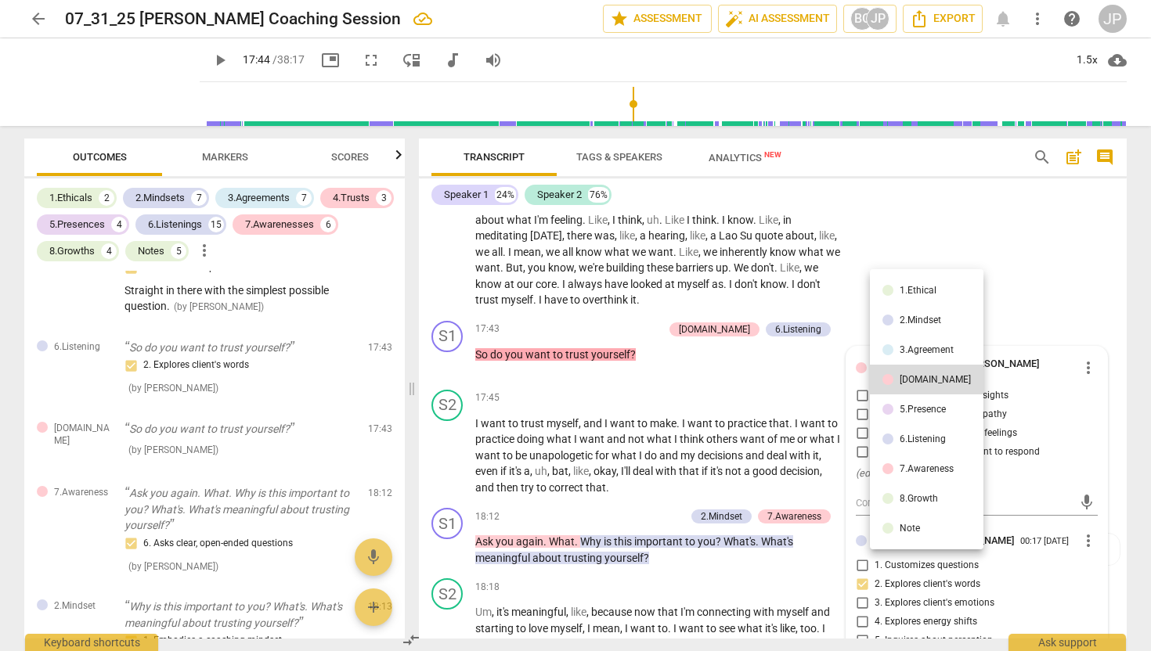
click at [909, 409] on div "5.Presence" at bounding box center [922, 409] width 46 height 9
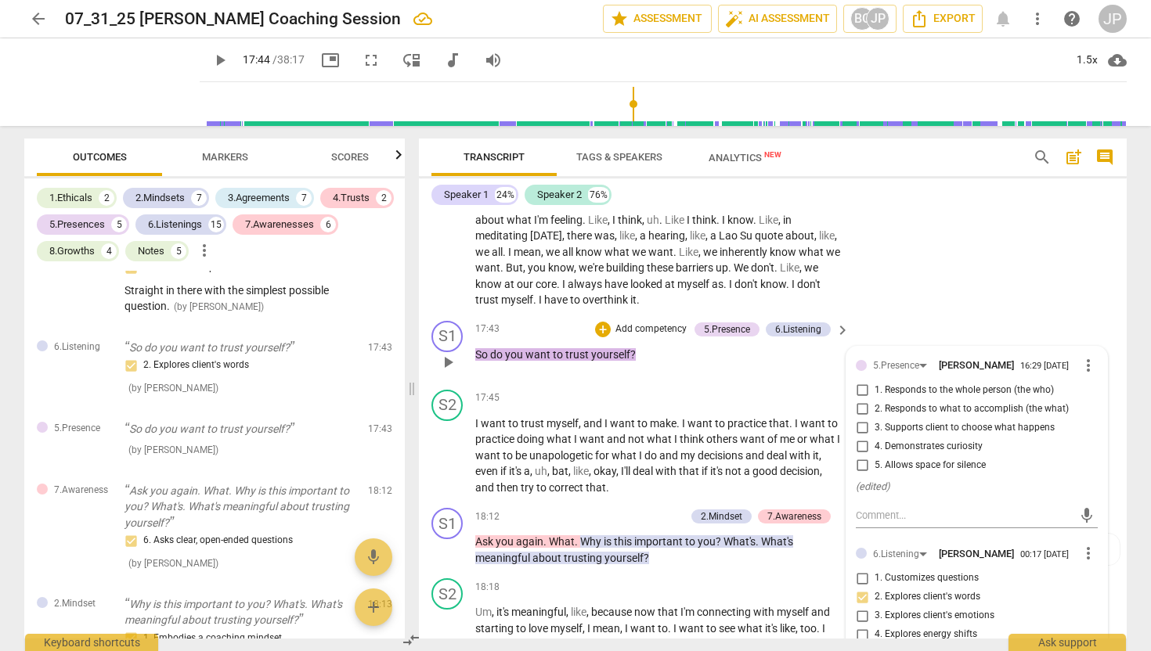
click at [860, 419] on input "2. Responds to what to accomplish (the what)" at bounding box center [861, 409] width 25 height 19
click at [863, 419] on input "2. Responds to what to accomplish (the what)" at bounding box center [861, 409] width 25 height 19
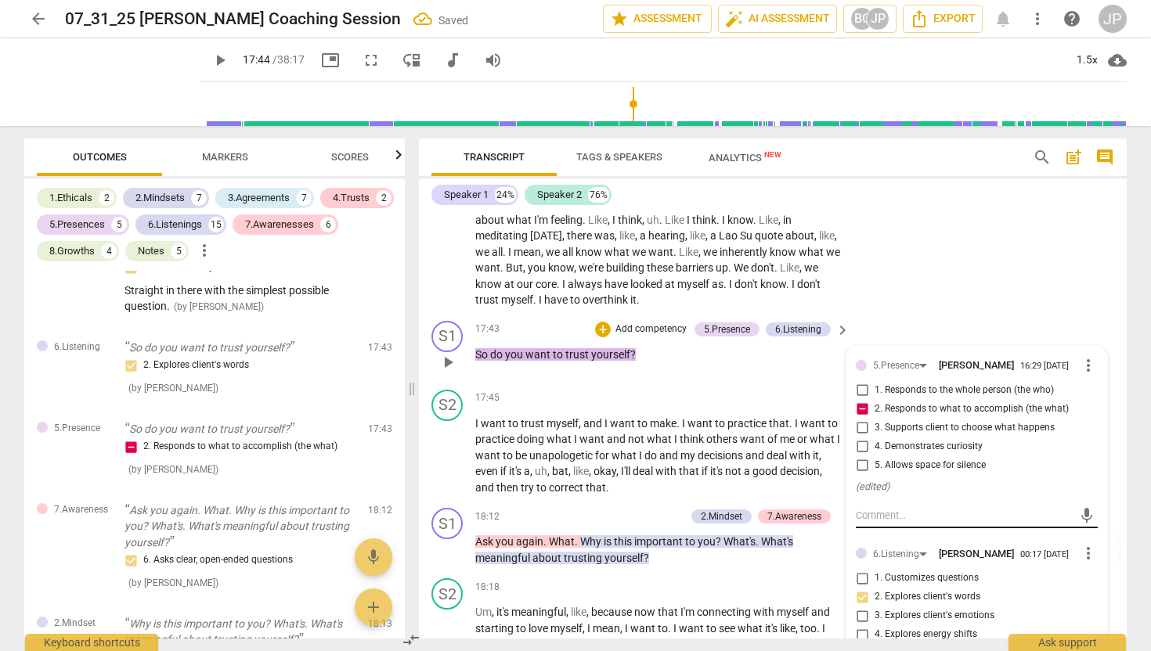
click at [868, 523] on textarea at bounding box center [964, 515] width 217 height 15
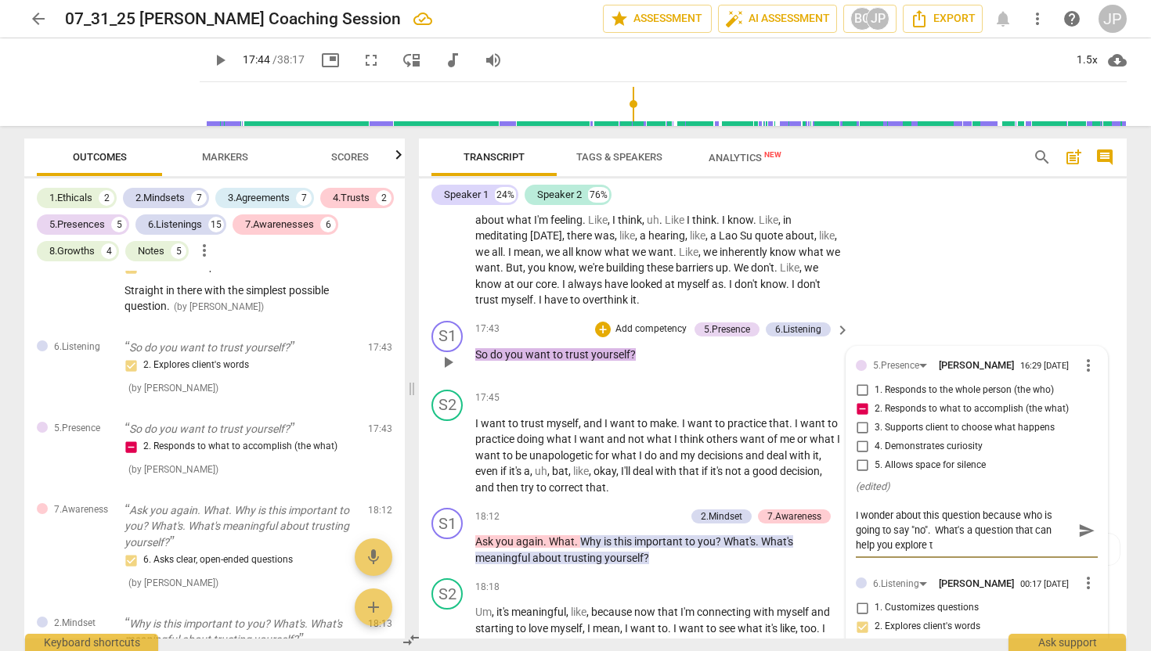
scroll to position [0, 0]
click at [1078, 539] on span "send" at bounding box center [1086, 530] width 17 height 17
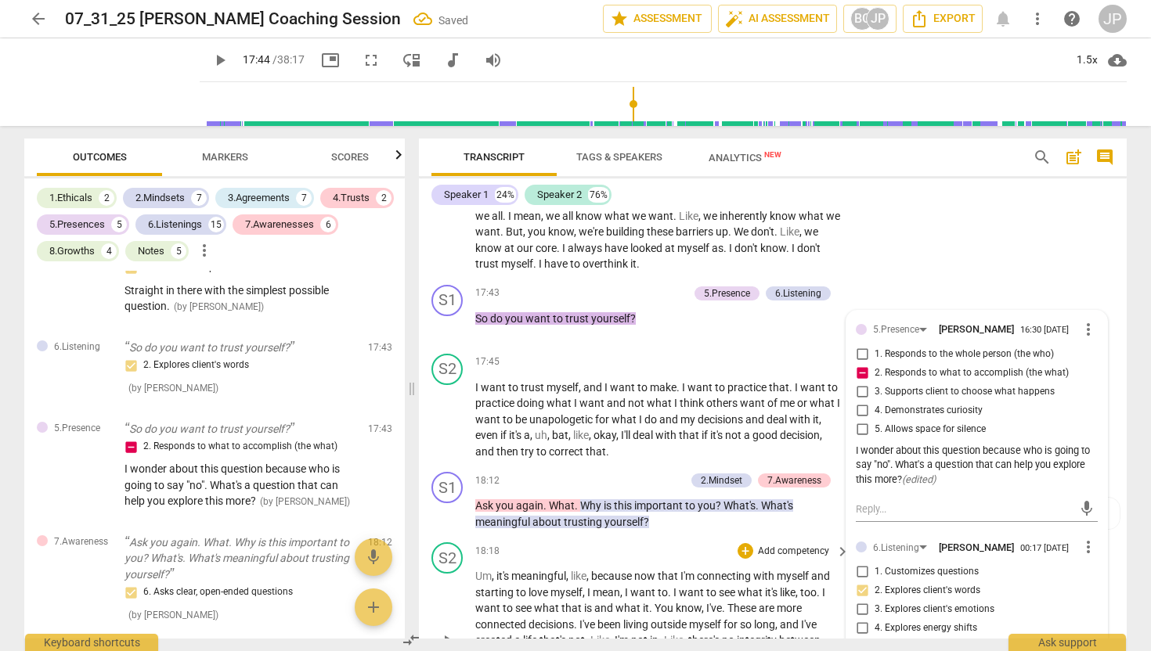
scroll to position [3813, 0]
click at [211, 54] on span "play_arrow" at bounding box center [220, 60] width 19 height 19
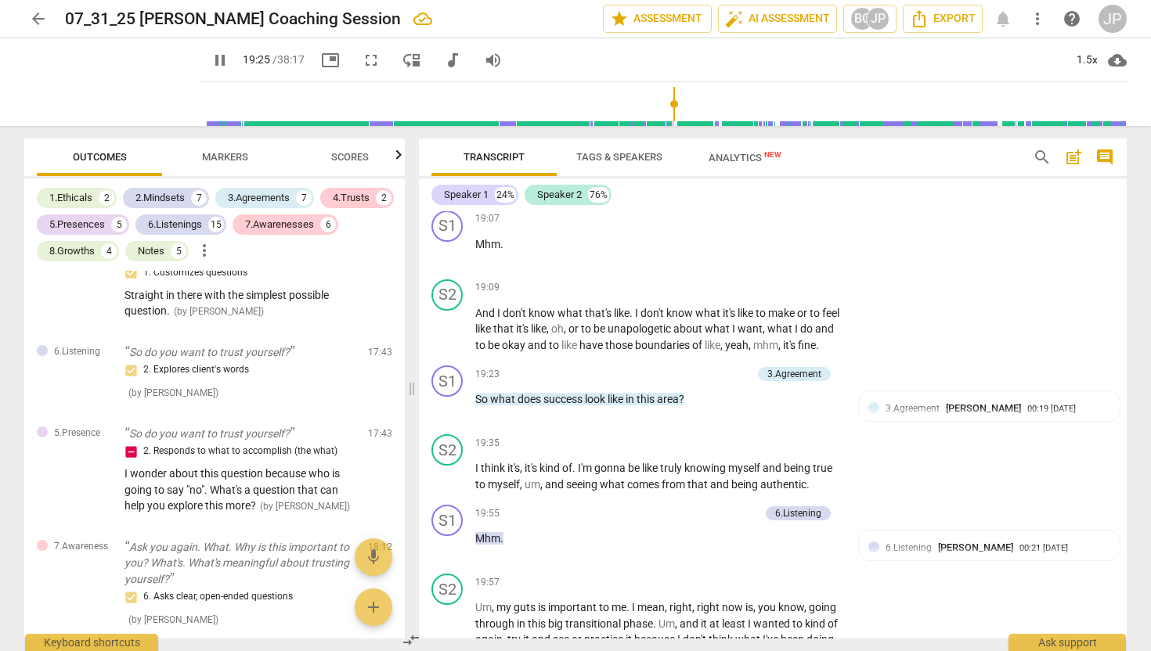
scroll to position [4330, 0]
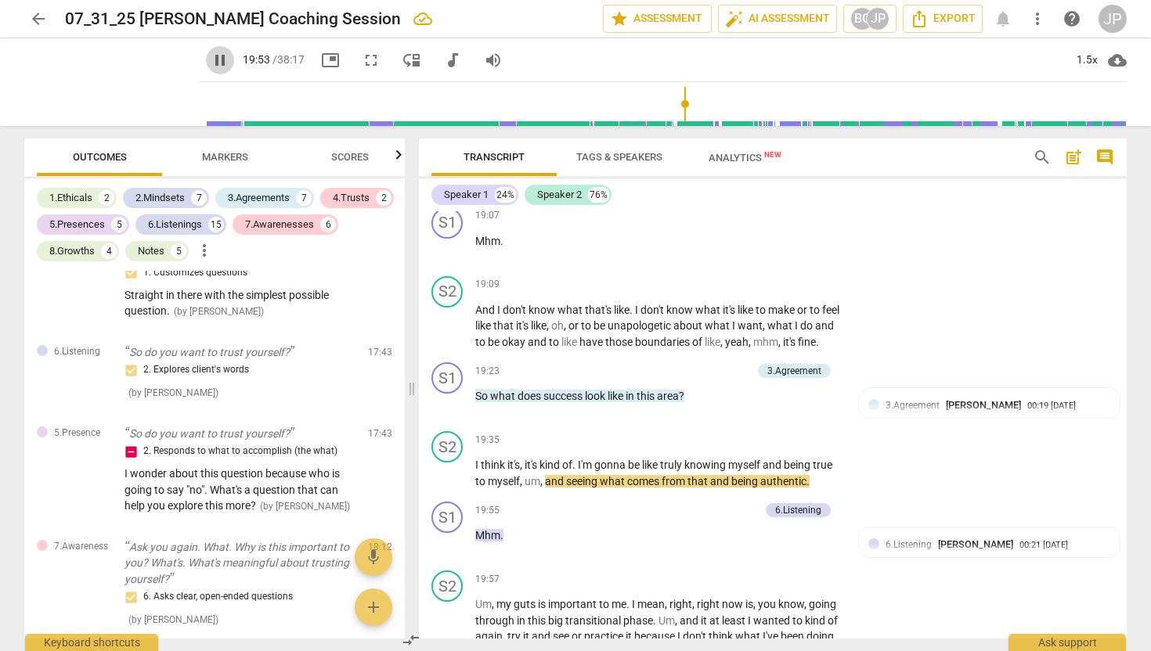
click at [211, 61] on span "pause" at bounding box center [220, 60] width 19 height 19
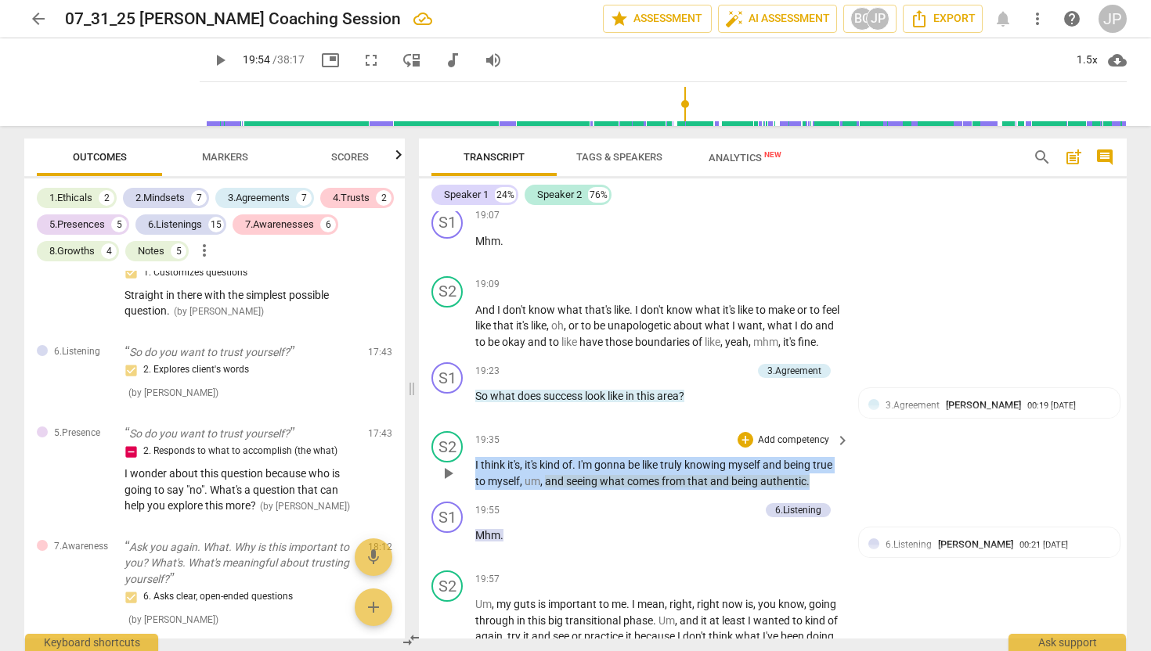
drag, startPoint x: 476, startPoint y: 495, endPoint x: 859, endPoint y: 507, distance: 383.7
click at [859, 495] on div "S2 play_arrow pause 19:35 + Add competency keyboard_arrow_right I think it's , …" at bounding box center [773, 460] width 708 height 70
click at [824, 488] on div "+" at bounding box center [825, 492] width 16 height 16
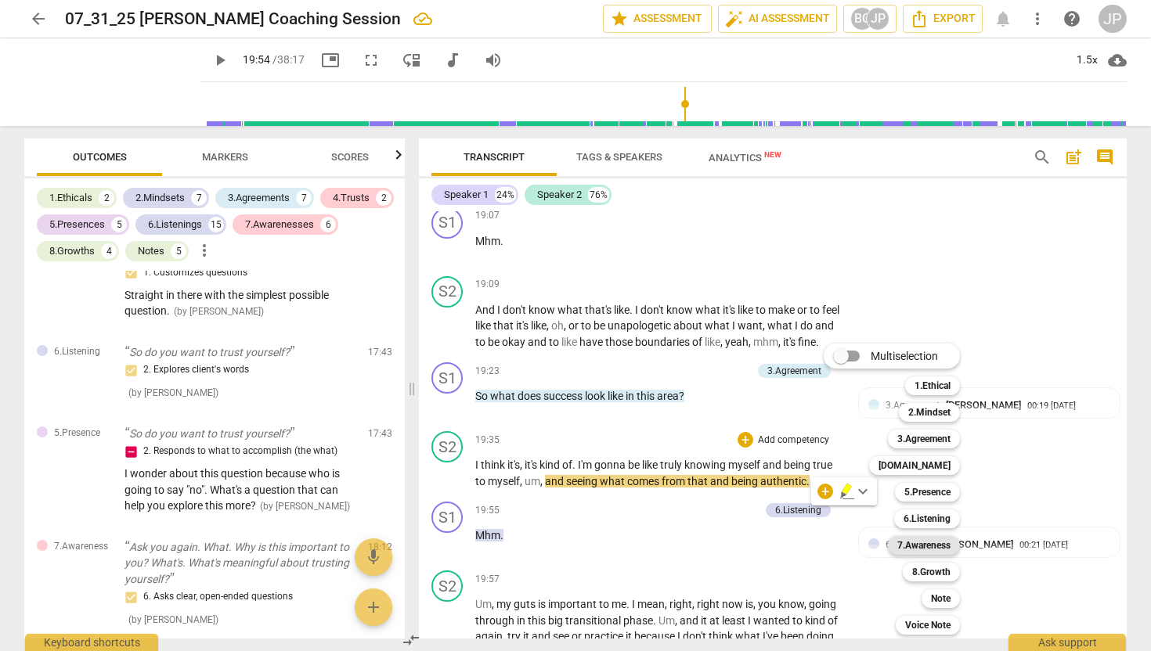
click at [932, 544] on b "7.Awareness" at bounding box center [923, 545] width 53 height 19
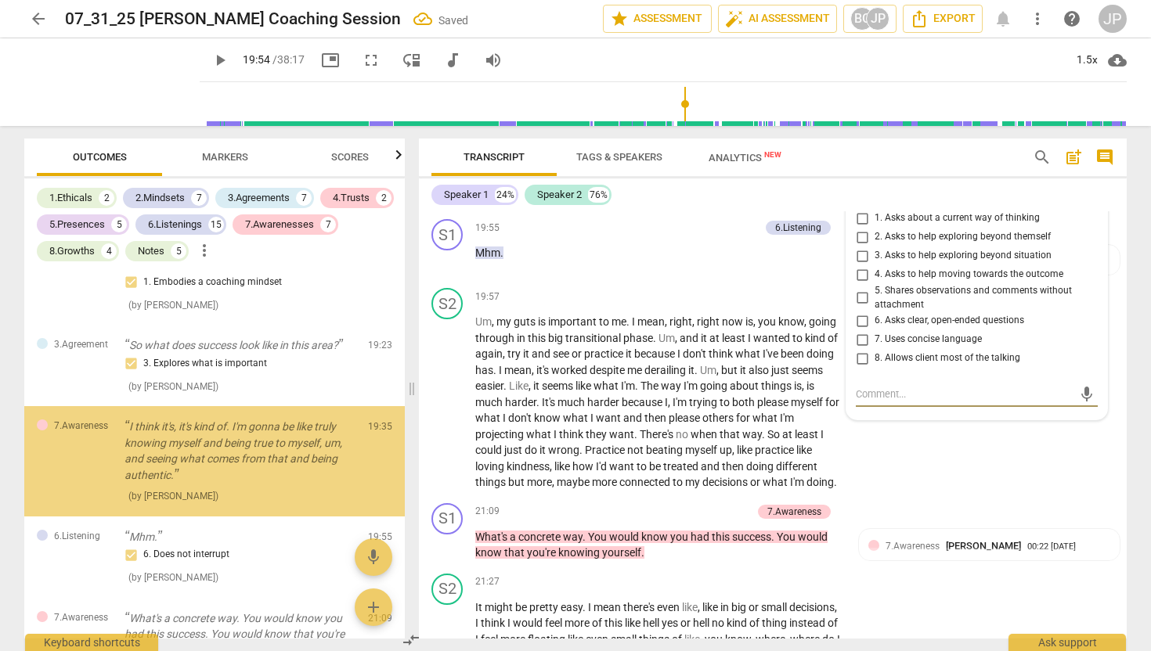
scroll to position [3958, 0]
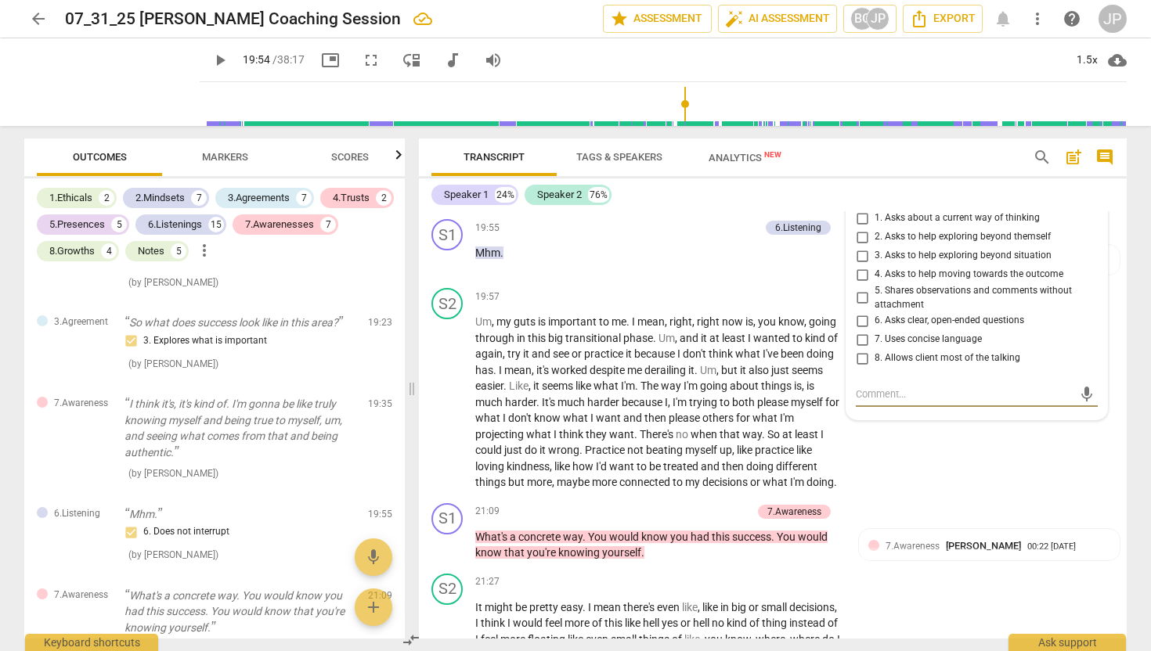
click at [861, 247] on input "2. Asks to help exploring beyond themself" at bounding box center [861, 237] width 25 height 19
click at [862, 265] on input "3. Asks to help exploring beyond situation" at bounding box center [861, 256] width 25 height 19
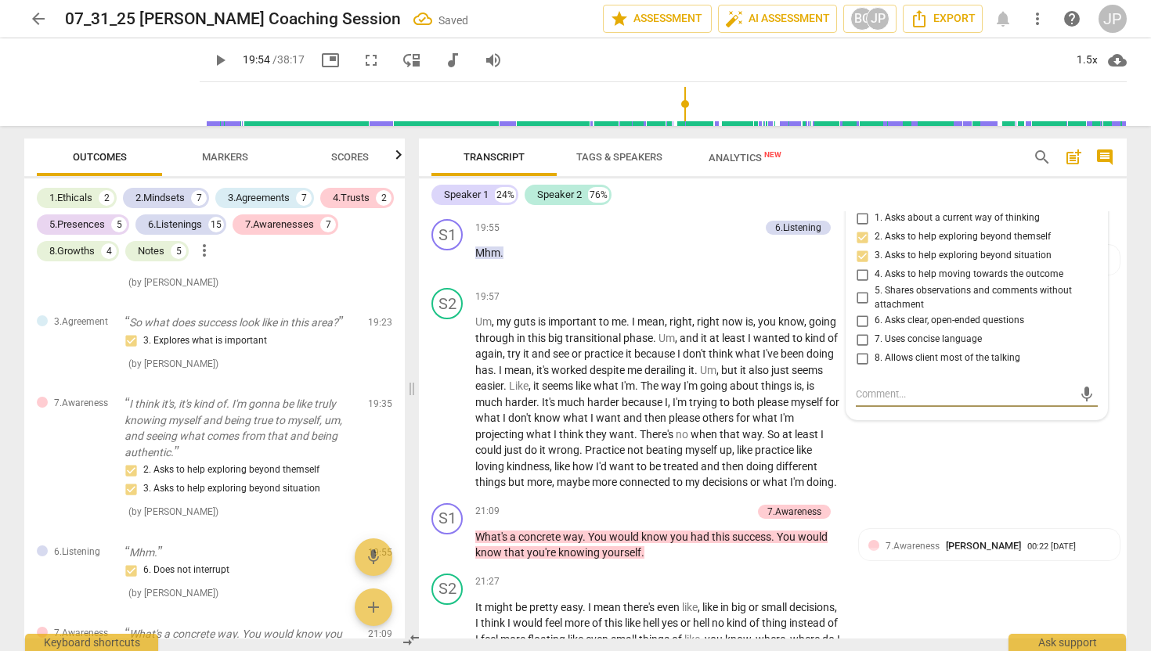
click at [877, 402] on textarea at bounding box center [964, 394] width 217 height 15
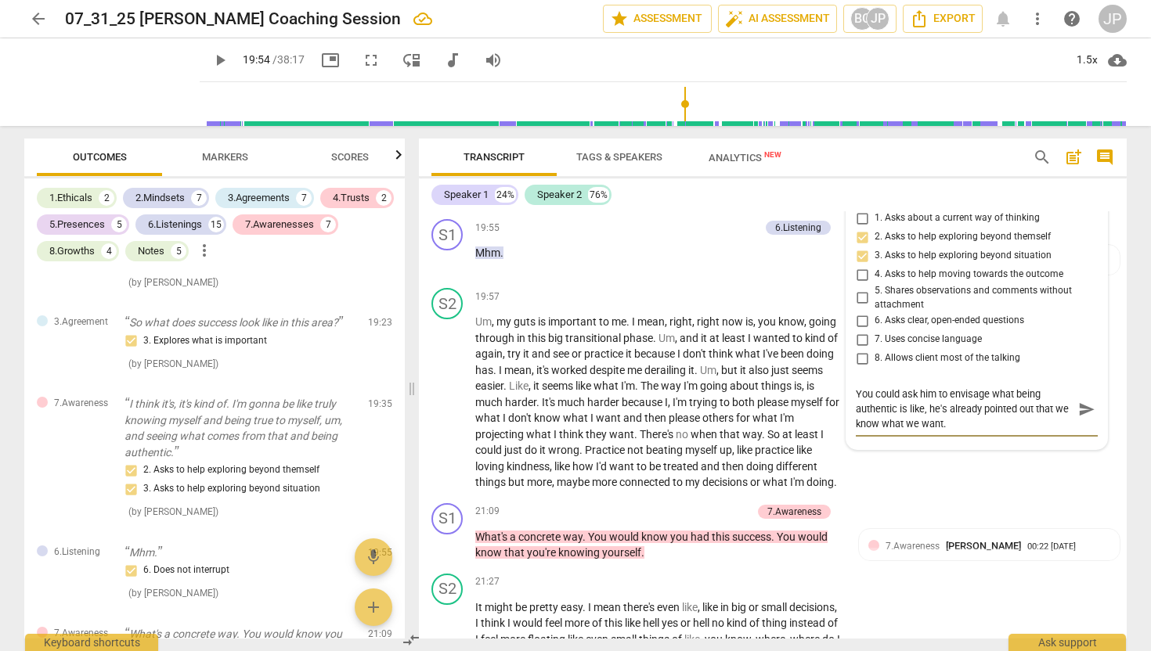
click at [1084, 418] on span "send" at bounding box center [1086, 409] width 17 height 17
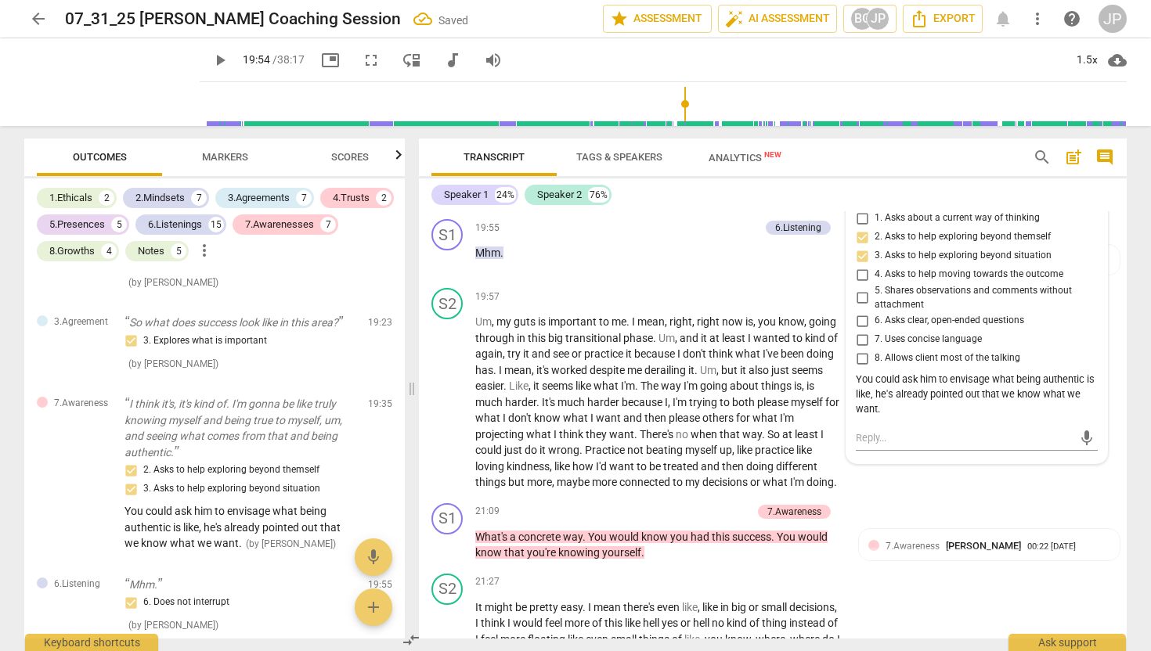
click at [211, 52] on span "play_arrow" at bounding box center [220, 60] width 19 height 19
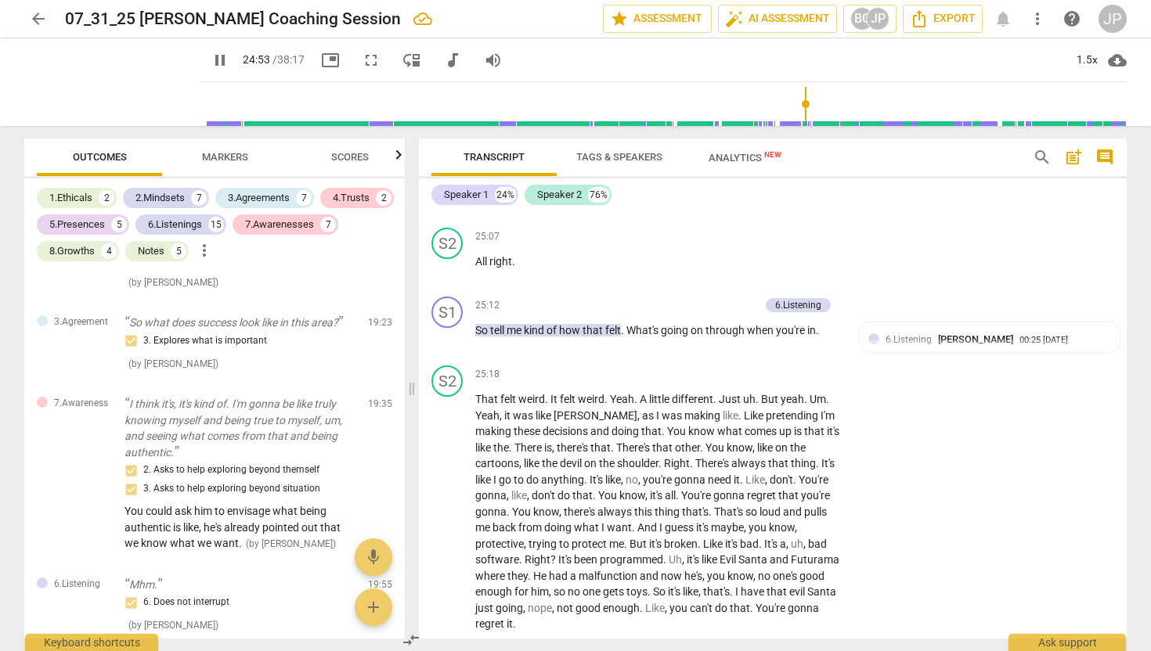
scroll to position [6488, 0]
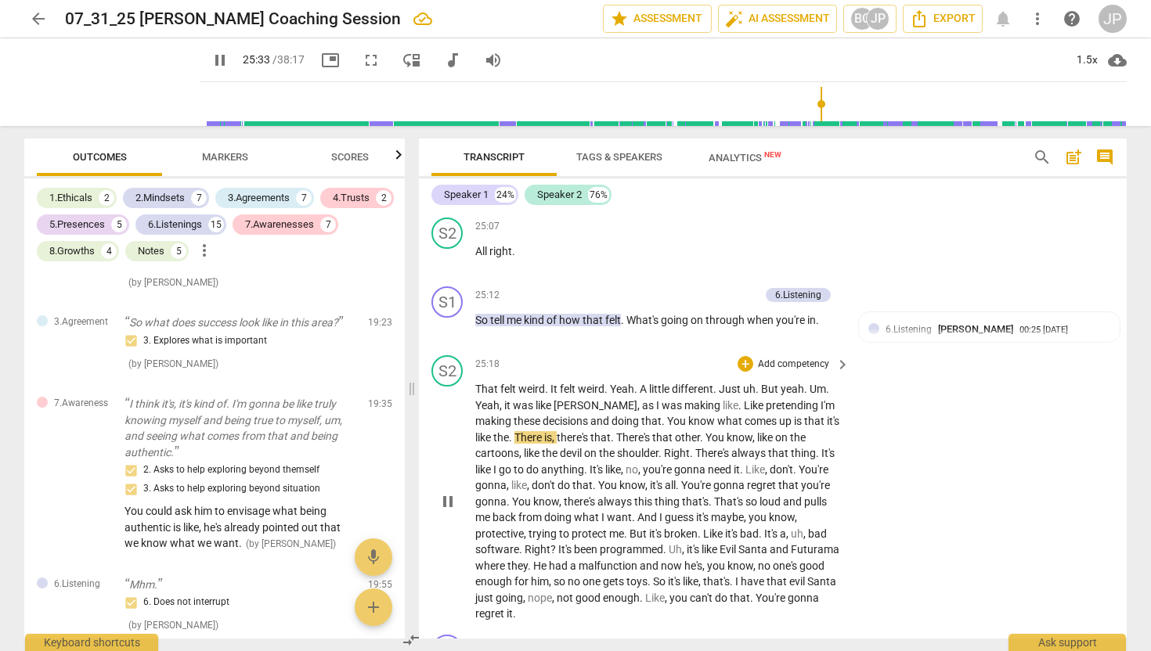
click at [446, 511] on span "pause" at bounding box center [447, 501] width 19 height 19
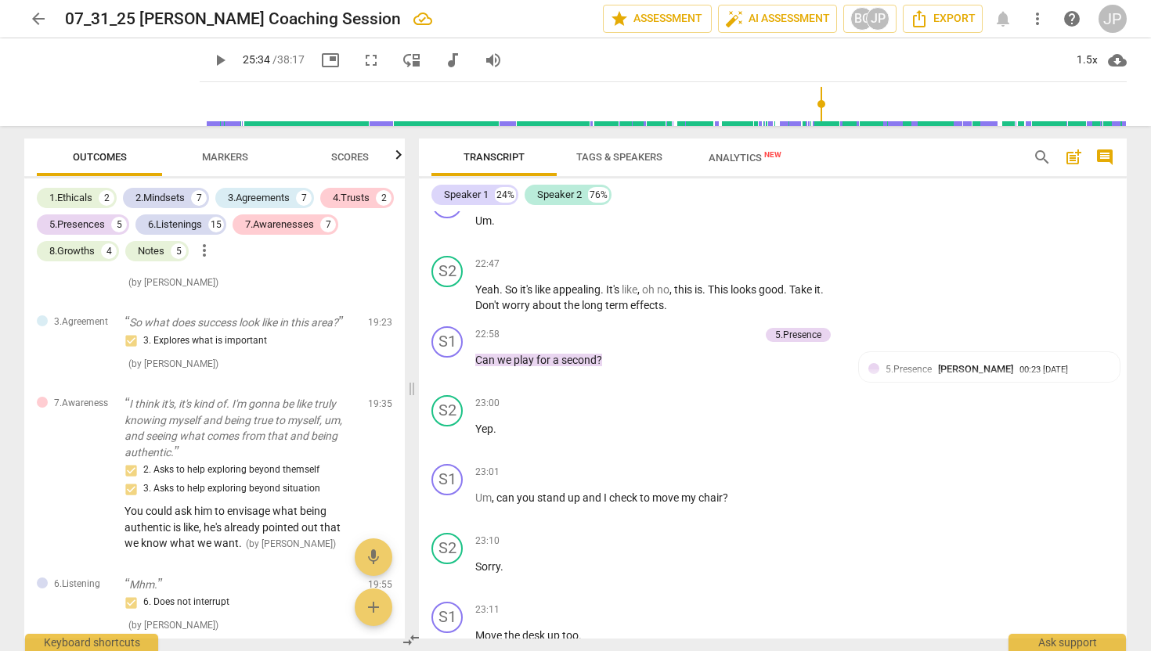
scroll to position [5307, 0]
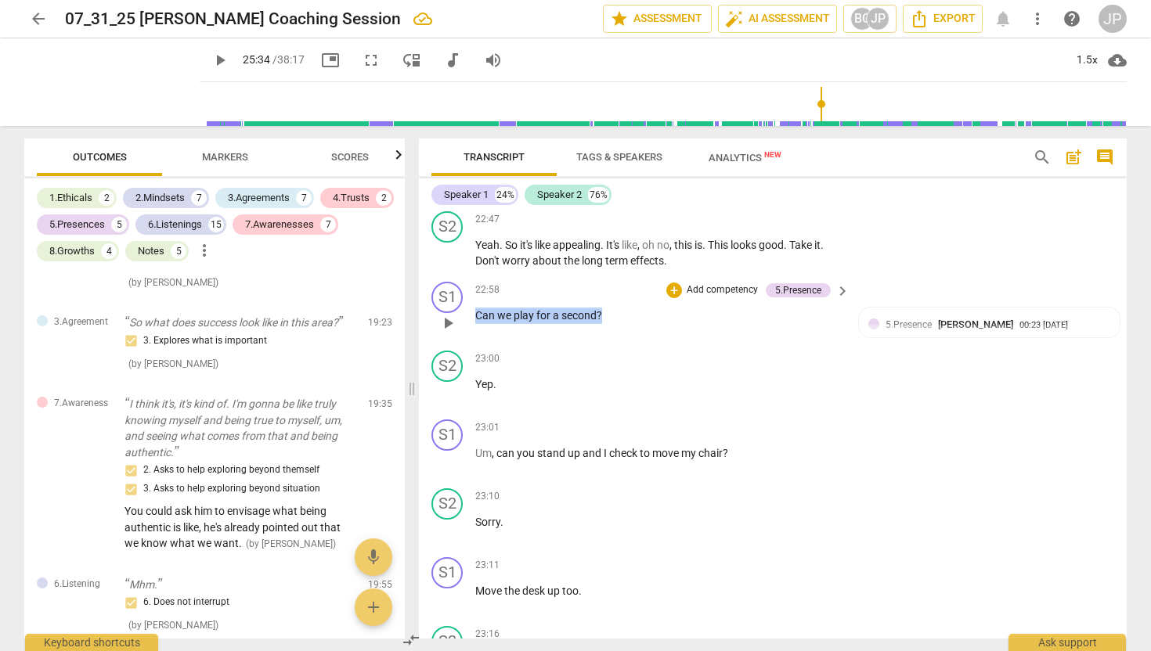
drag, startPoint x: 620, startPoint y: 366, endPoint x: 477, endPoint y: 364, distance: 142.5
click at [477, 324] on p "Can we play for a second ?" at bounding box center [658, 316] width 366 height 16
click at [708, 297] on p "Add competency" at bounding box center [722, 290] width 74 height 14
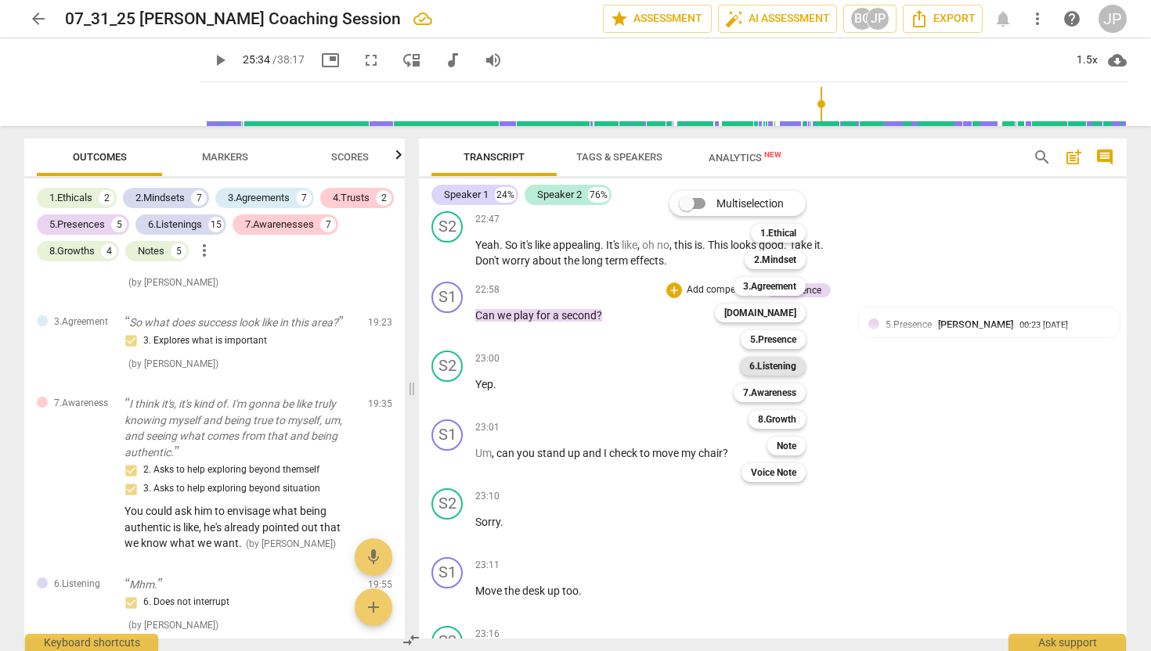
click at [769, 369] on b "6.Listening" at bounding box center [772, 366] width 47 height 19
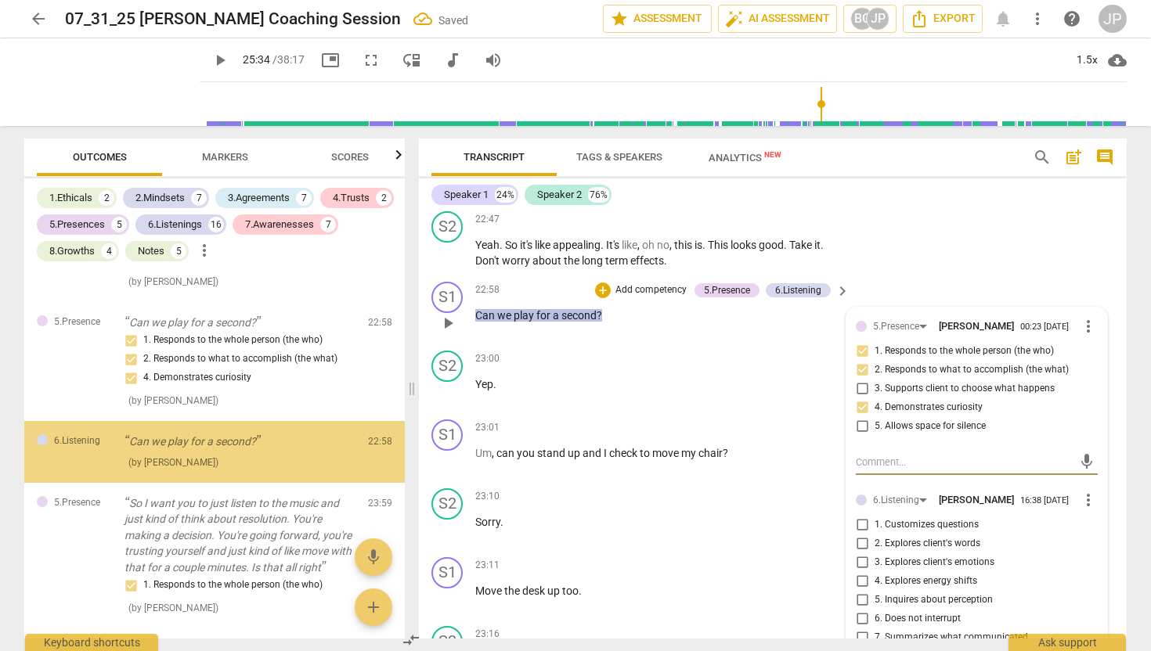
scroll to position [4465, 0]
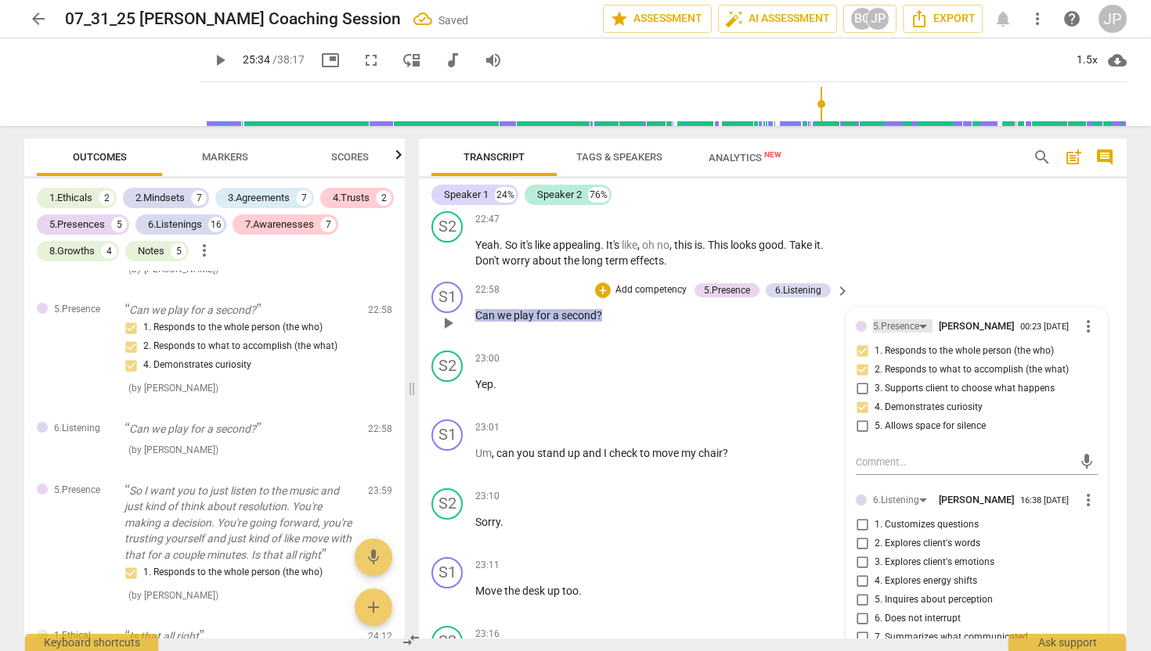
click at [896, 334] on div "5.Presence" at bounding box center [896, 326] width 46 height 15
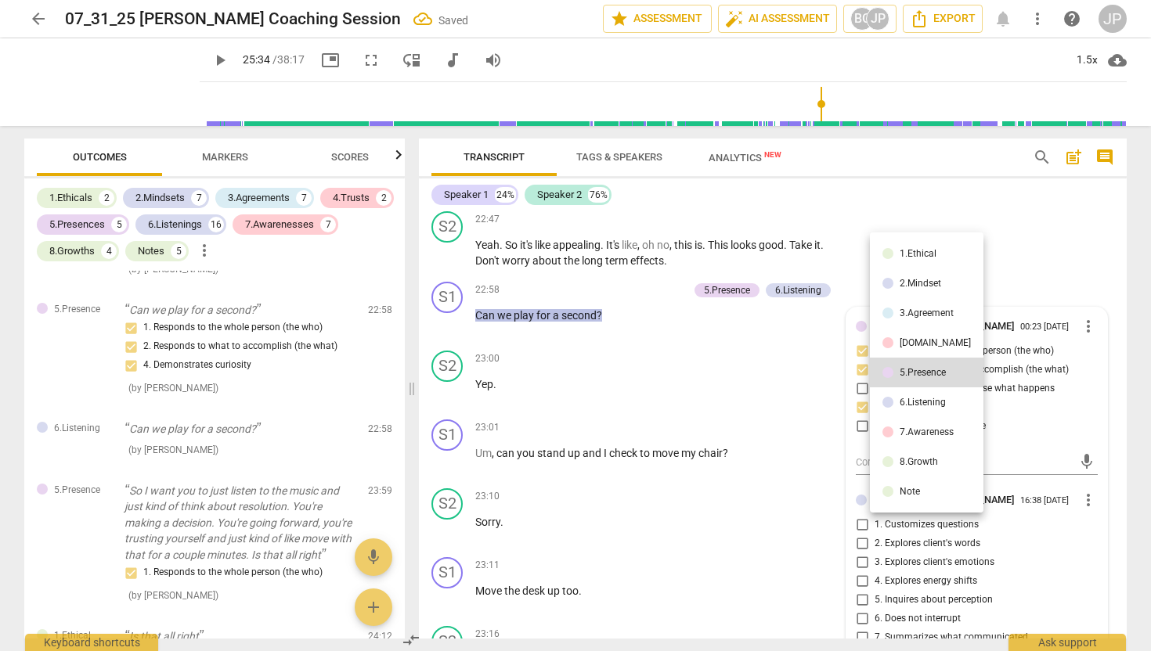
click at [912, 433] on div "7.Awareness" at bounding box center [926, 431] width 54 height 9
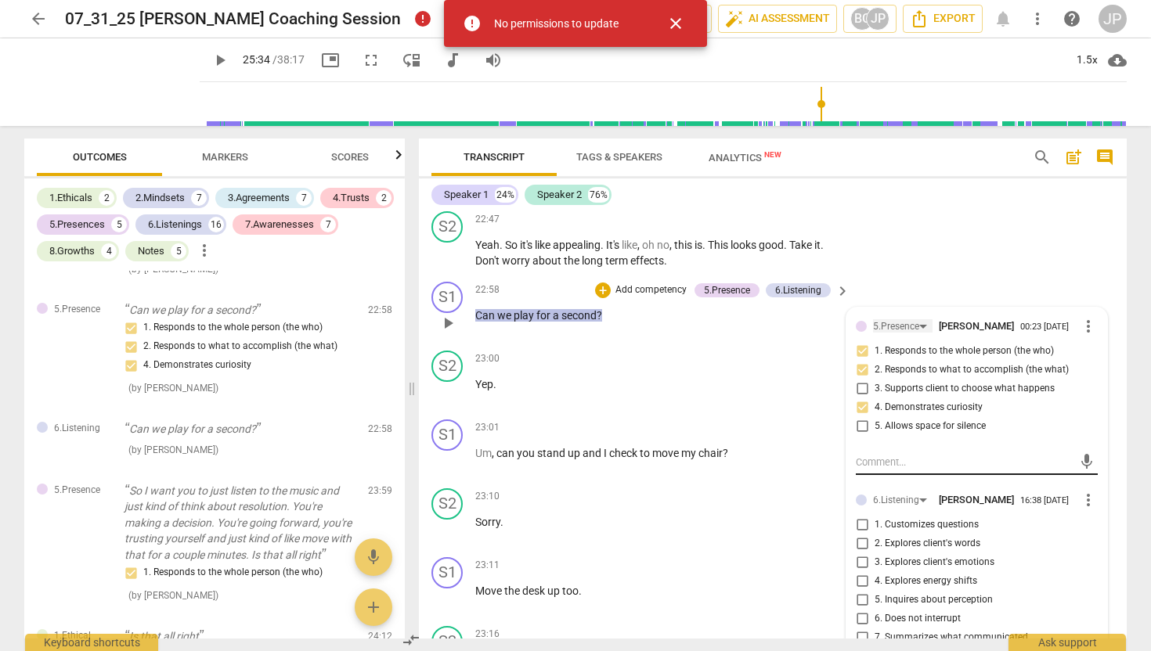
scroll to position [5302, 0]
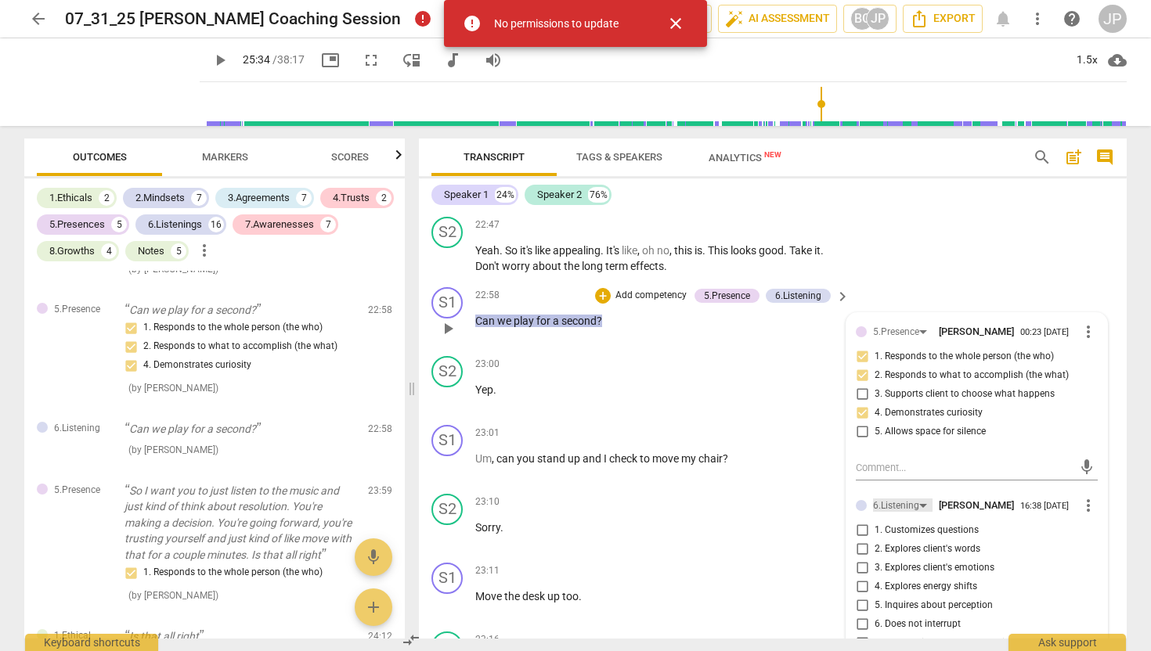
click at [917, 512] on div "6.Listening" at bounding box center [902, 505] width 59 height 13
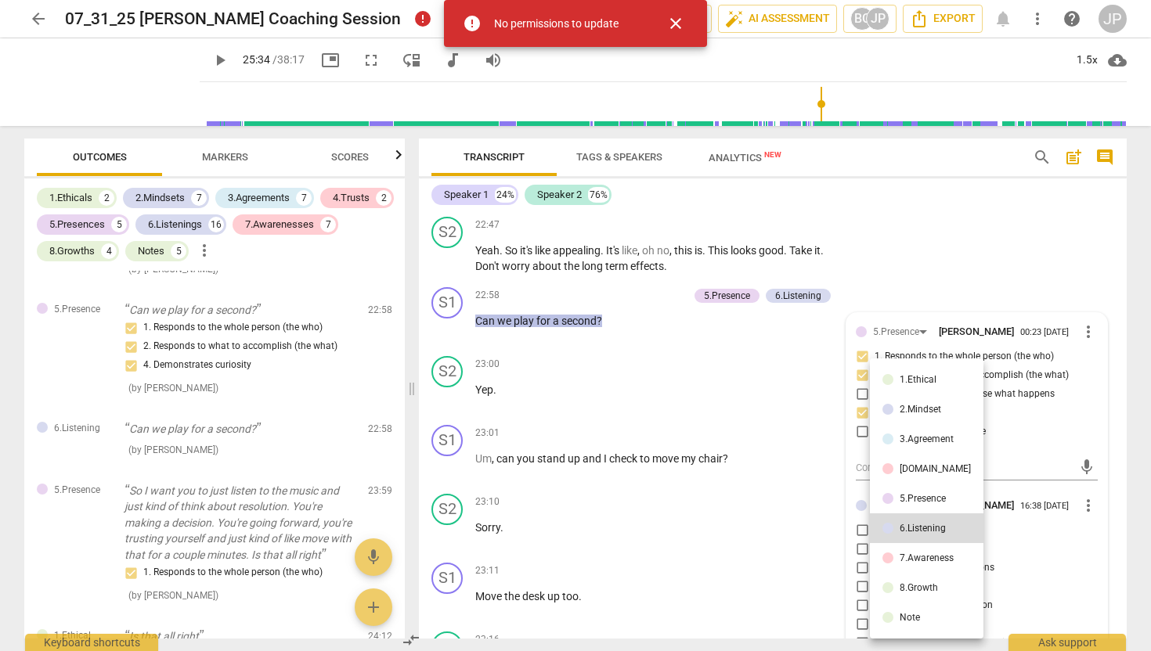
click at [920, 555] on div "7.Awareness" at bounding box center [926, 557] width 54 height 9
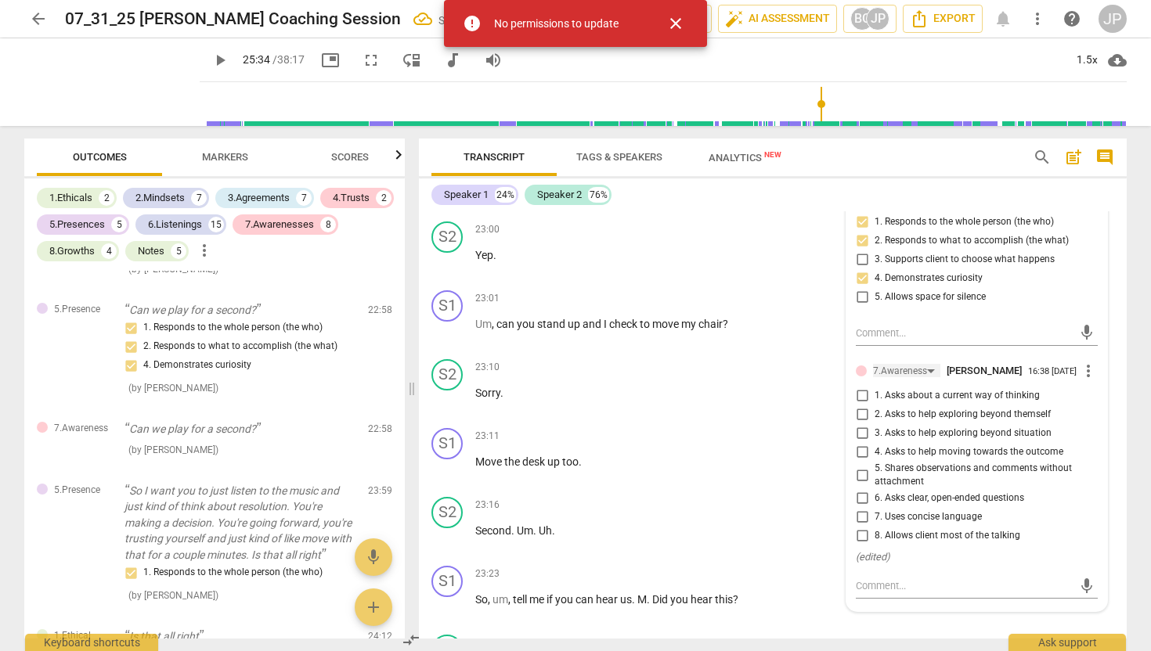
scroll to position [5437, 0]
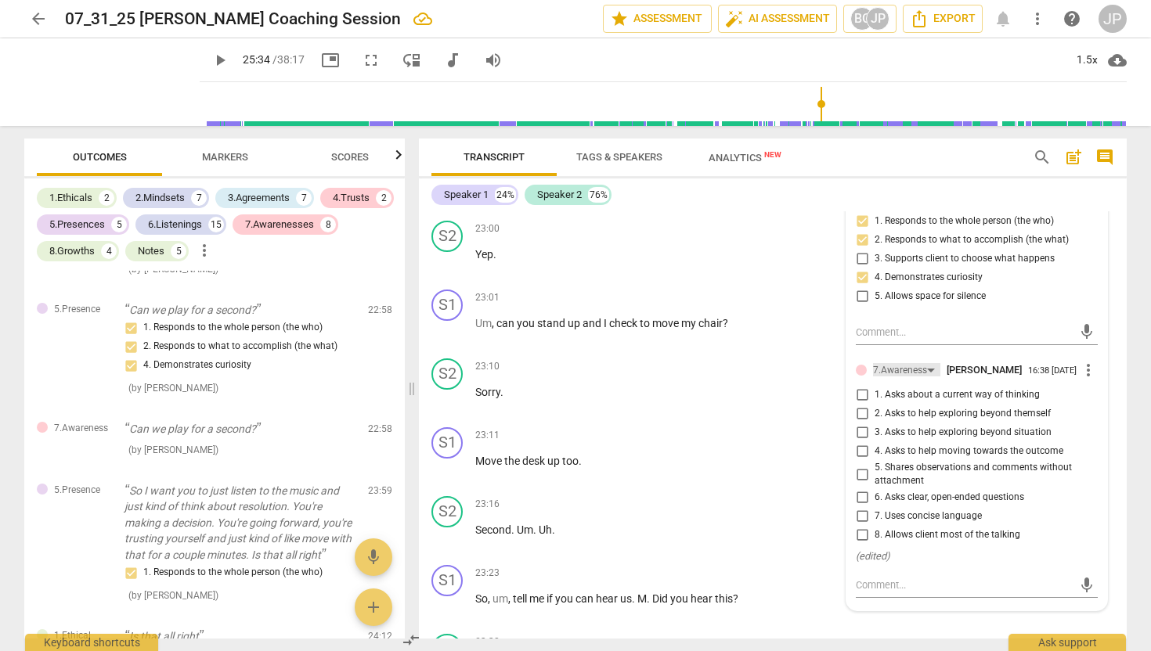
click at [881, 378] on div "7.Awareness" at bounding box center [900, 370] width 54 height 15
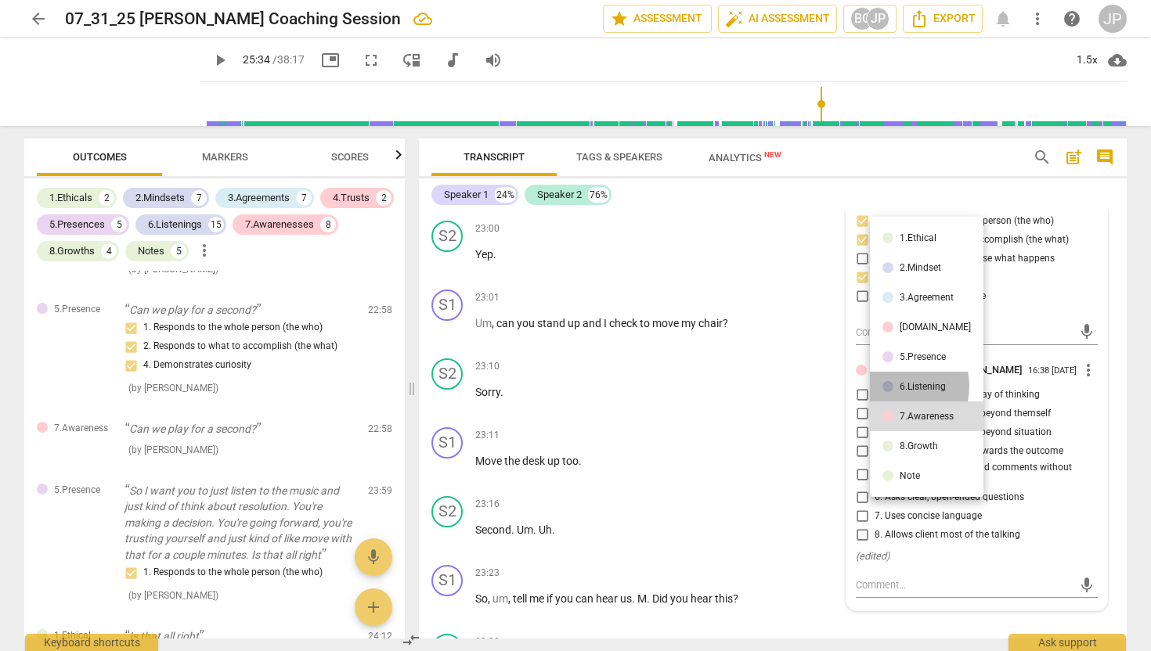
click at [896, 386] on li "6.Listening" at bounding box center [927, 387] width 114 height 30
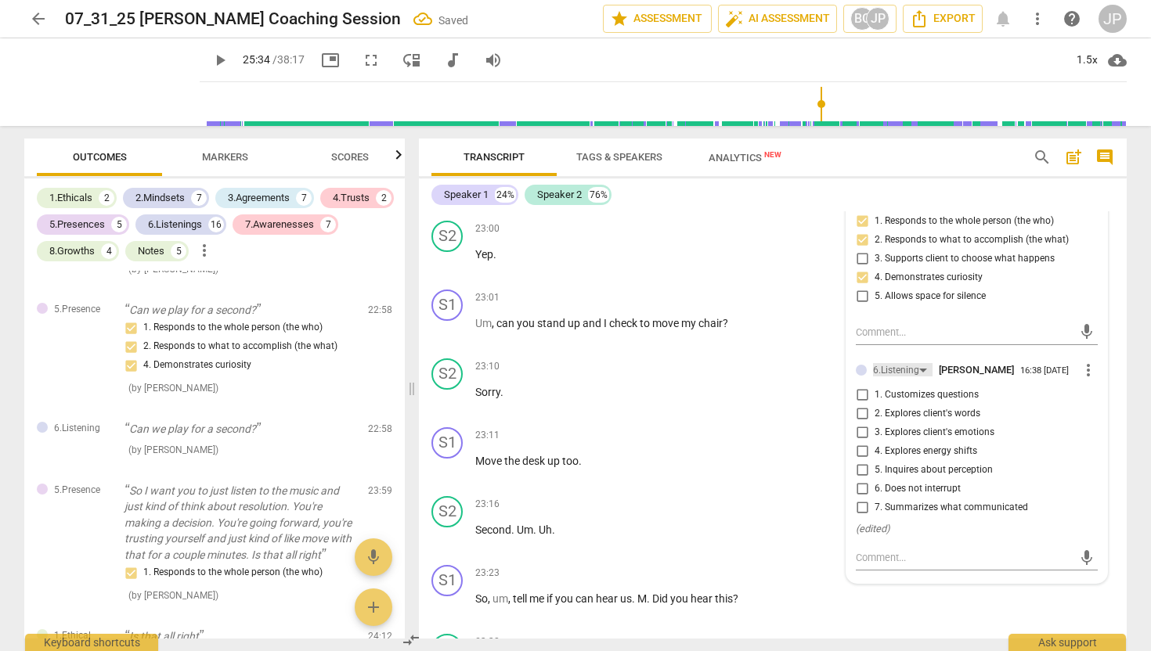
click at [906, 378] on div "6.Listening" at bounding box center [896, 370] width 46 height 15
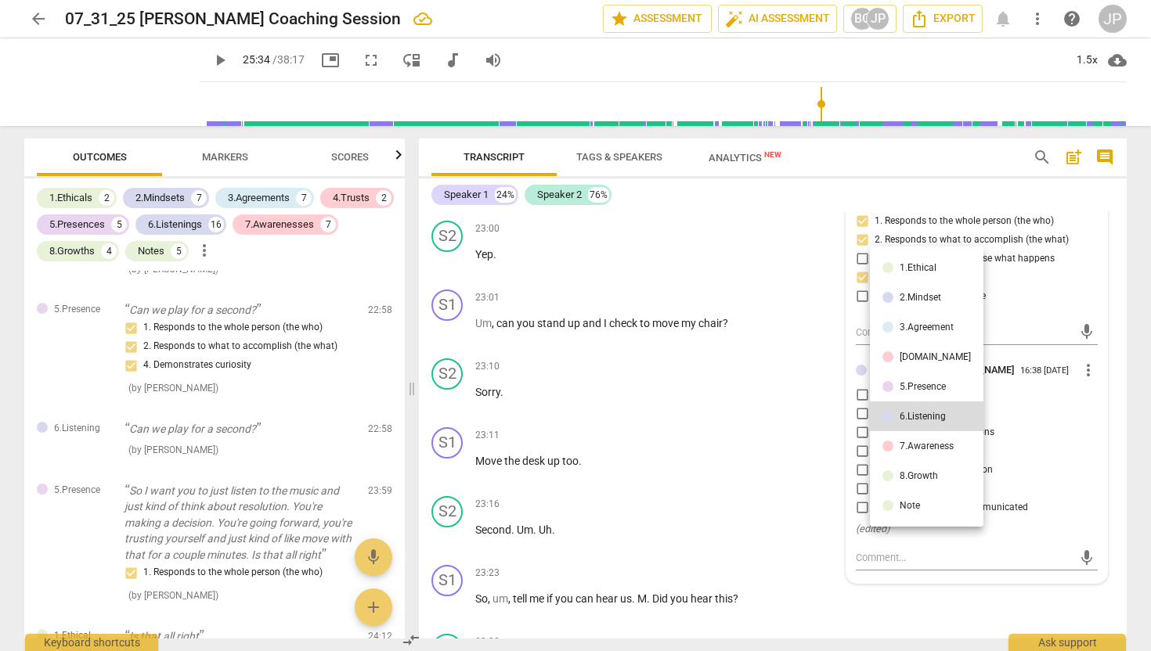
click at [908, 392] on li "5.Presence" at bounding box center [927, 387] width 114 height 30
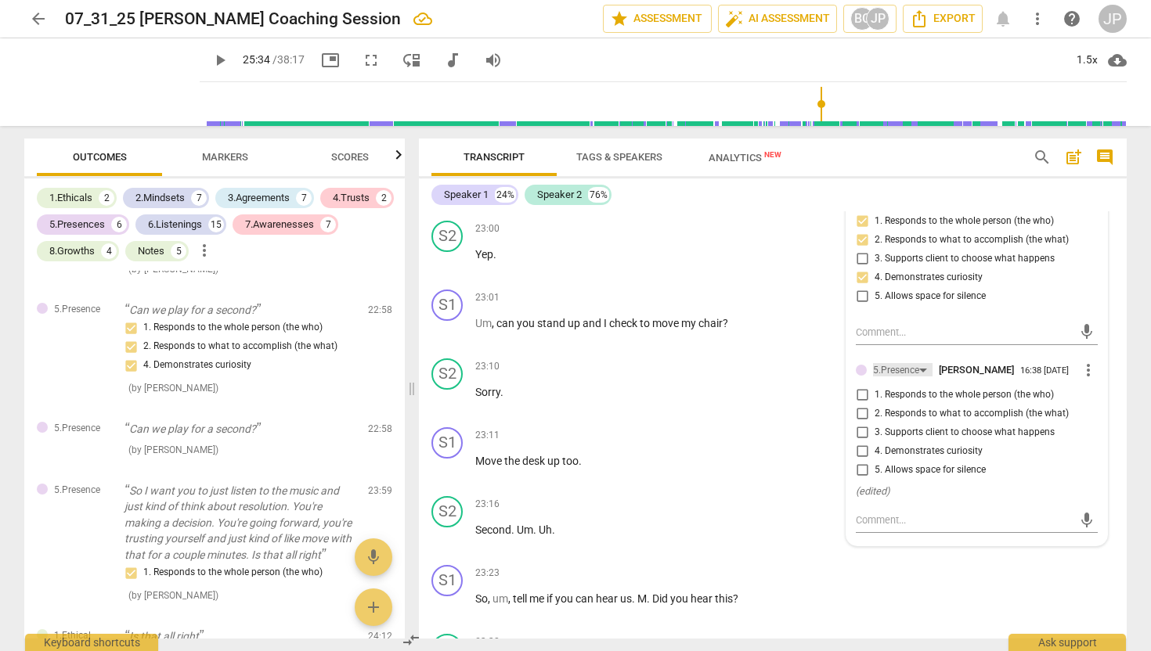
click at [905, 378] on div "5.Presence" at bounding box center [896, 370] width 46 height 15
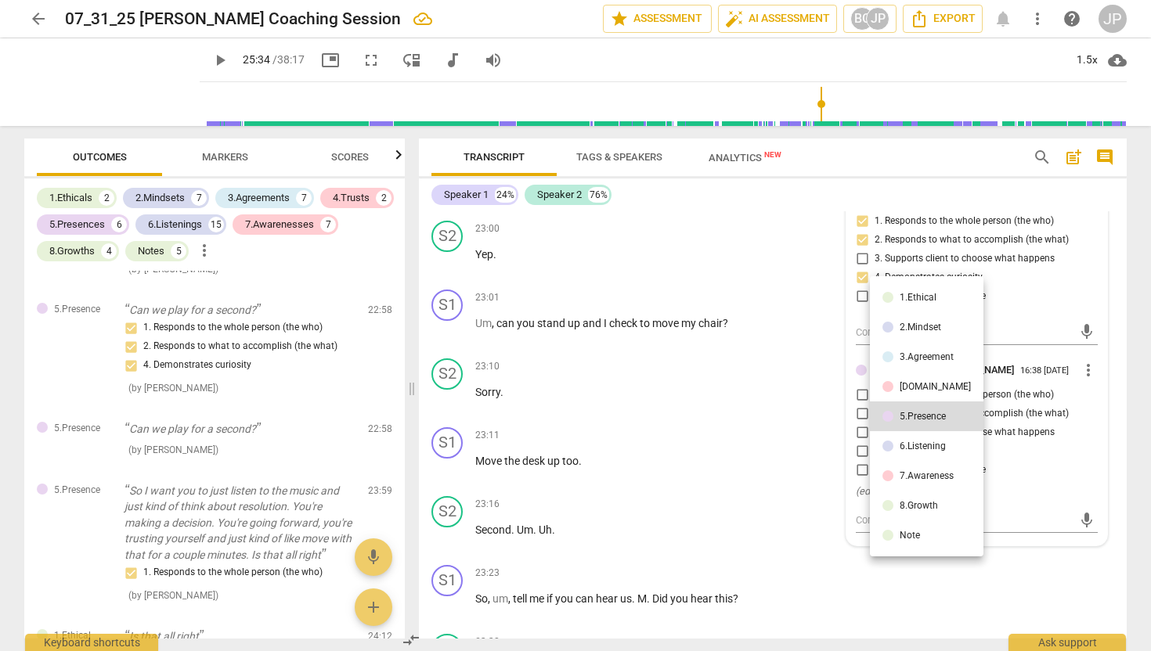
click at [911, 478] on div "7.Awareness" at bounding box center [926, 475] width 54 height 9
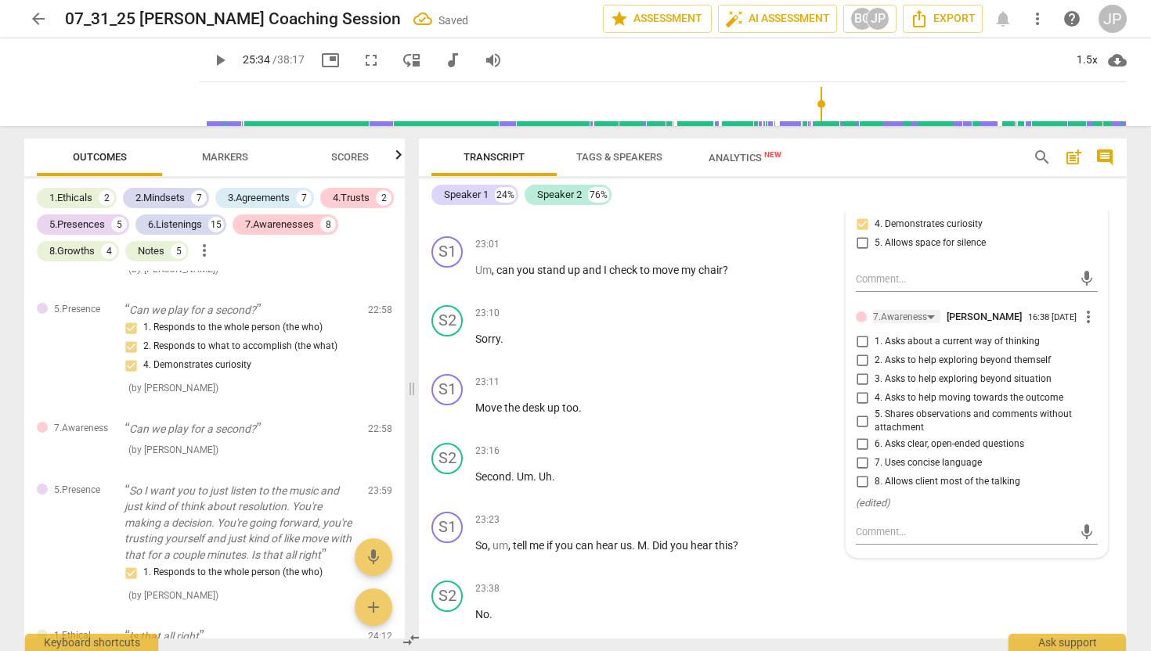
scroll to position [5494, 0]
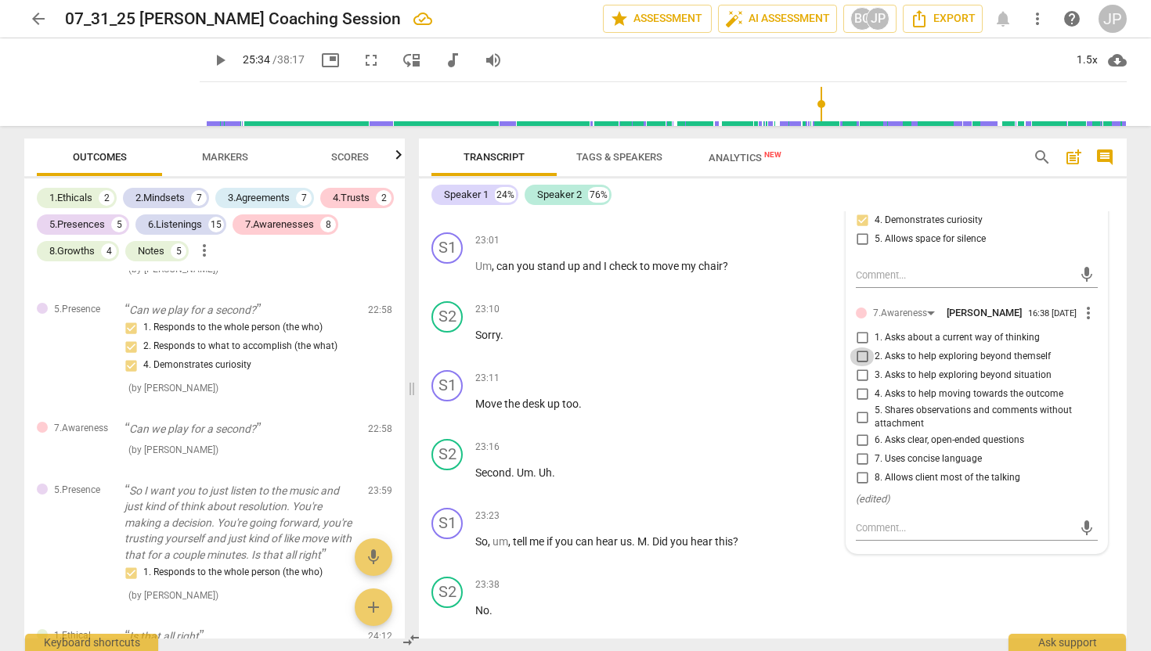
click at [862, 366] on input "2. Asks to help exploring beyond themself" at bounding box center [861, 357] width 25 height 19
click at [881, 535] on textarea at bounding box center [964, 528] width 217 height 15
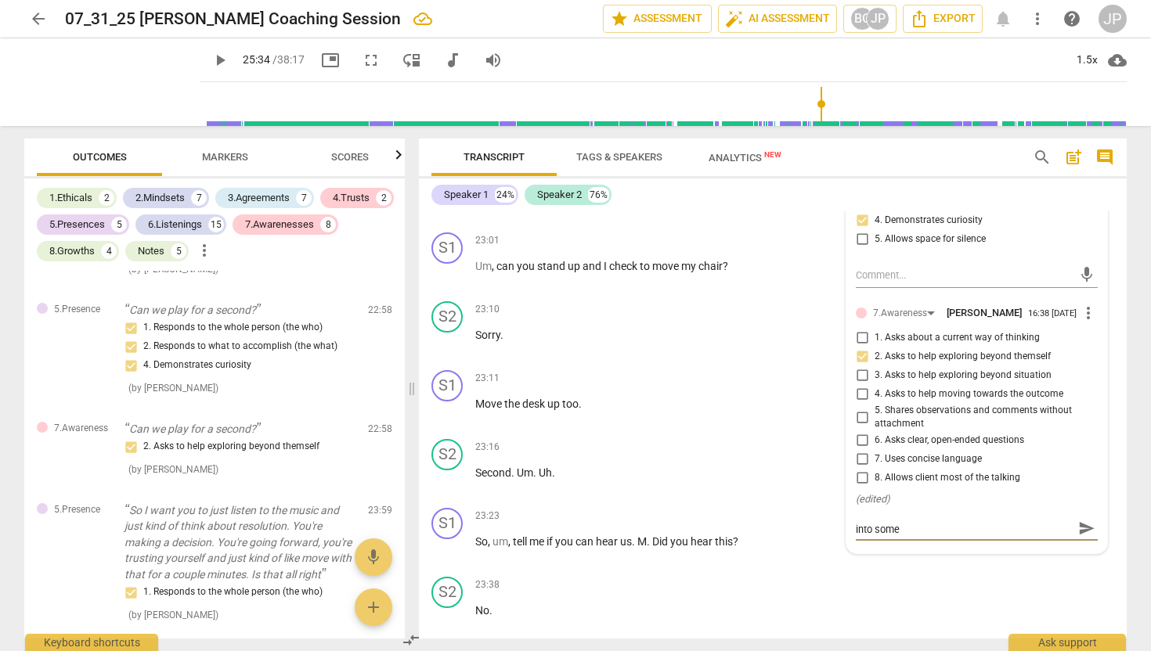
scroll to position [0, 0]
click at [1079, 545] on span "send" at bounding box center [1086, 536] width 17 height 17
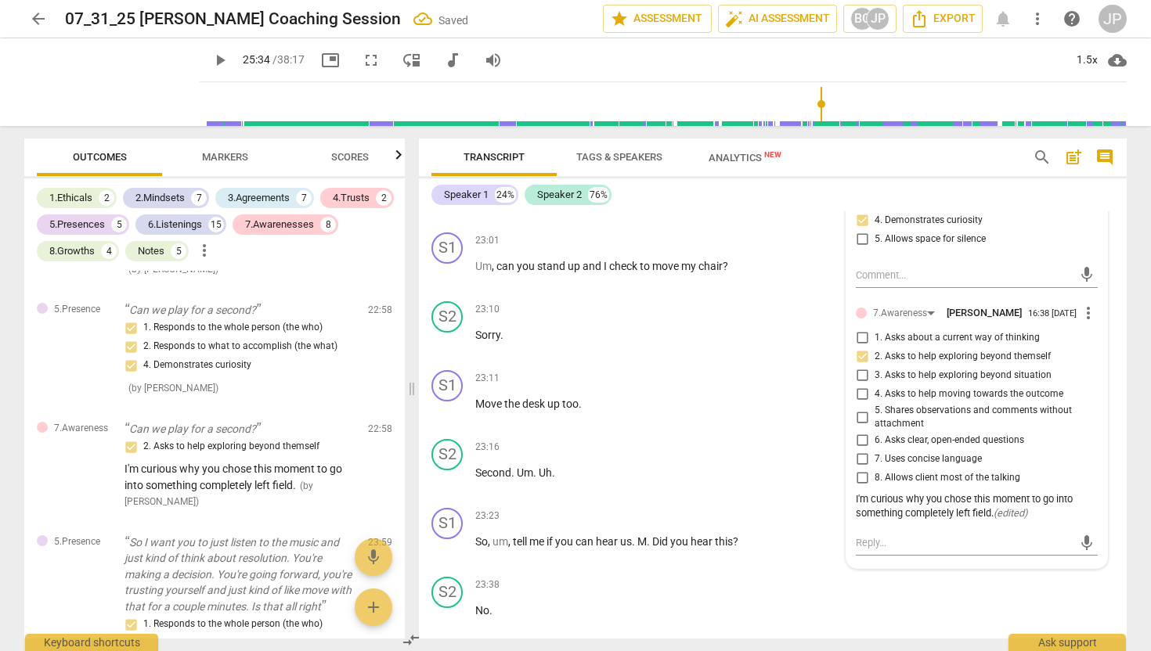
click at [211, 66] on span "play_arrow" at bounding box center [220, 60] width 19 height 19
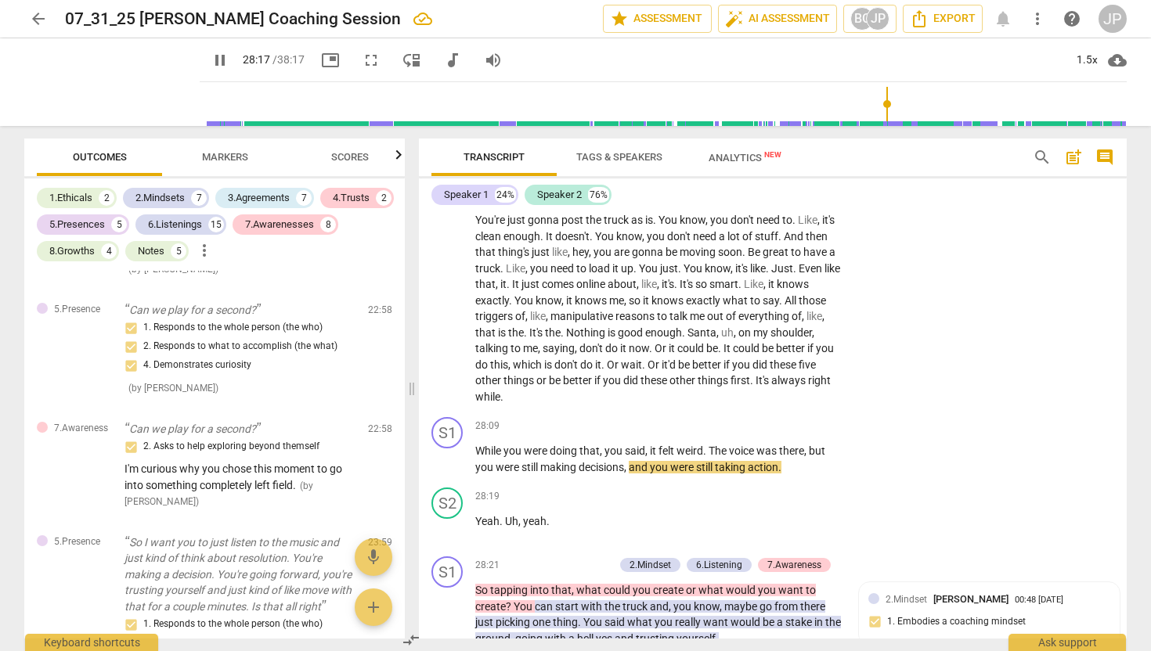
scroll to position [7400, 0]
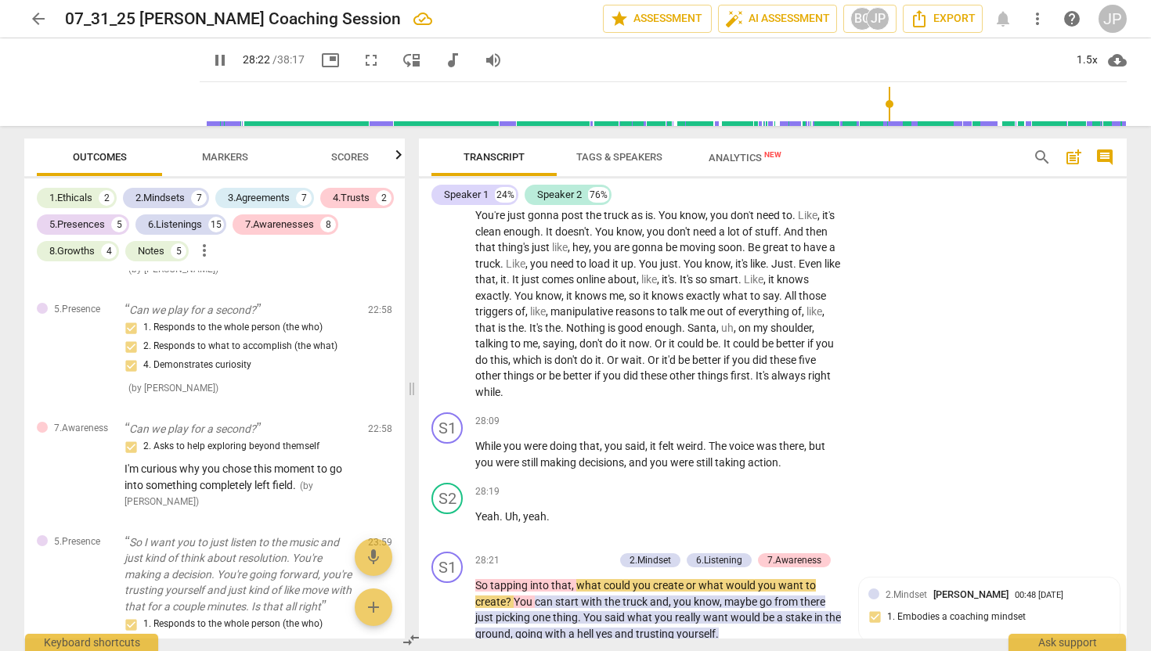
click at [211, 56] on span "pause" at bounding box center [220, 60] width 19 height 19
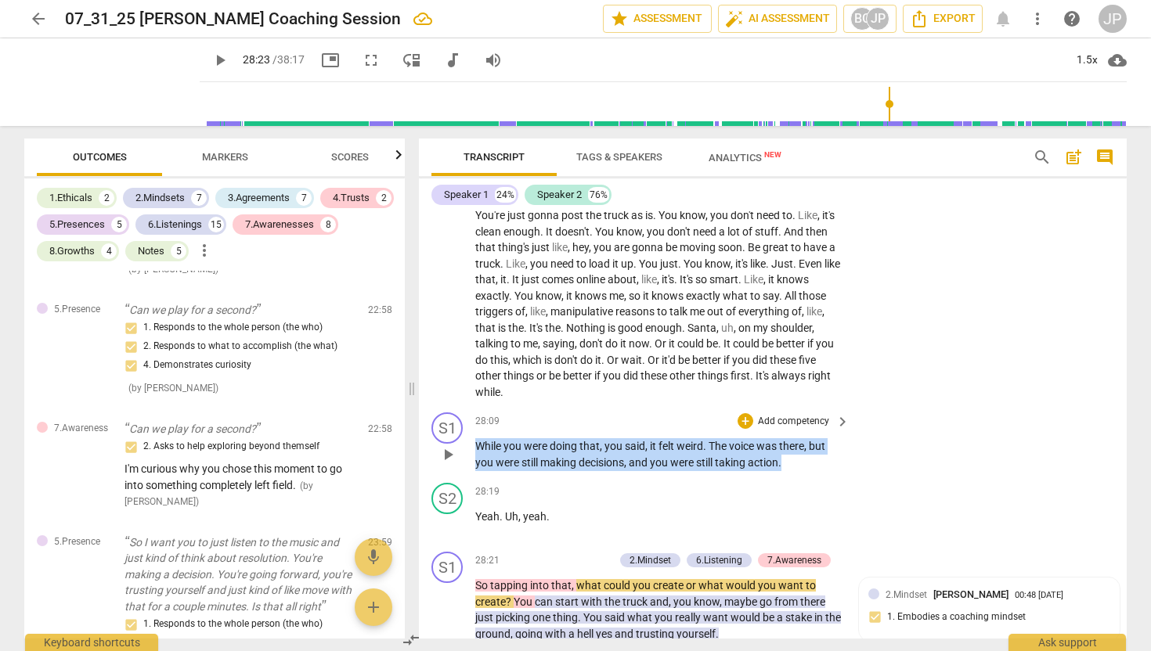
drag, startPoint x: 792, startPoint y: 513, endPoint x: 458, endPoint y: 493, distance: 334.8
click at [458, 477] on div "S1 play_arrow pause 28:09 + Add competency keyboard_arrow_right While you were …" at bounding box center [773, 441] width 708 height 70
click at [798, 489] on div "+" at bounding box center [799, 489] width 16 height 16
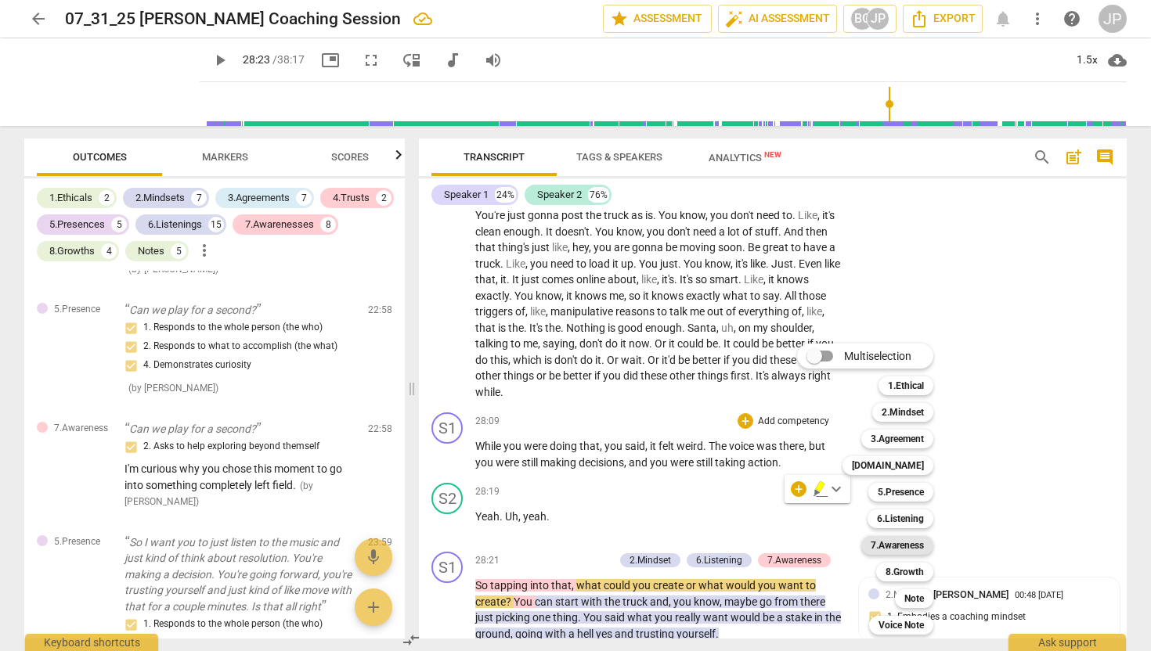
click at [903, 541] on b "7.Awareness" at bounding box center [896, 545] width 53 height 19
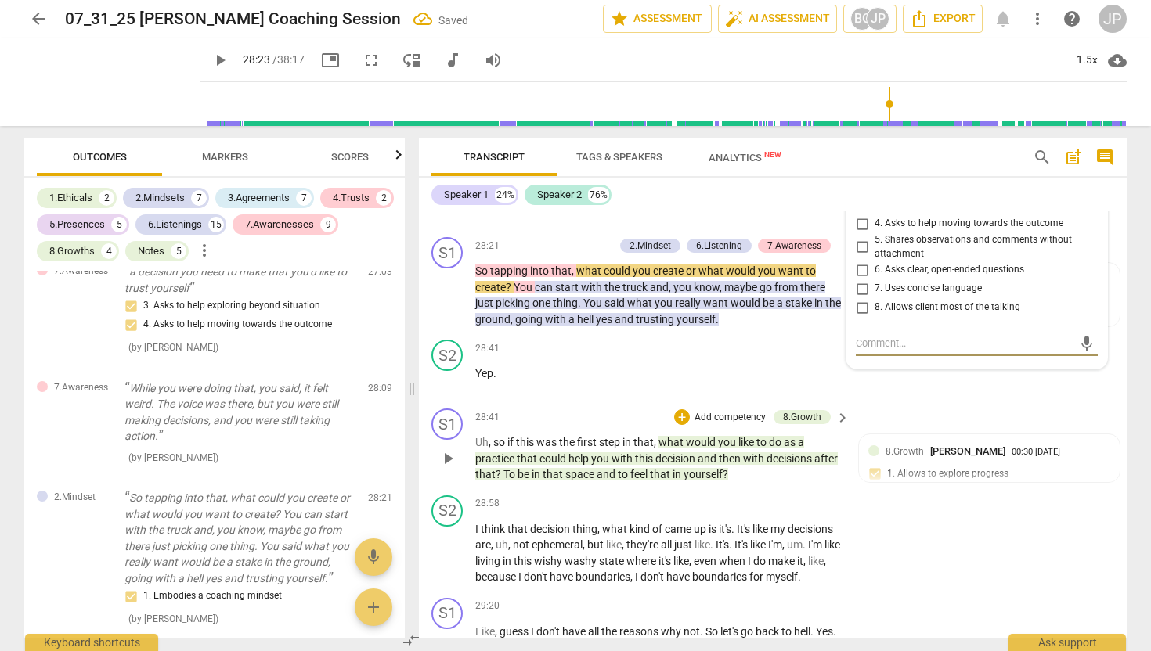
scroll to position [7710, 0]
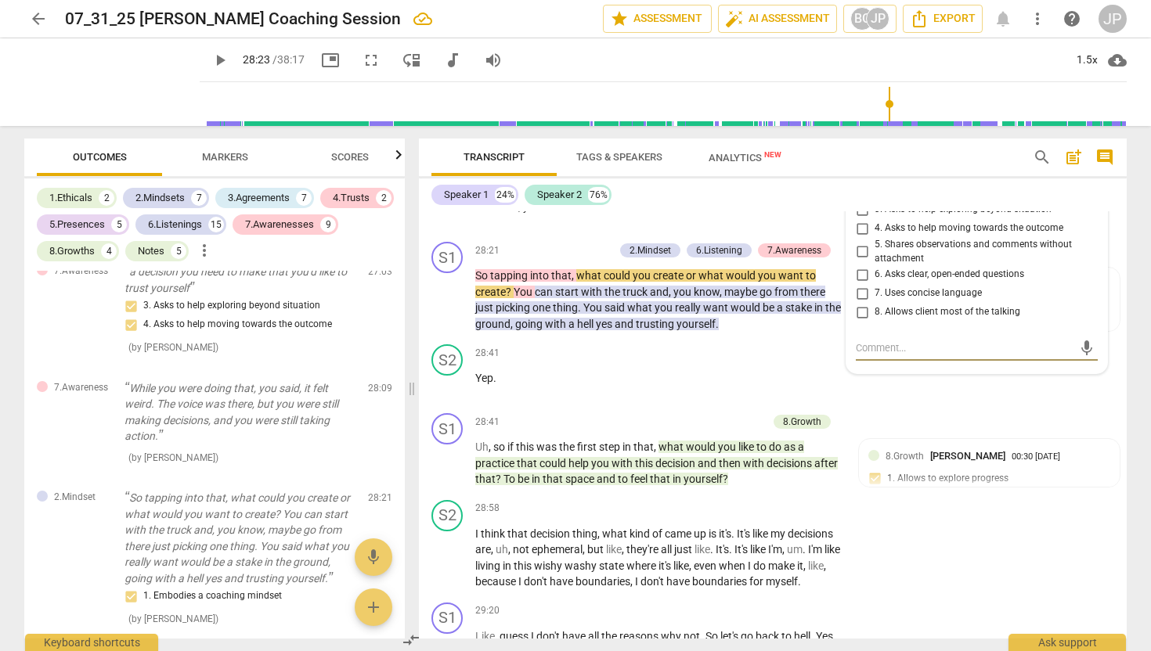
click at [858, 261] on input "5. Shares observations and comments without attachment" at bounding box center [861, 252] width 25 height 19
click at [863, 355] on textarea at bounding box center [964, 348] width 217 height 15
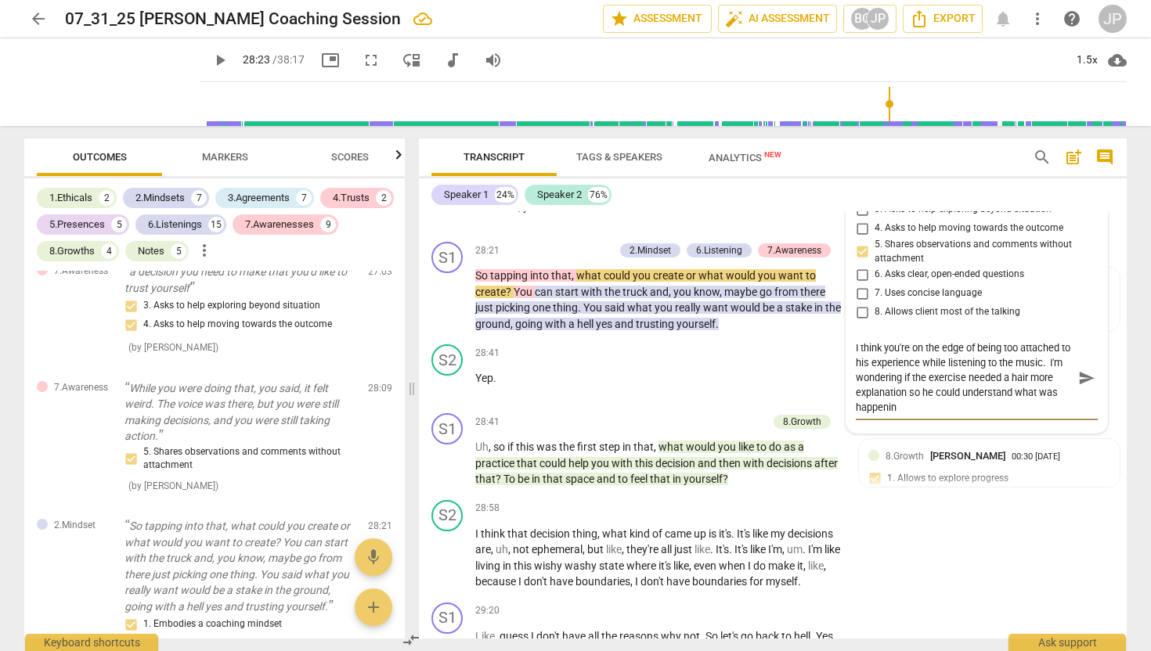
scroll to position [0, 0]
click at [1078, 387] on span "send" at bounding box center [1086, 377] width 17 height 17
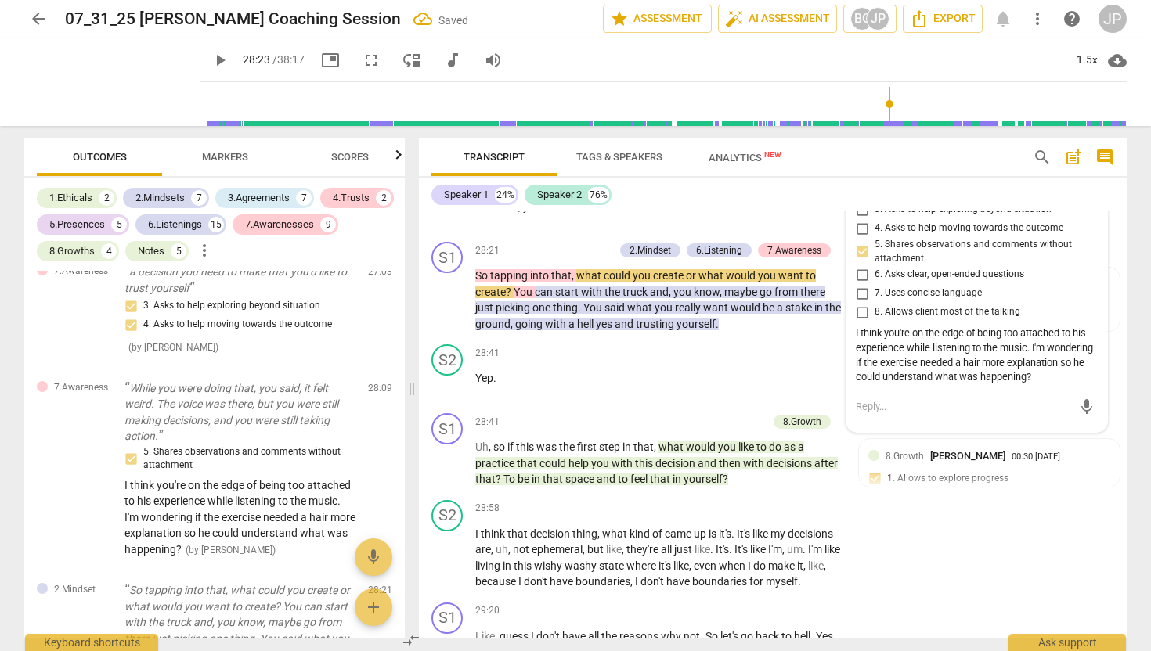
click at [211, 58] on span "play_arrow" at bounding box center [220, 60] width 19 height 19
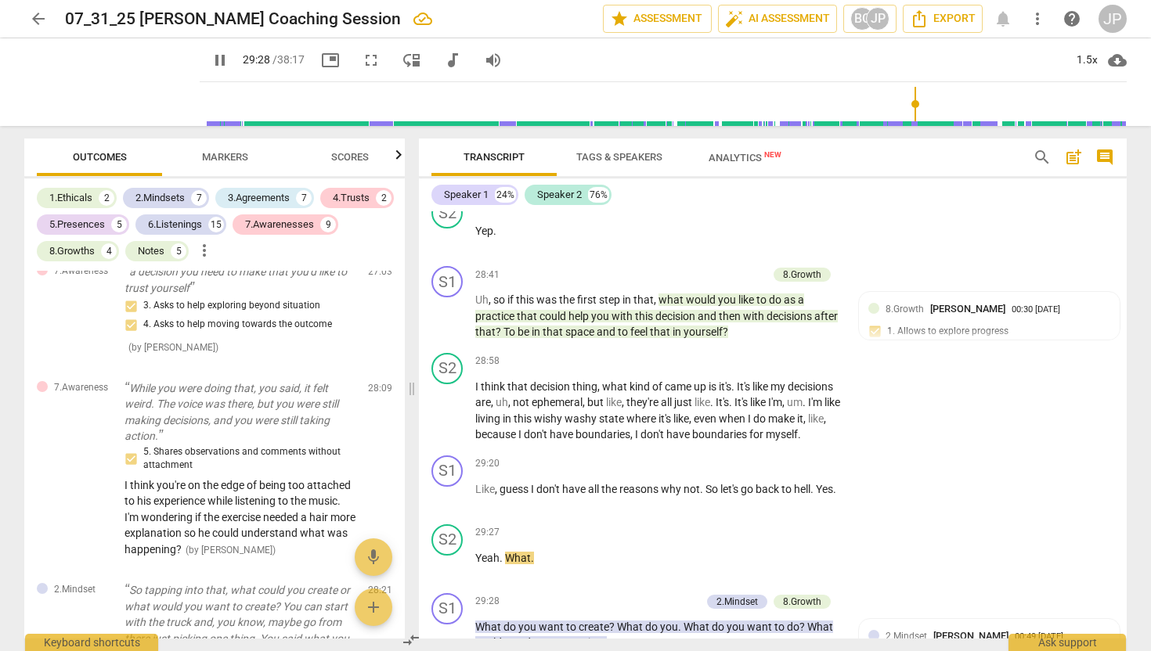
scroll to position [8331, 0]
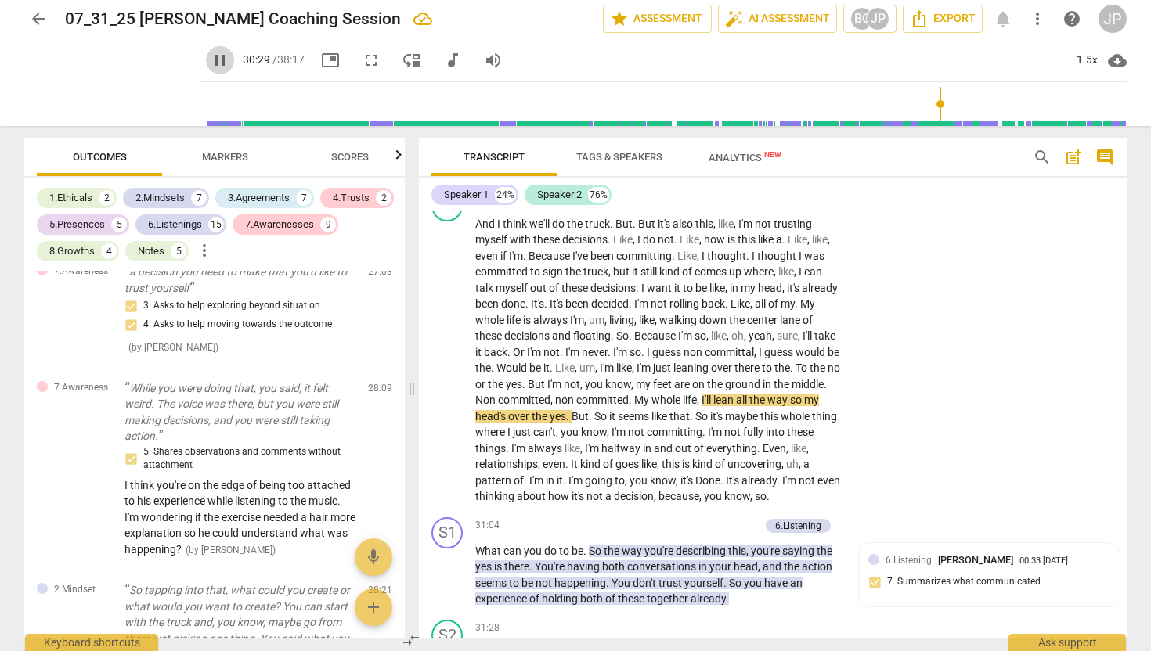
click at [211, 56] on span "pause" at bounding box center [220, 60] width 19 height 19
drag, startPoint x: 714, startPoint y: 419, endPoint x: 571, endPoint y: 428, distance: 143.6
click at [571, 427] on p "And I think we'll do the truck . But . But it's also this , like , I'm not trus…" at bounding box center [658, 360] width 366 height 289
click at [791, 206] on p "Add competency" at bounding box center [793, 199] width 74 height 14
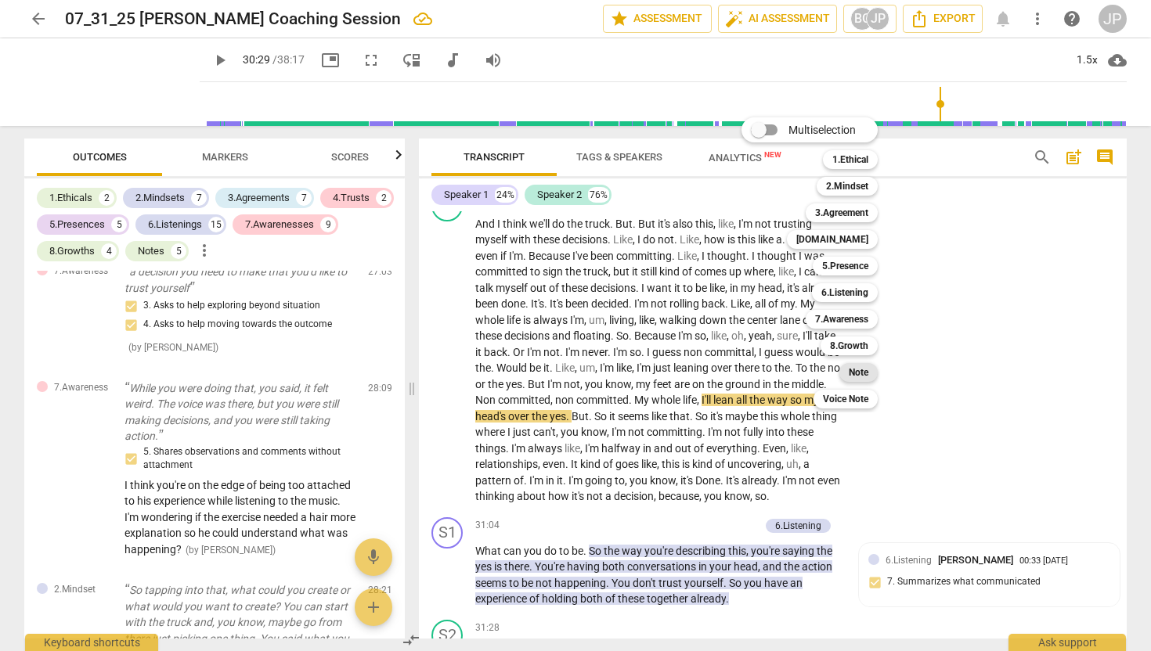
click at [859, 377] on b "Note" at bounding box center [859, 372] width 20 height 19
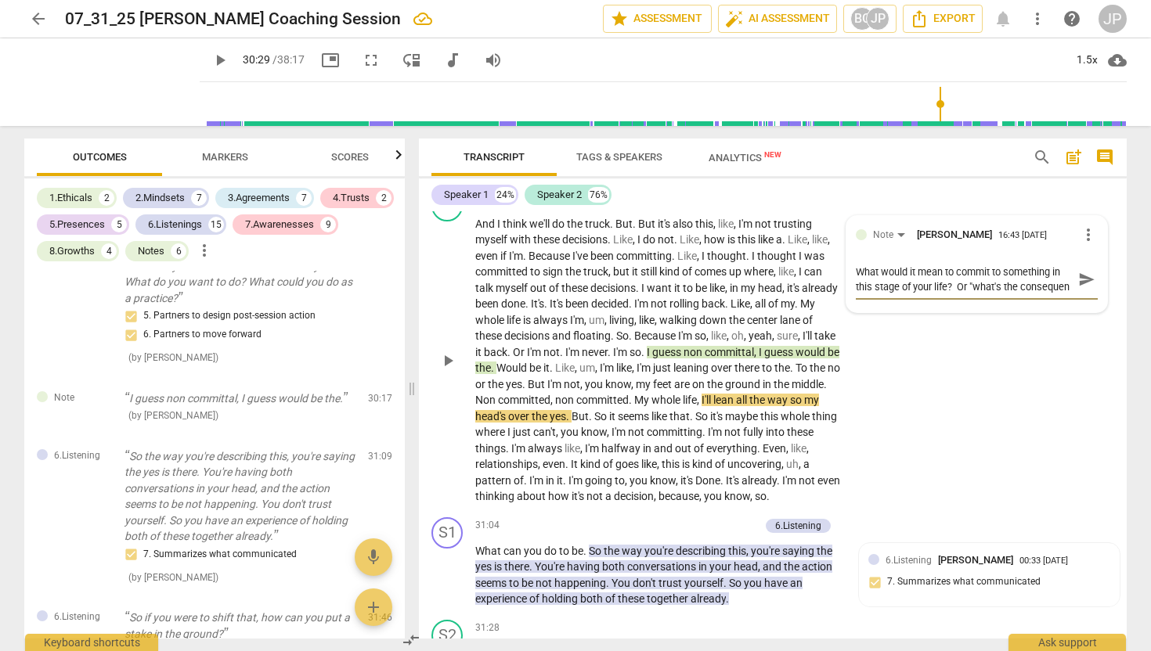
scroll to position [13, 0]
click at [1078, 288] on span "send" at bounding box center [1086, 279] width 17 height 17
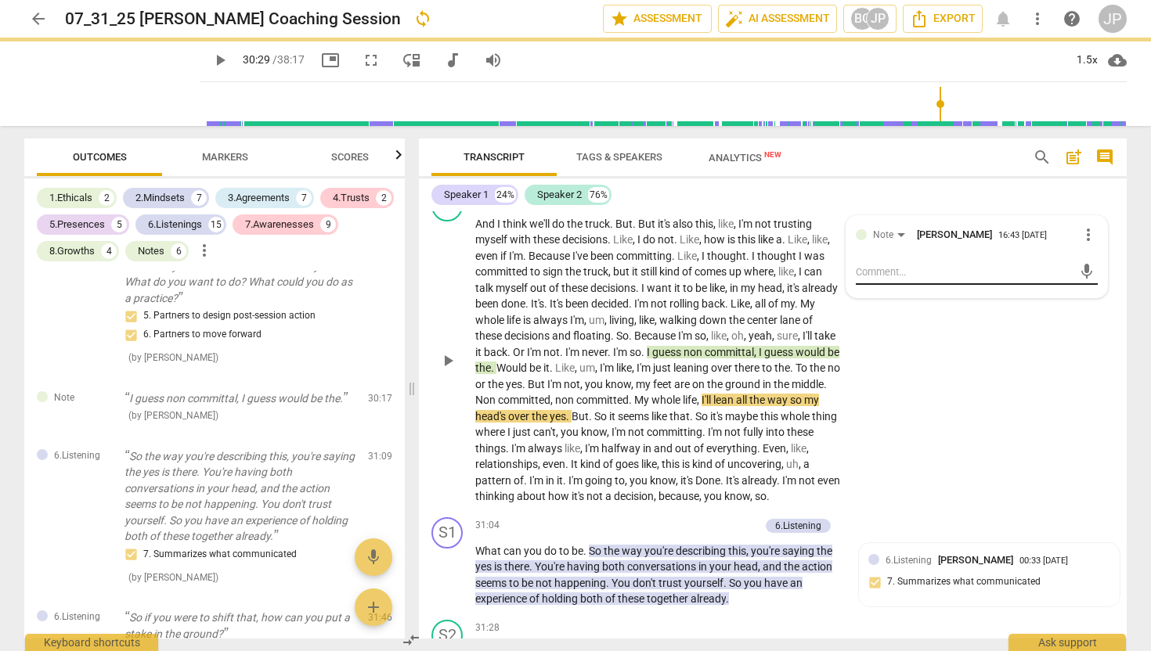
scroll to position [0, 0]
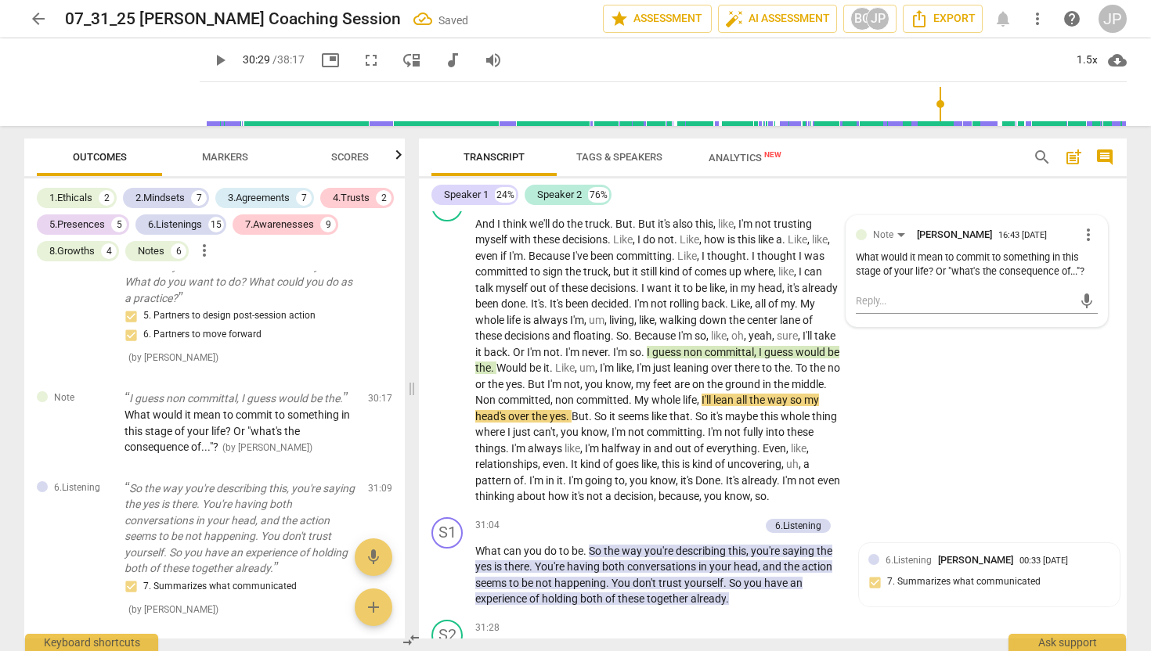
click at [211, 60] on span "play_arrow" at bounding box center [220, 60] width 19 height 19
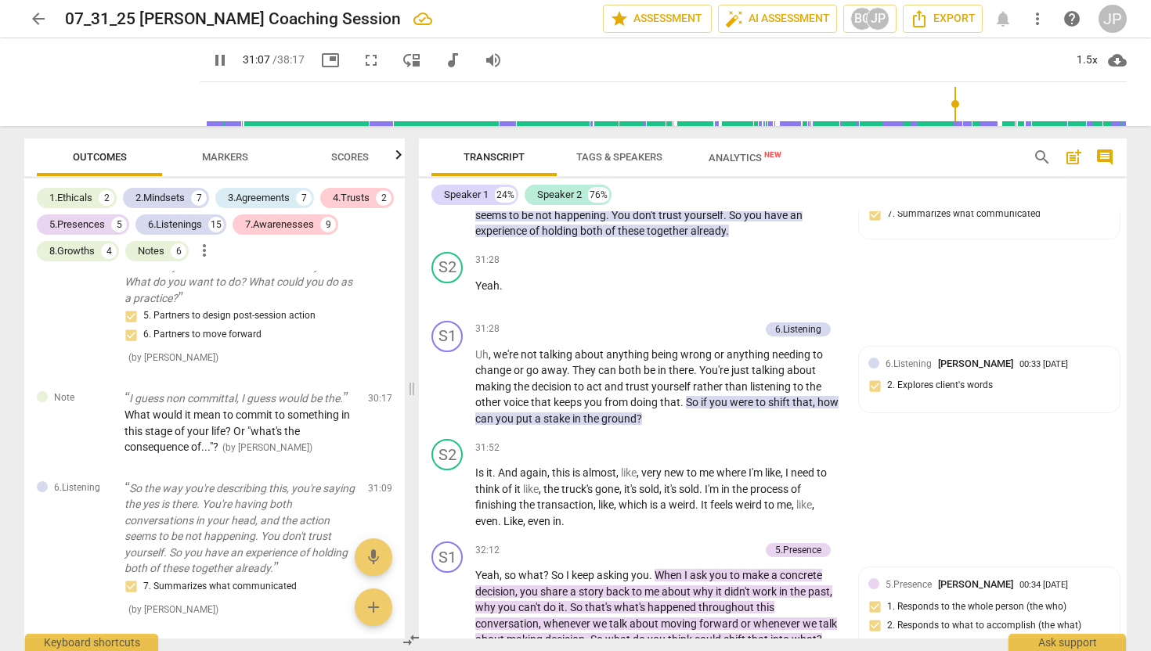
scroll to position [8704, 0]
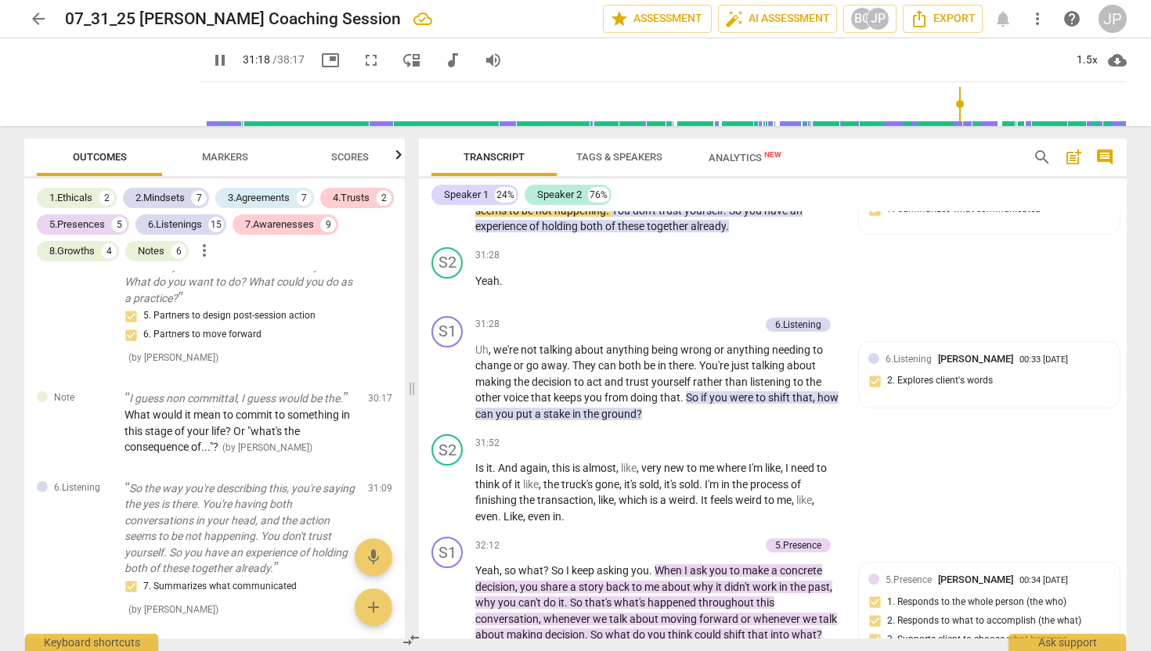
drag, startPoint x: 475, startPoint y: 257, endPoint x: 584, endPoint y: 262, distance: 108.9
click at [584, 235] on p "What can you do to be . So the way you're describing this , you're saying the y…" at bounding box center [658, 203] width 366 height 64
click at [704, 160] on p "Add competency" at bounding box center [722, 153] width 74 height 14
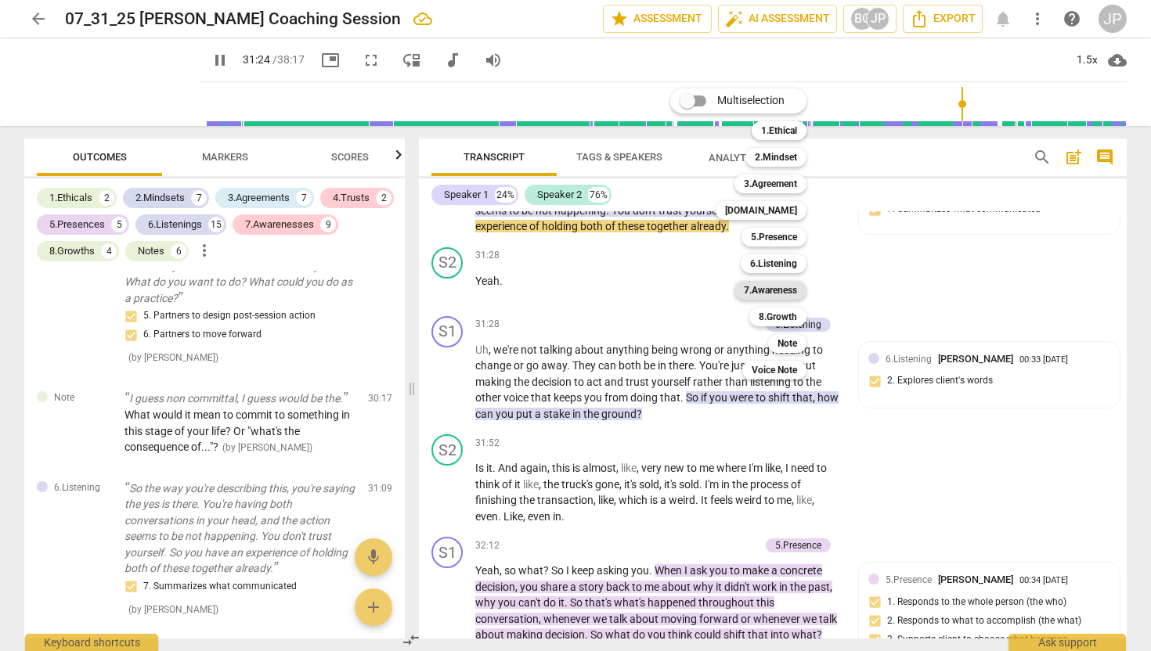
click at [778, 285] on b "7.Awareness" at bounding box center [770, 290] width 53 height 19
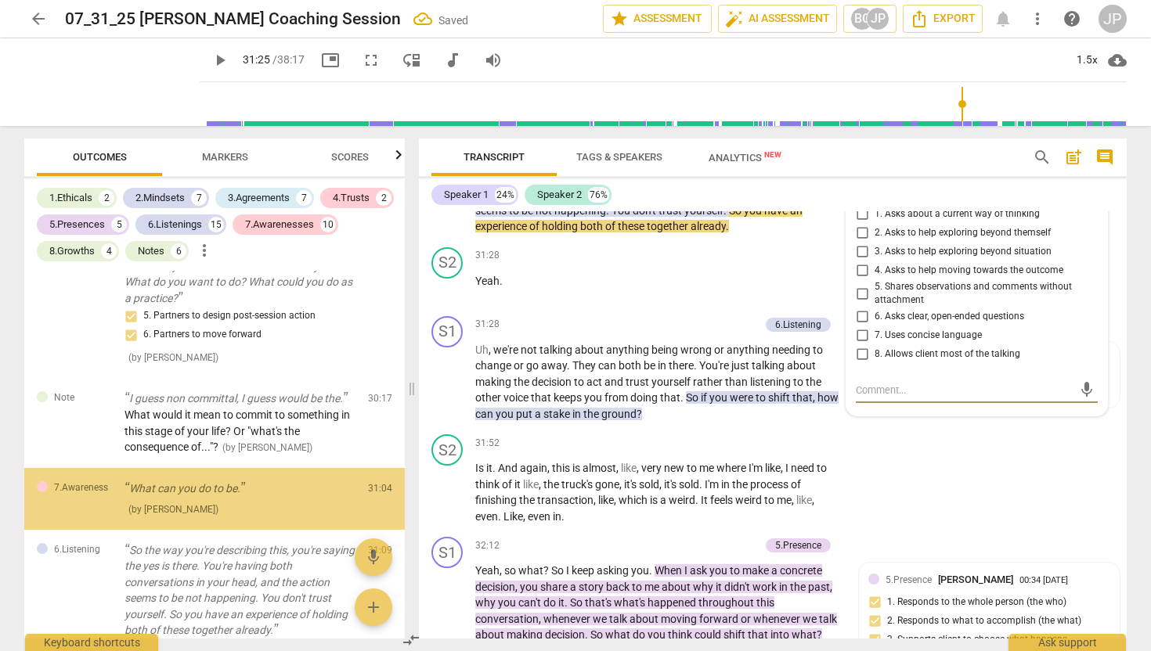
scroll to position [6733, 0]
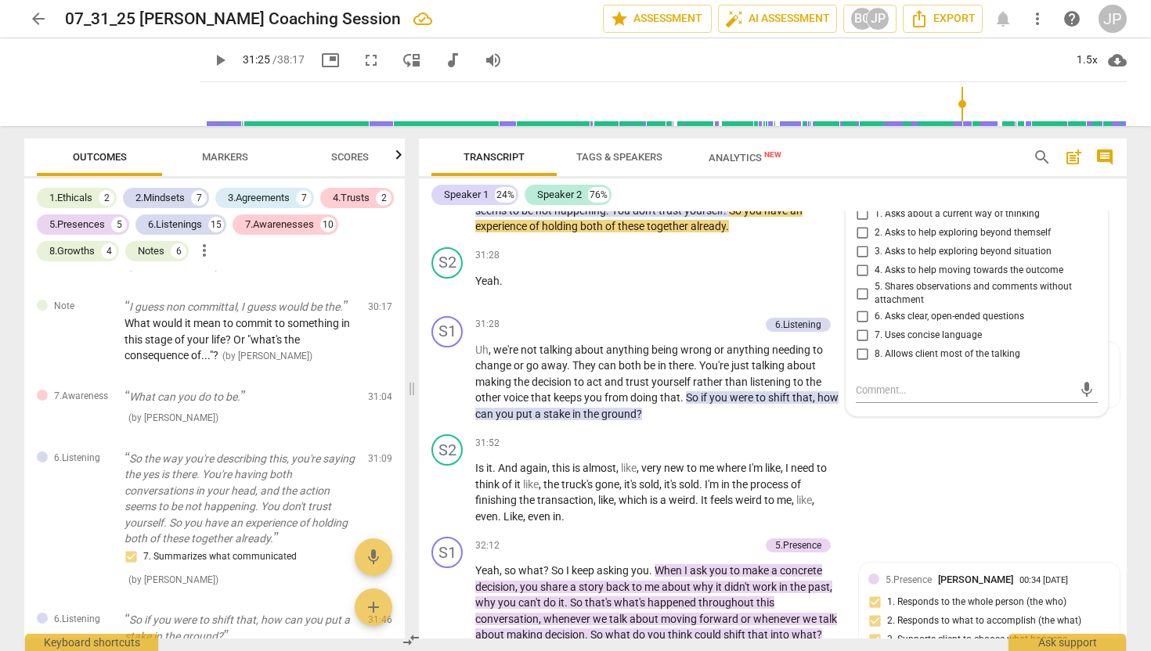
click at [916, 259] on span "3. Asks to help exploring beyond situation" at bounding box center [962, 252] width 177 height 14
click at [874, 261] on input "3. Asks to help exploring beyond situation" at bounding box center [861, 252] width 25 height 19
click at [884, 398] on textarea at bounding box center [964, 390] width 217 height 15
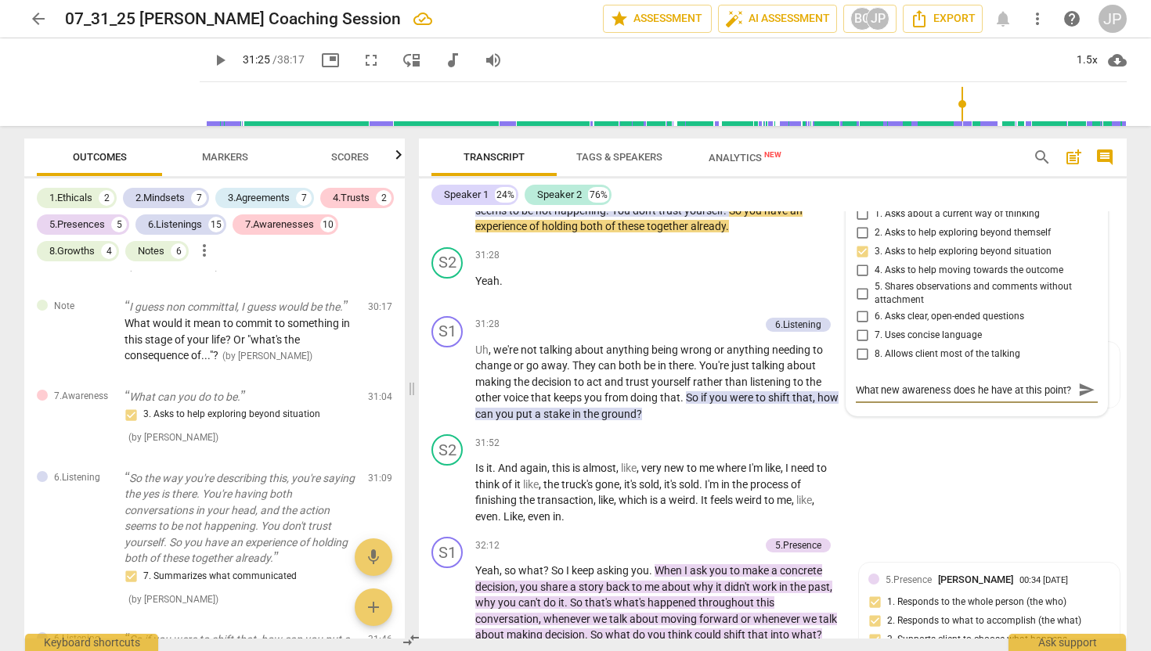
scroll to position [13, 0]
click at [1083, 398] on span "send" at bounding box center [1086, 389] width 17 height 17
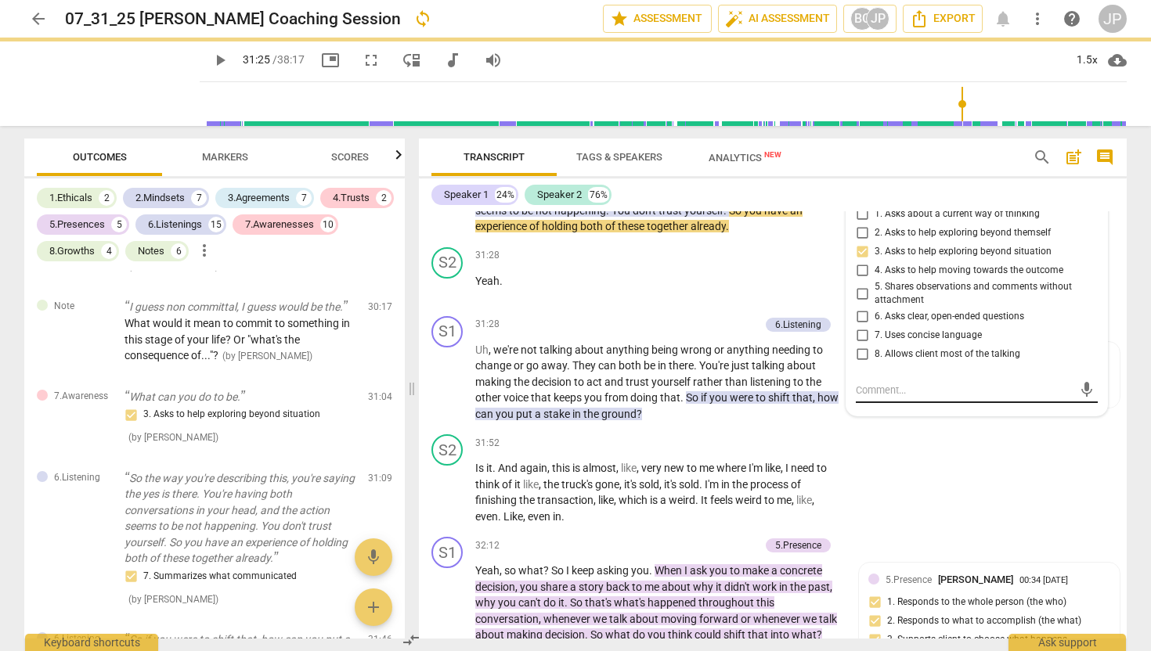
scroll to position [0, 0]
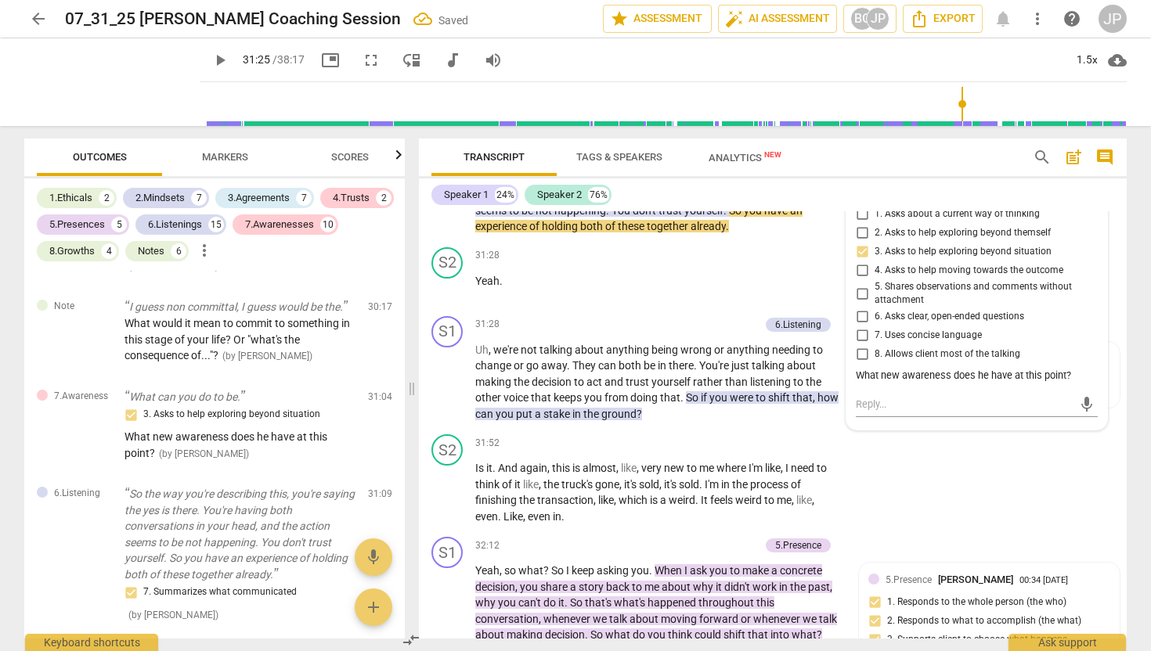
click at [959, 384] on div "What new awareness does he have at this point?" at bounding box center [977, 376] width 242 height 15
click at [881, 412] on textarea at bounding box center [964, 404] width 217 height 15
click at [1083, 421] on span "send" at bounding box center [1086, 412] width 17 height 17
click at [211, 63] on span "play_arrow" at bounding box center [220, 60] width 19 height 19
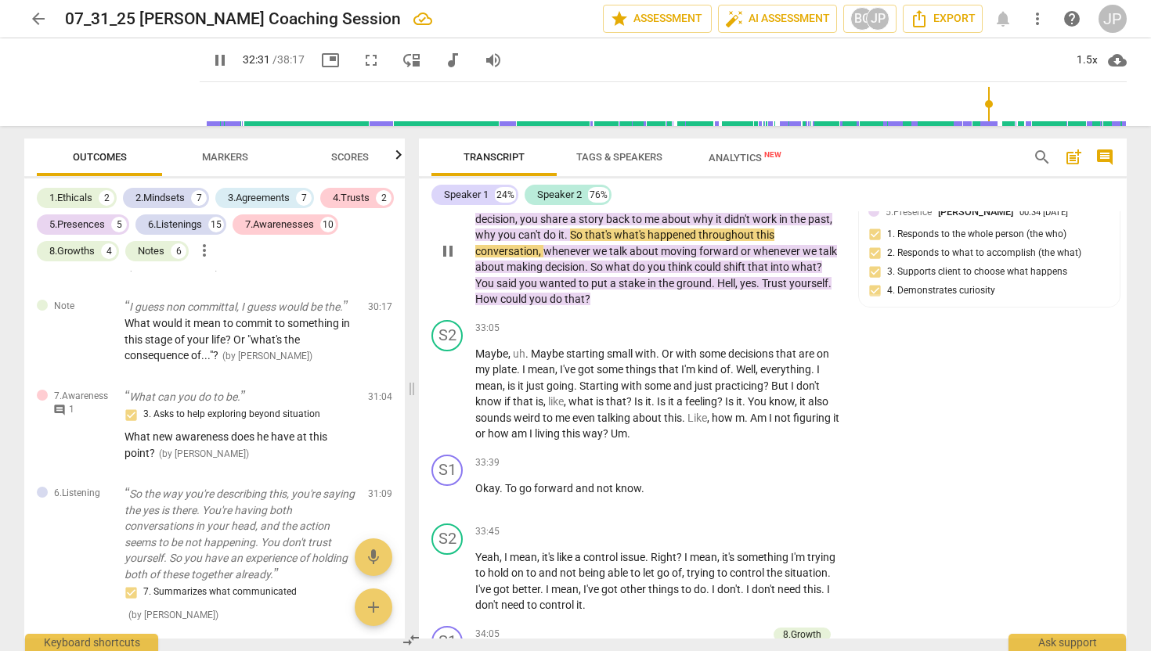
scroll to position [9060, 0]
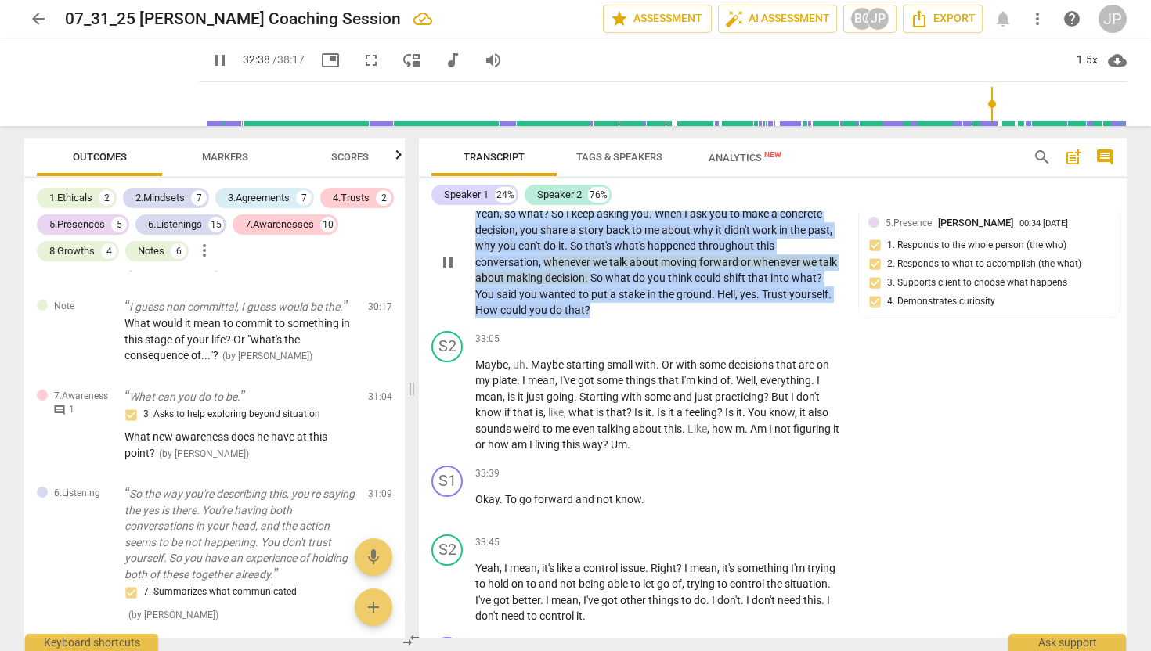
drag, startPoint x: 604, startPoint y: 390, endPoint x: 467, endPoint y: 291, distance: 168.2
click at [467, 291] on div "S1 play_arrow pause 32:12 + Add competency 5.Presence keyboard_arrow_right Yeah…" at bounding box center [773, 249] width 708 height 151
click at [710, 196] on p "Add competency" at bounding box center [722, 189] width 74 height 14
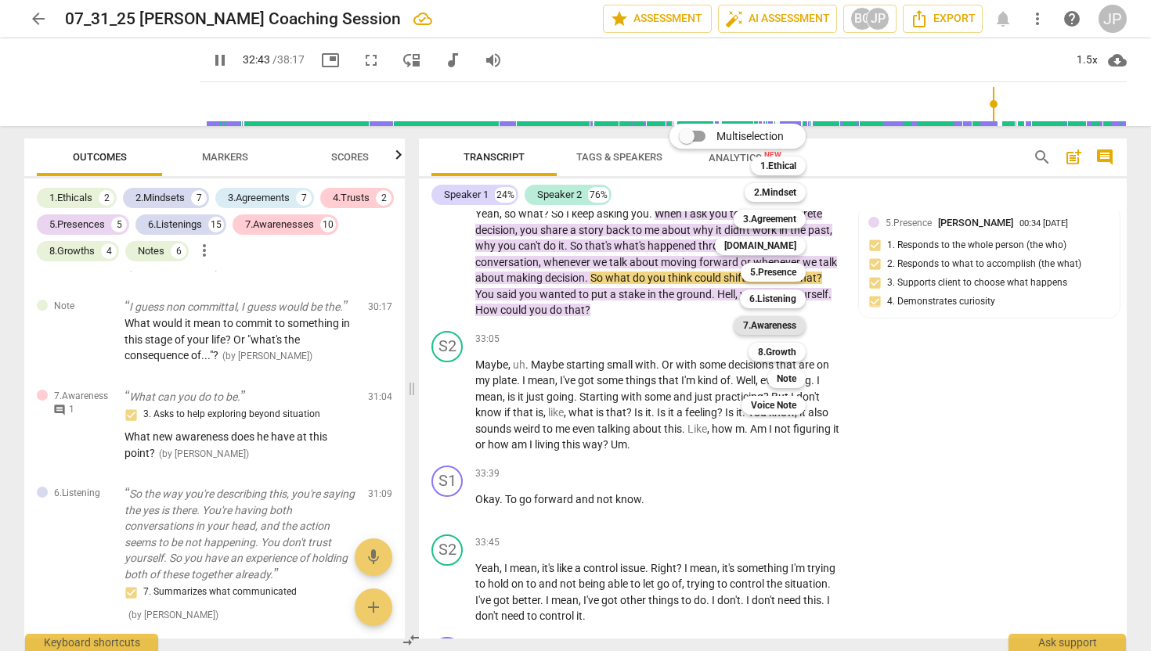
click at [776, 323] on b "7.Awareness" at bounding box center [769, 325] width 53 height 19
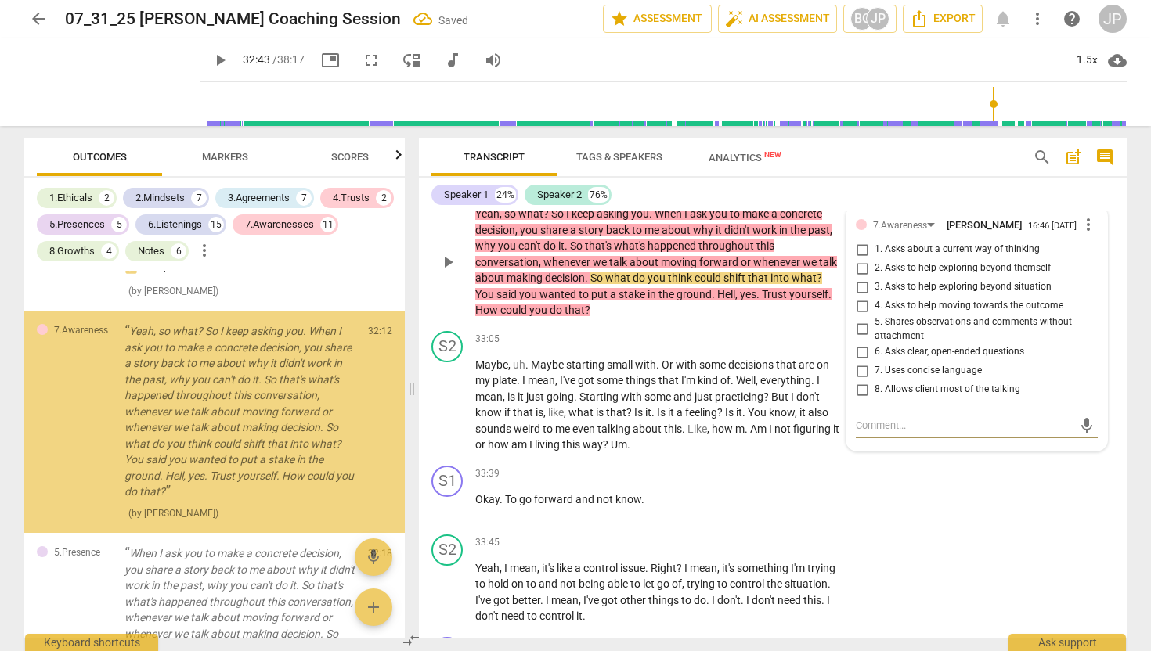
scroll to position [7170, 0]
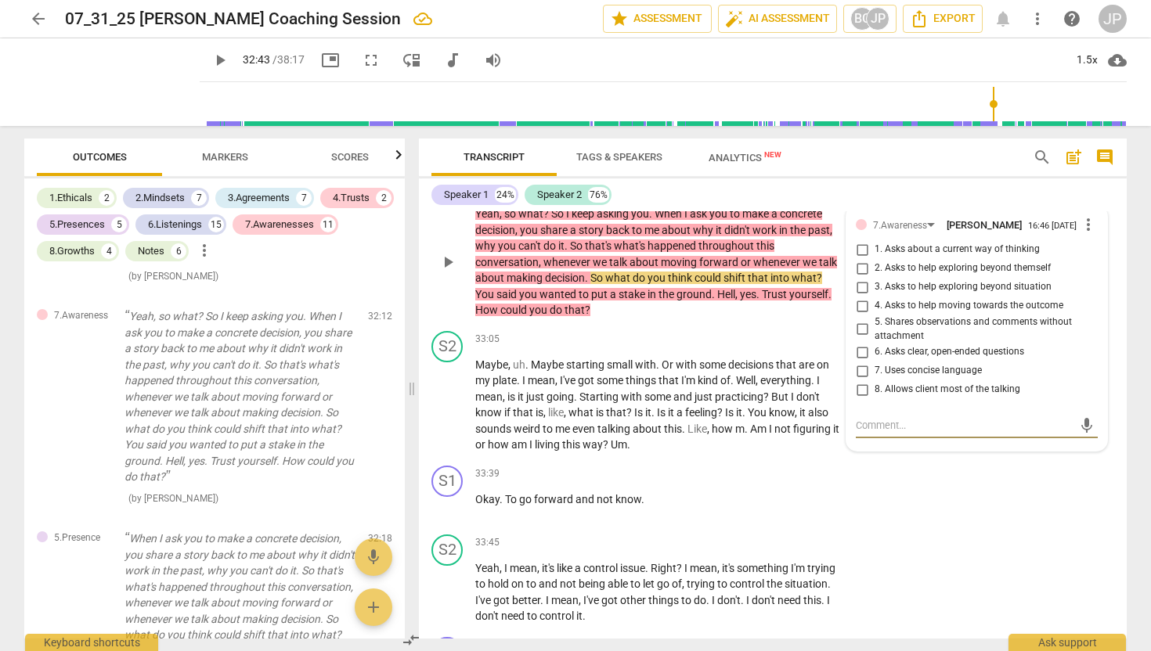
click at [860, 259] on input "1. Asks about a current way of thinking" at bounding box center [861, 249] width 25 height 19
click at [874, 433] on textarea at bounding box center [964, 425] width 217 height 15
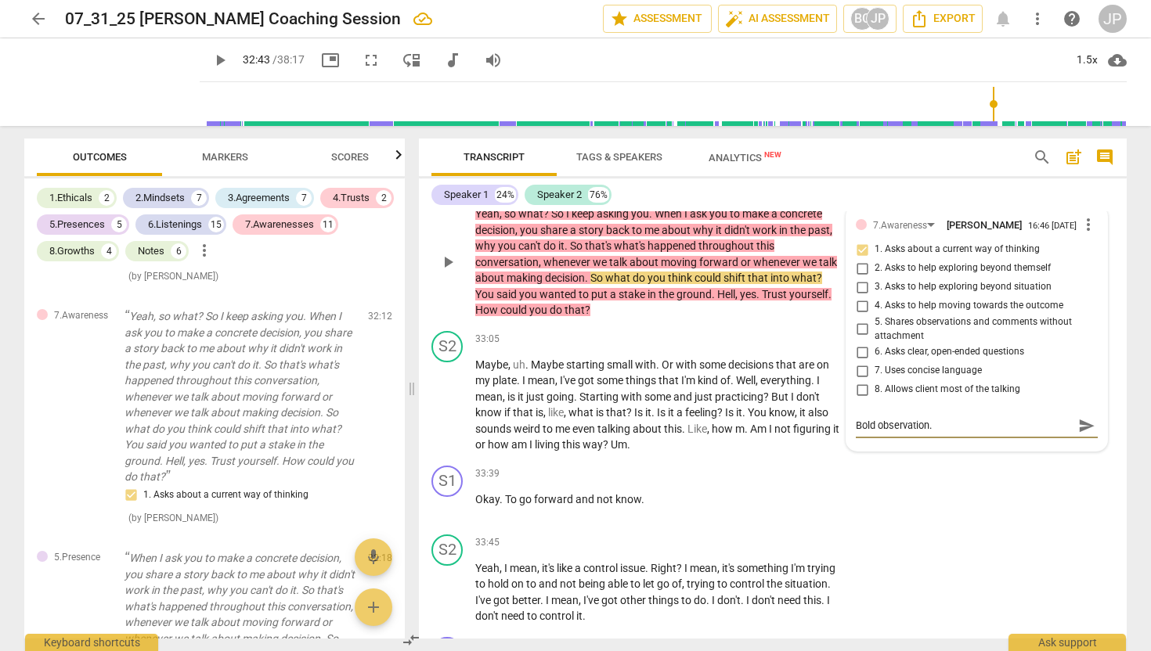
click at [1082, 434] on span "send" at bounding box center [1086, 425] width 17 height 17
click at [211, 59] on span "play_arrow" at bounding box center [220, 60] width 19 height 19
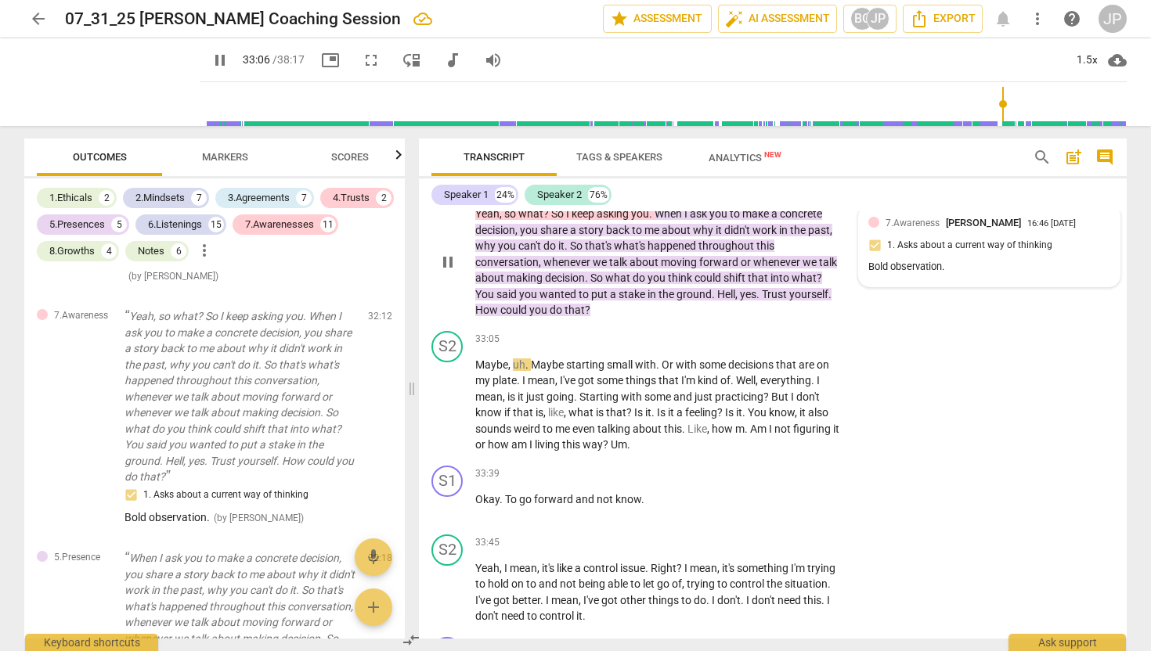
click at [928, 275] on div "Bold observation." at bounding box center [989, 267] width 242 height 15
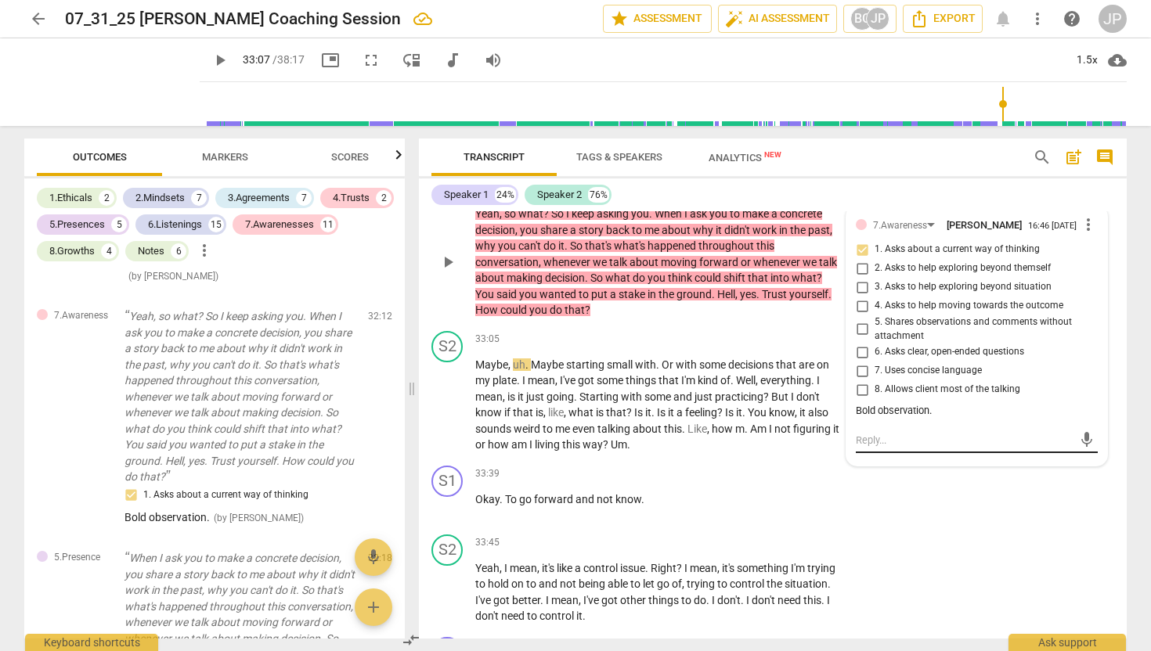
click at [883, 448] on textarea at bounding box center [964, 440] width 217 height 15
click at [1078, 449] on span "send" at bounding box center [1086, 440] width 17 height 17
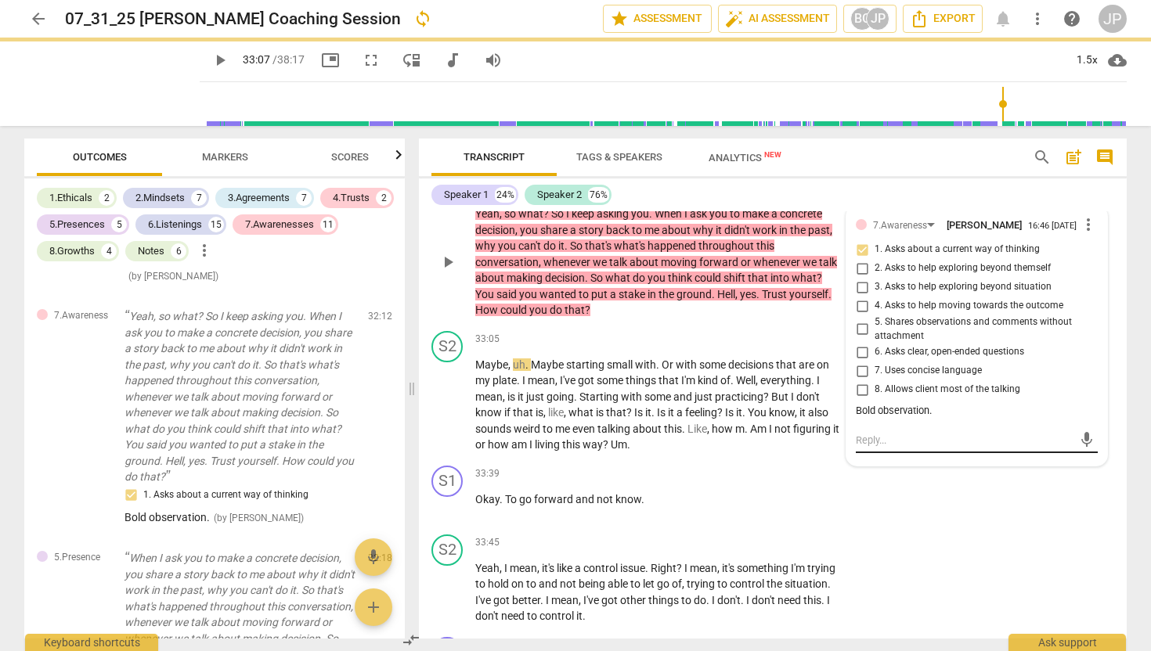
scroll to position [0, 0]
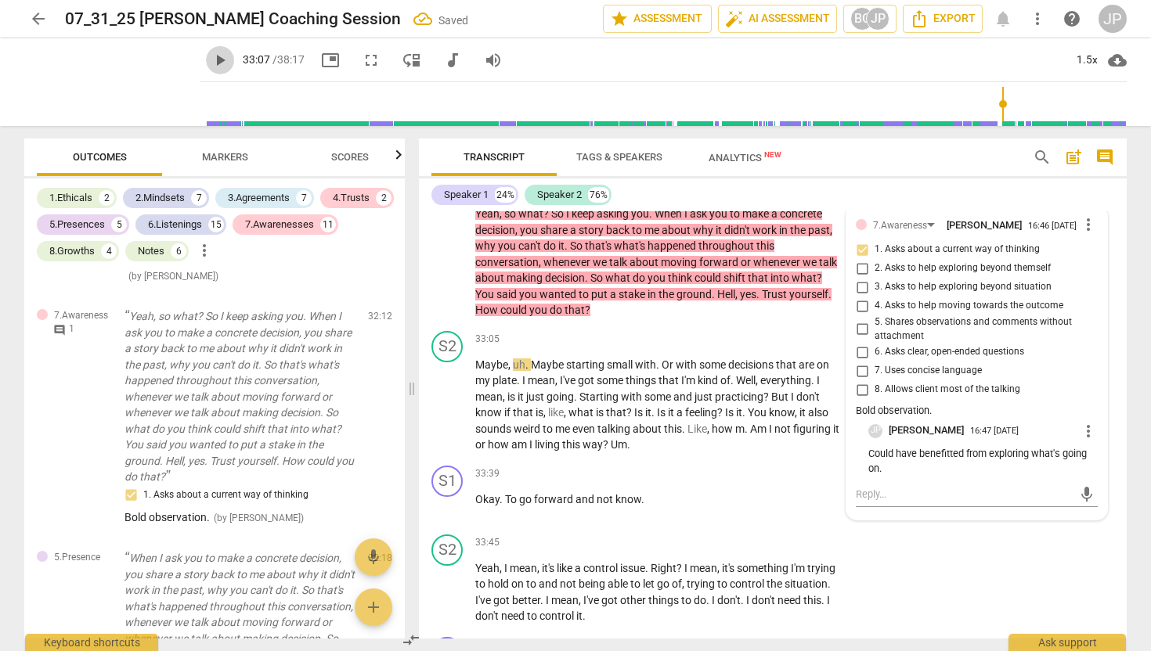
click at [211, 61] on span "play_arrow" at bounding box center [220, 60] width 19 height 19
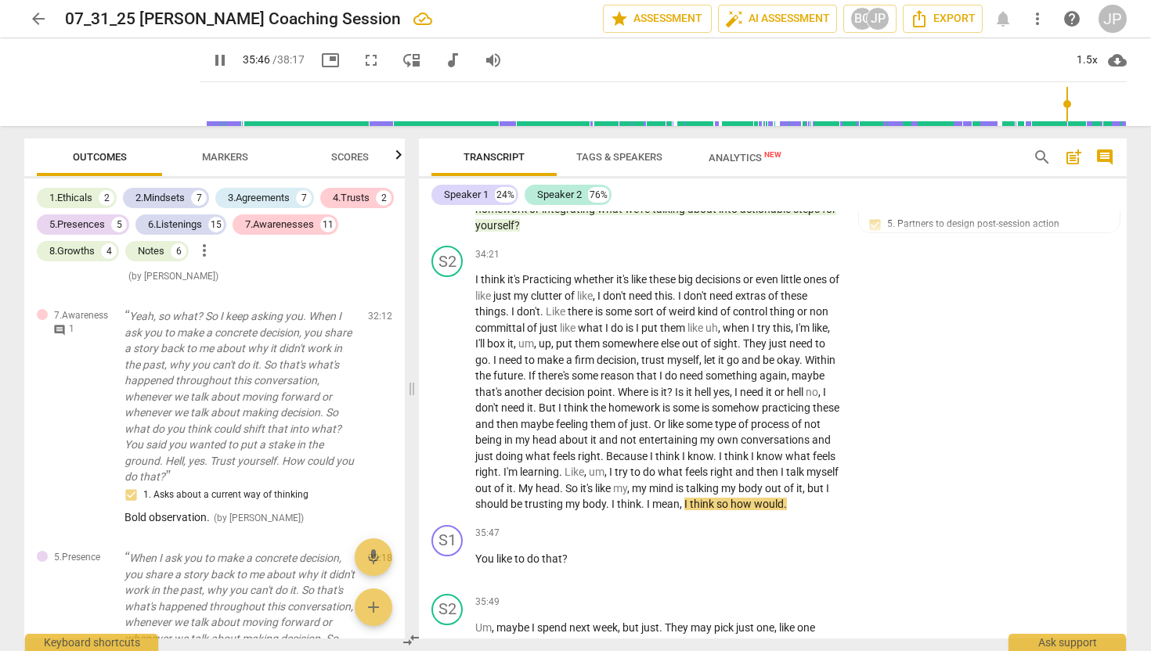
scroll to position [9975, 0]
